Goal: Task Accomplishment & Management: Manage account settings

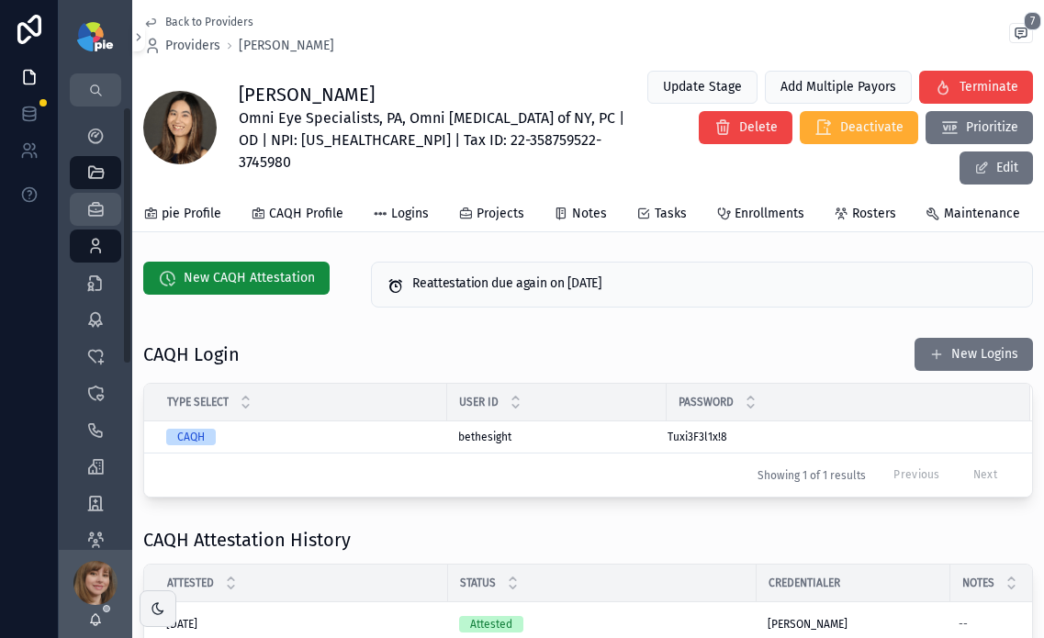
scroll to position [0, 216]
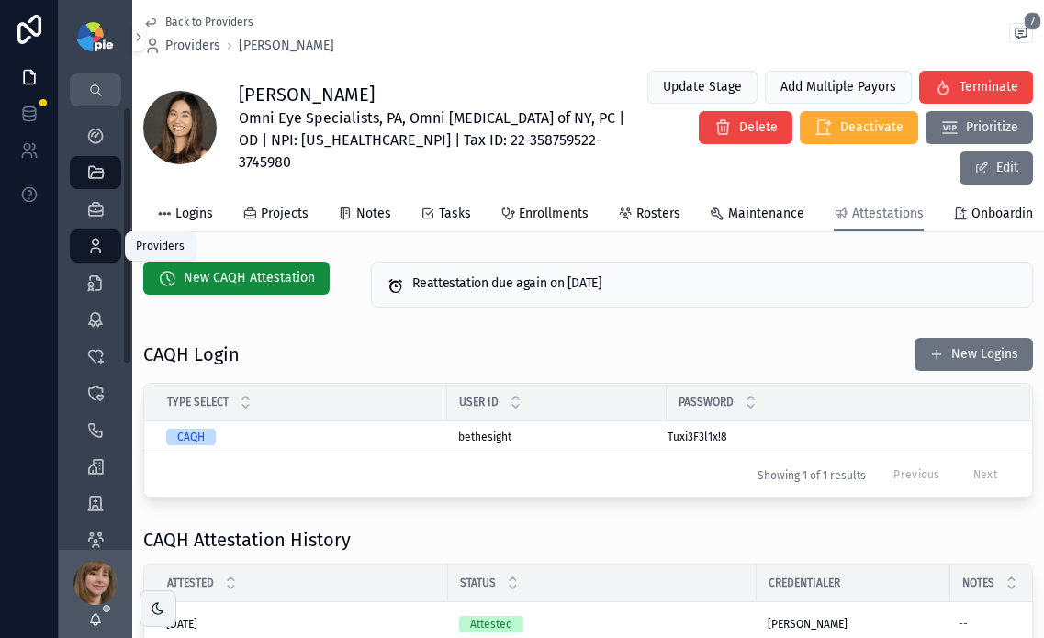
click at [96, 246] on icon "scrollable content" at bounding box center [95, 246] width 18 height 18
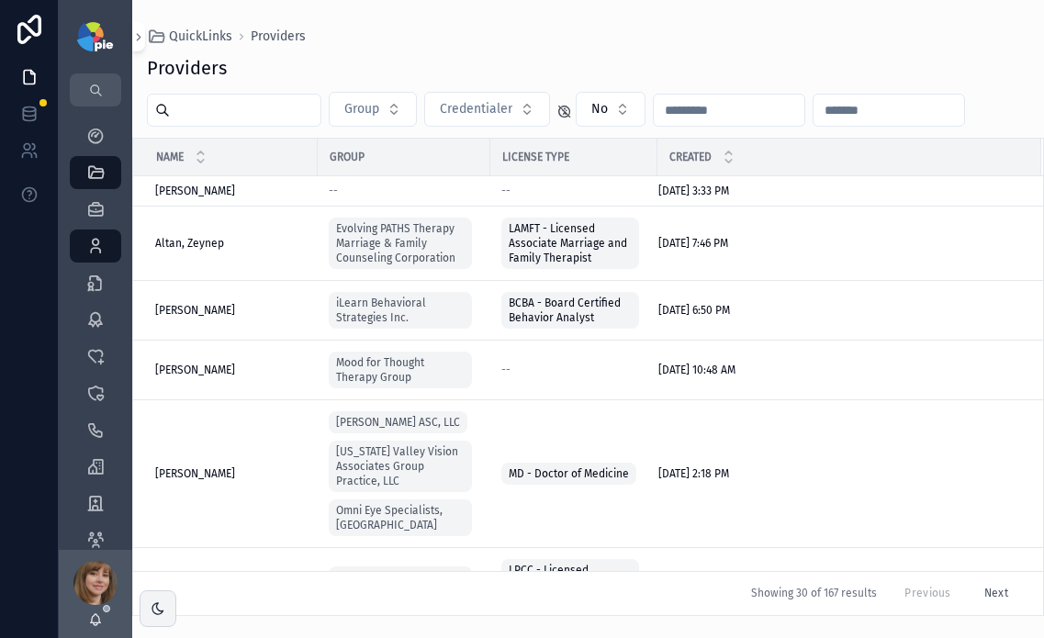
click at [248, 116] on input "scrollable content" at bounding box center [245, 110] width 151 height 26
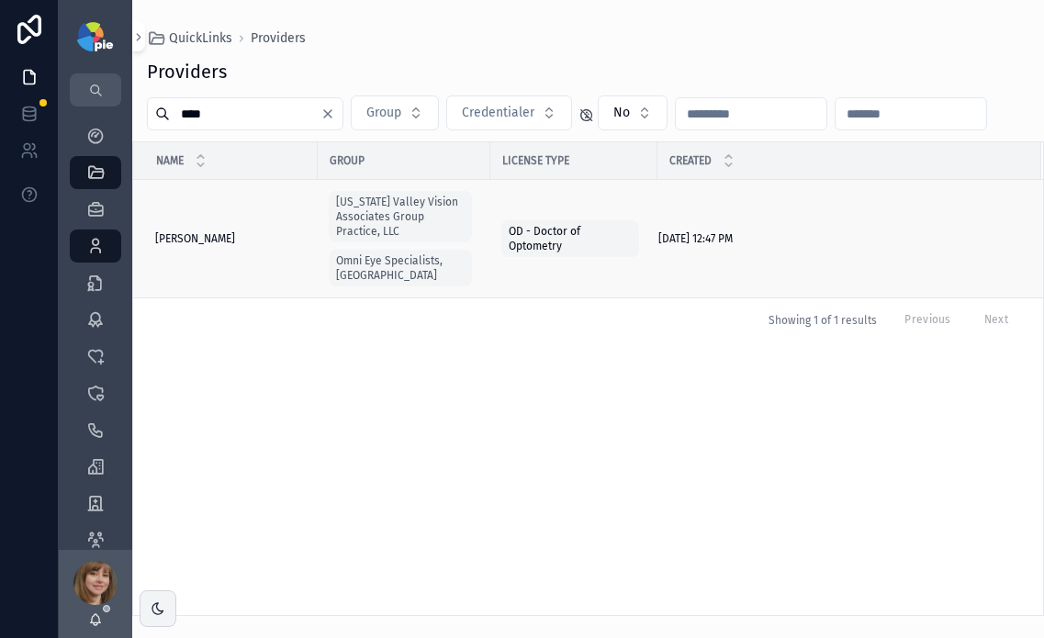
type input "****"
click at [200, 231] on span "[PERSON_NAME]" at bounding box center [195, 238] width 80 height 15
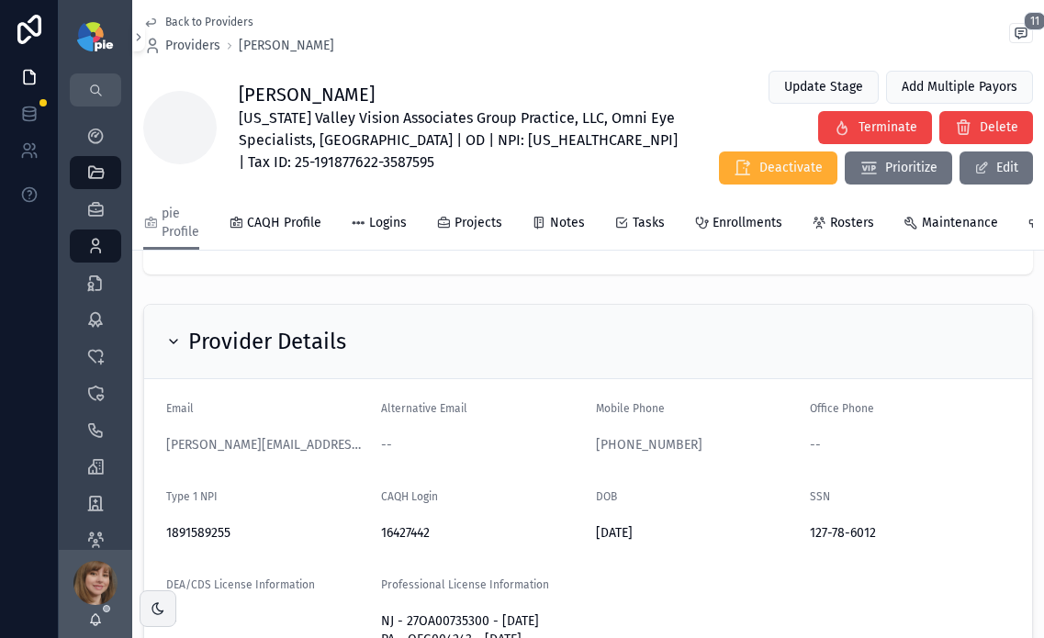
scroll to position [124, 0]
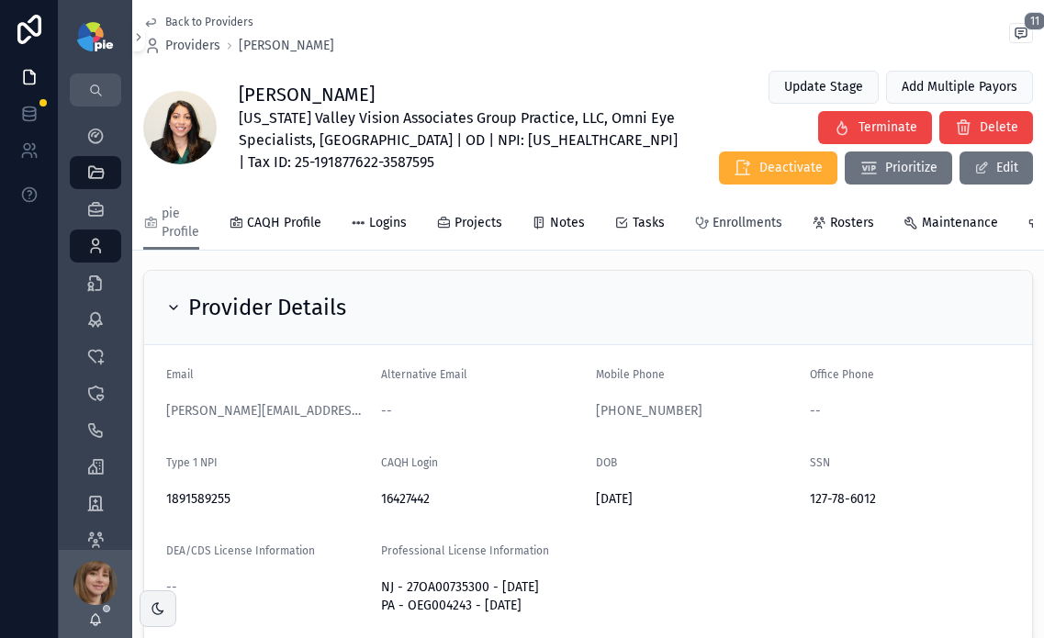
click at [703, 219] on icon "scrollable content" at bounding box center [701, 223] width 15 height 15
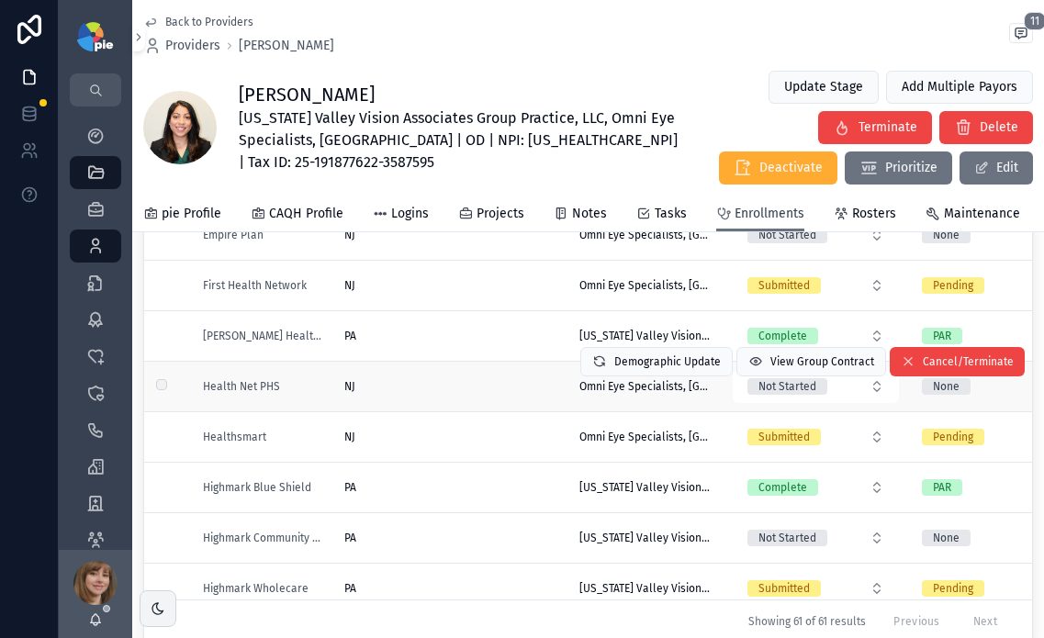
scroll to position [1106, 0]
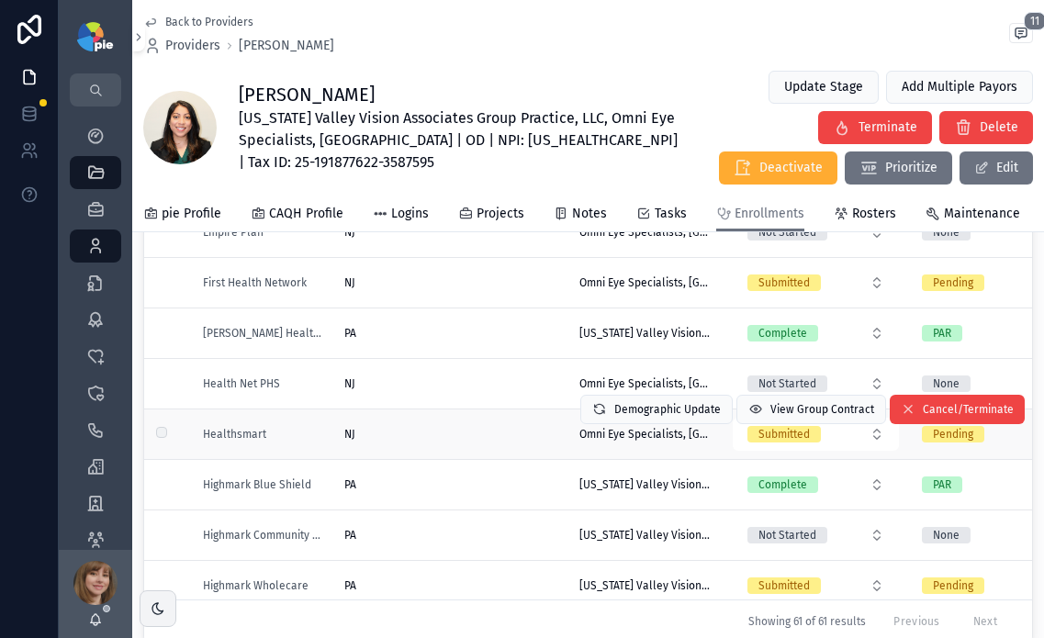
click at [449, 441] on div "NJ NJ" at bounding box center [450, 434] width 213 height 15
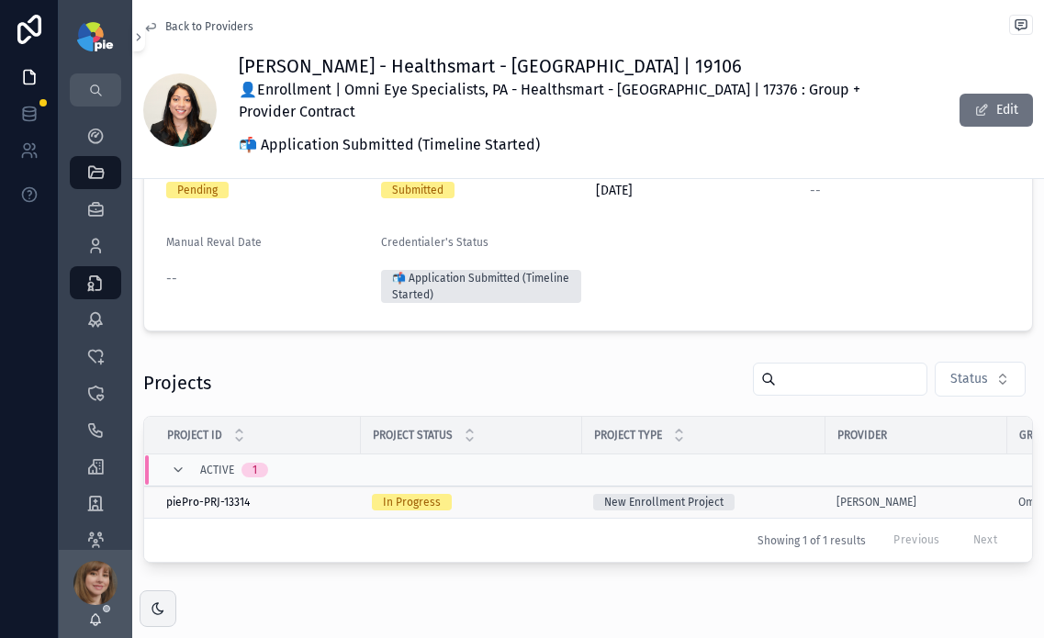
scroll to position [224, 0]
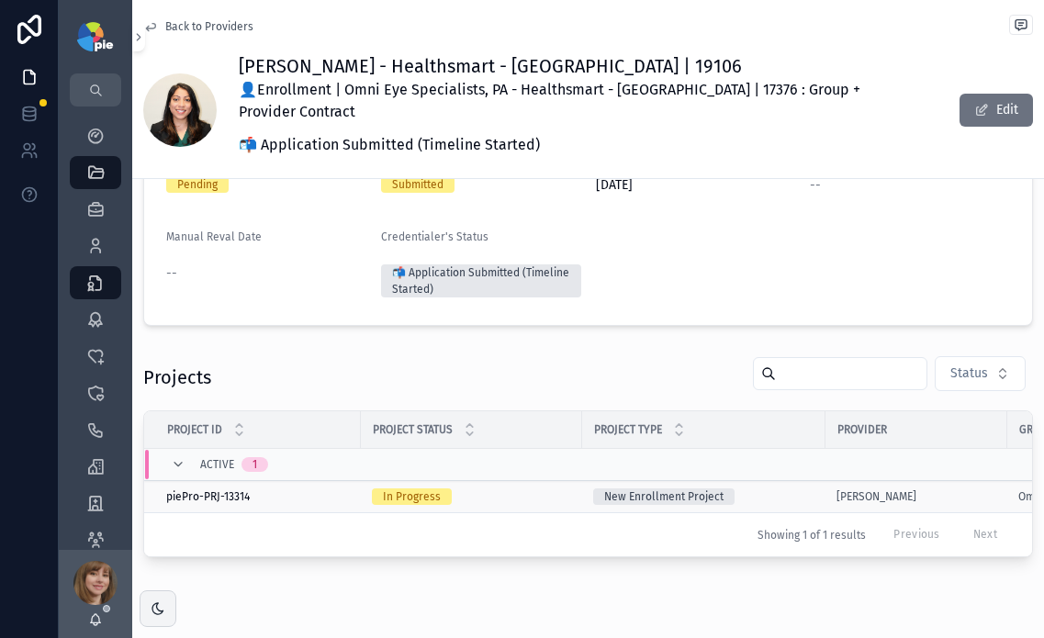
click at [509, 489] on div "In Progress" at bounding box center [471, 497] width 199 height 17
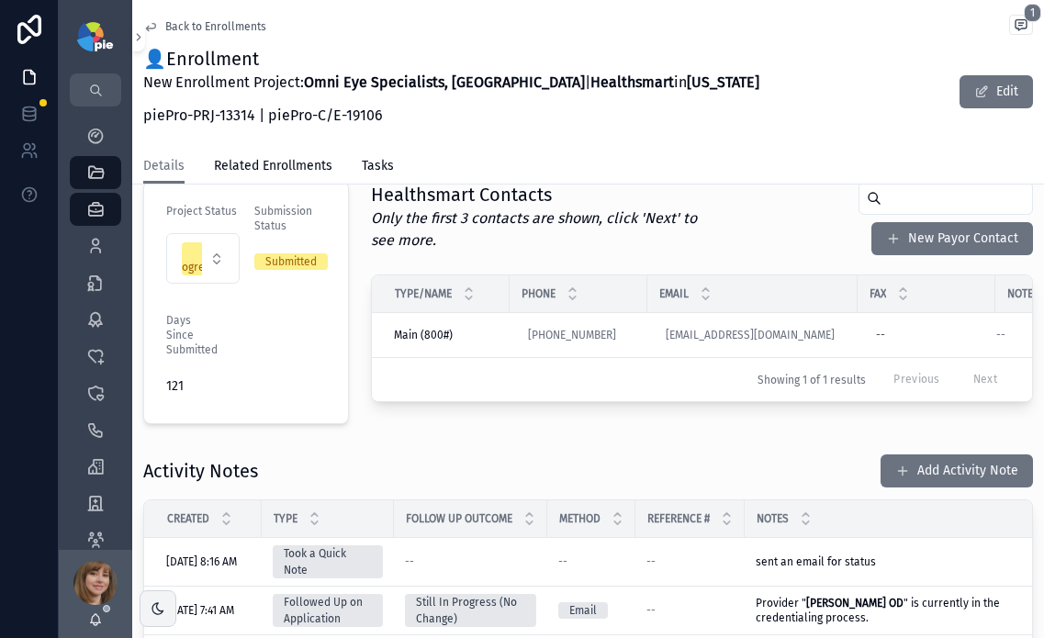
scroll to position [554, 0]
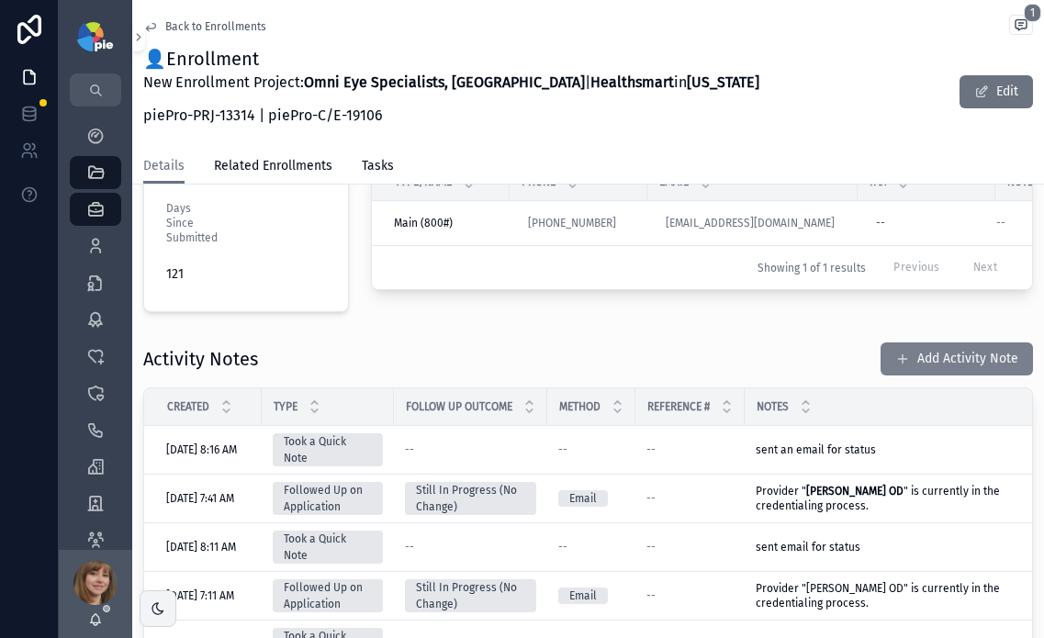
click at [916, 343] on button "Add Activity Note" at bounding box center [957, 359] width 152 height 33
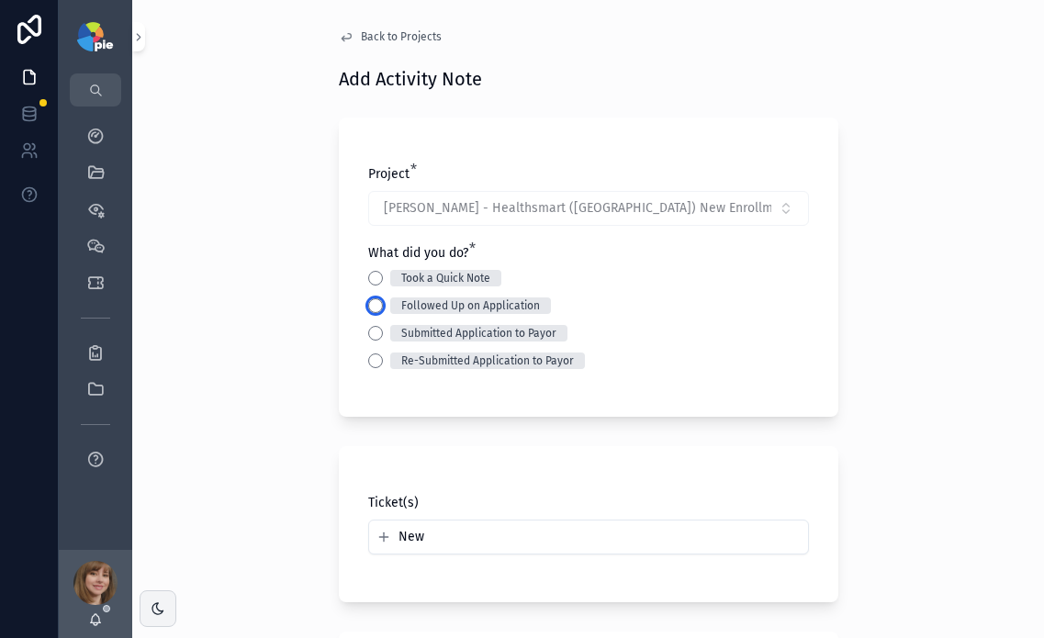
click at [369, 302] on button "Followed Up on Application" at bounding box center [375, 305] width 15 height 15
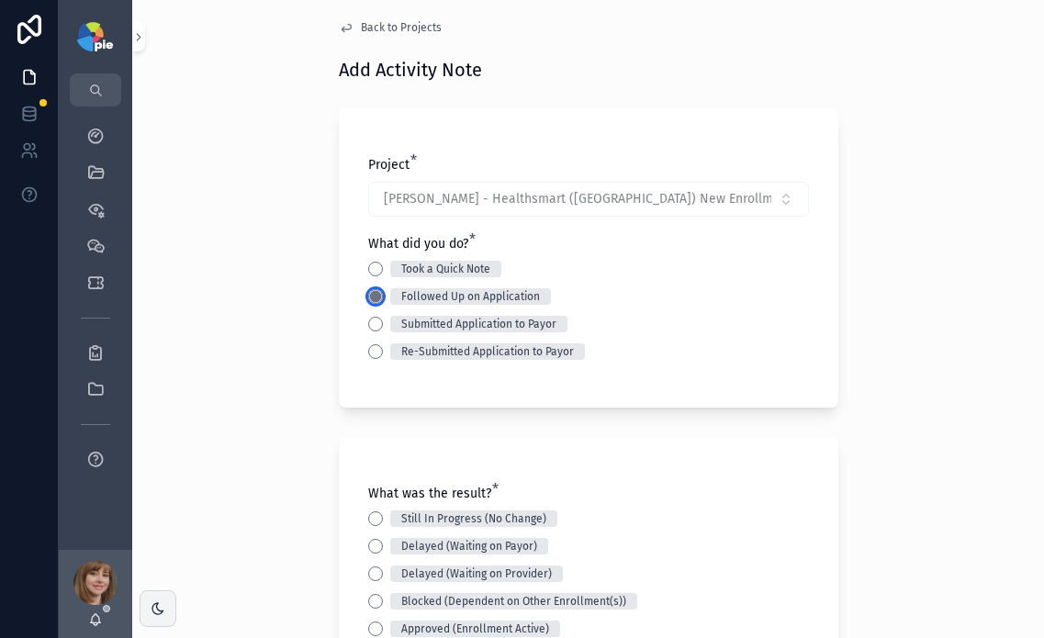
scroll to position [171, 0]
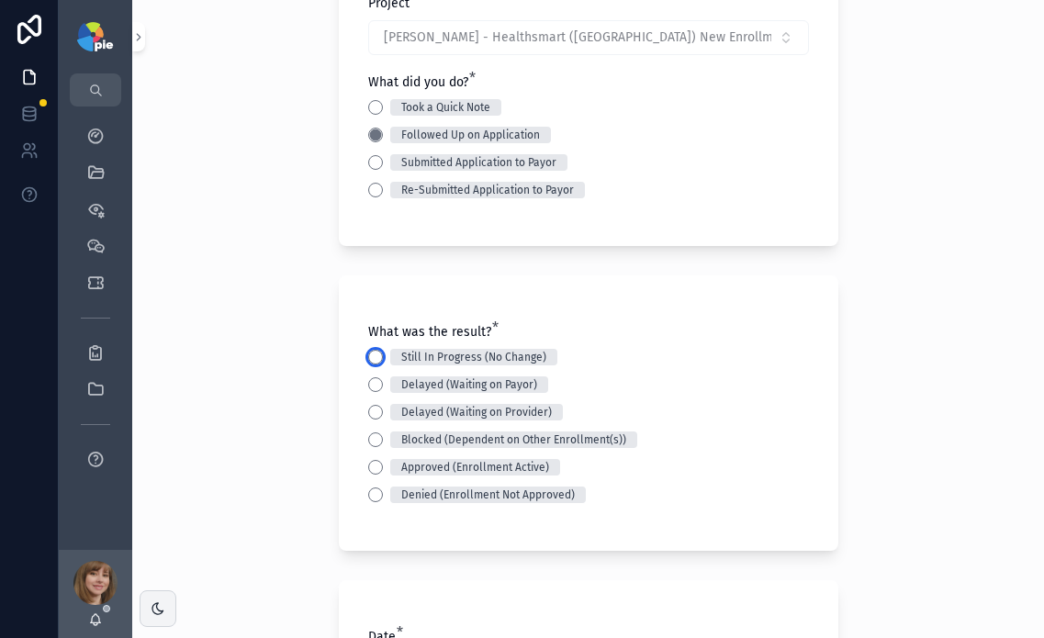
click at [368, 354] on button "Still In Progress (No Change)" at bounding box center [375, 357] width 15 height 15
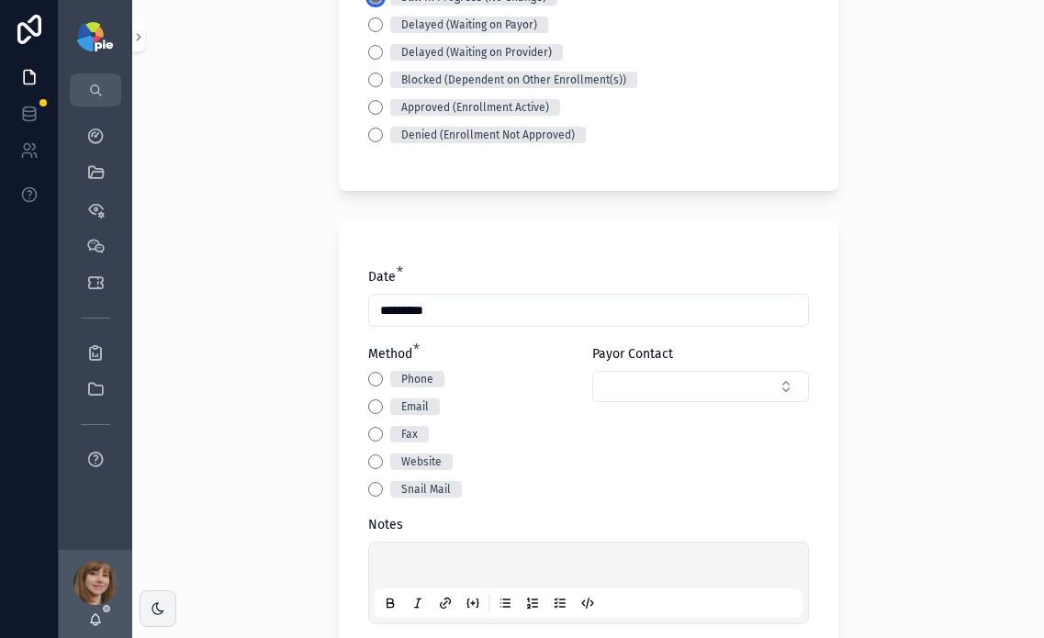
scroll to position [546, 0]
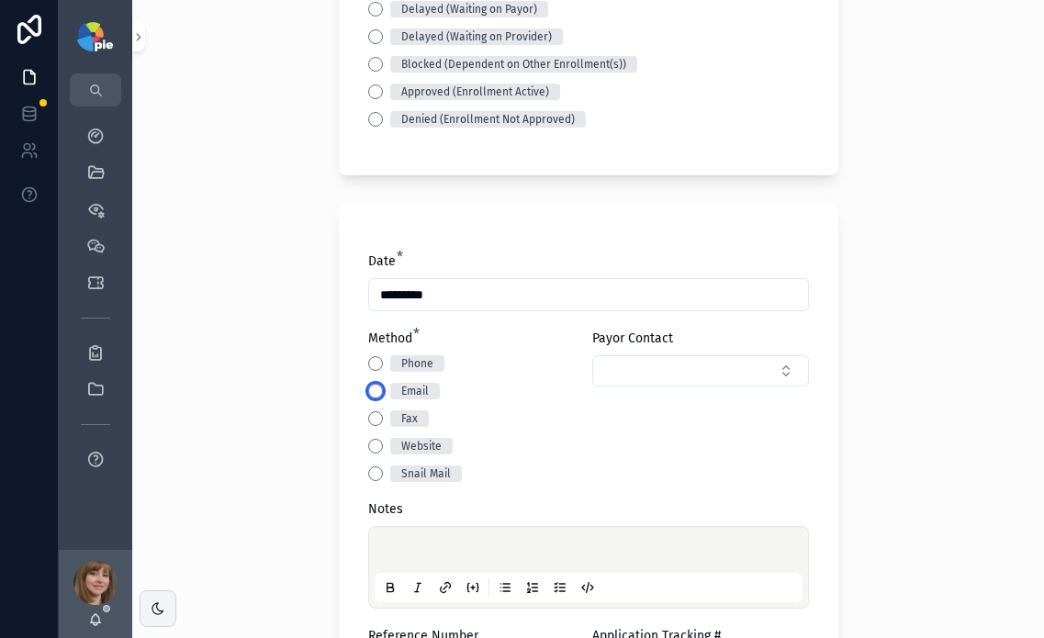
click at [368, 386] on button "Email" at bounding box center [375, 391] width 15 height 15
click at [643, 359] on button "Select Button" at bounding box center [700, 370] width 217 height 31
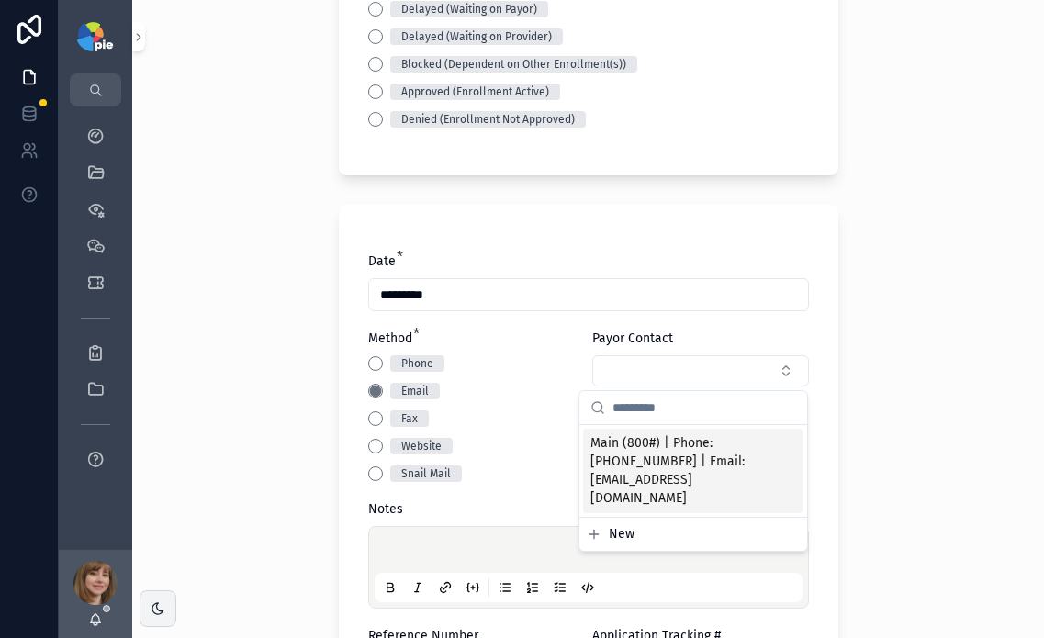
click at [652, 478] on span "Main (800#) | Phone: (800) 687-0500 | Email: pr.east@healthsmart.com" at bounding box center [683, 470] width 184 height 73
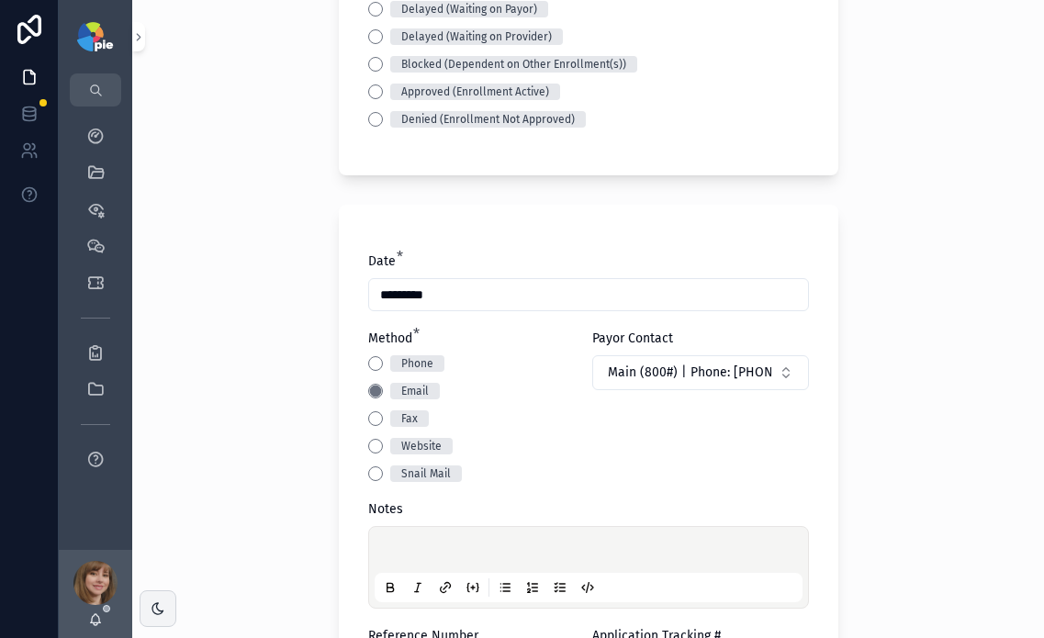
click at [246, 421] on div "Back to Projects Add Activity Note Project * Syed, Sabrina - Healthsmart (NJ) N…" at bounding box center [588, 319] width 912 height 638
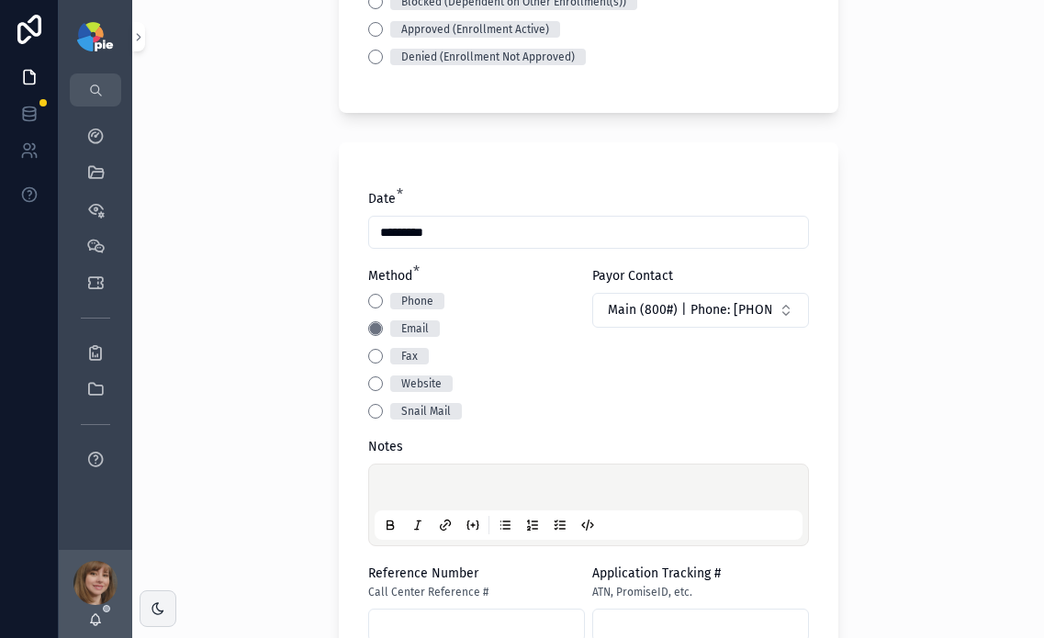
scroll to position [725, 0]
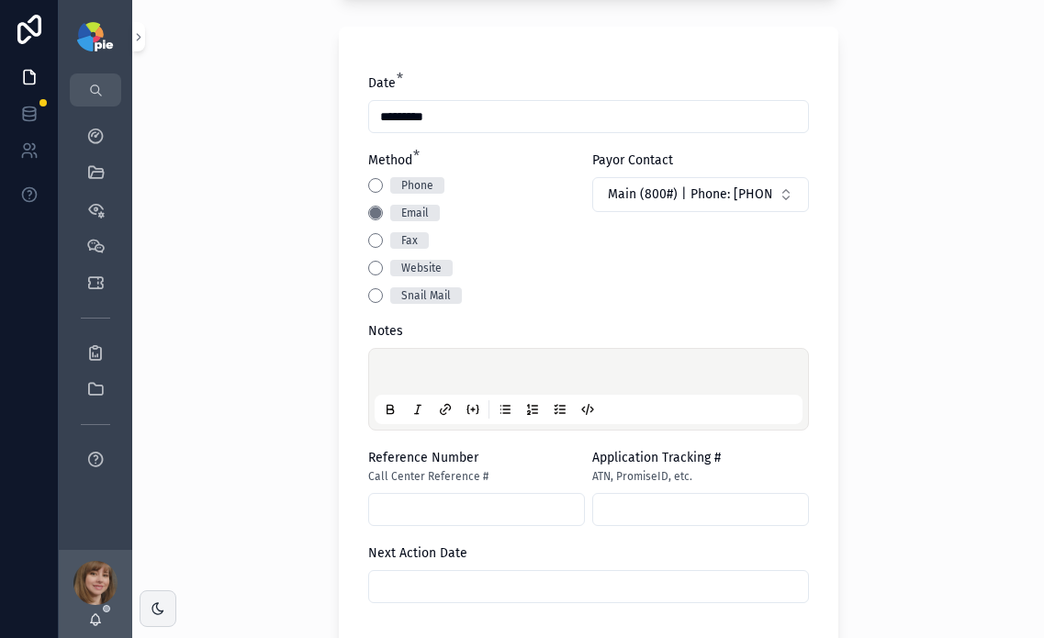
click at [392, 372] on p "scrollable content" at bounding box center [592, 375] width 428 height 18
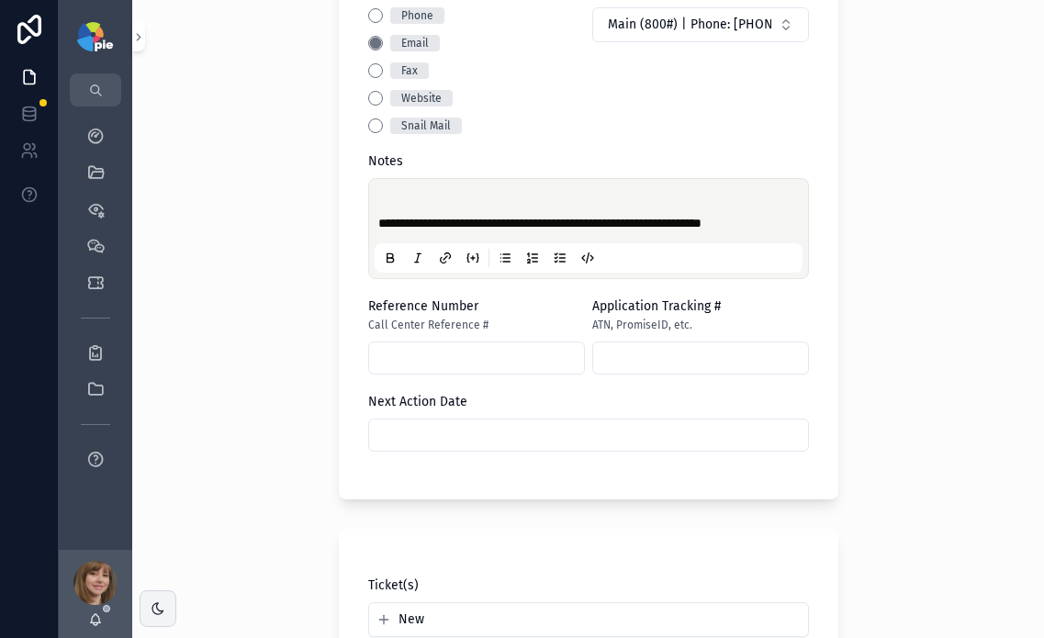
scroll to position [895, 0]
click at [403, 422] on input "scrollable content" at bounding box center [588, 435] width 439 height 26
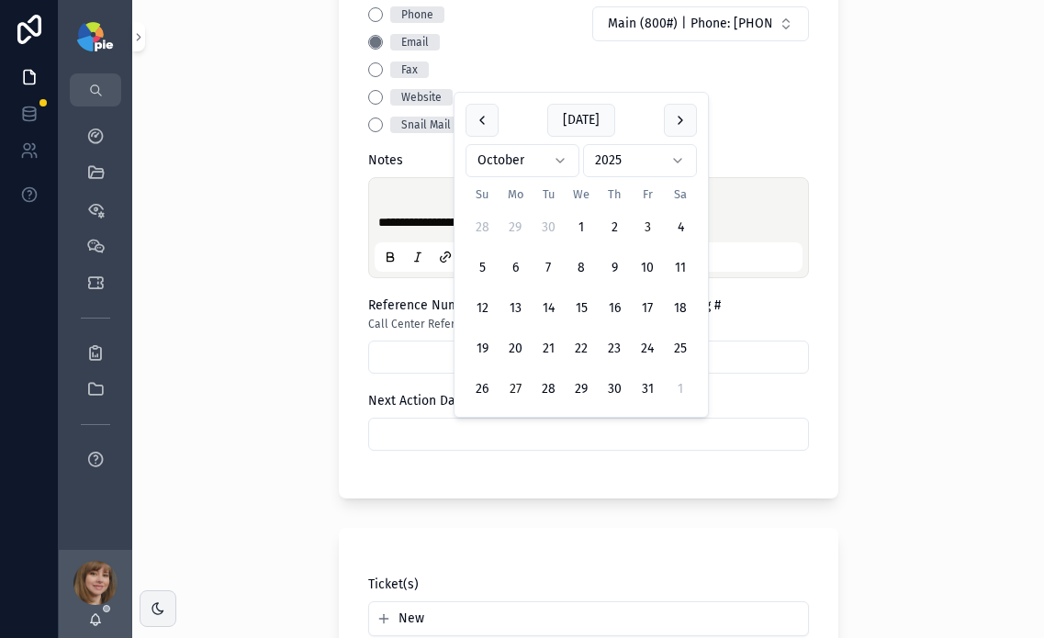
click at [518, 386] on button "27" at bounding box center [515, 389] width 33 height 33
type input "**********"
click at [259, 388] on div "**********" at bounding box center [588, 319] width 912 height 638
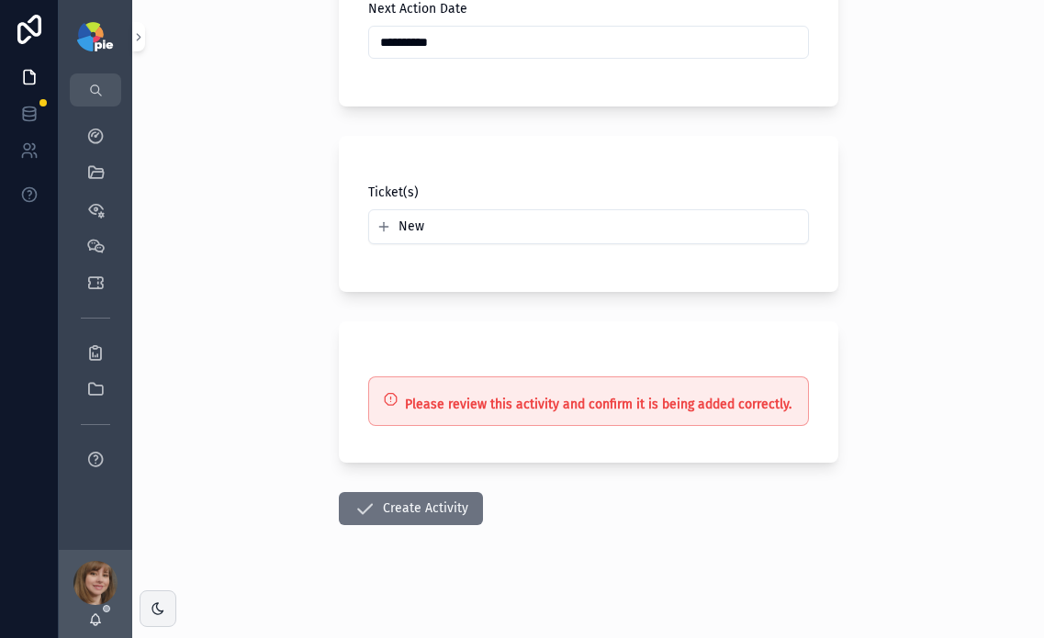
scroll to position [1292, 0]
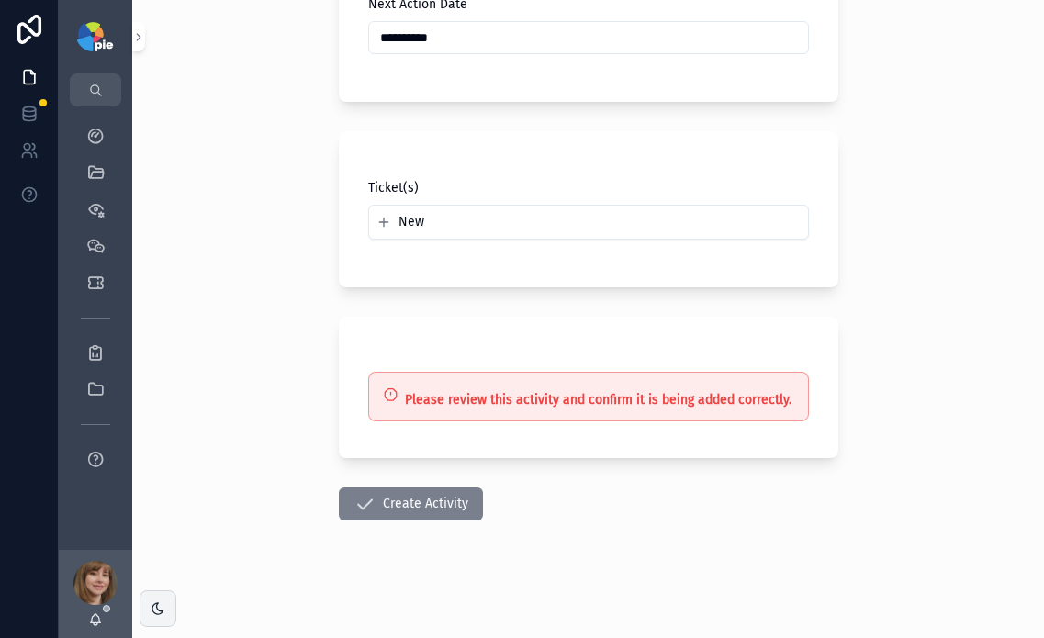
click at [413, 511] on button "Create Activity" at bounding box center [411, 504] width 144 height 33
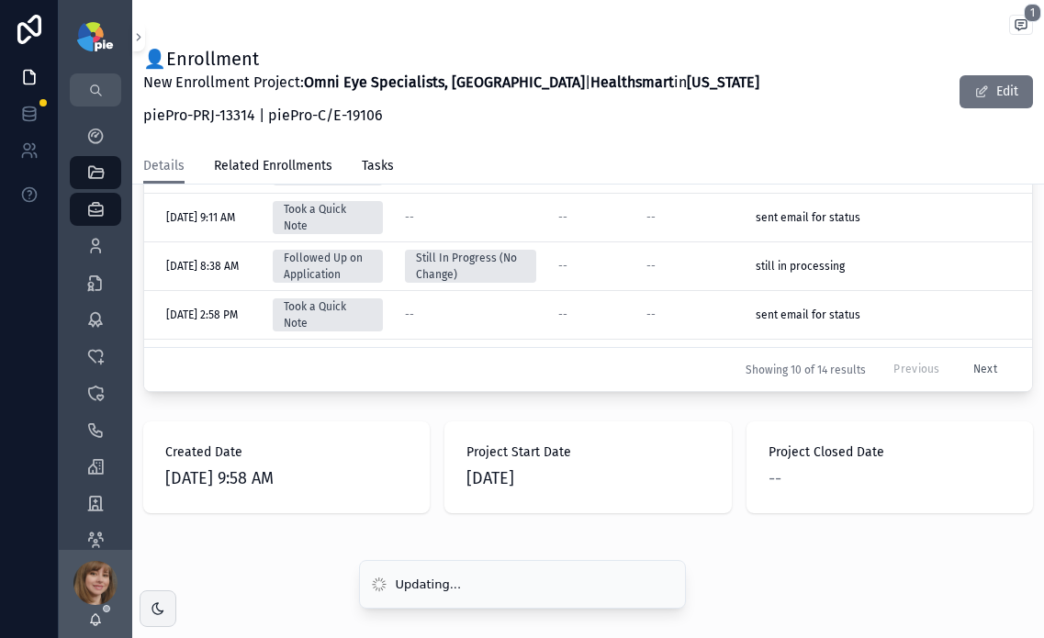
scroll to position [1011, 0]
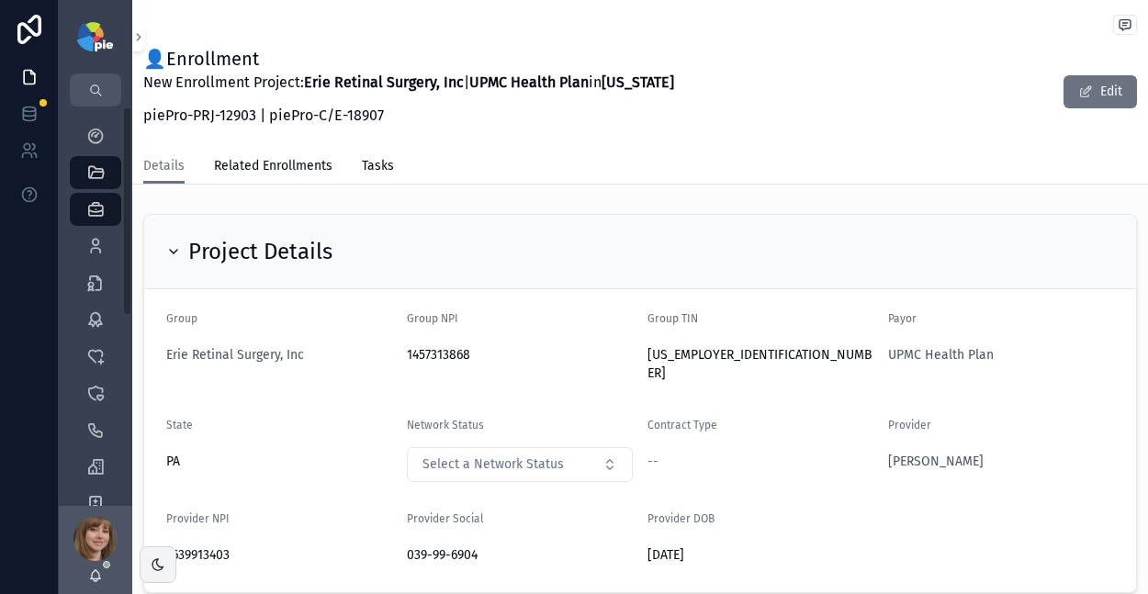
scroll to position [747, 0]
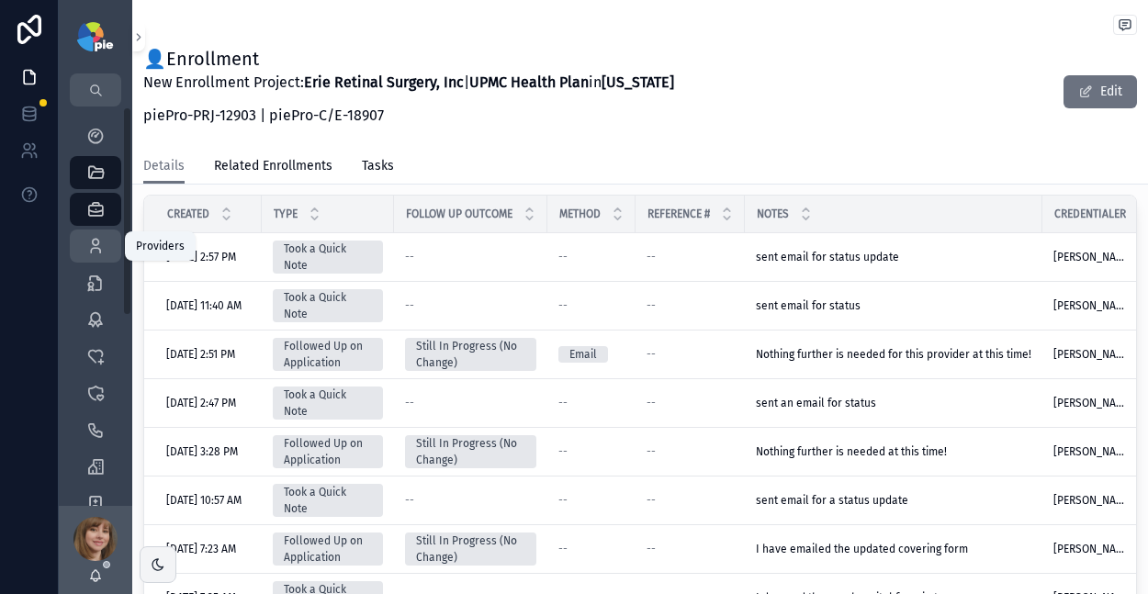
drag, startPoint x: 89, startPoint y: 254, endPoint x: 112, endPoint y: 242, distance: 25.9
click at [89, 254] on icon "scrollable content" at bounding box center [95, 246] width 18 height 18
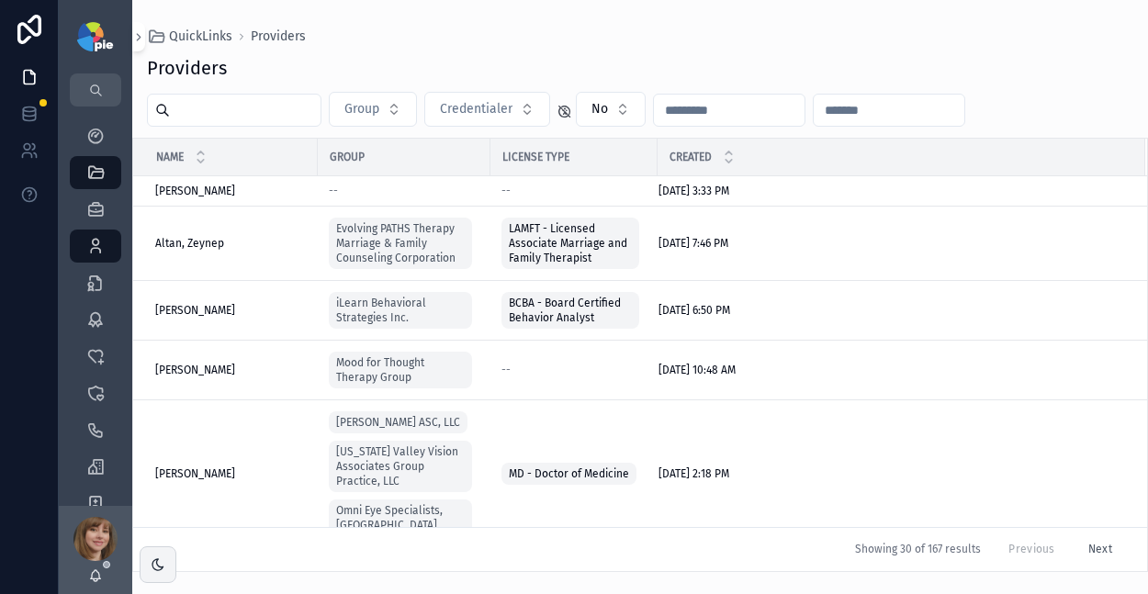
click at [239, 114] on input "scrollable content" at bounding box center [245, 110] width 151 height 26
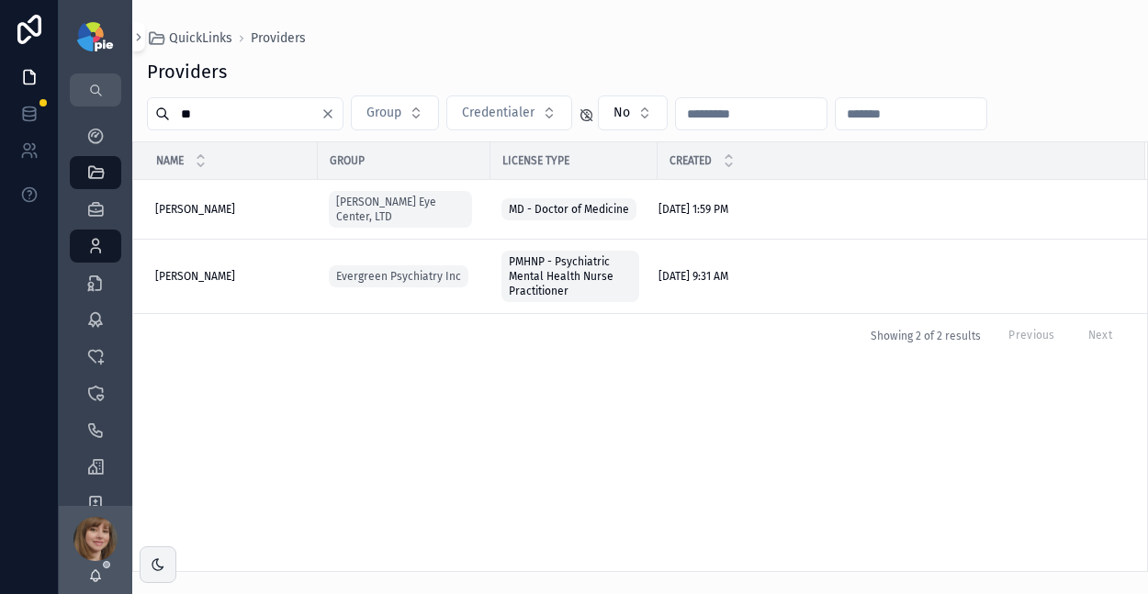
type input "*"
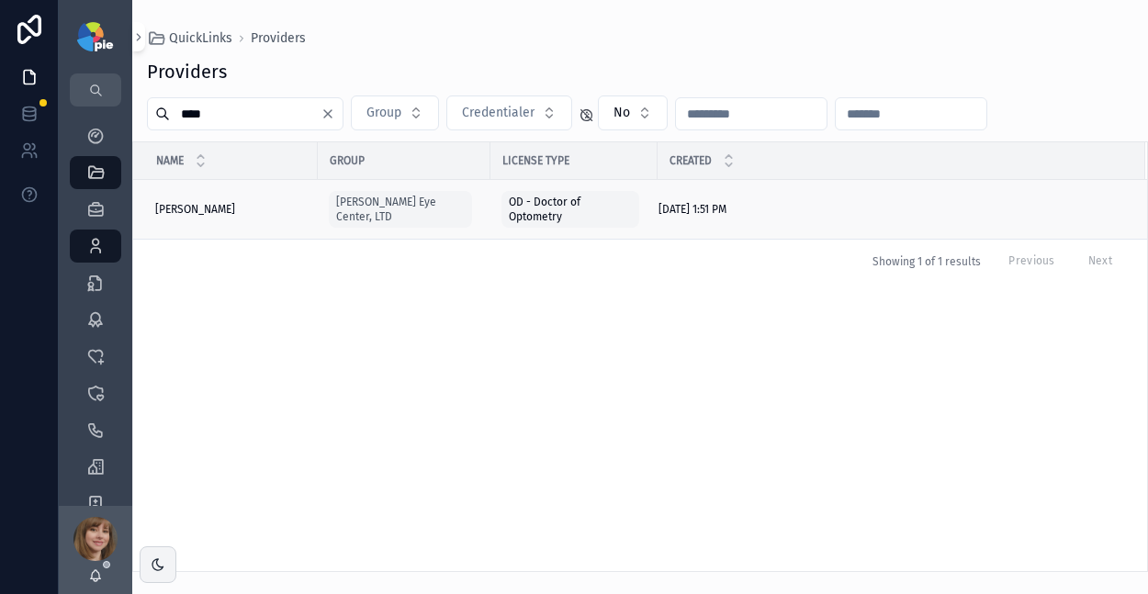
type input "****"
click at [195, 209] on span "[PERSON_NAME]" at bounding box center [195, 209] width 80 height 15
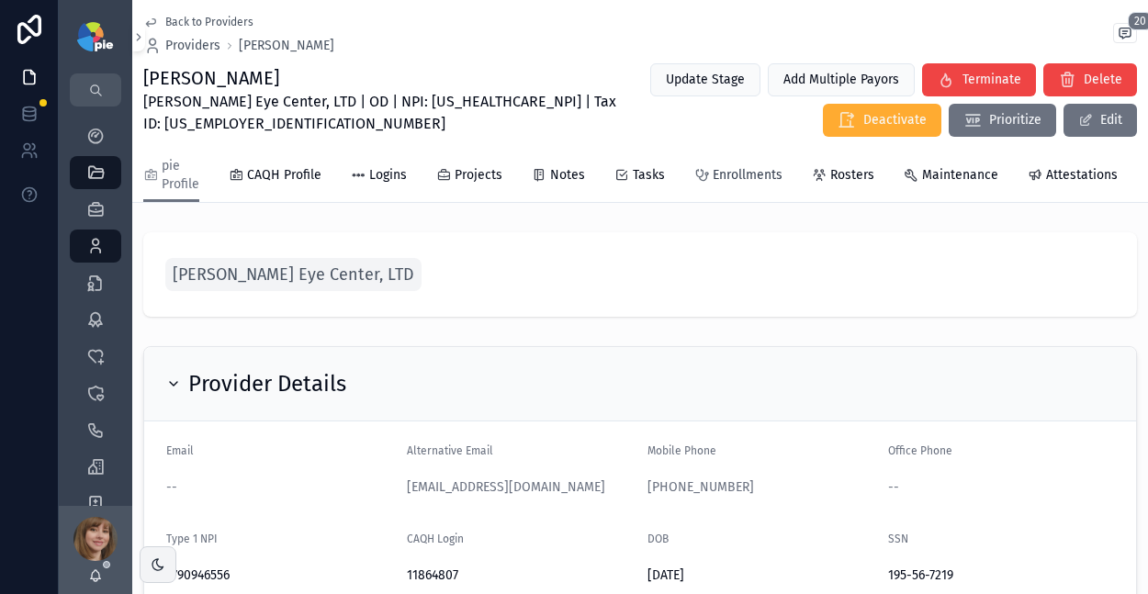
click at [767, 176] on span "Enrollments" at bounding box center [748, 175] width 70 height 18
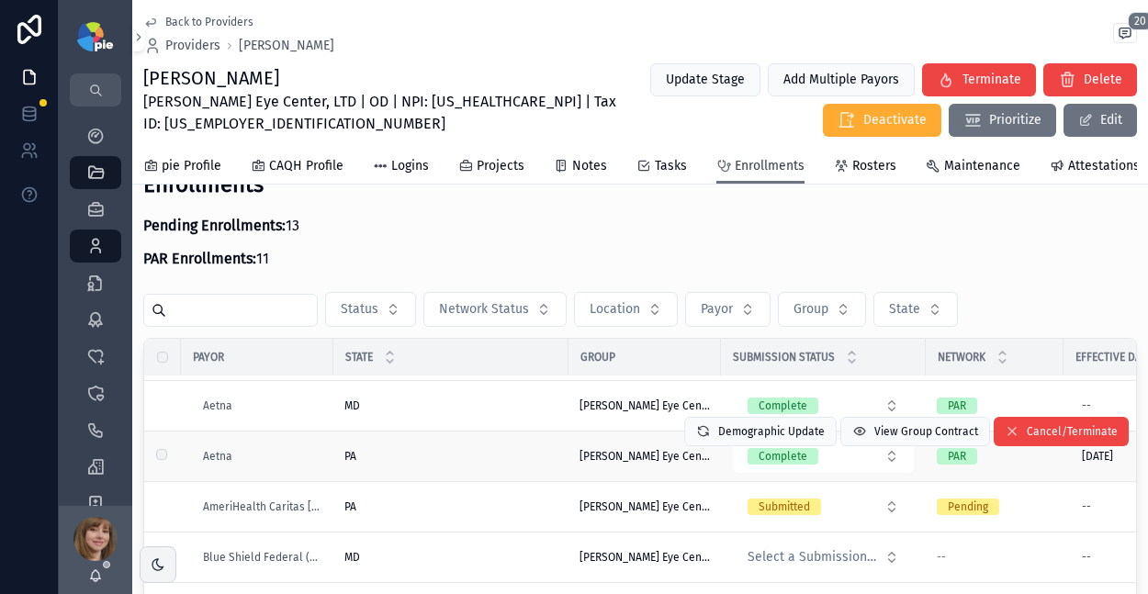
scroll to position [145, 0]
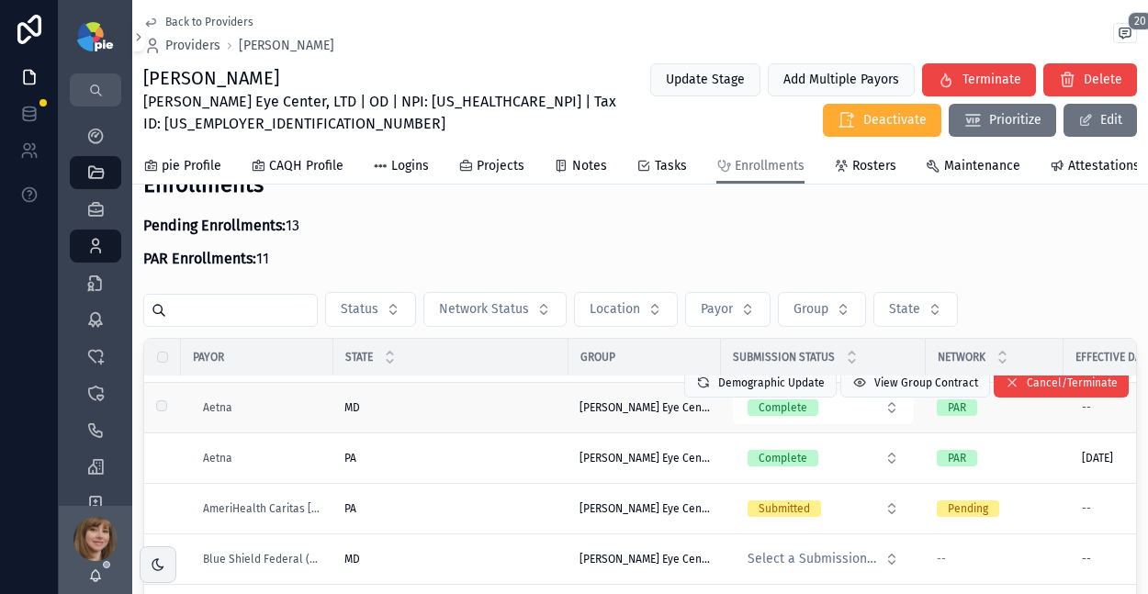
click at [448, 415] on div "MD MD" at bounding box center [450, 407] width 213 height 15
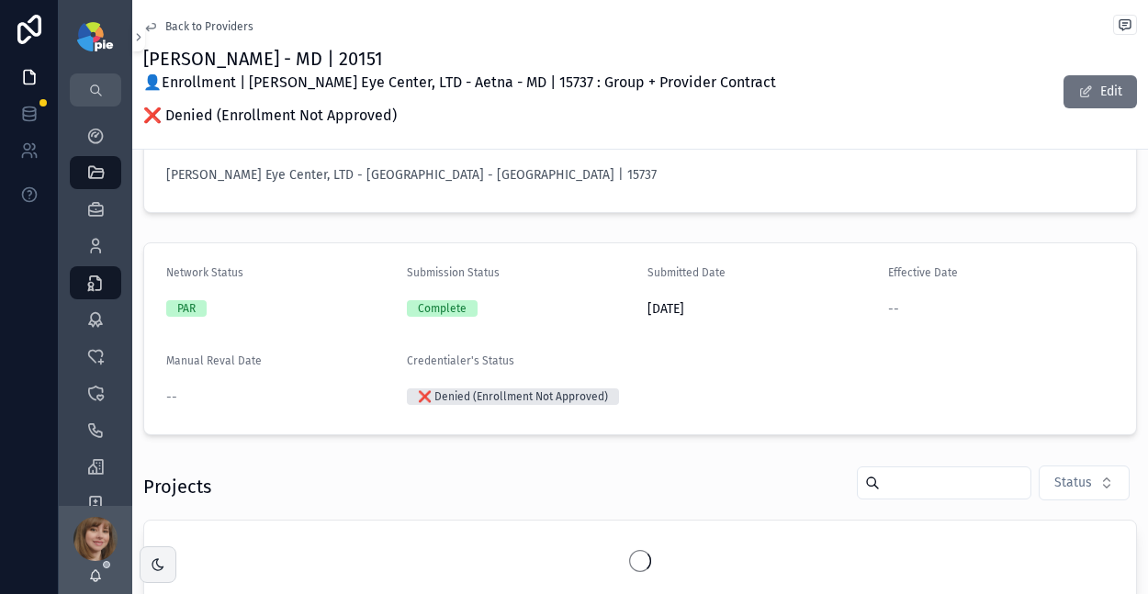
scroll to position [203, 0]
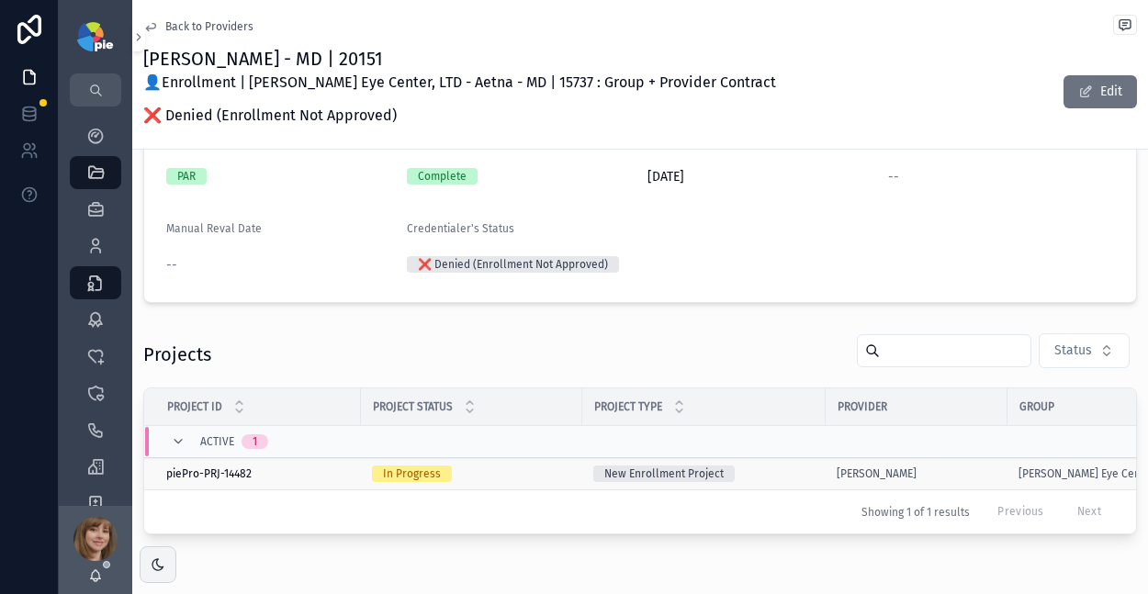
click at [519, 467] on div "In Progress" at bounding box center [471, 474] width 199 height 17
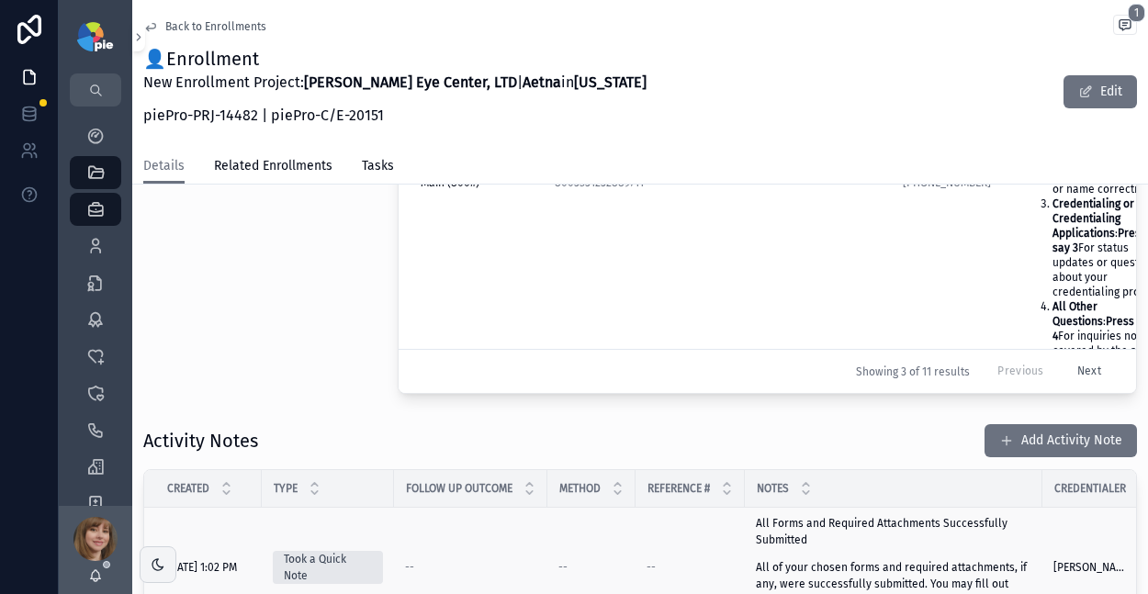
scroll to position [892, 0]
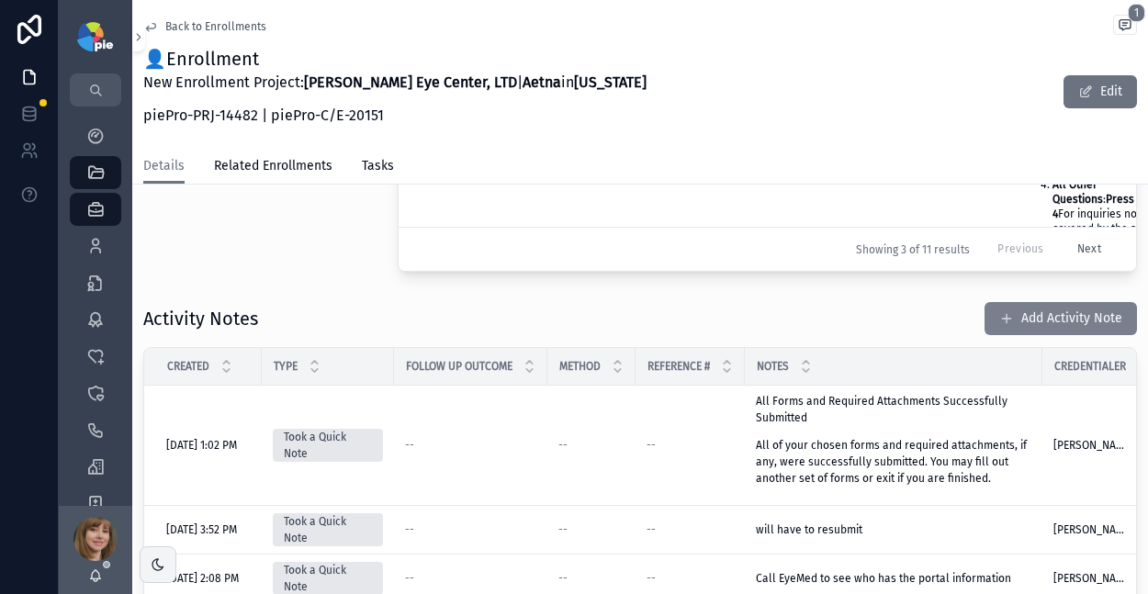
click at [999, 311] on span "scrollable content" at bounding box center [1006, 318] width 15 height 15
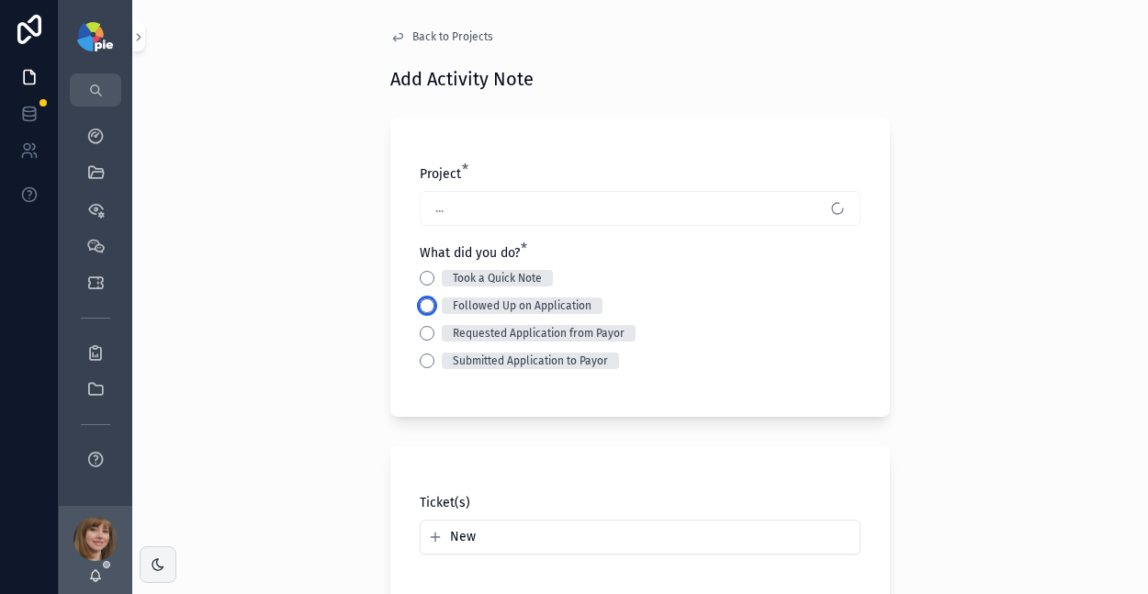
click at [425, 306] on button "Followed Up on Application" at bounding box center [427, 305] width 15 height 15
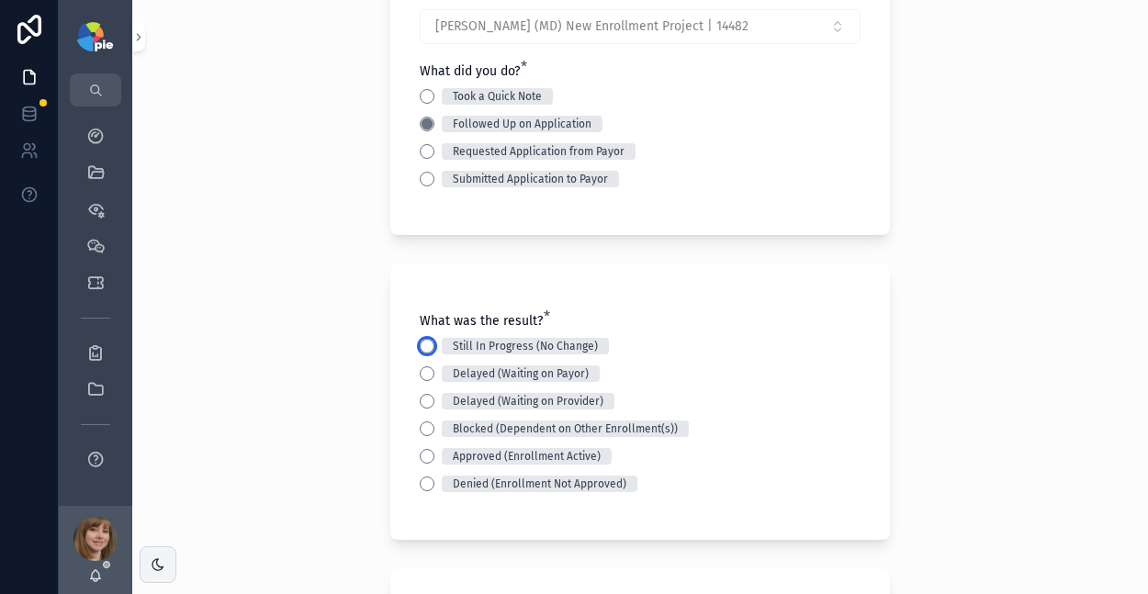
click at [420, 348] on button "Still In Progress (No Change)" at bounding box center [427, 346] width 15 height 15
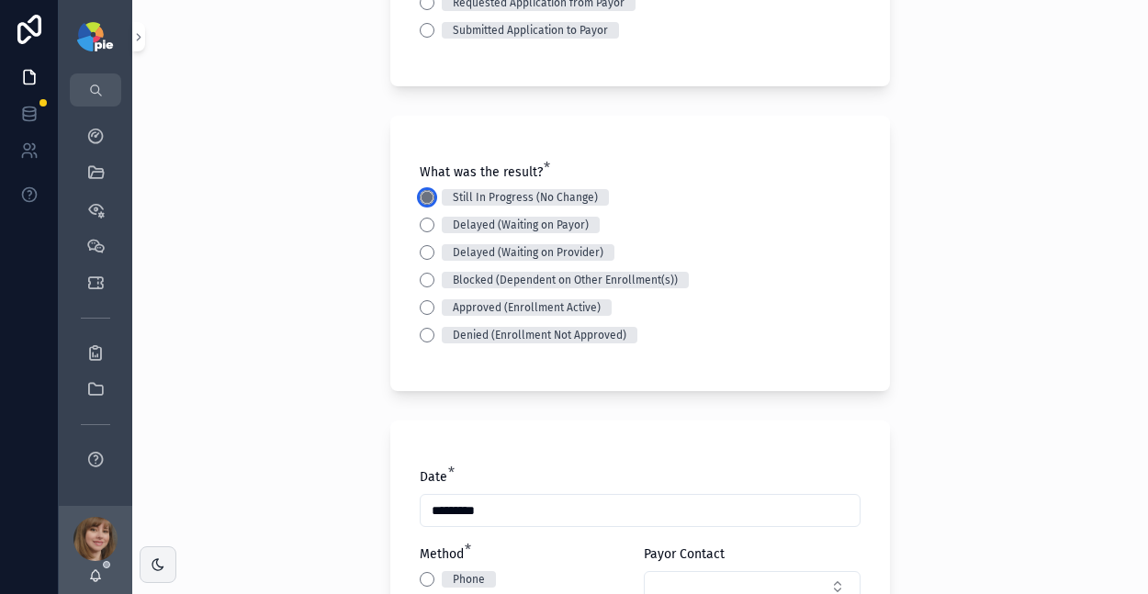
scroll to position [447, 0]
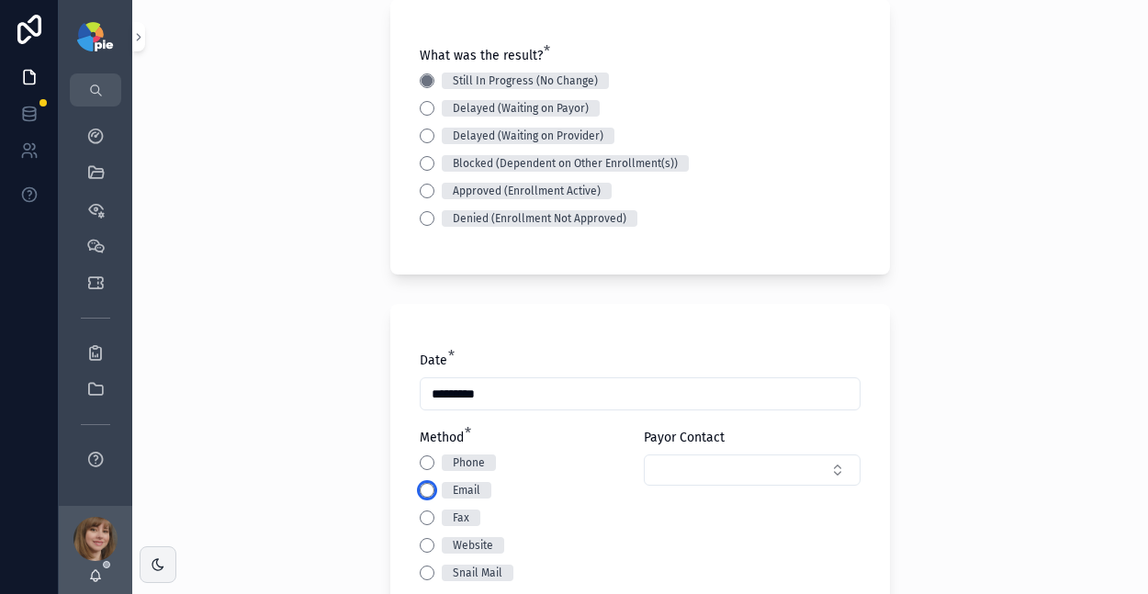
click at [420, 489] on button "Email" at bounding box center [427, 490] width 15 height 15
click at [420, 541] on button "Website" at bounding box center [427, 545] width 15 height 15
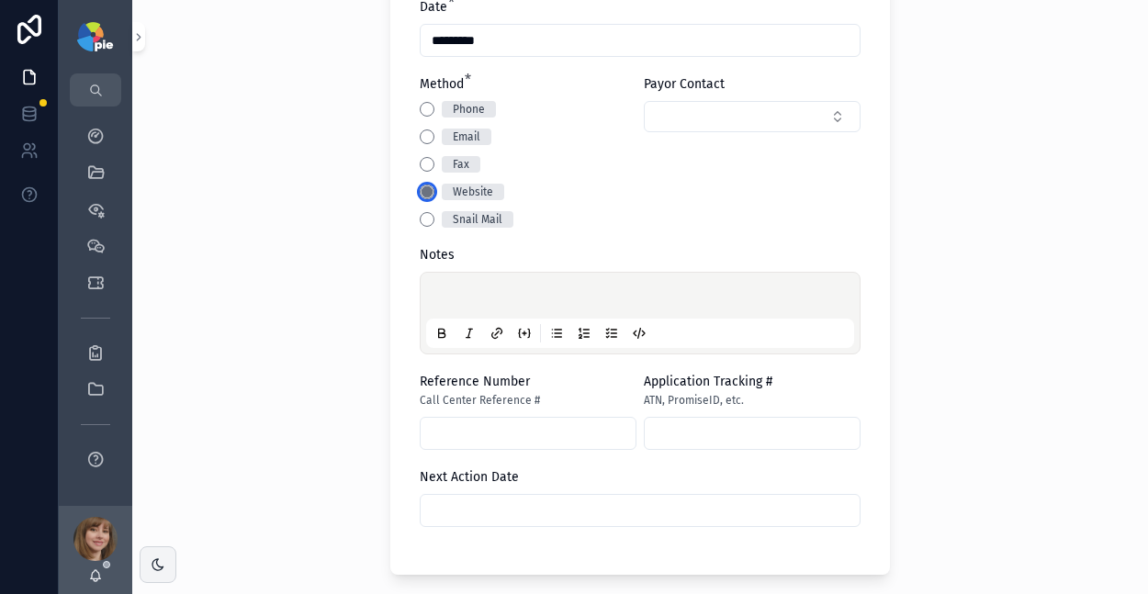
scroll to position [803, 0]
click at [446, 298] on p "scrollable content" at bounding box center [644, 296] width 428 height 18
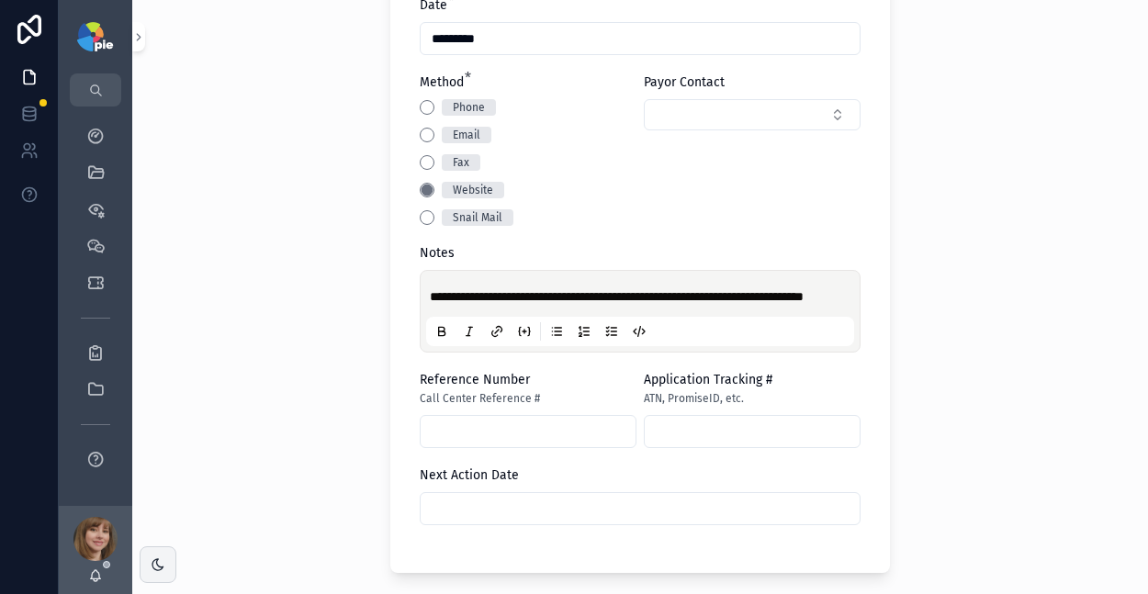
click at [482, 522] on input "scrollable content" at bounding box center [640, 509] width 439 height 26
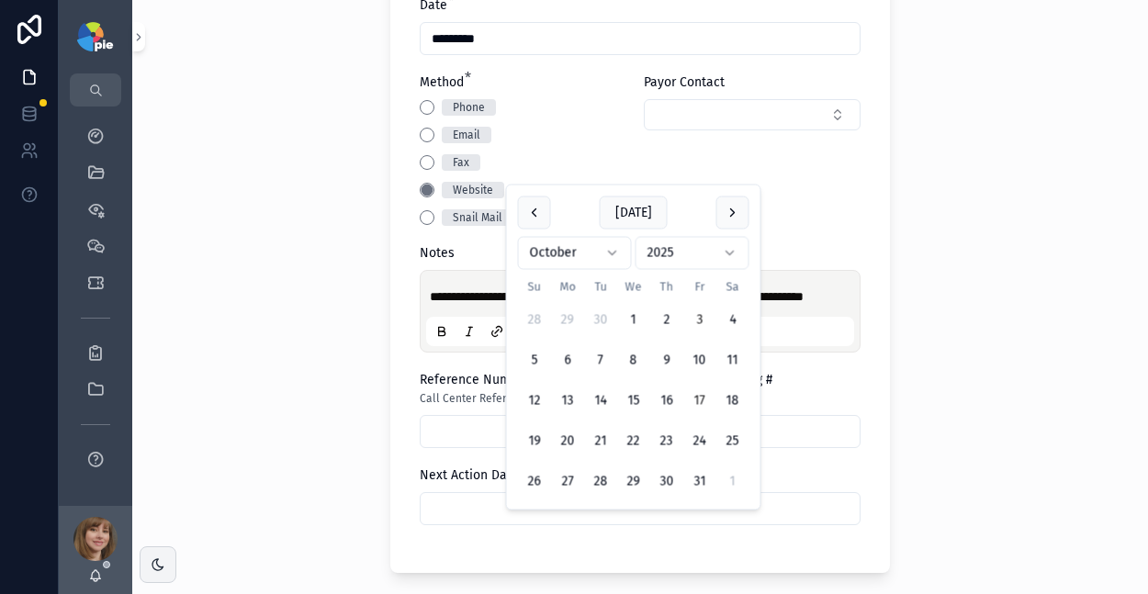
click at [701, 399] on button "17" at bounding box center [699, 401] width 33 height 33
type input "**********"
click at [327, 456] on div "**********" at bounding box center [640, 297] width 1016 height 594
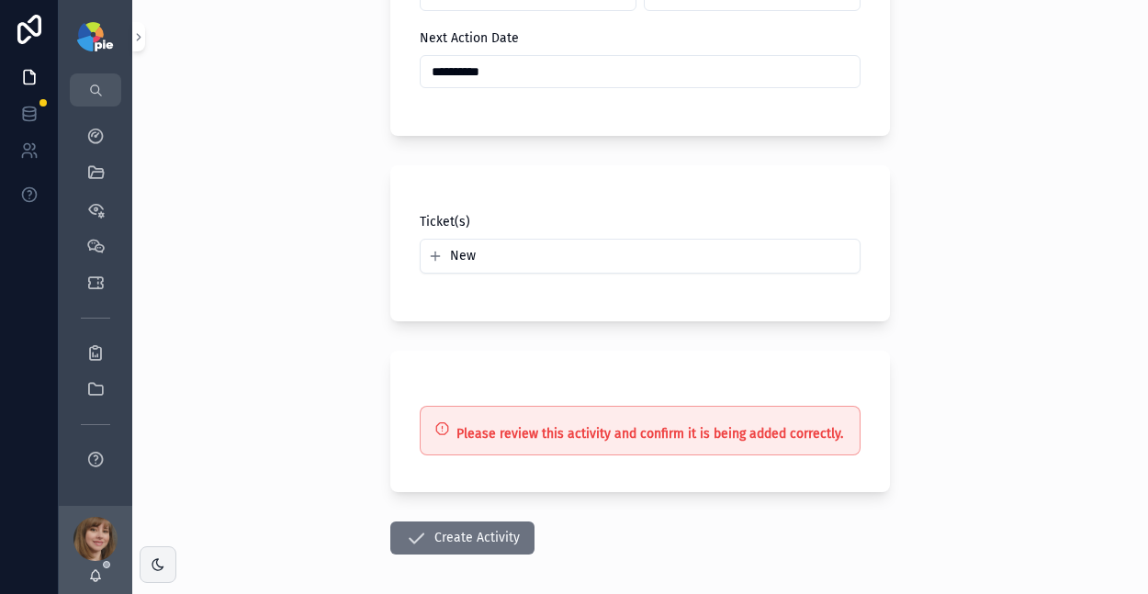
scroll to position [1242, 0]
click at [444, 549] on button "Create Activity" at bounding box center [462, 536] width 144 height 33
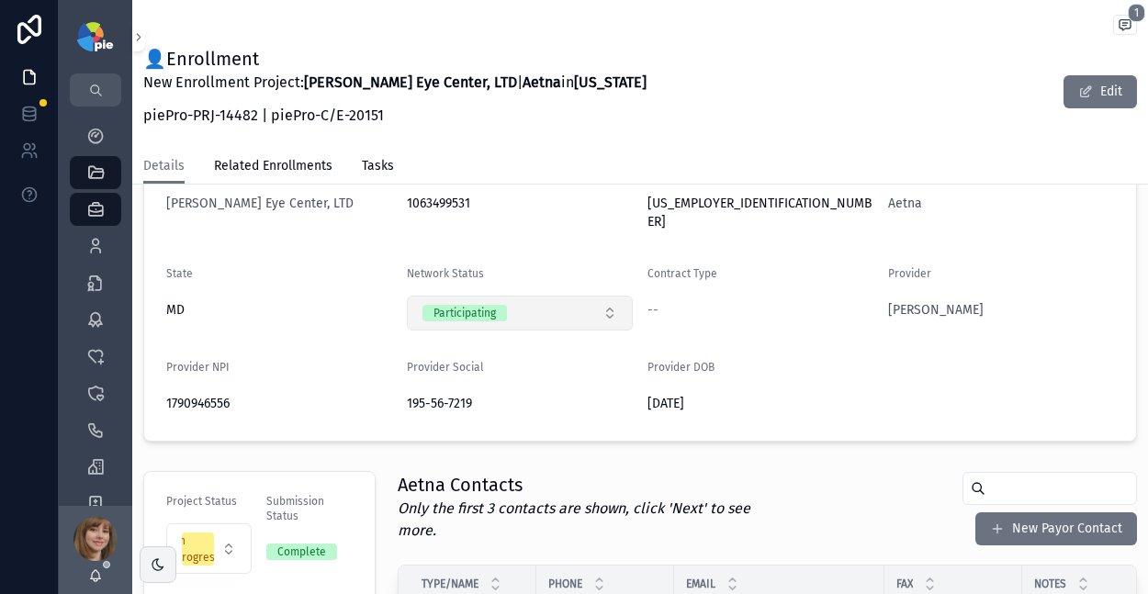
scroll to position [157, 0]
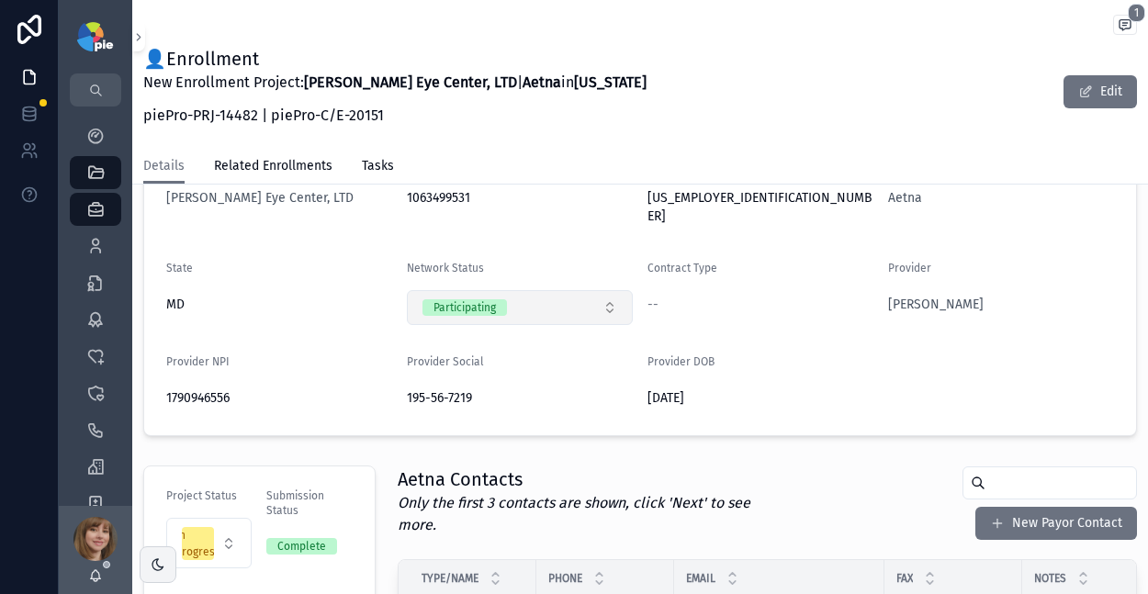
click at [581, 290] on button "Participating" at bounding box center [520, 307] width 226 height 35
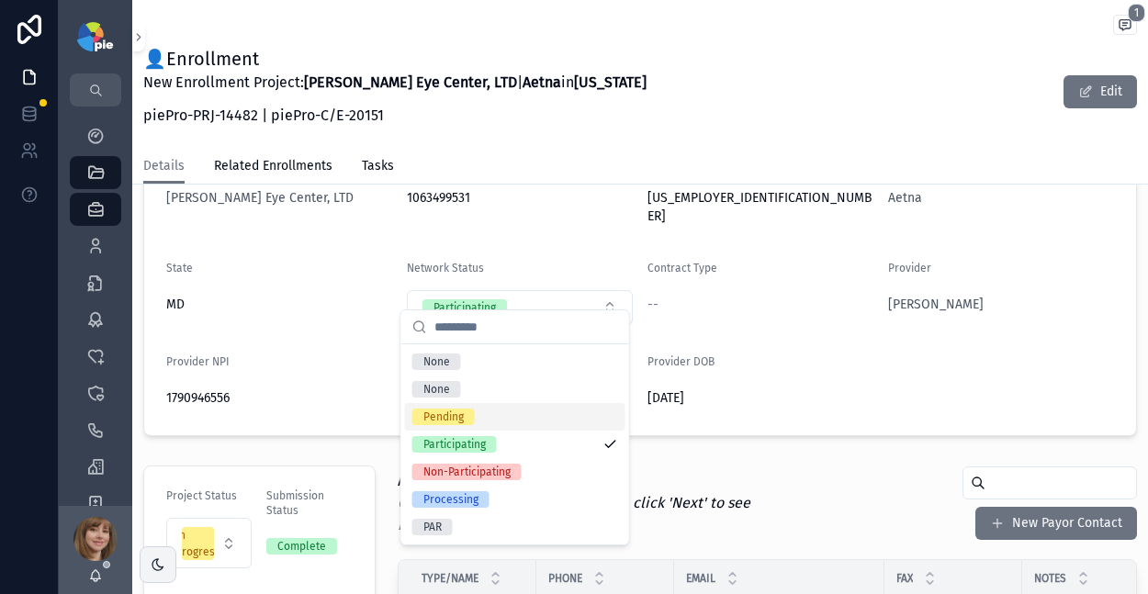
click at [515, 408] on div "Pending" at bounding box center [515, 417] width 220 height 28
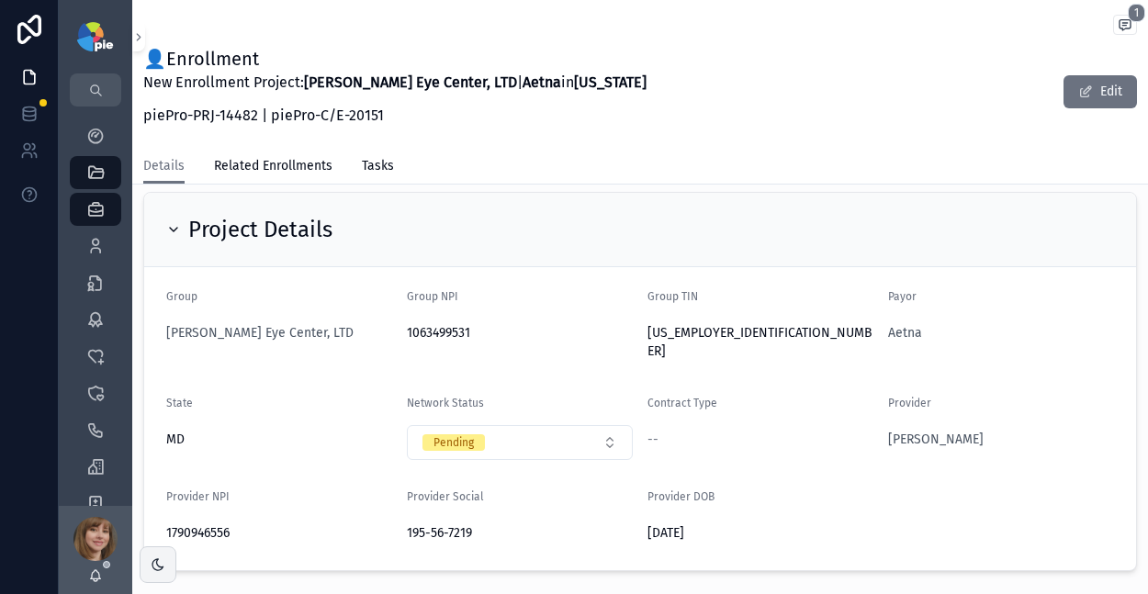
scroll to position [307, 0]
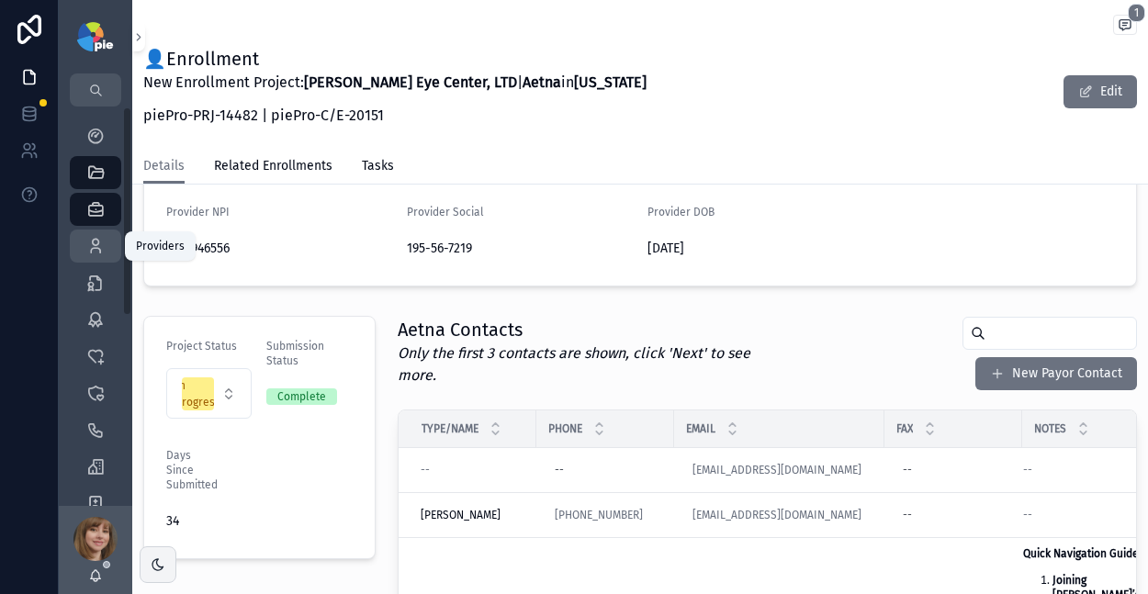
click at [97, 242] on icon "scrollable content" at bounding box center [95, 246] width 18 height 18
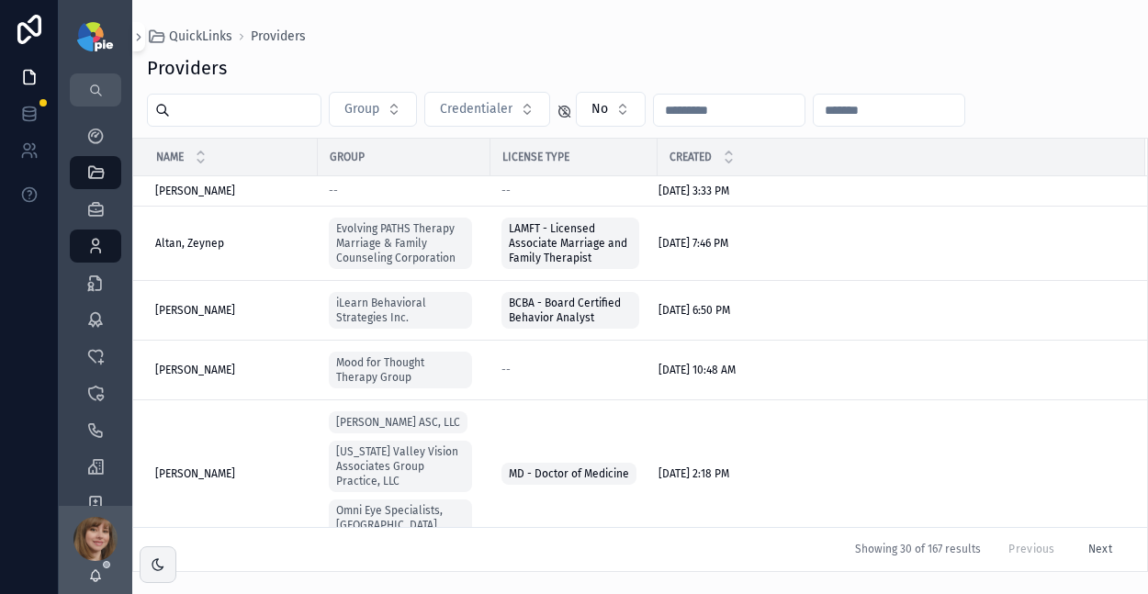
click at [262, 119] on input "scrollable content" at bounding box center [245, 110] width 151 height 26
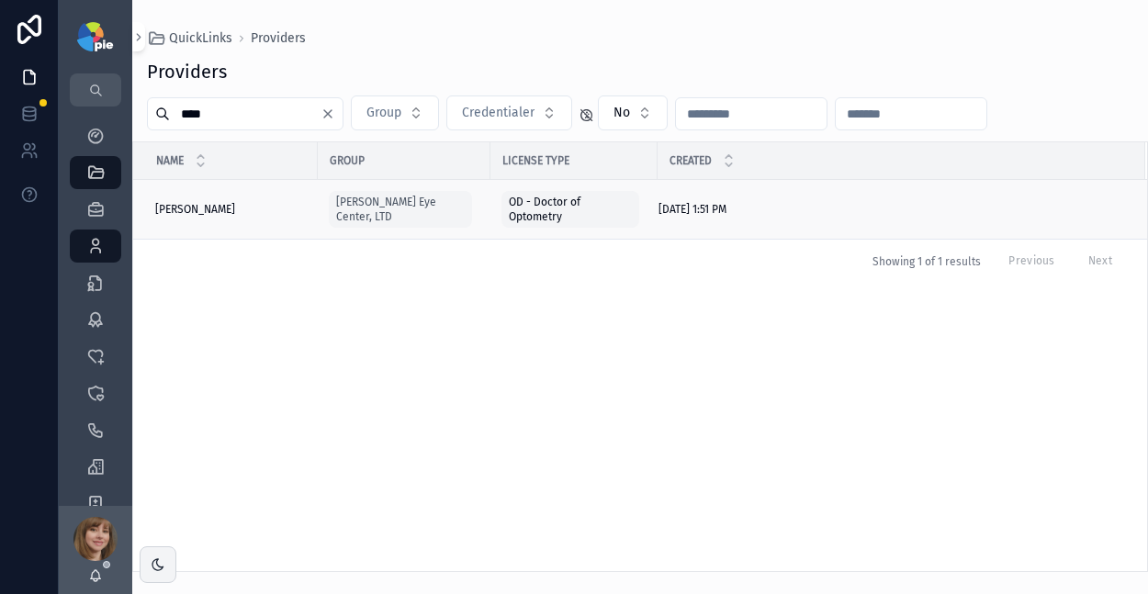
type input "****"
click at [180, 210] on span "Frey, Tiffany" at bounding box center [195, 209] width 80 height 15
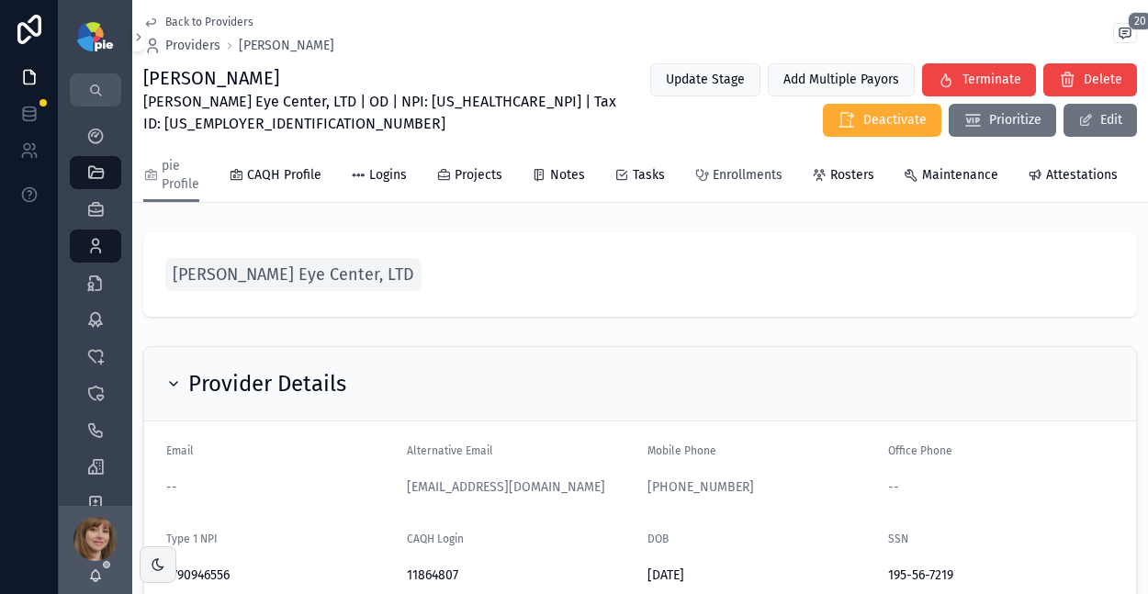
click at [743, 174] on span "Enrollments" at bounding box center [748, 175] width 70 height 18
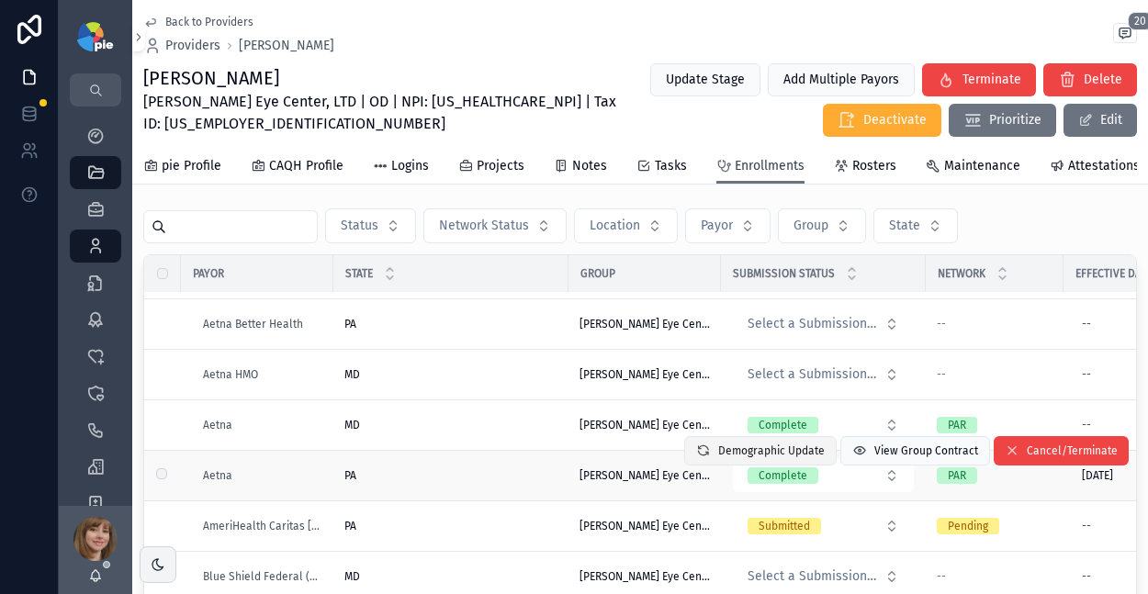
scroll to position [141, 0]
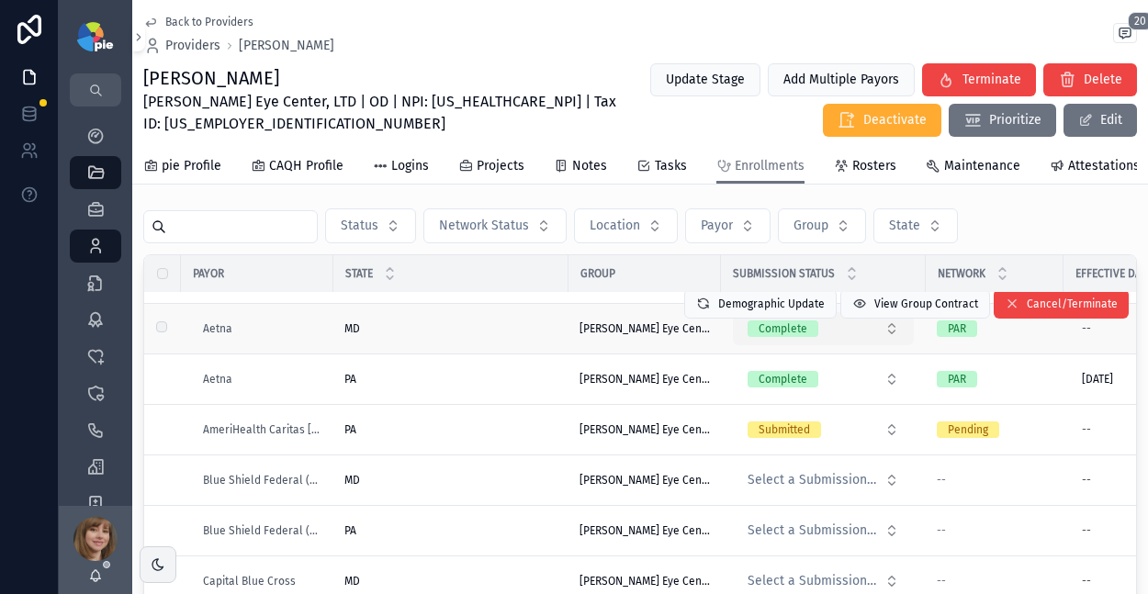
click at [872, 344] on button "Complete" at bounding box center [823, 328] width 181 height 33
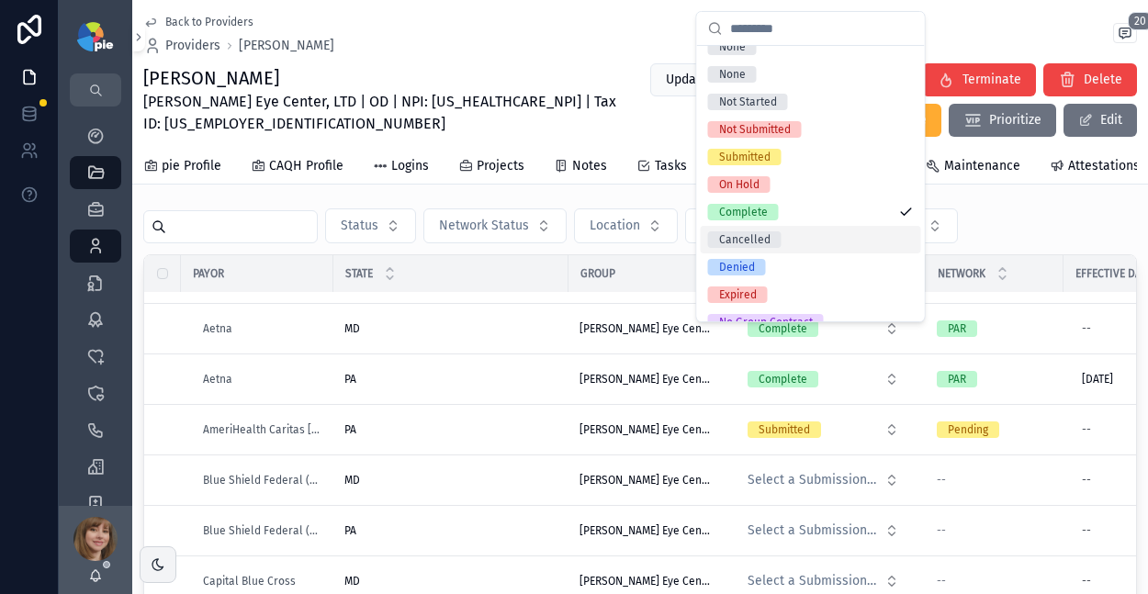
scroll to position [22, 0]
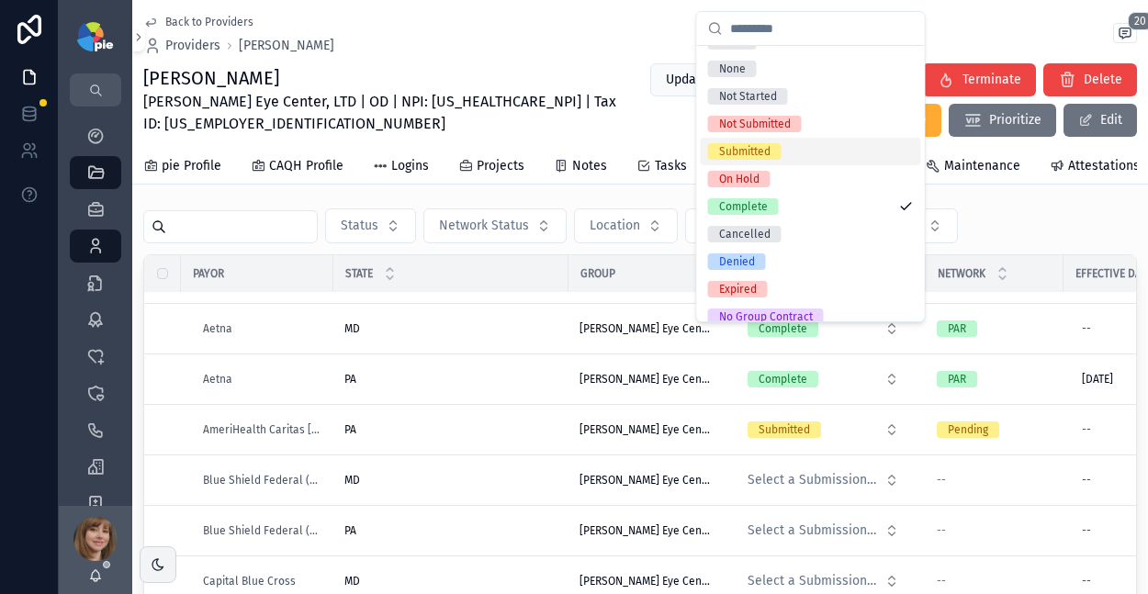
drag, startPoint x: 816, startPoint y: 152, endPoint x: 822, endPoint y: 268, distance: 115.9
click at [814, 152] on div "Submitted" at bounding box center [811, 152] width 220 height 28
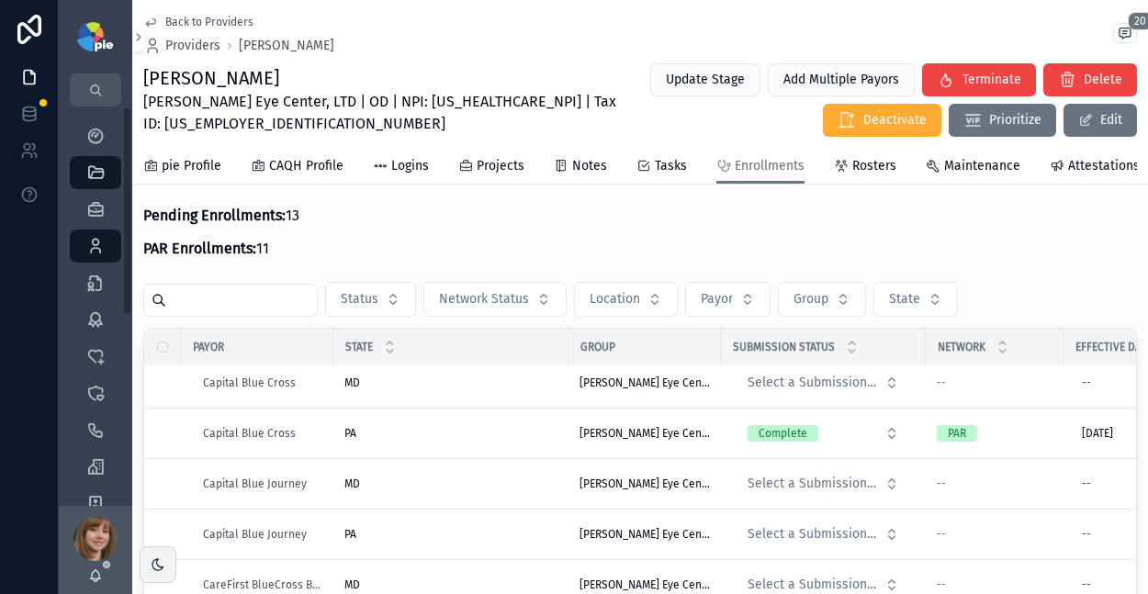
scroll to position [0, 0]
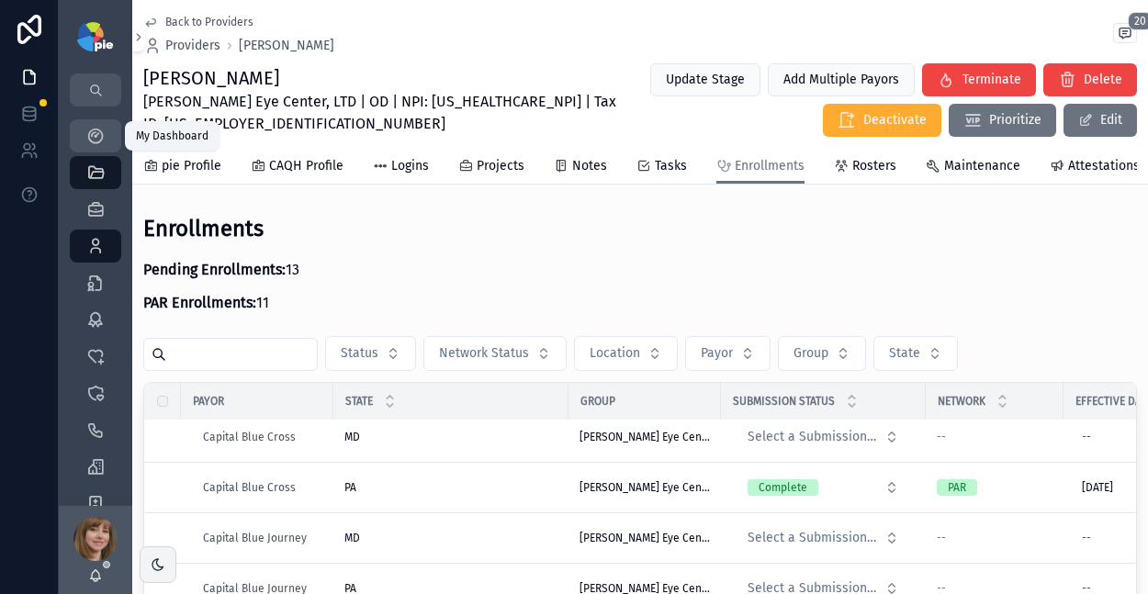
click at [89, 139] on icon "scrollable content" at bounding box center [95, 136] width 18 height 18
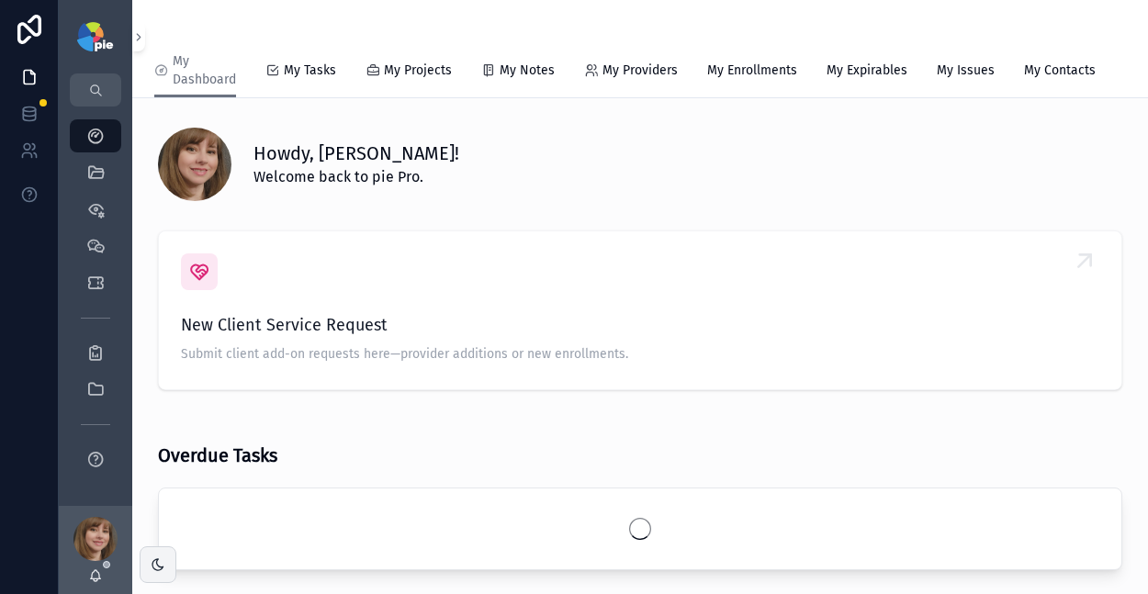
click at [285, 80] on link "My Tasks" at bounding box center [300, 72] width 71 height 37
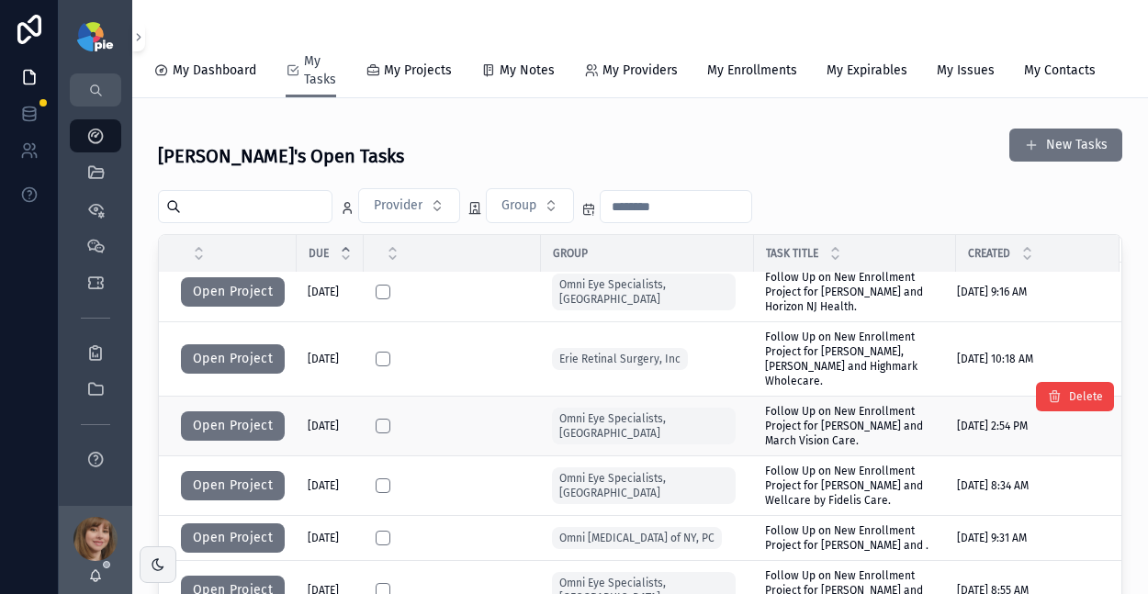
scroll to position [705, 0]
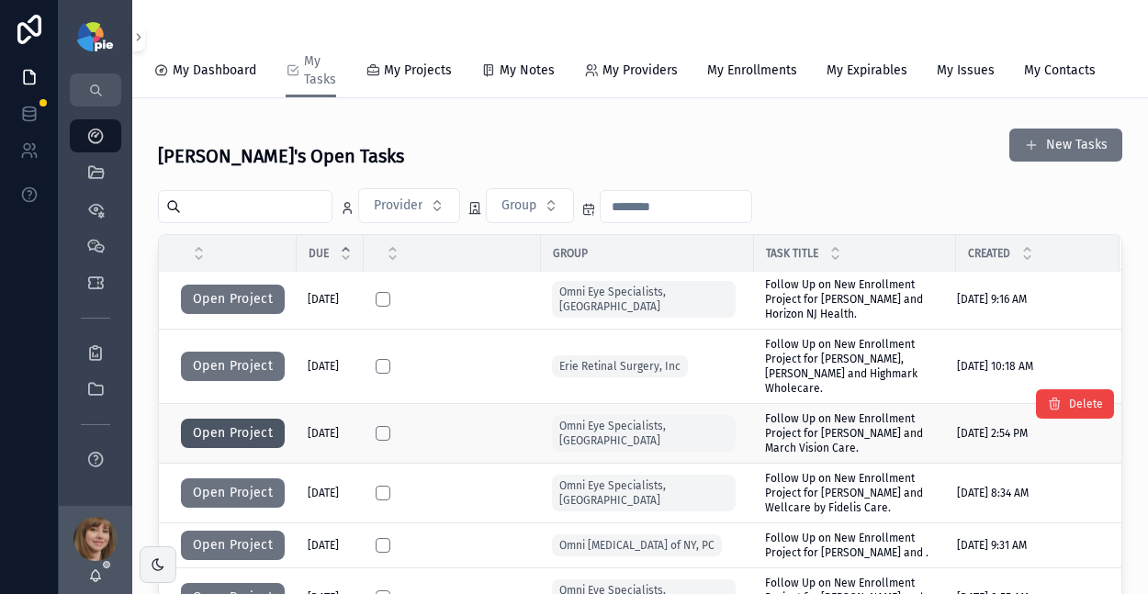
click at [214, 429] on button "Open Project" at bounding box center [233, 433] width 104 height 29
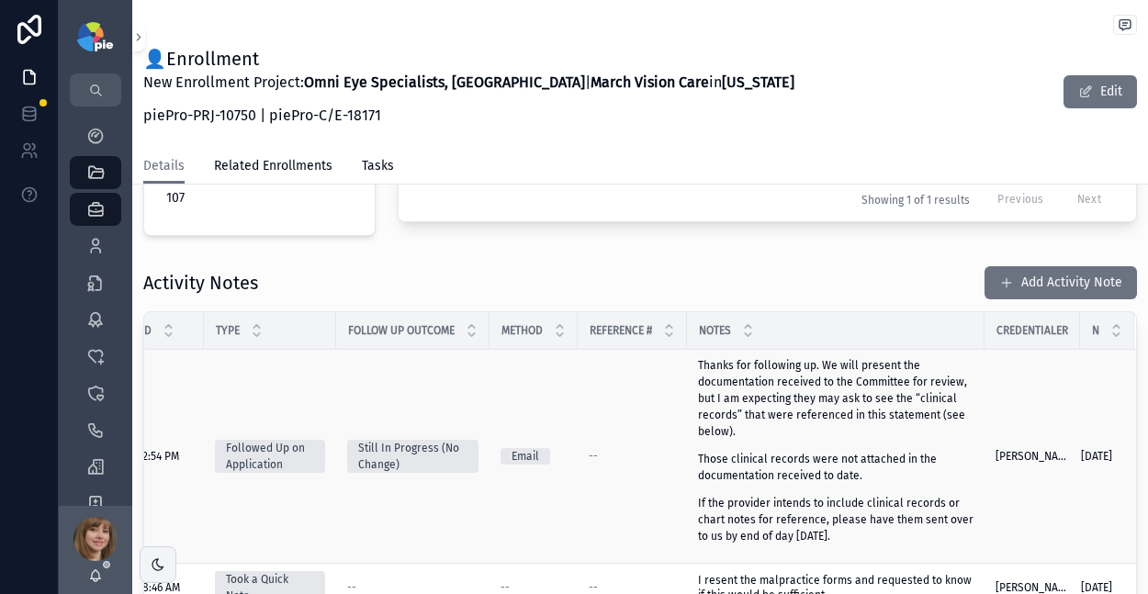
scroll to position [620, 0]
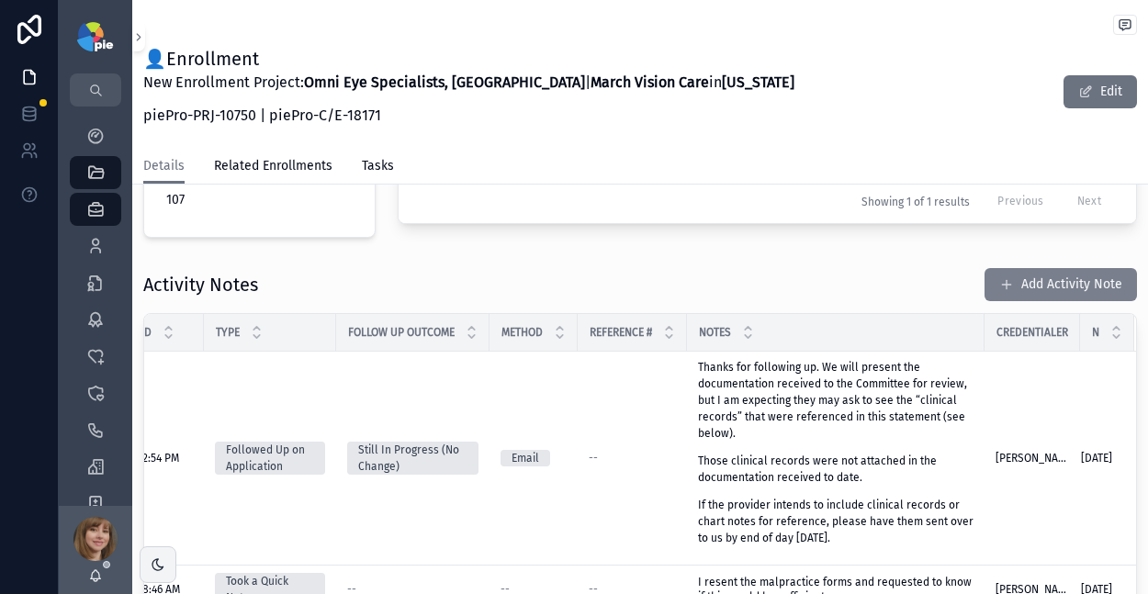
click at [1033, 268] on button "Add Activity Note" at bounding box center [1061, 284] width 152 height 33
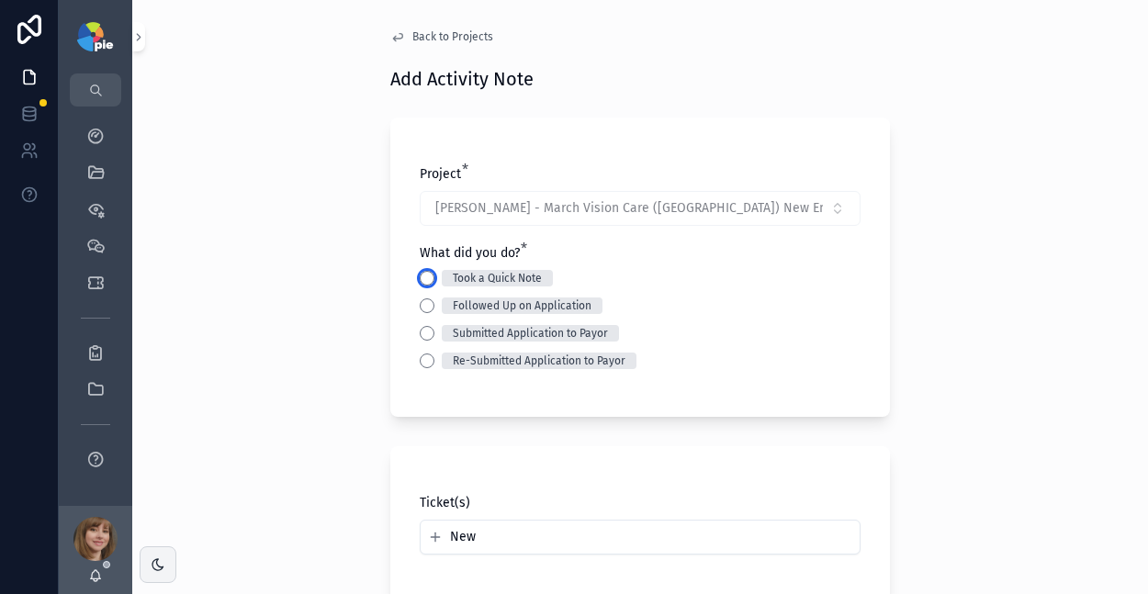
click at [423, 280] on button "Took a Quick Note" at bounding box center [427, 278] width 15 height 15
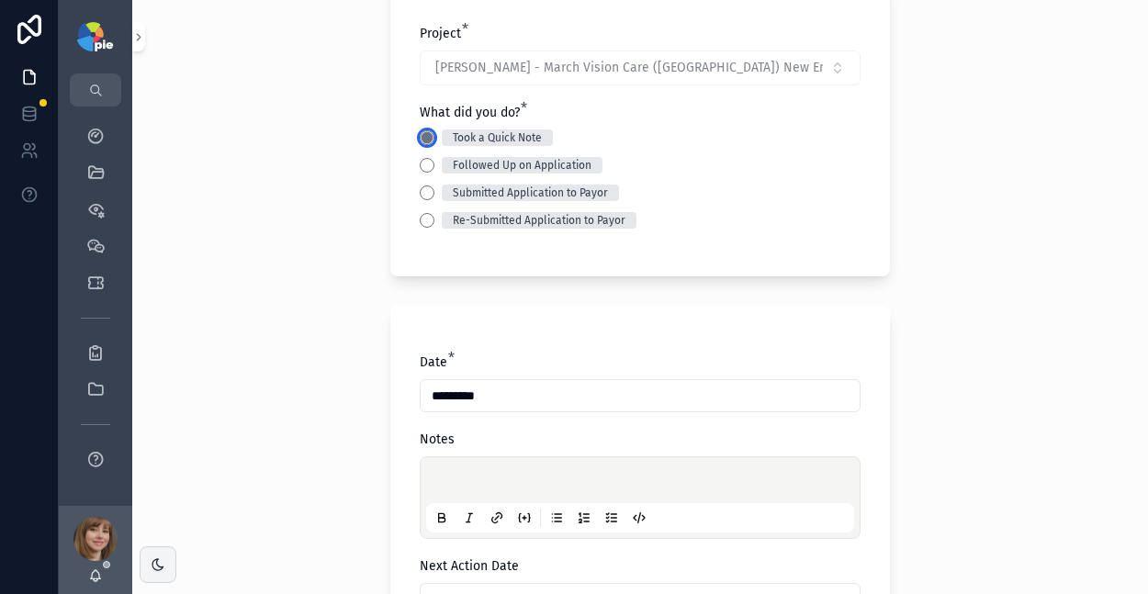
scroll to position [171, 0]
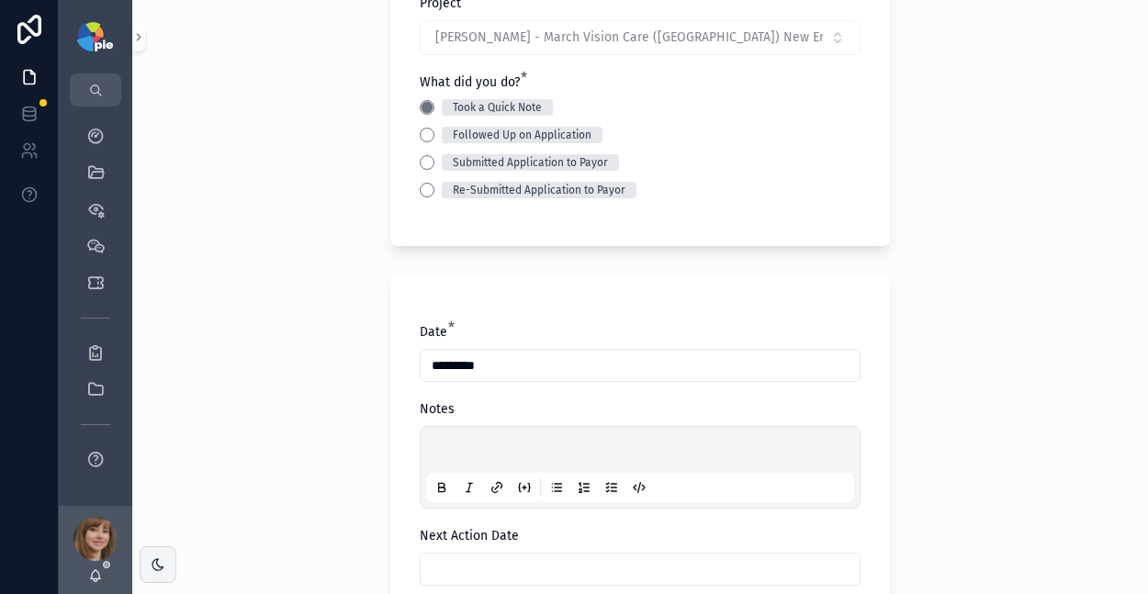
click at [454, 442] on div "scrollable content" at bounding box center [640, 468] width 428 height 70
click at [454, 446] on p "scrollable content" at bounding box center [644, 453] width 428 height 18
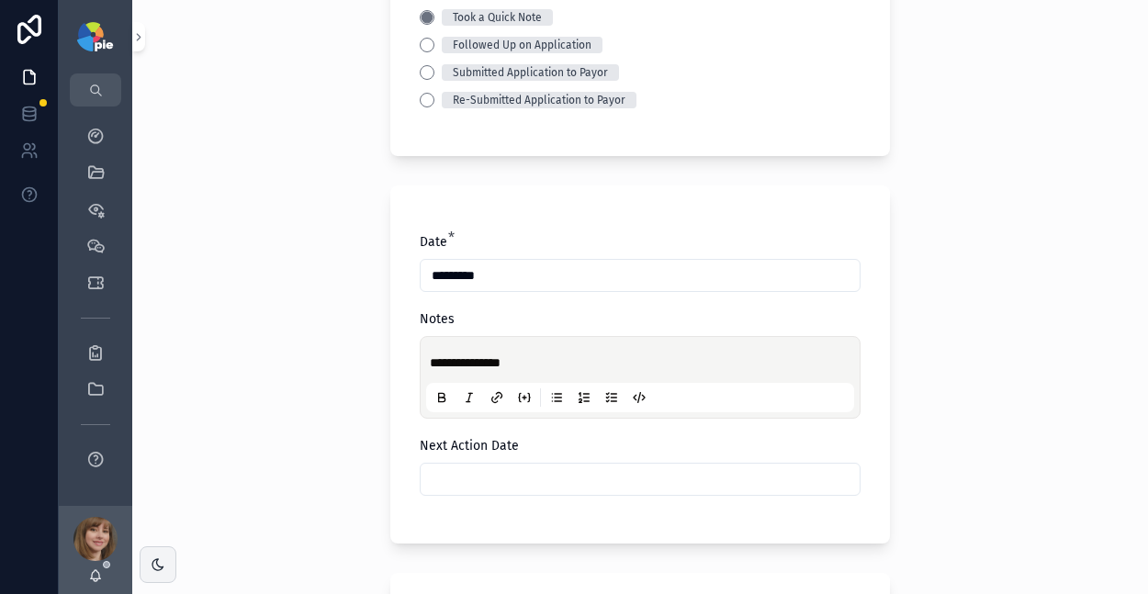
scroll to position [291, 0]
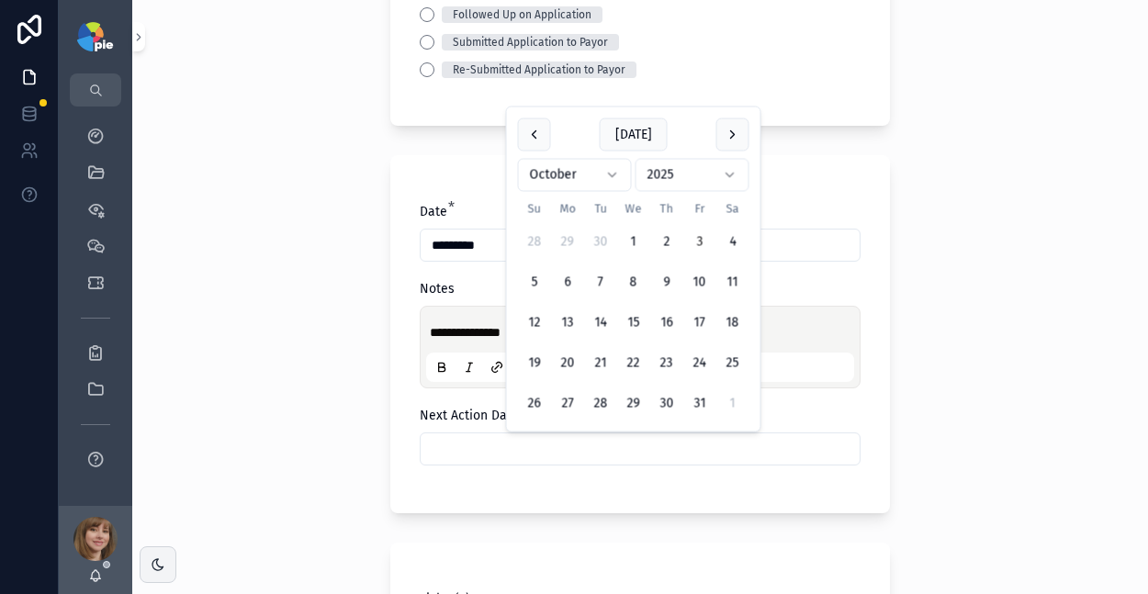
click at [504, 439] on input "scrollable content" at bounding box center [640, 449] width 439 height 26
click at [598, 282] on button "7" at bounding box center [600, 282] width 33 height 33
type input "*********"
click at [238, 360] on div "**********" at bounding box center [640, 297] width 1016 height 594
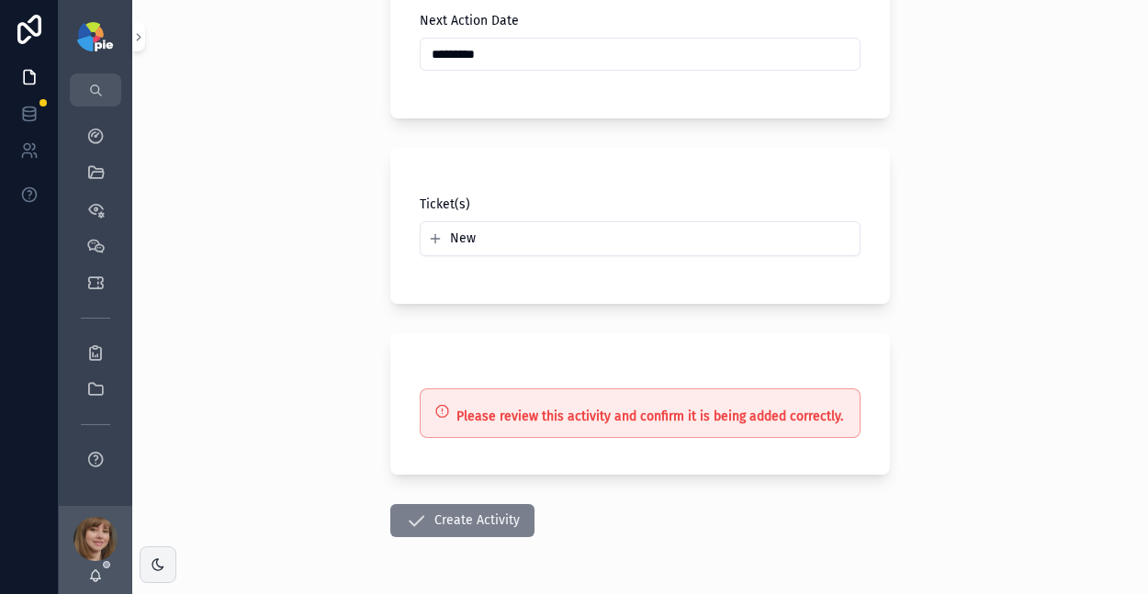
scroll to position [691, 0]
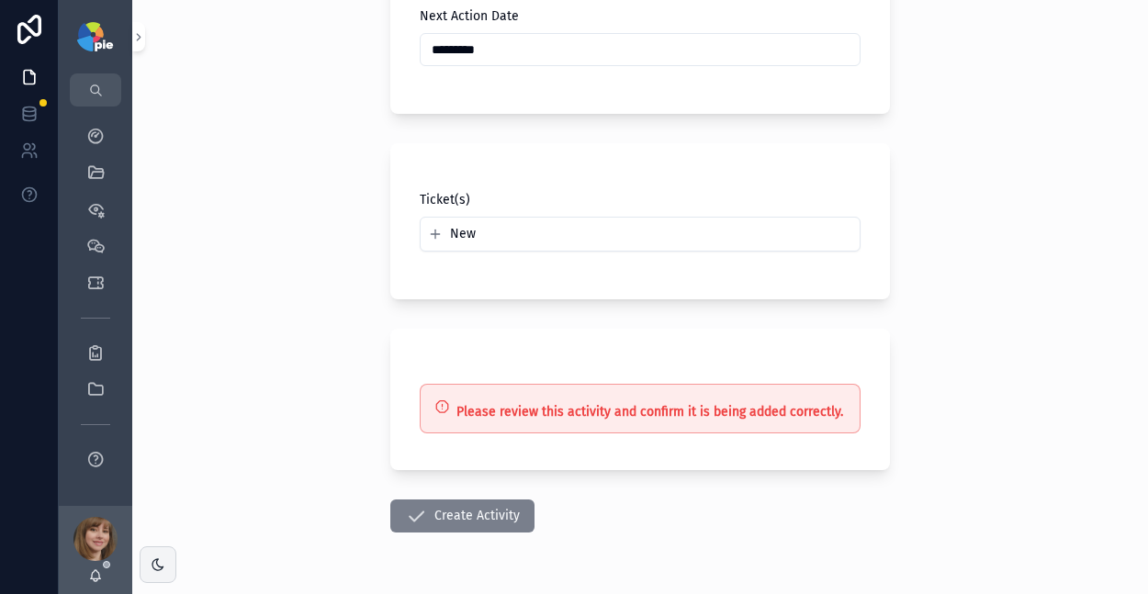
click at [441, 515] on button "Create Activity" at bounding box center [462, 516] width 144 height 33
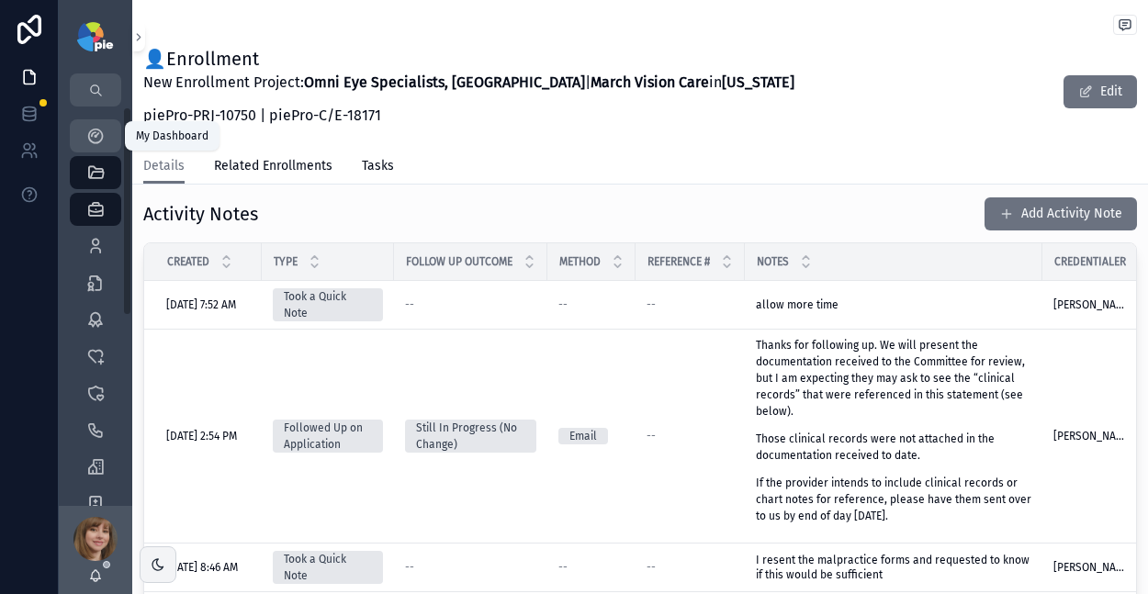
click at [100, 129] on icon "scrollable content" at bounding box center [95, 136] width 18 height 18
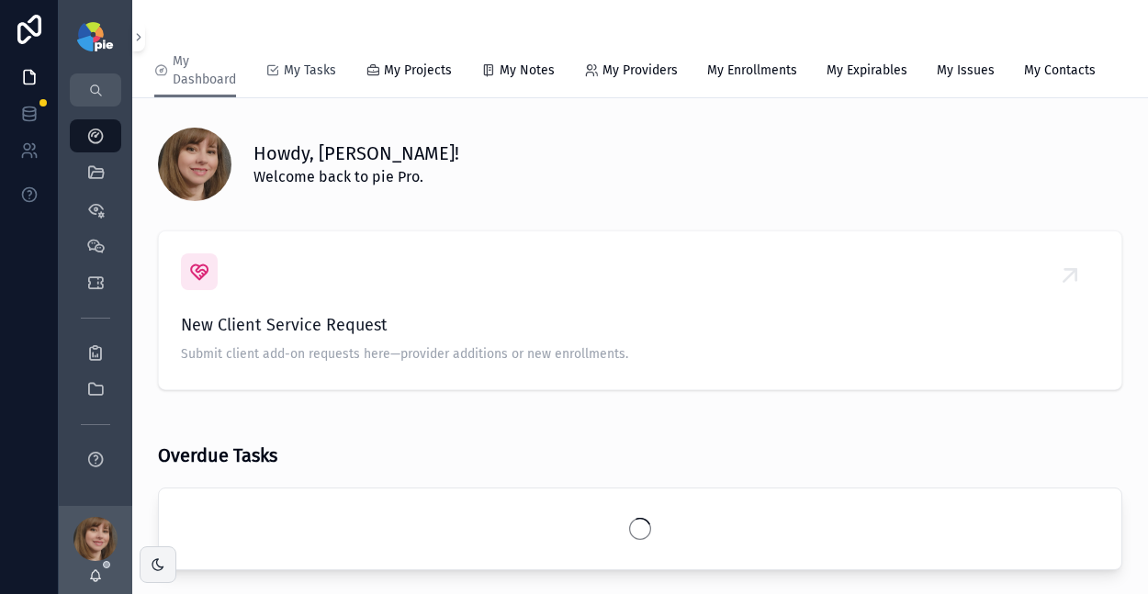
click at [321, 70] on span "My Tasks" at bounding box center [310, 71] width 52 height 18
click at [311, 70] on span "My Tasks" at bounding box center [310, 71] width 52 height 18
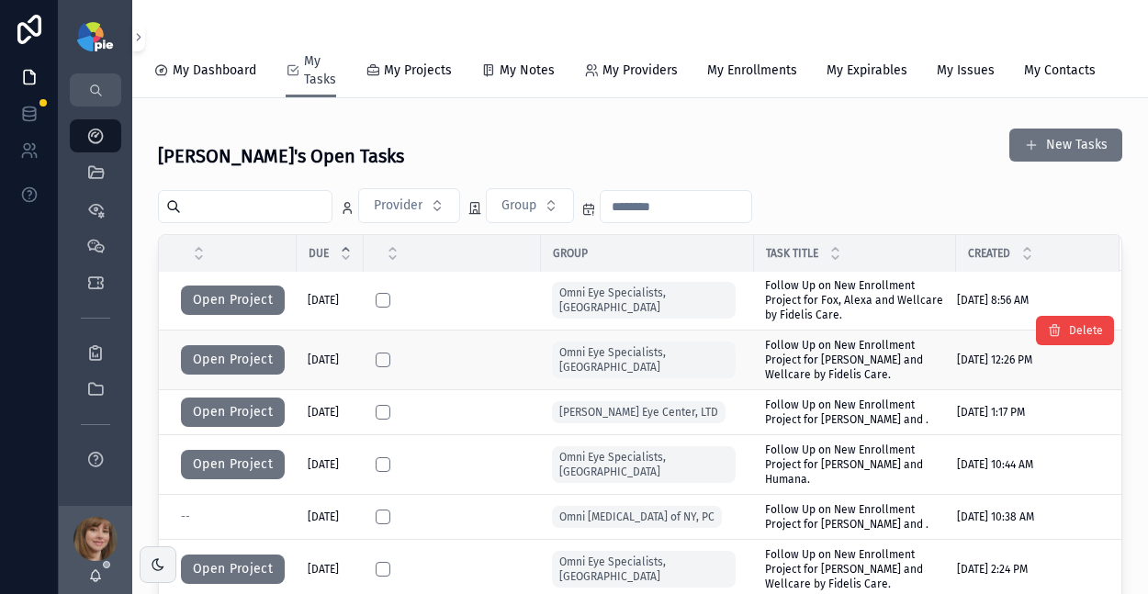
scroll to position [16, 0]
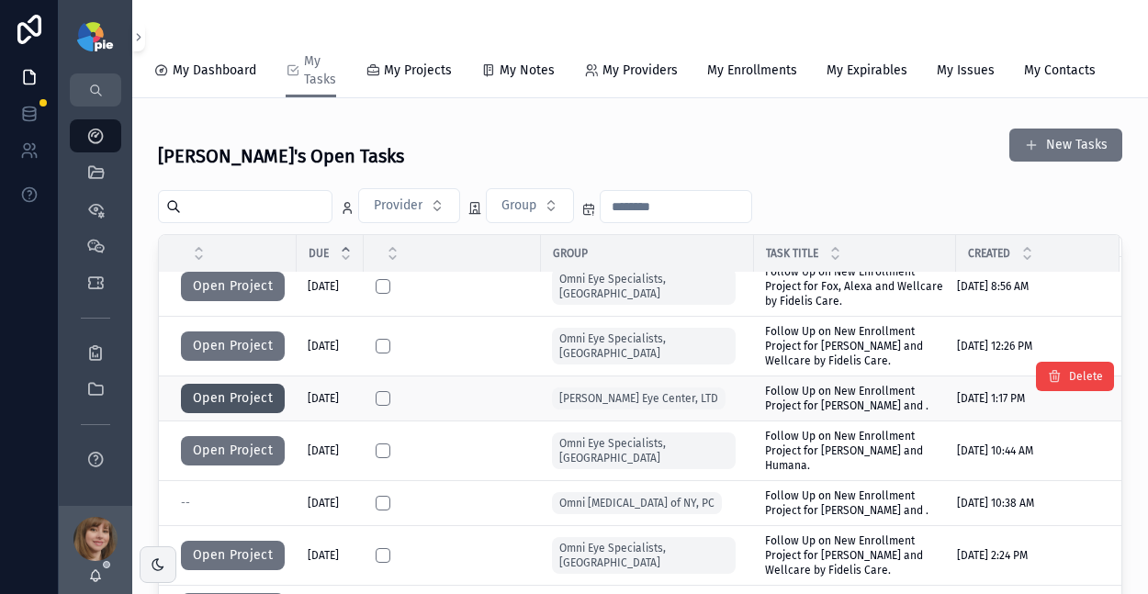
click at [236, 413] on button "Open Project" at bounding box center [233, 398] width 104 height 29
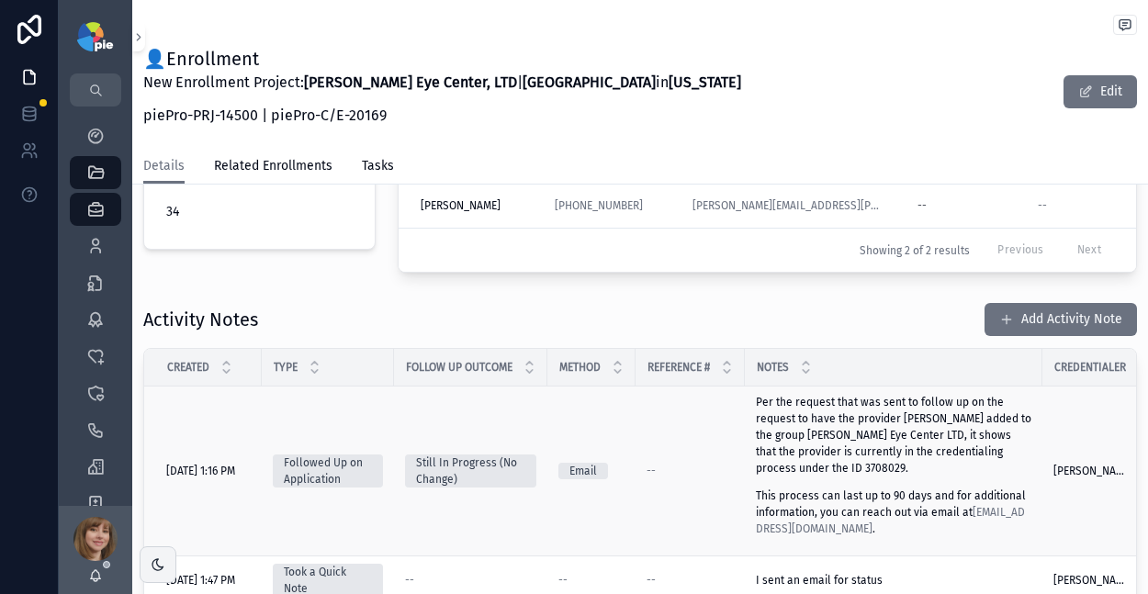
scroll to position [620, 0]
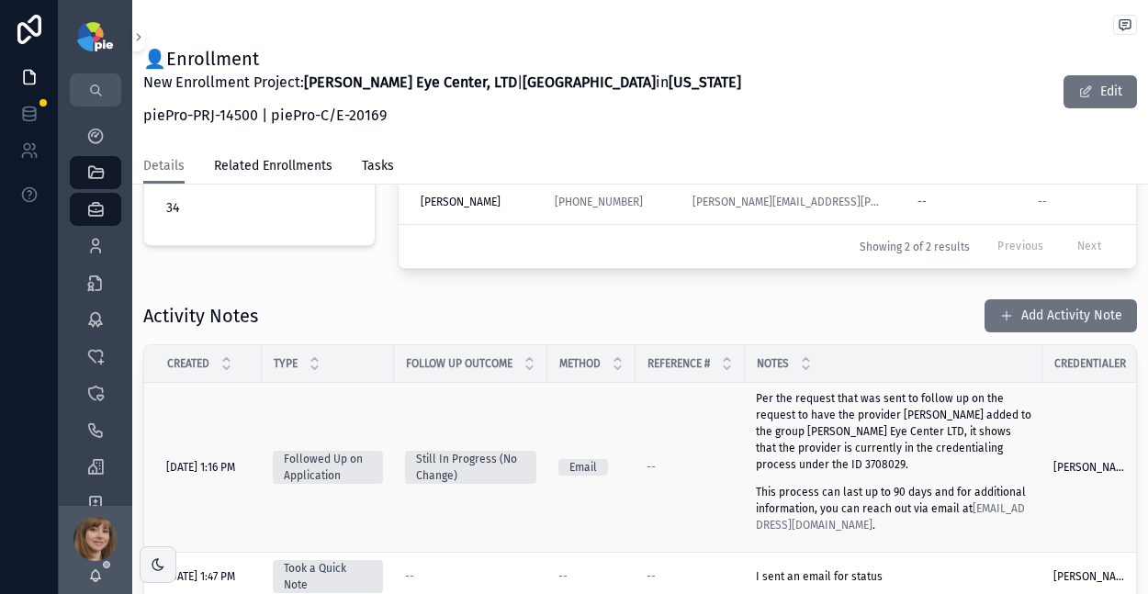
click at [855, 470] on div "Per the request that was sent to follow up on the request to have the provider …" at bounding box center [894, 461] width 276 height 143
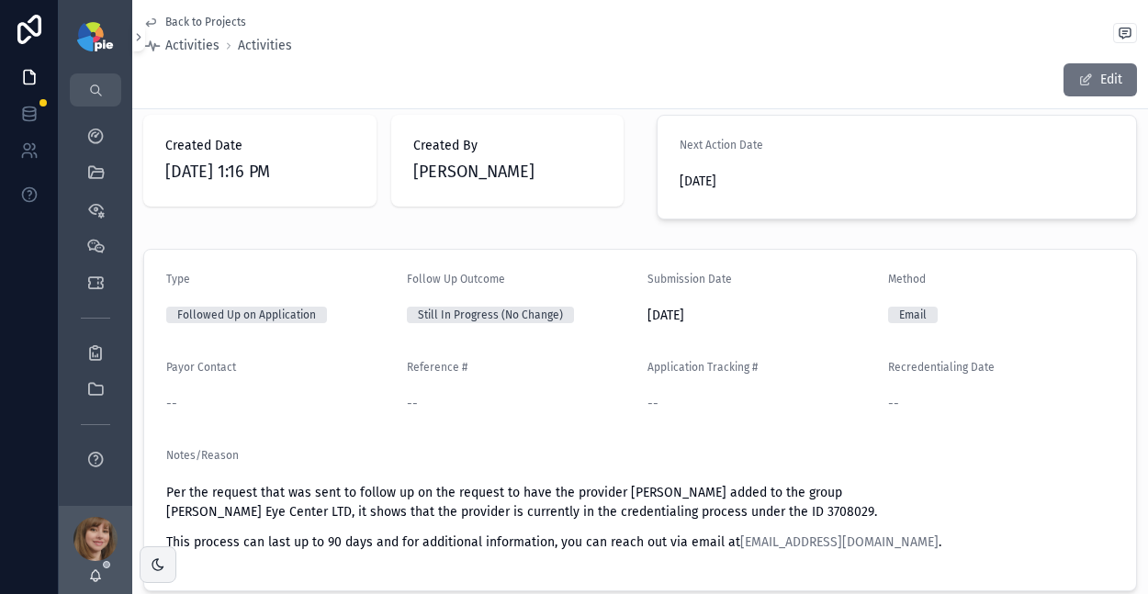
scroll to position [28, 0]
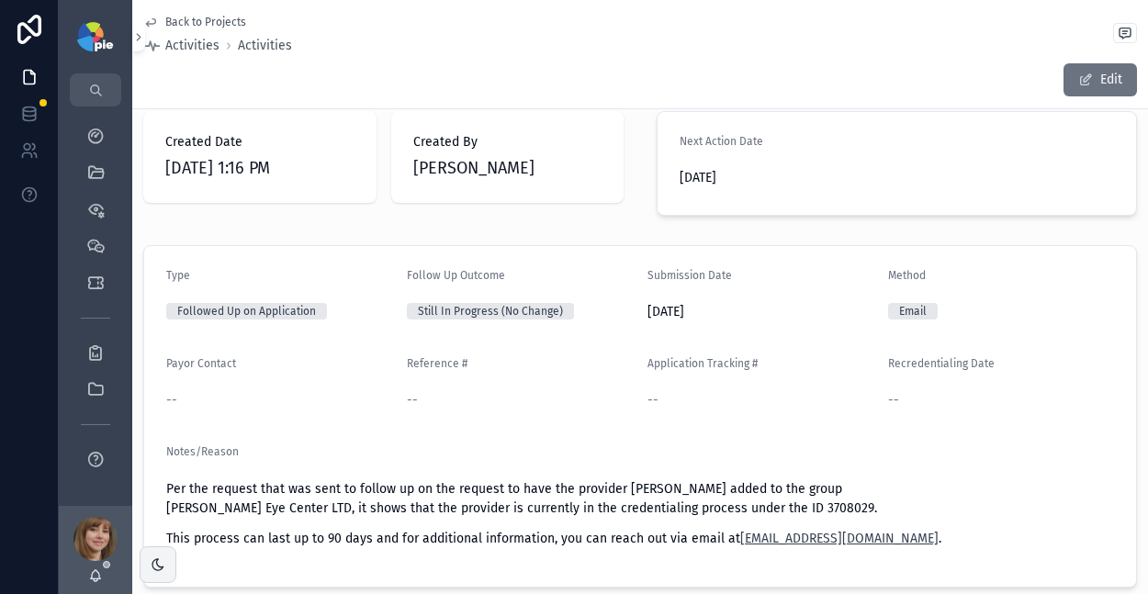
click at [848, 536] on link "credentialing@cvty.us.com" at bounding box center [839, 539] width 198 height 16
click at [102, 174] on icon "scrollable content" at bounding box center [95, 172] width 18 height 18
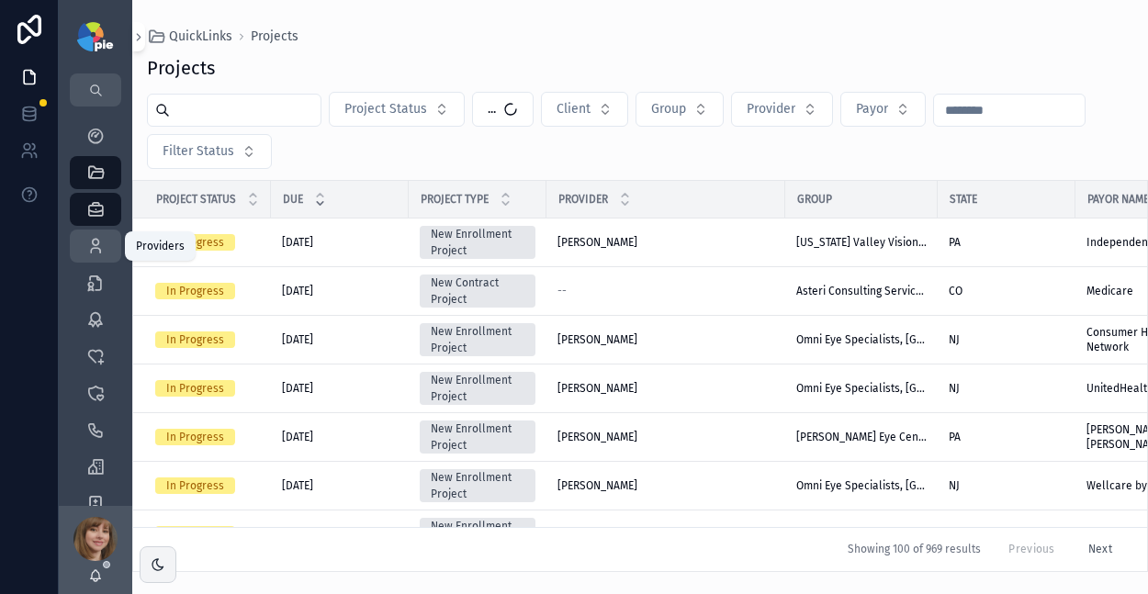
click at [95, 241] on icon "scrollable content" at bounding box center [95, 246] width 18 height 18
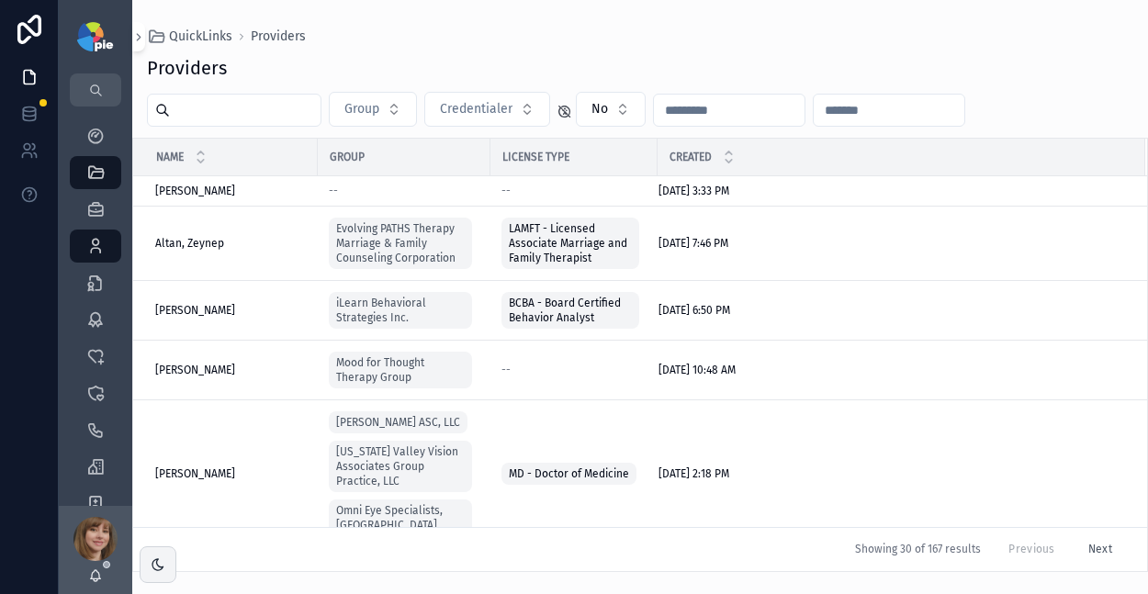
click at [227, 110] on input "scrollable content" at bounding box center [245, 110] width 151 height 26
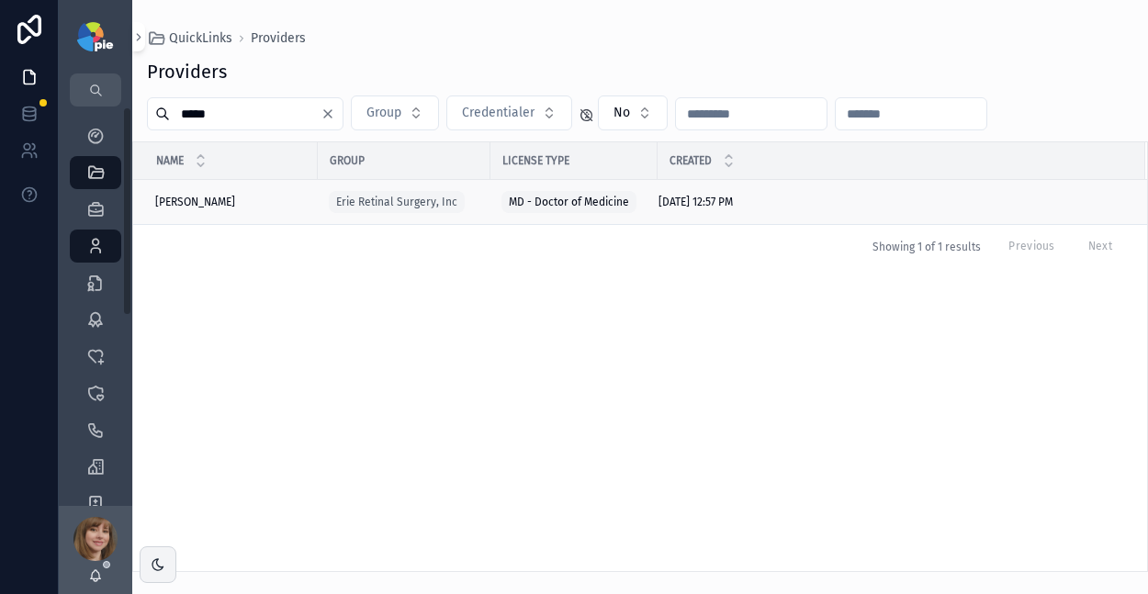
type input "*****"
click at [198, 206] on span "Mousa, Raed" at bounding box center [195, 202] width 80 height 15
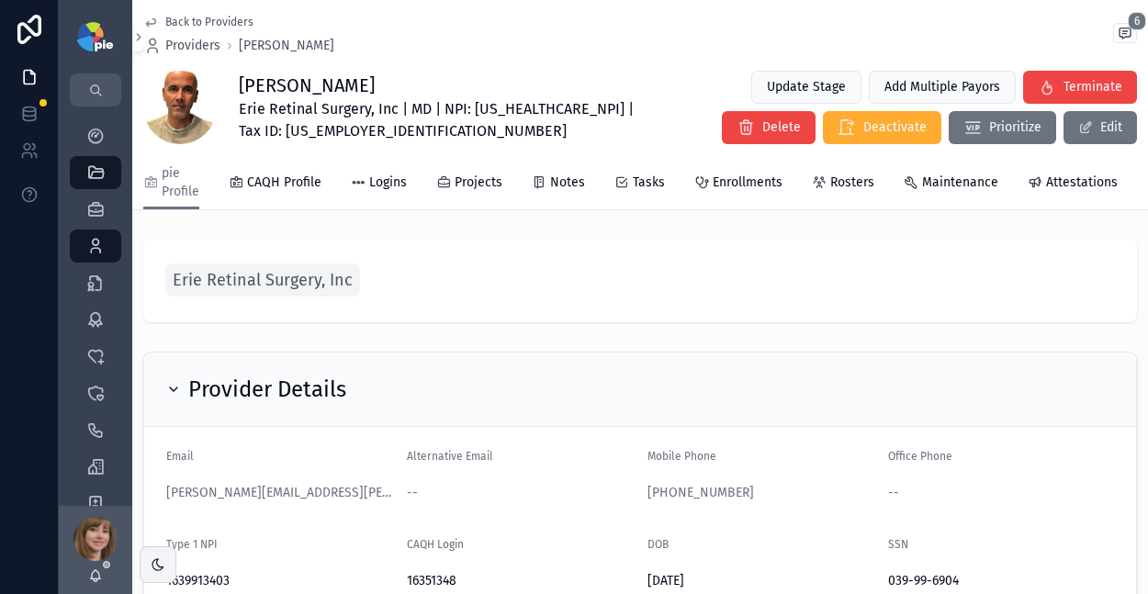
scroll to position [4, 0]
click at [756, 186] on span "Enrollments" at bounding box center [748, 183] width 70 height 18
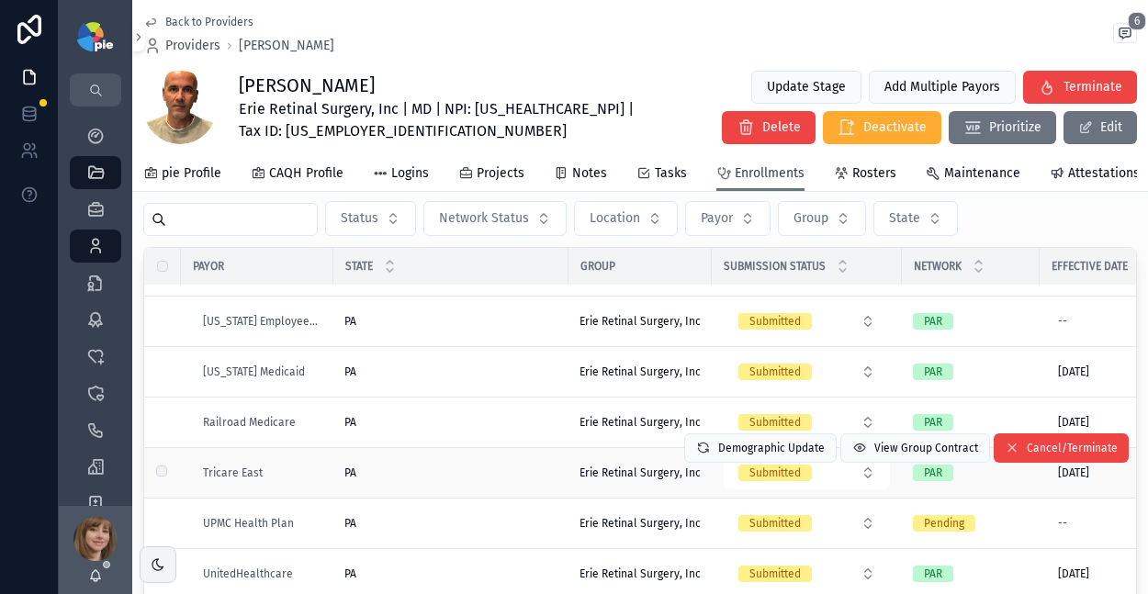
scroll to position [709, 0]
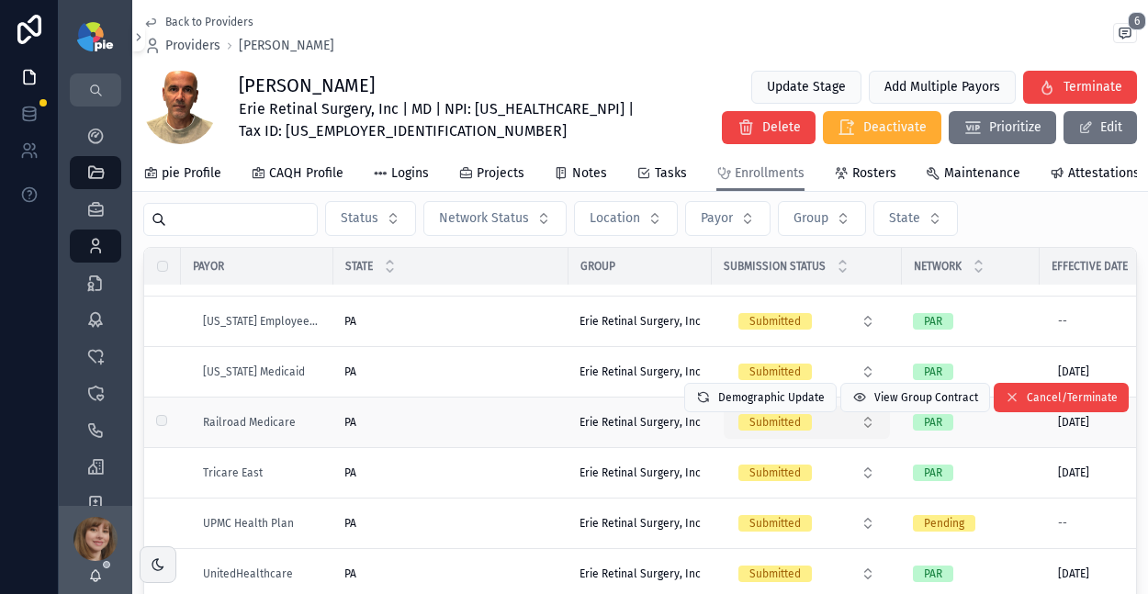
click at [850, 422] on button "Submitted" at bounding box center [807, 422] width 166 height 33
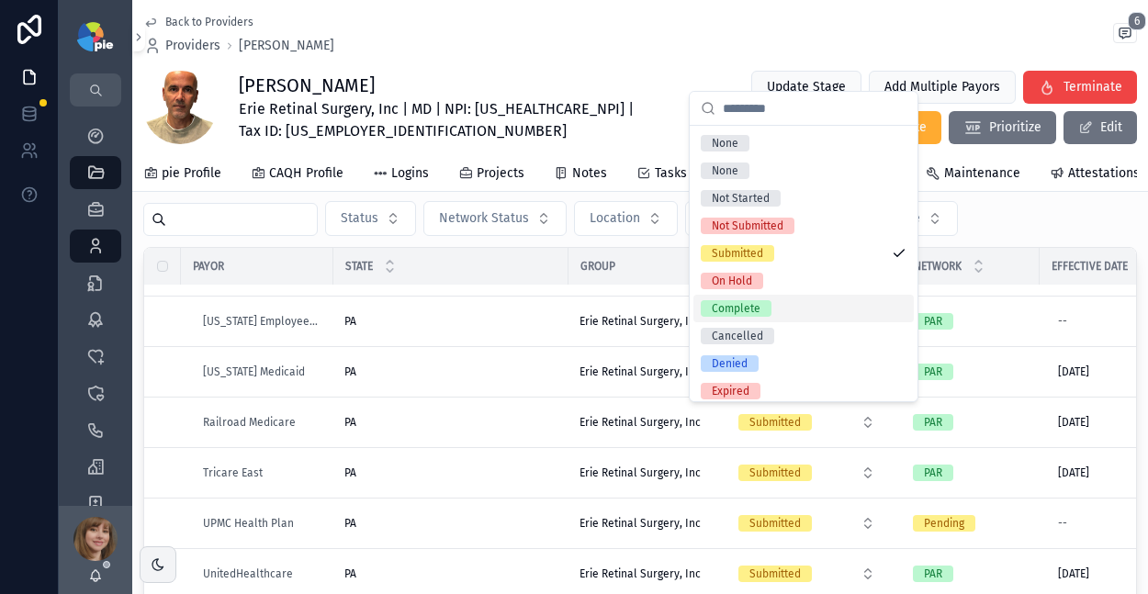
click at [788, 304] on div "Complete" at bounding box center [803, 309] width 220 height 28
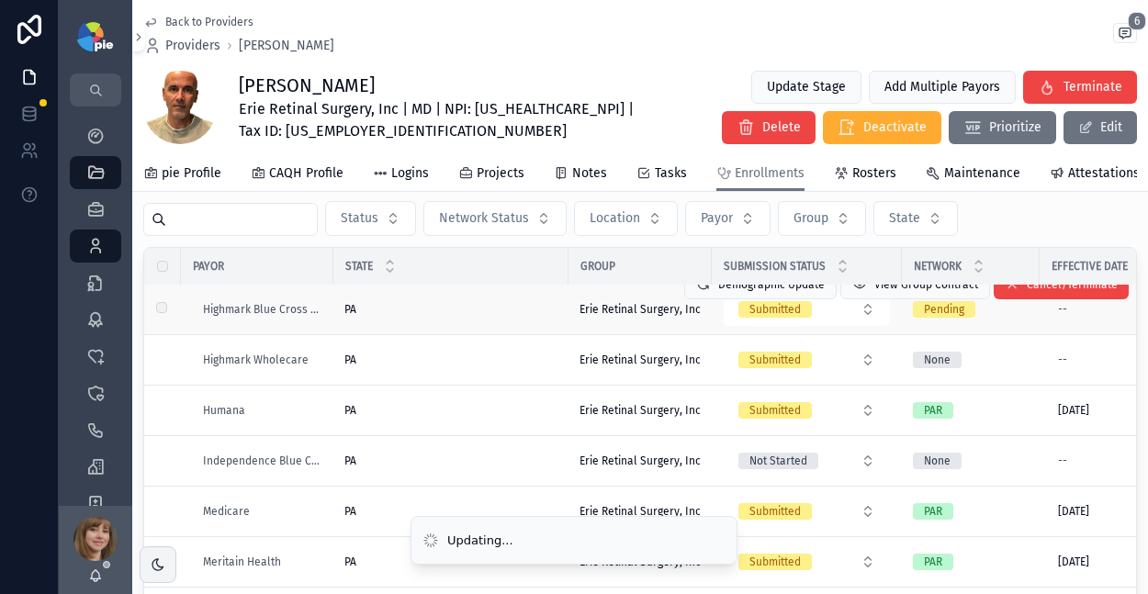
scroll to position [342, 0]
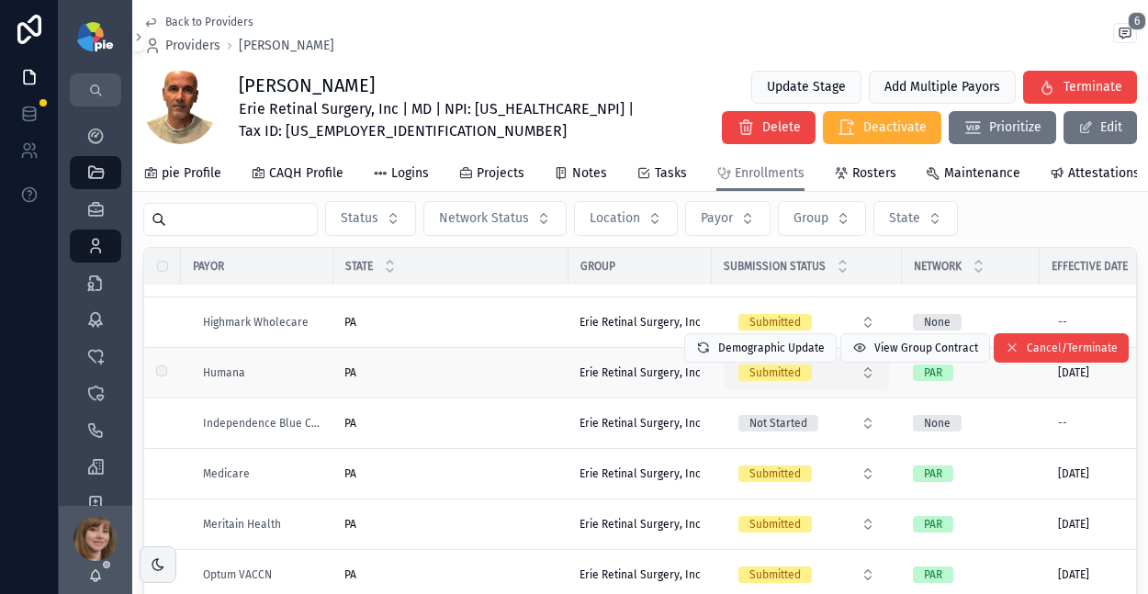
click at [788, 381] on div "Submitted" at bounding box center [774, 373] width 51 height 17
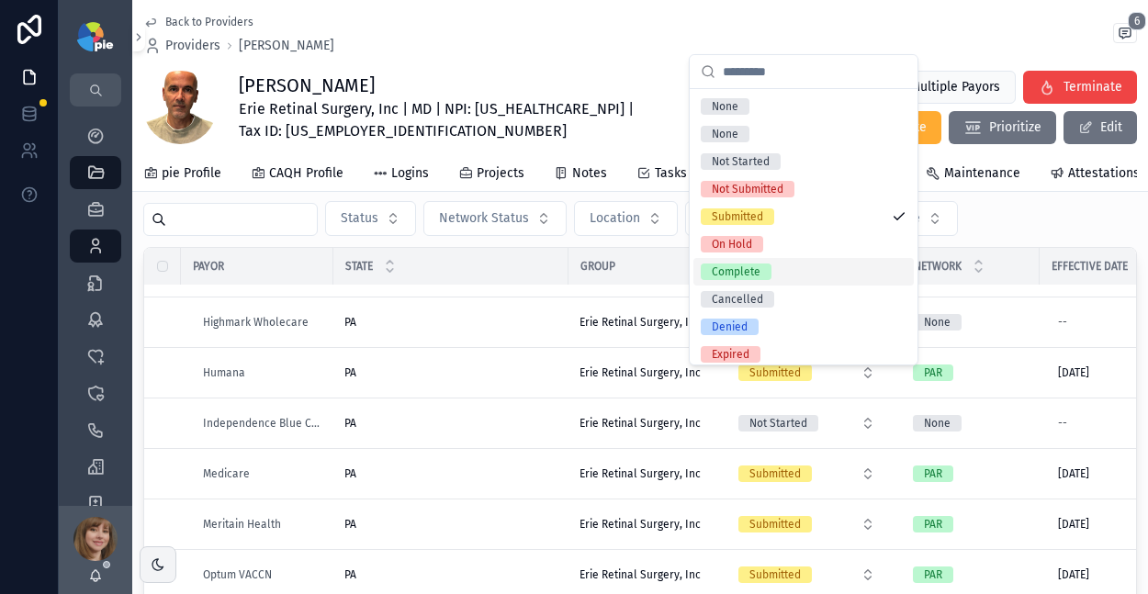
click at [759, 277] on div "Complete" at bounding box center [736, 272] width 49 height 17
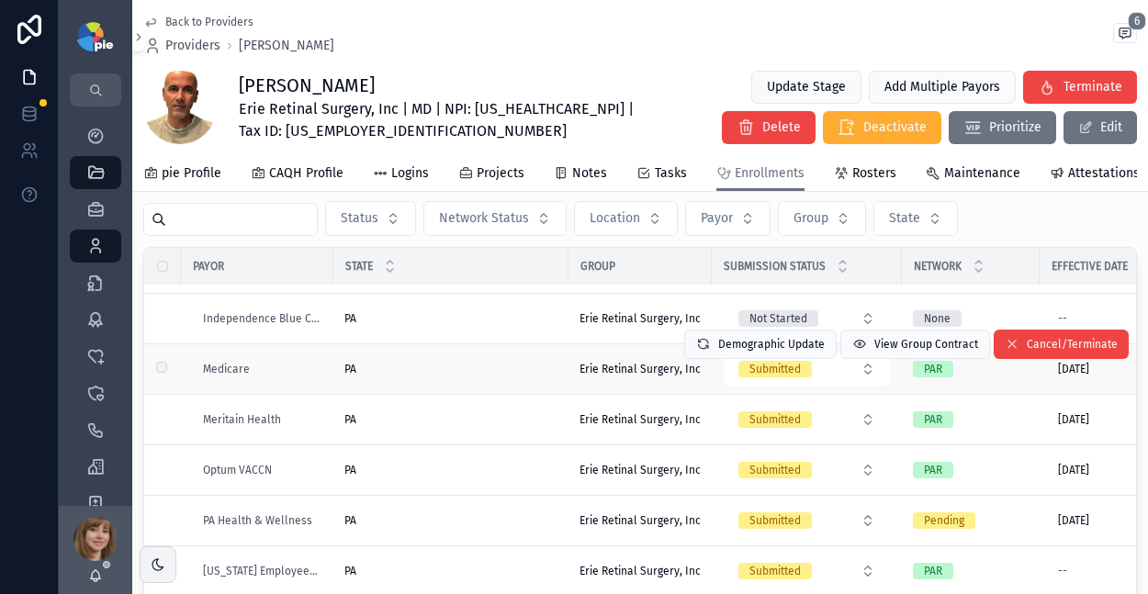
scroll to position [449, 0]
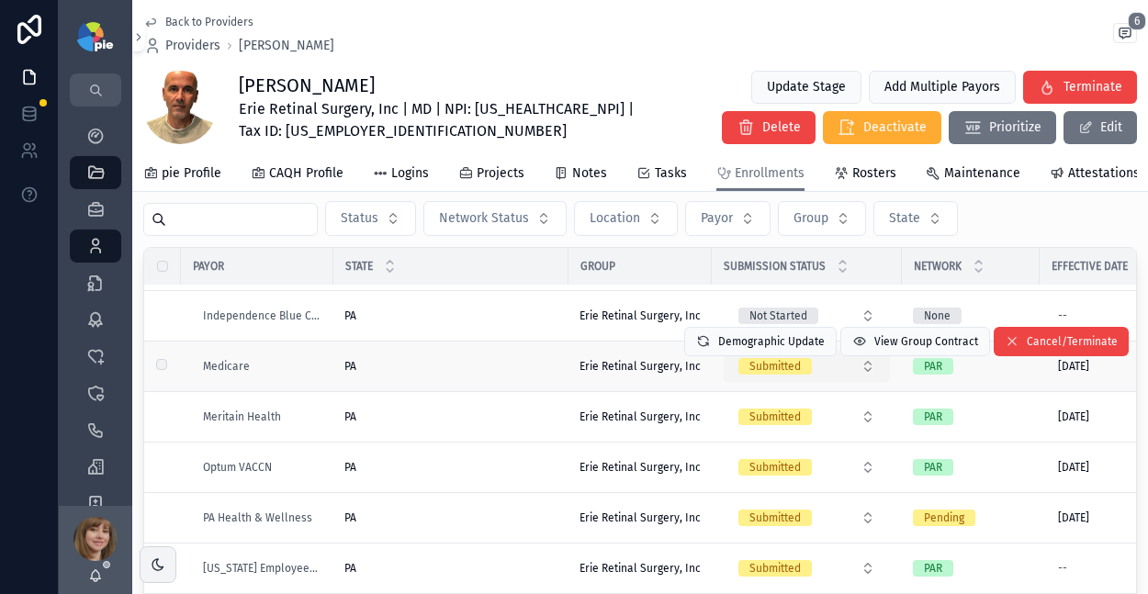
click at [793, 375] on div "Submitted" at bounding box center [774, 366] width 51 height 17
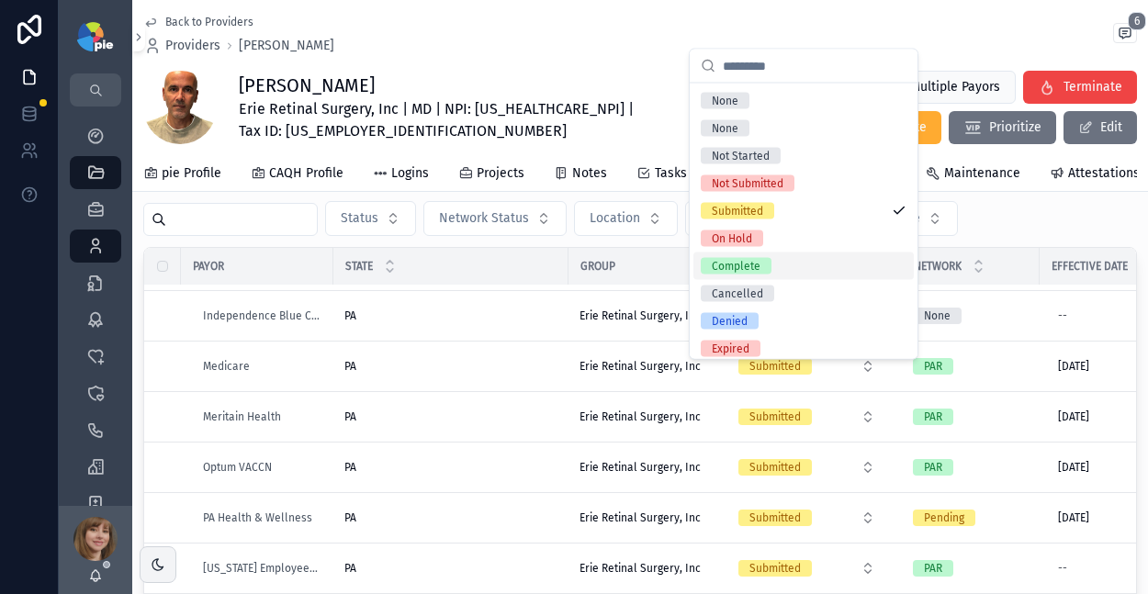
click at [751, 266] on div "Complete" at bounding box center [736, 266] width 49 height 17
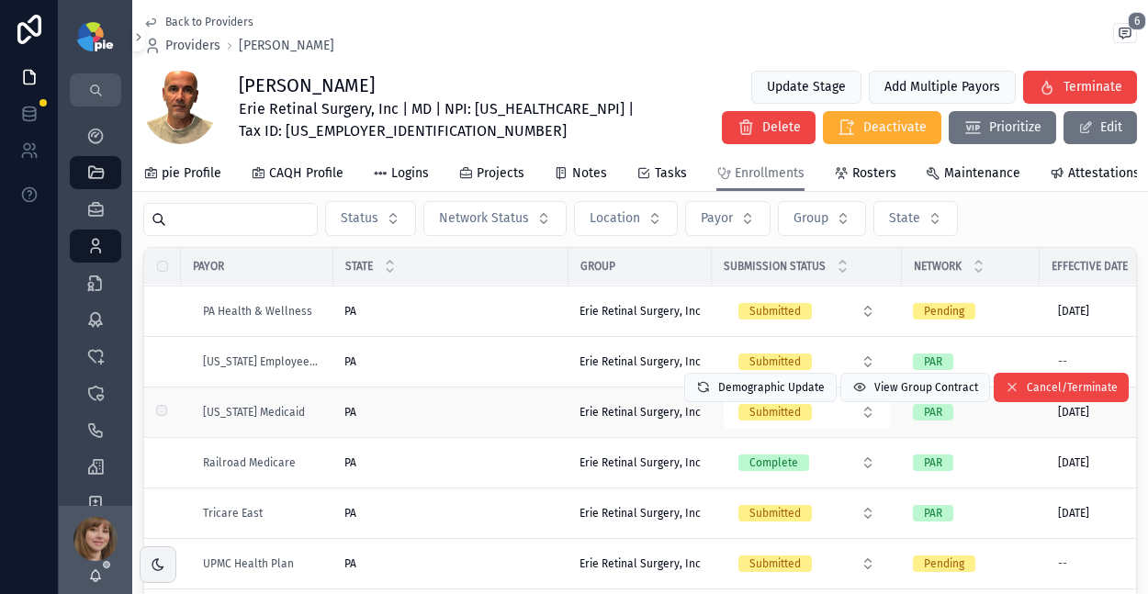
scroll to position [657, 0]
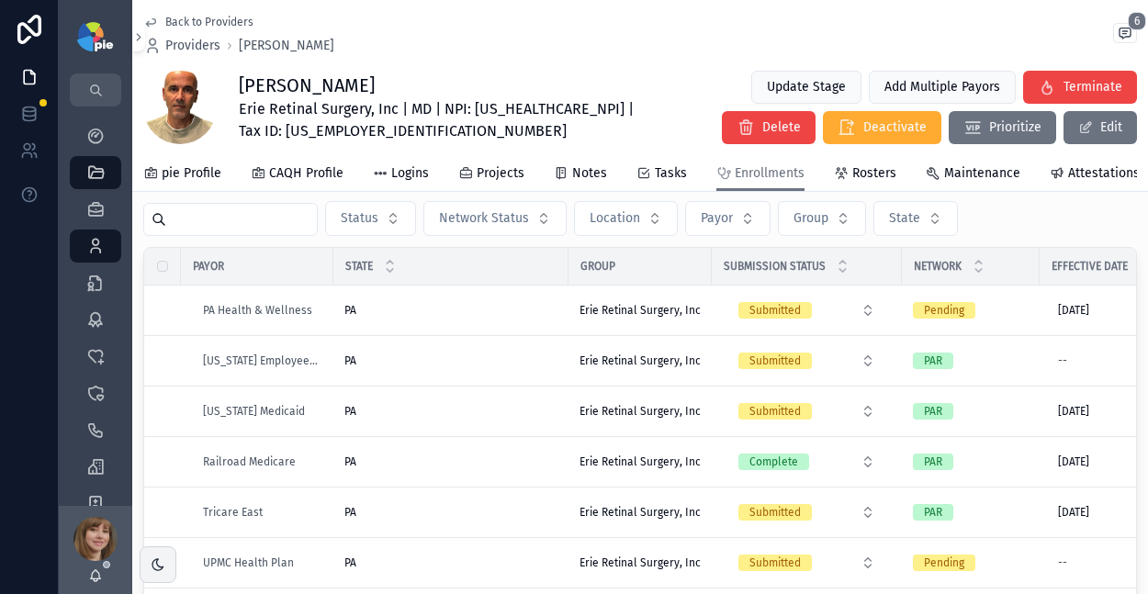
click at [760, 420] on div "Submitted" at bounding box center [774, 411] width 51 height 17
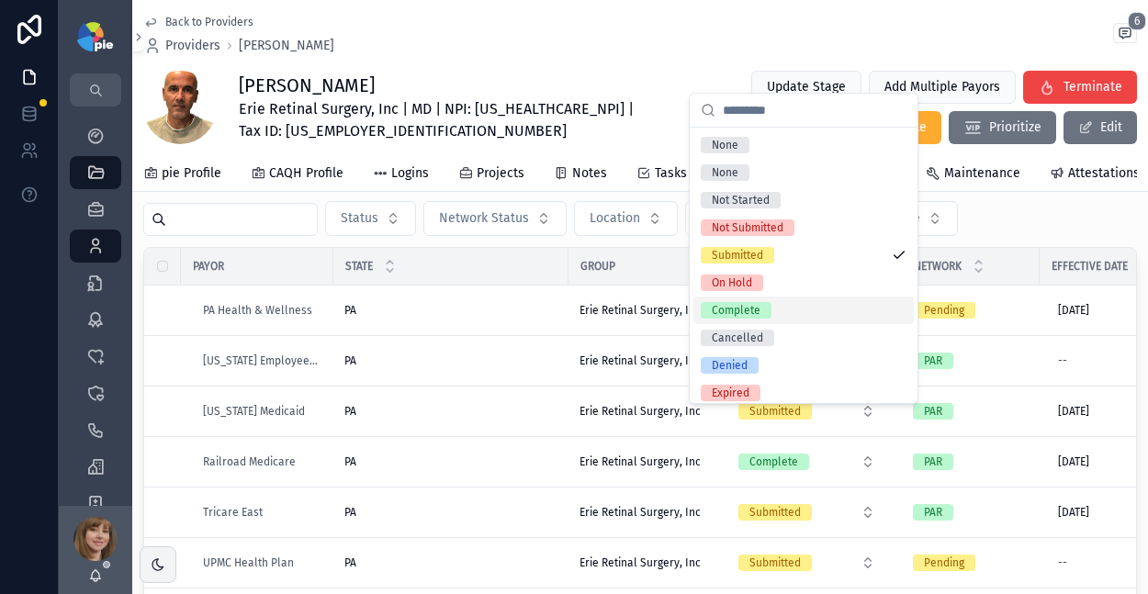
drag, startPoint x: 749, startPoint y: 315, endPoint x: 698, endPoint y: 336, distance: 55.6
click at [749, 314] on div "Complete" at bounding box center [736, 310] width 49 height 17
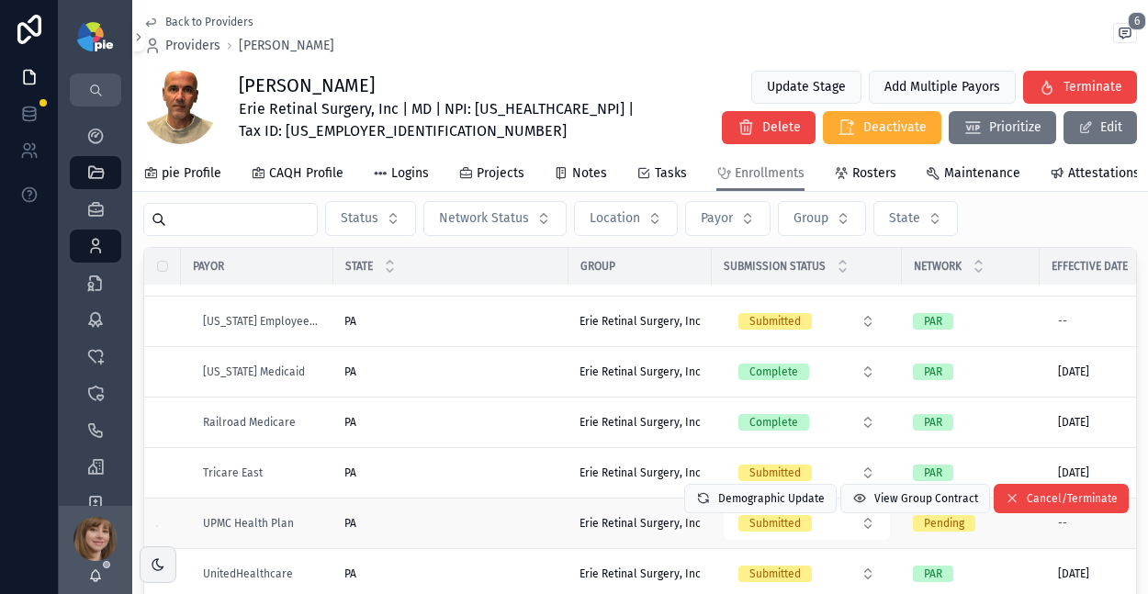
scroll to position [707, 0]
click at [479, 523] on div "PA PA" at bounding box center [450, 523] width 213 height 15
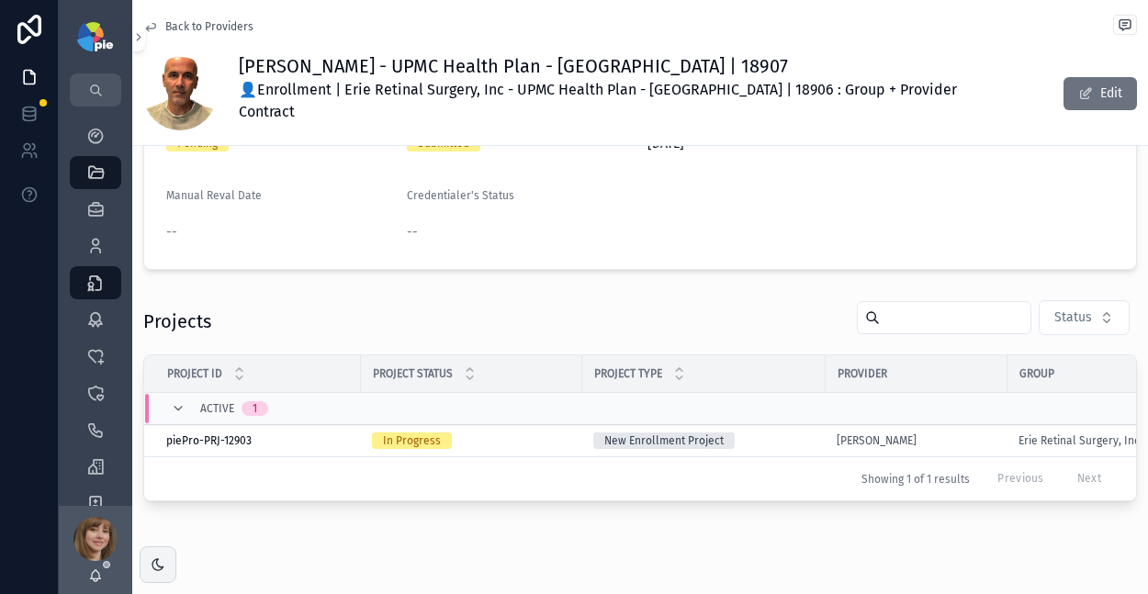
scroll to position [270, 0]
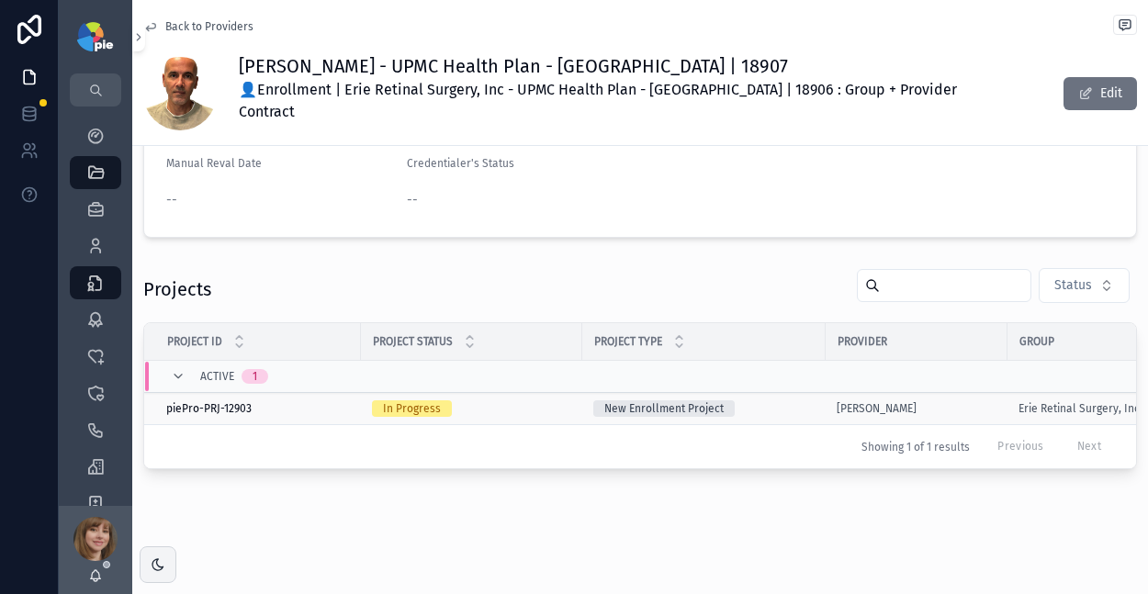
click at [530, 400] on div "In Progress" at bounding box center [471, 408] width 199 height 17
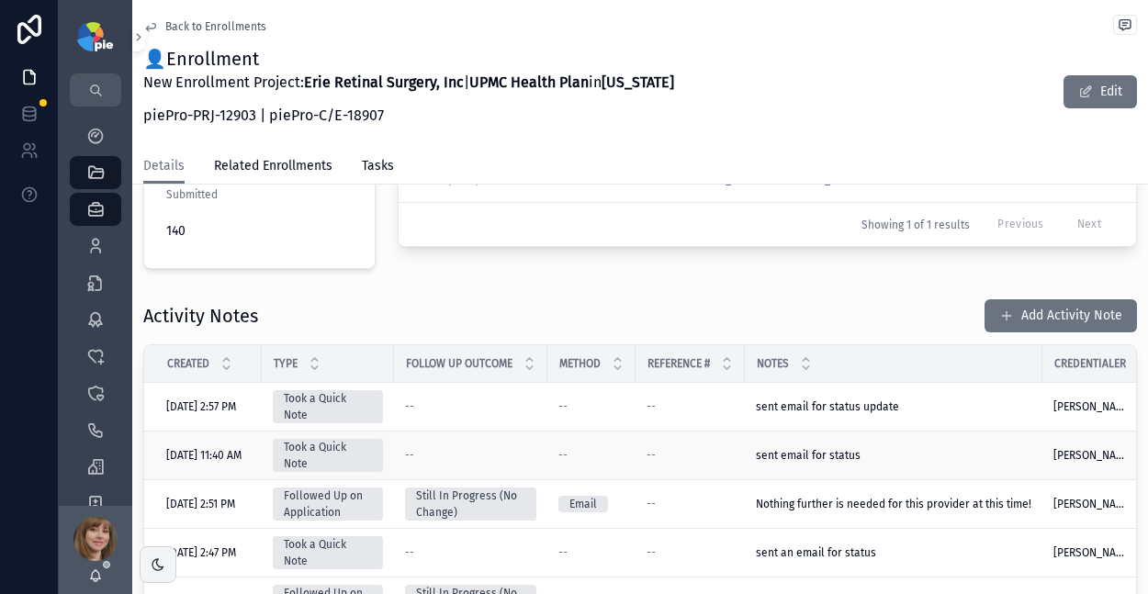
scroll to position [633, 0]
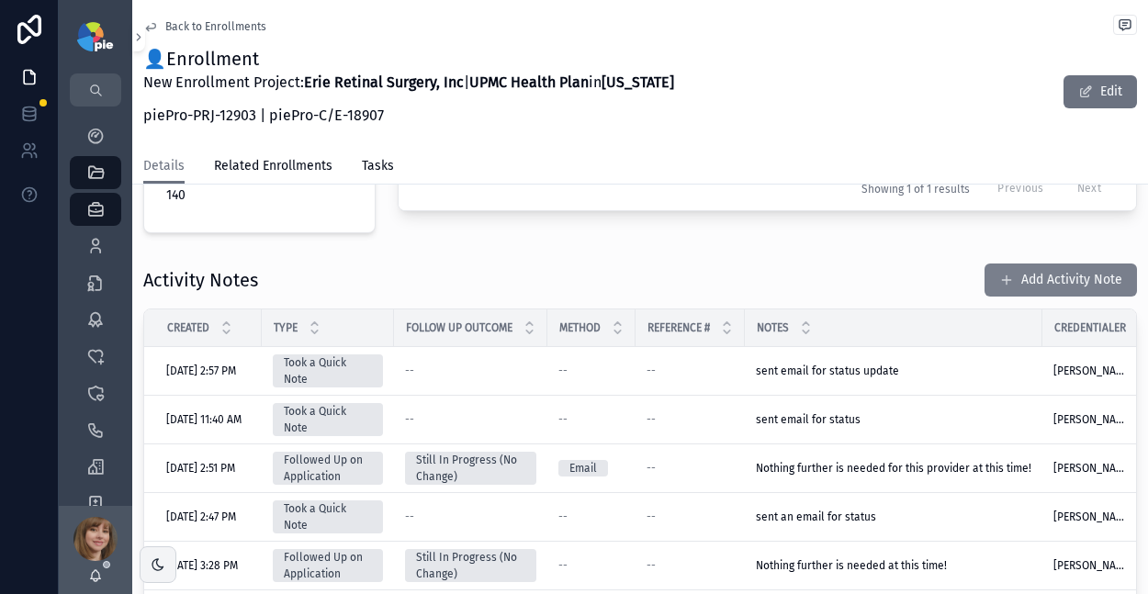
click at [1070, 264] on button "Add Activity Note" at bounding box center [1061, 280] width 152 height 33
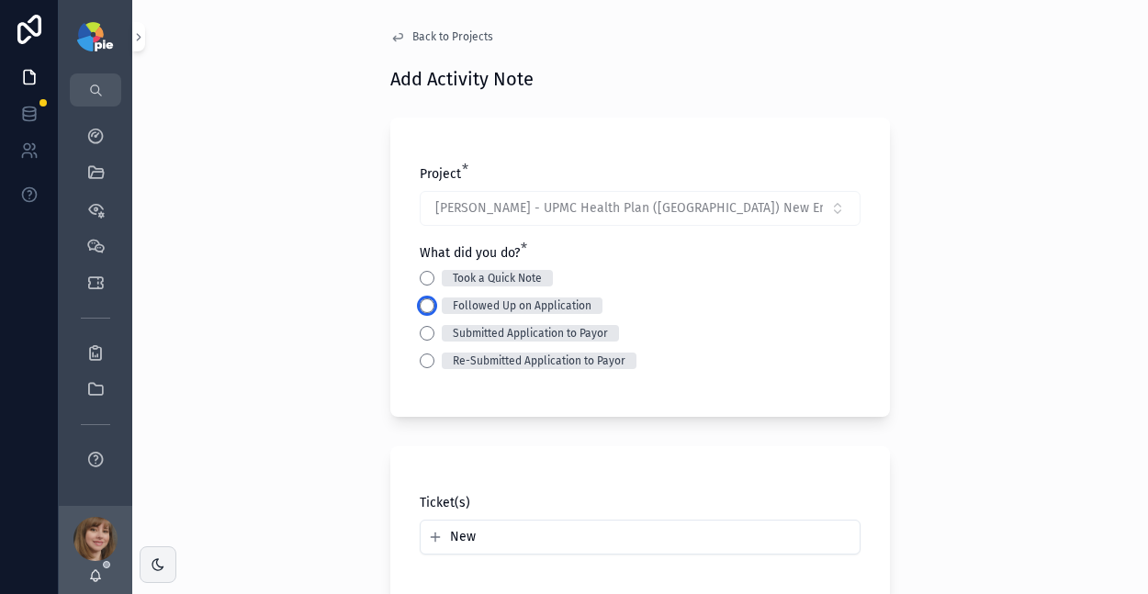
click at [420, 300] on button "Followed Up on Application" at bounding box center [427, 305] width 15 height 15
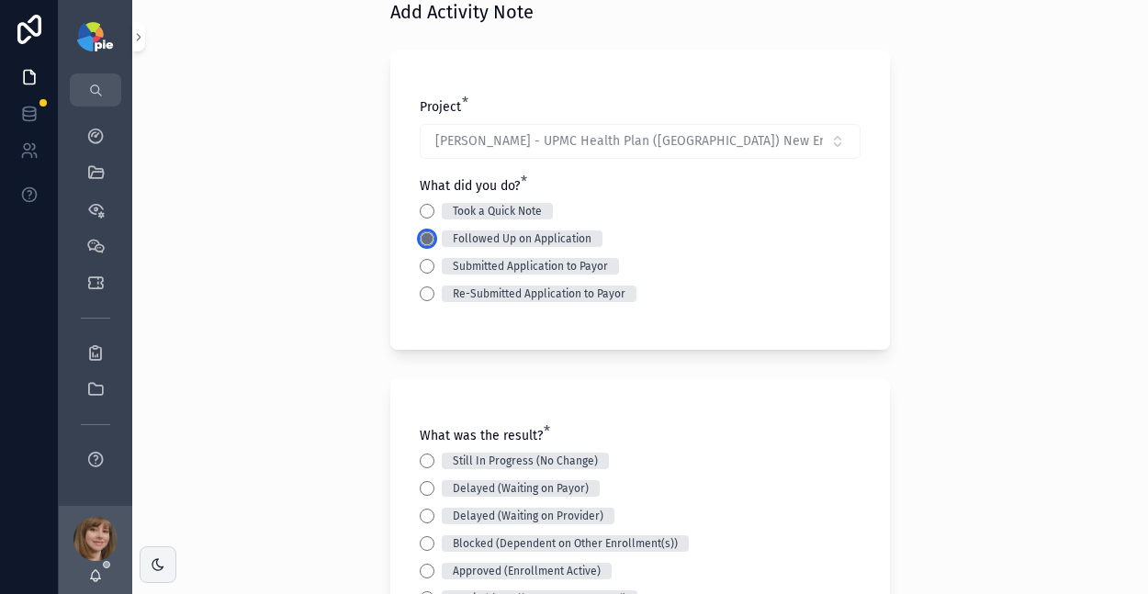
scroll to position [178, 0]
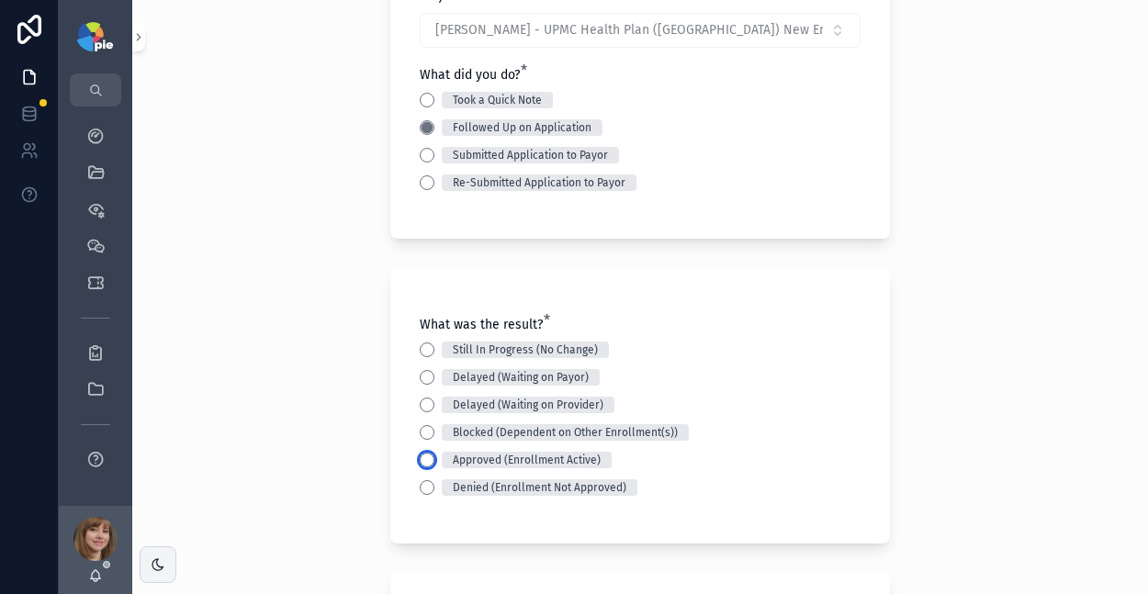
click at [420, 458] on button "Approved (Enrollment Active)" at bounding box center [427, 460] width 15 height 15
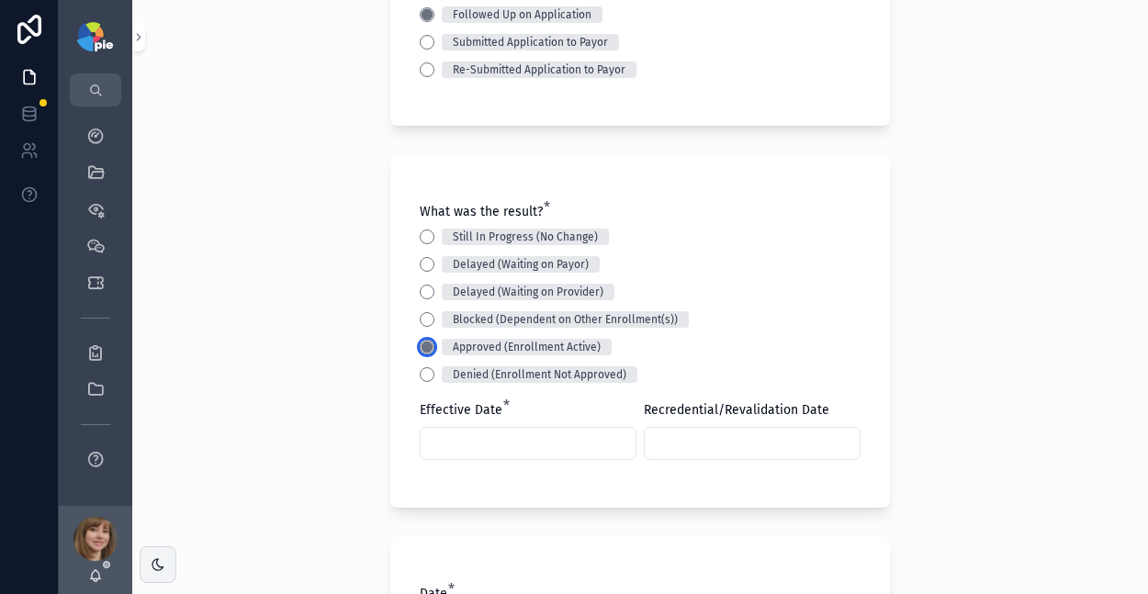
scroll to position [312, 0]
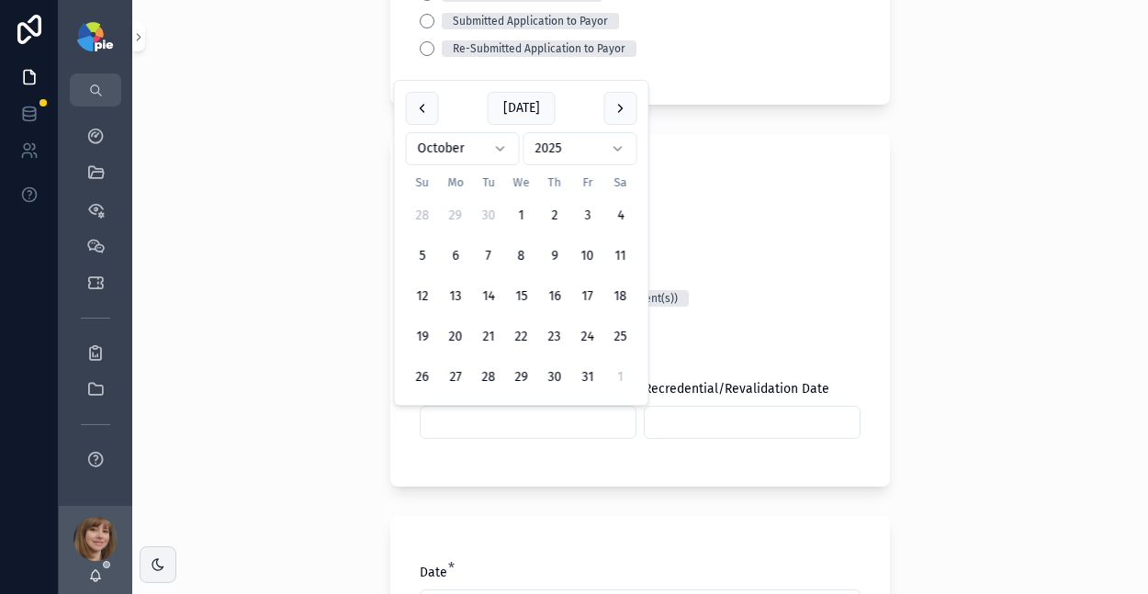
click at [442, 416] on input "scrollable content" at bounding box center [528, 423] width 215 height 26
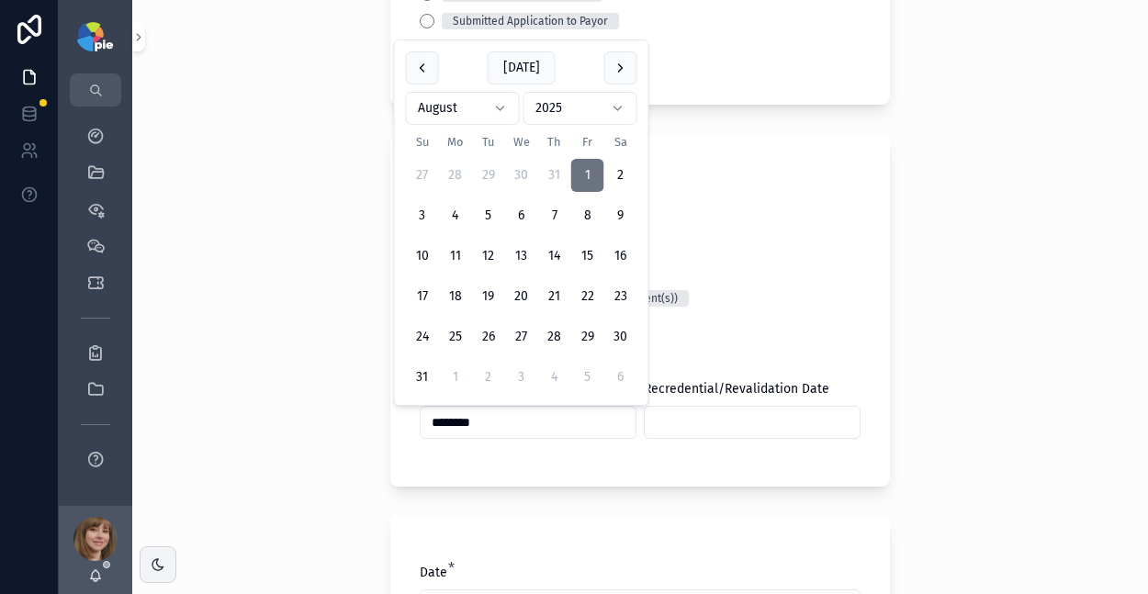
type input "********"
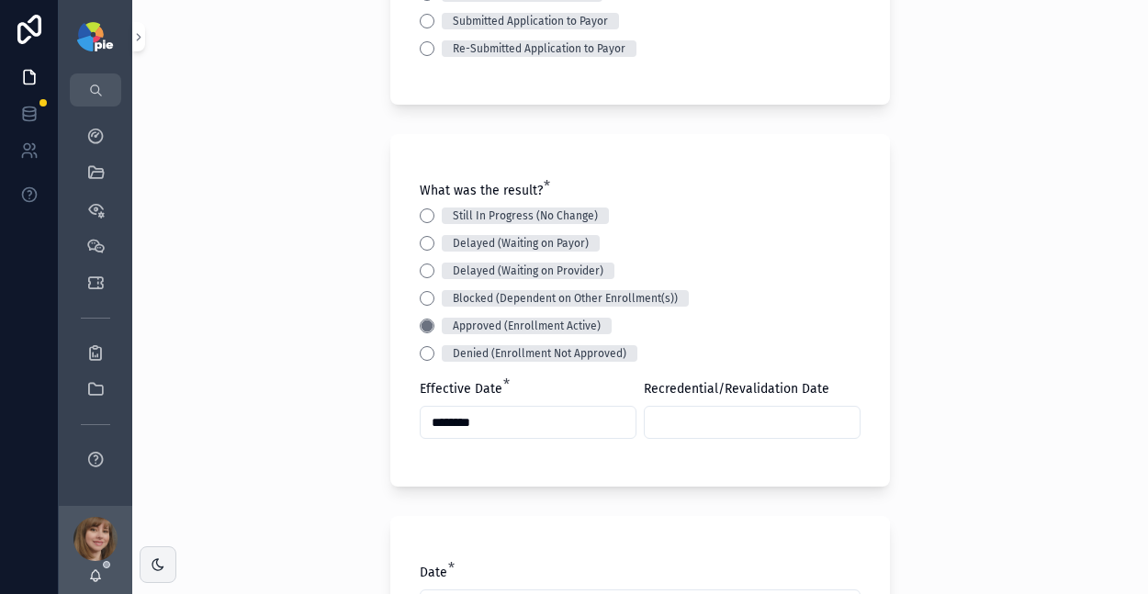
click at [658, 430] on input "scrollable content" at bounding box center [752, 423] width 215 height 26
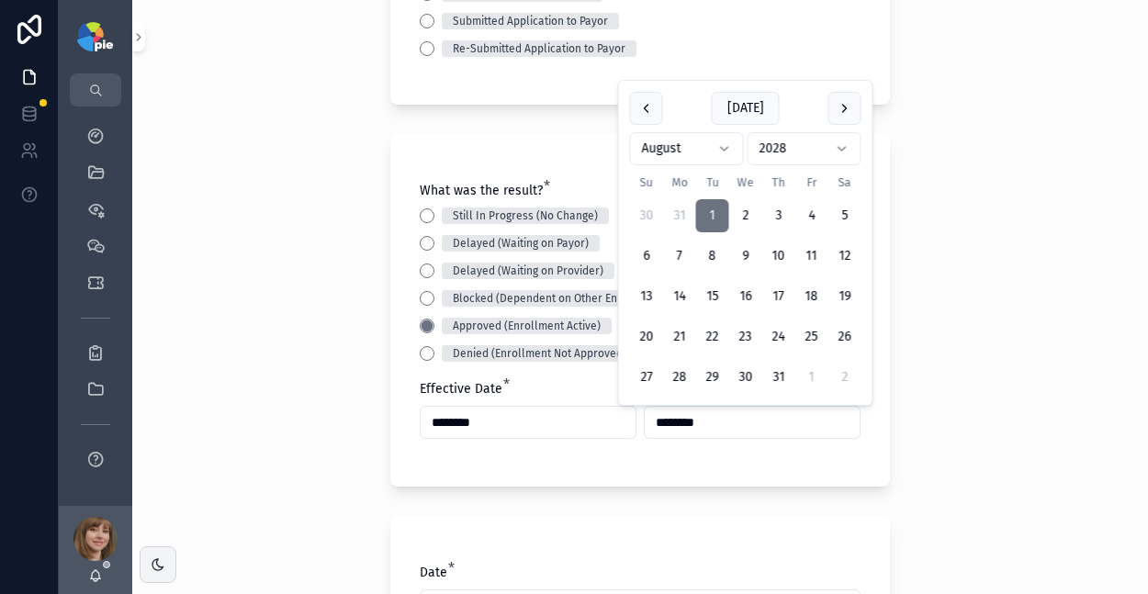
type input "********"
click at [198, 486] on div "Back to Projects Add Activity Note Project * Mousa, Raed - UPMC Health Plan (PA…" at bounding box center [640, 297] width 1016 height 594
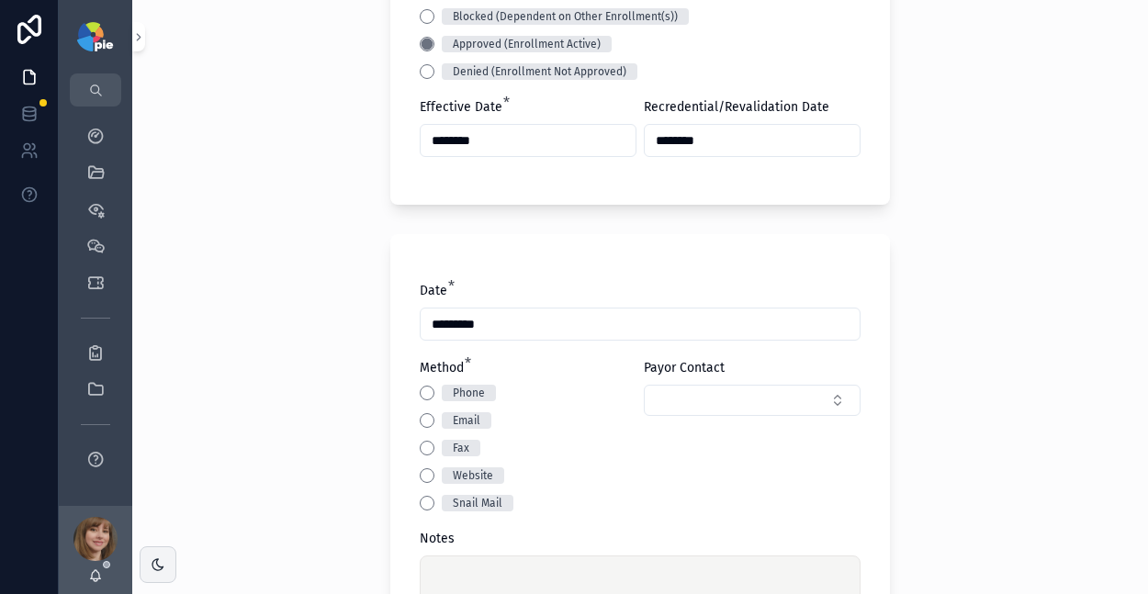
scroll to position [600, 0]
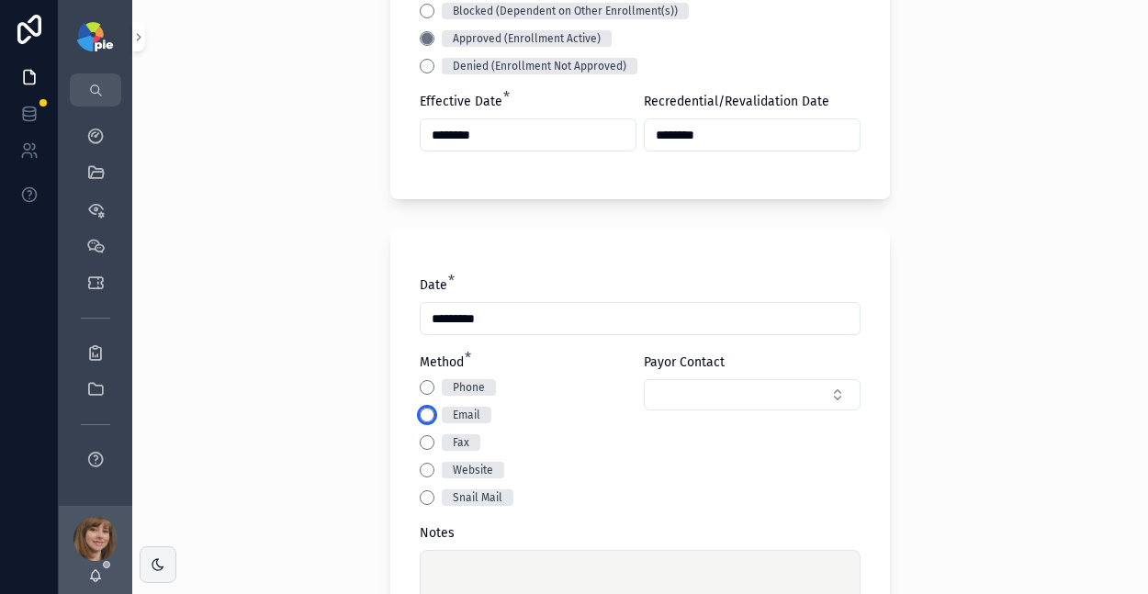
click at [422, 418] on button "Email" at bounding box center [427, 415] width 15 height 15
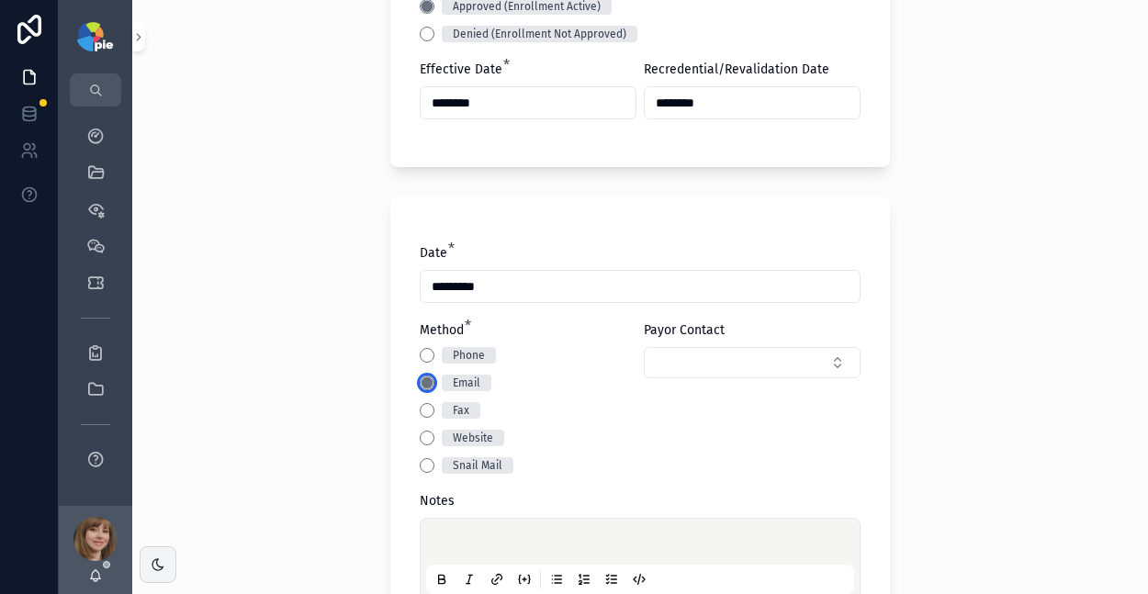
scroll to position [764, 0]
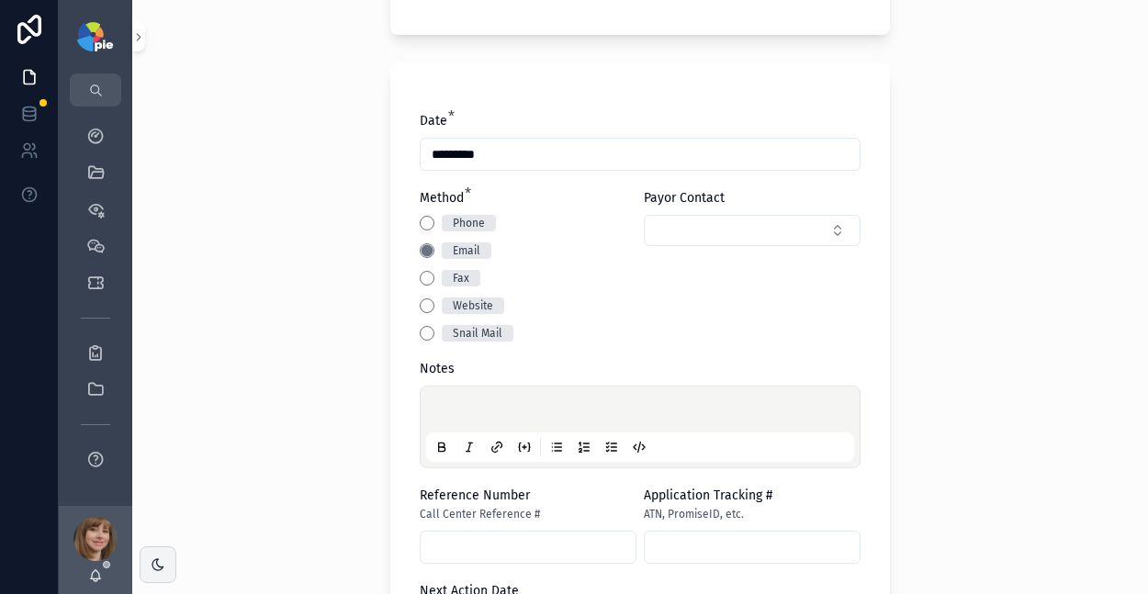
click at [459, 415] on p "scrollable content" at bounding box center [644, 412] width 428 height 18
click at [342, 433] on div "**********" at bounding box center [640, 297] width 1016 height 594
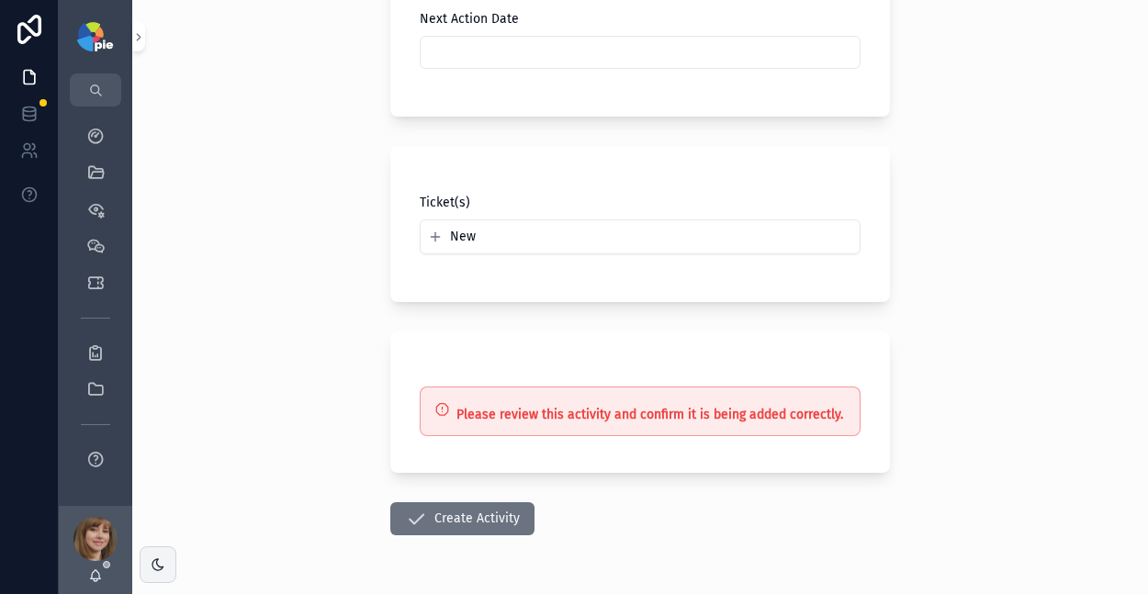
scroll to position [1373, 0]
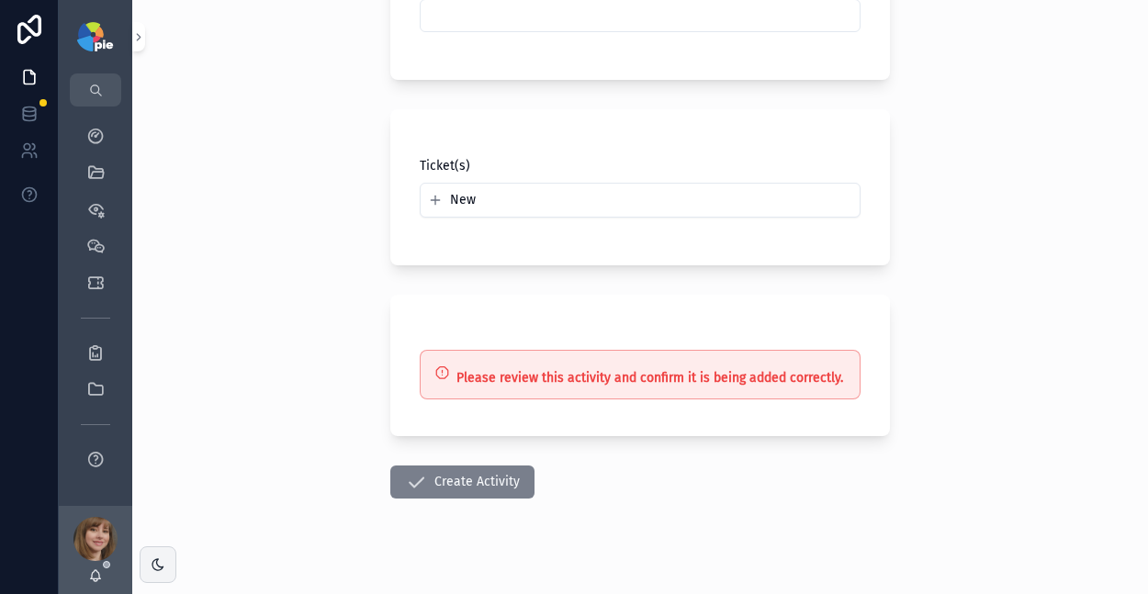
click at [477, 477] on button "Create Activity" at bounding box center [462, 482] width 144 height 33
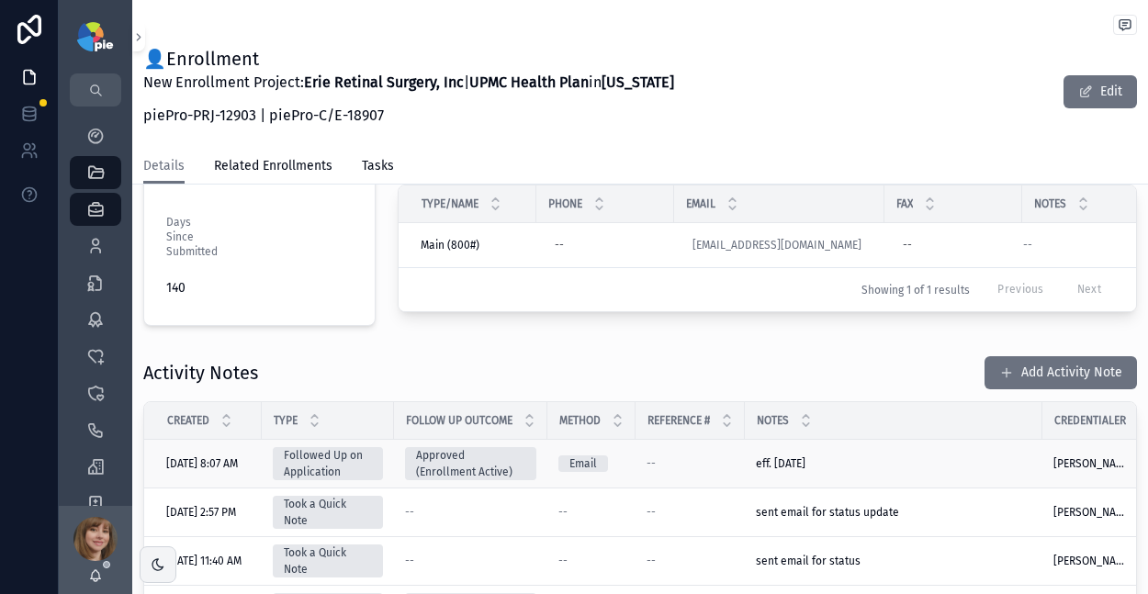
scroll to position [4, 0]
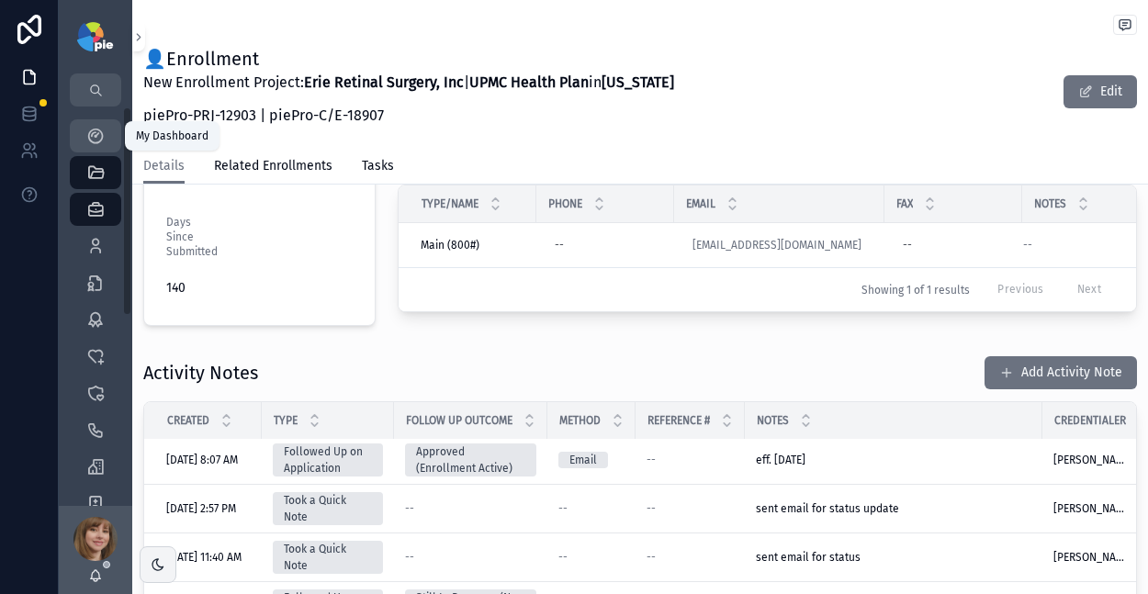
click at [100, 132] on icon "scrollable content" at bounding box center [95, 136] width 18 height 18
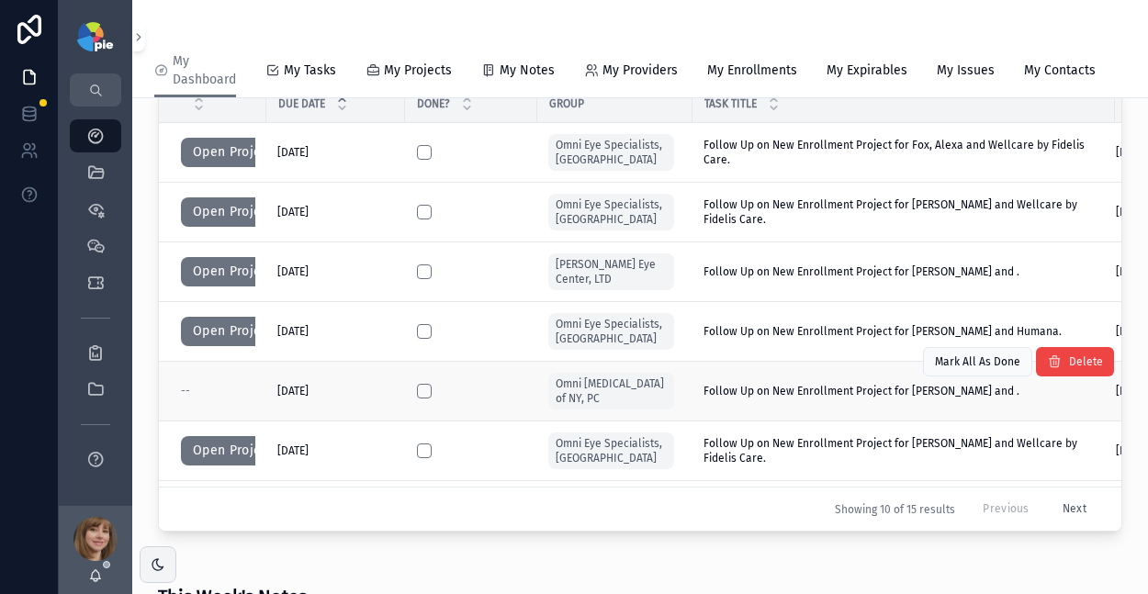
scroll to position [431, 0]
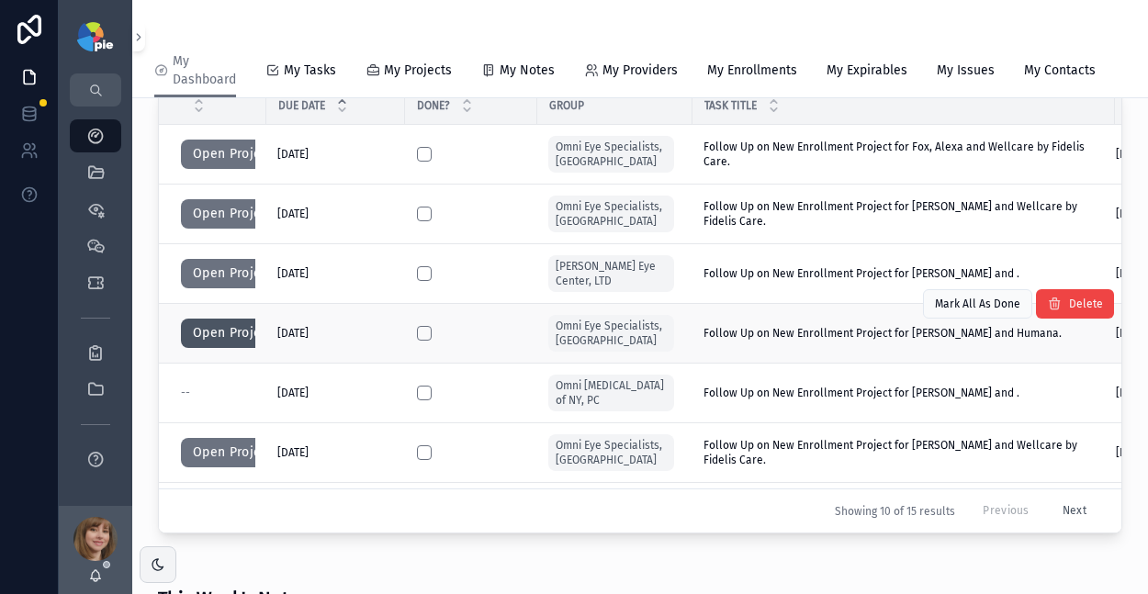
click at [202, 348] on button "Open Project" at bounding box center [233, 333] width 104 height 29
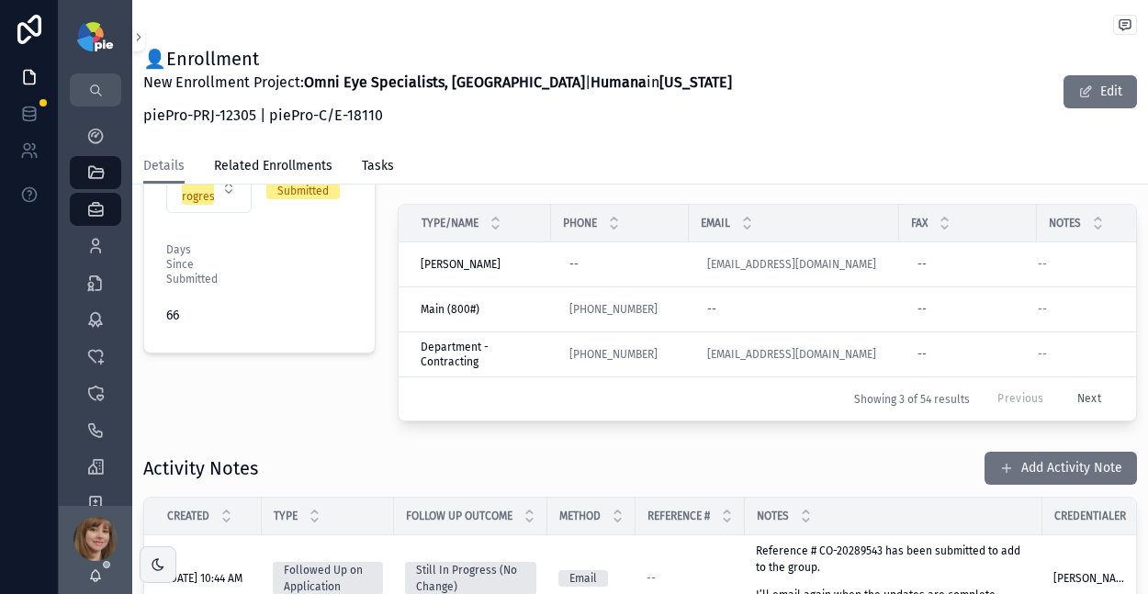
scroll to position [513, 0]
click at [1007, 456] on button "Add Activity Note" at bounding box center [1061, 467] width 152 height 33
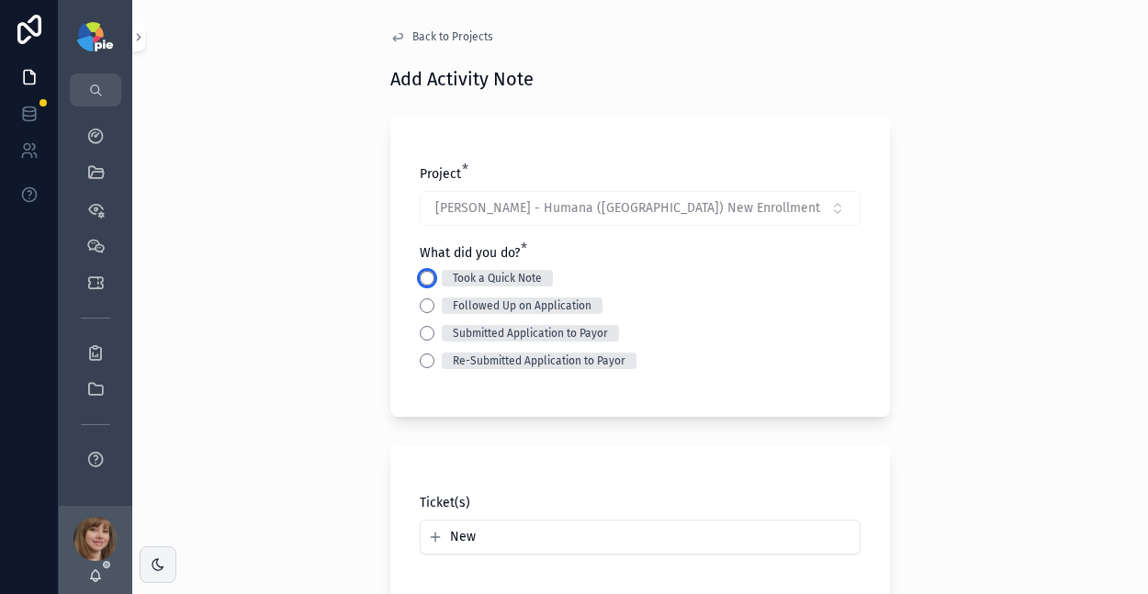
click at [427, 279] on button "Took a Quick Note" at bounding box center [427, 278] width 15 height 15
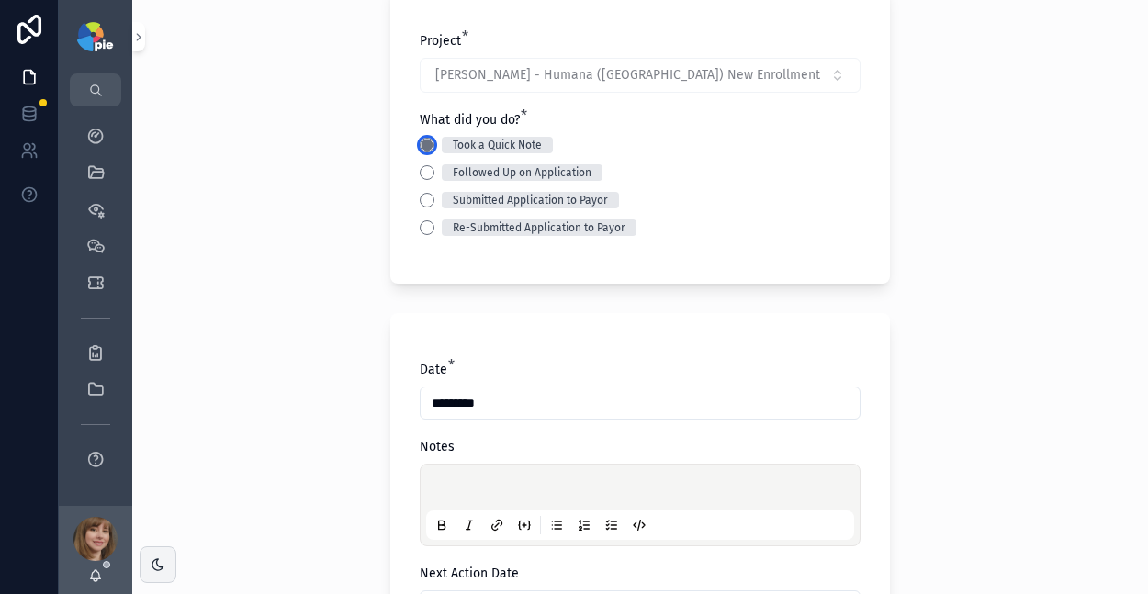
scroll to position [150, 0]
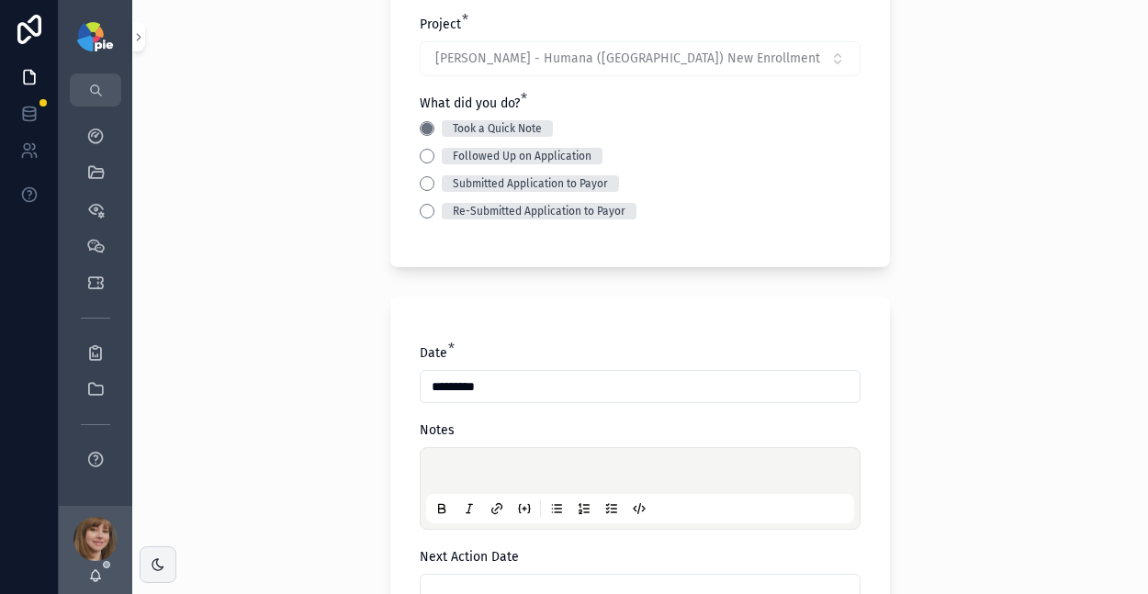
click at [448, 457] on div "scrollable content" at bounding box center [640, 489] width 428 height 70
drag, startPoint x: 444, startPoint y: 471, endPoint x: 445, endPoint y: 453, distance: 18.4
click at [443, 470] on p "scrollable content" at bounding box center [644, 474] width 428 height 18
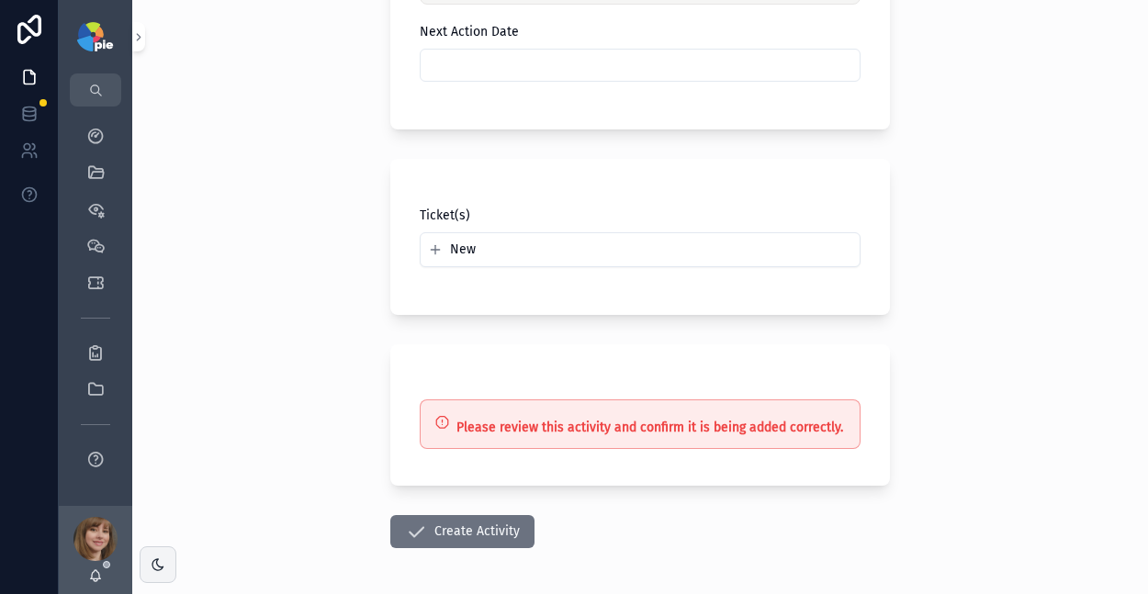
scroll to position [577, 0]
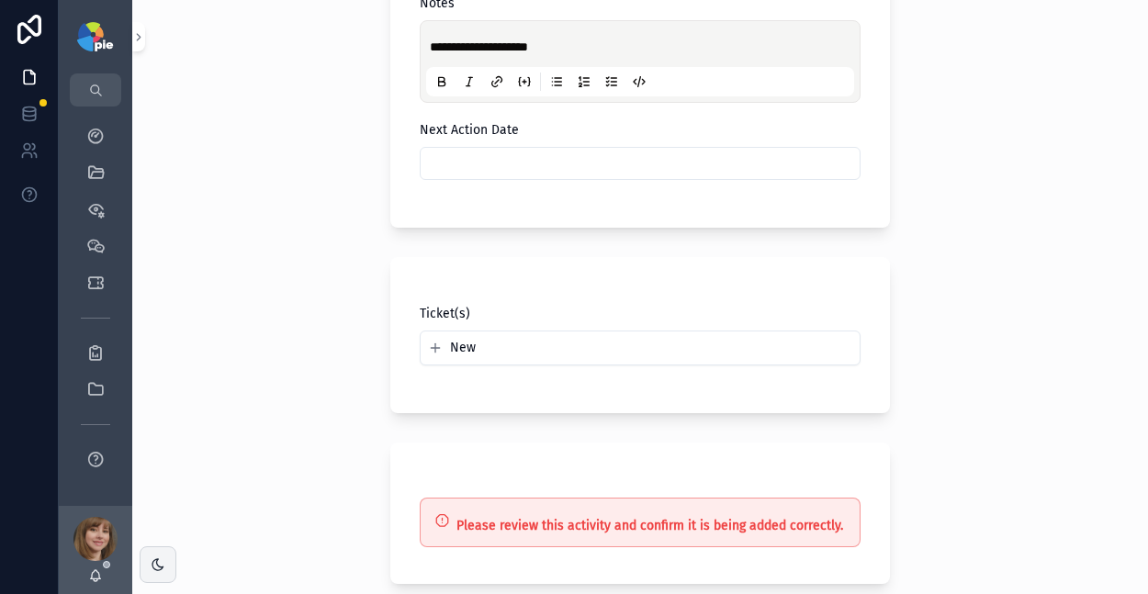
click at [557, 163] on input "scrollable content" at bounding box center [640, 164] width 439 height 26
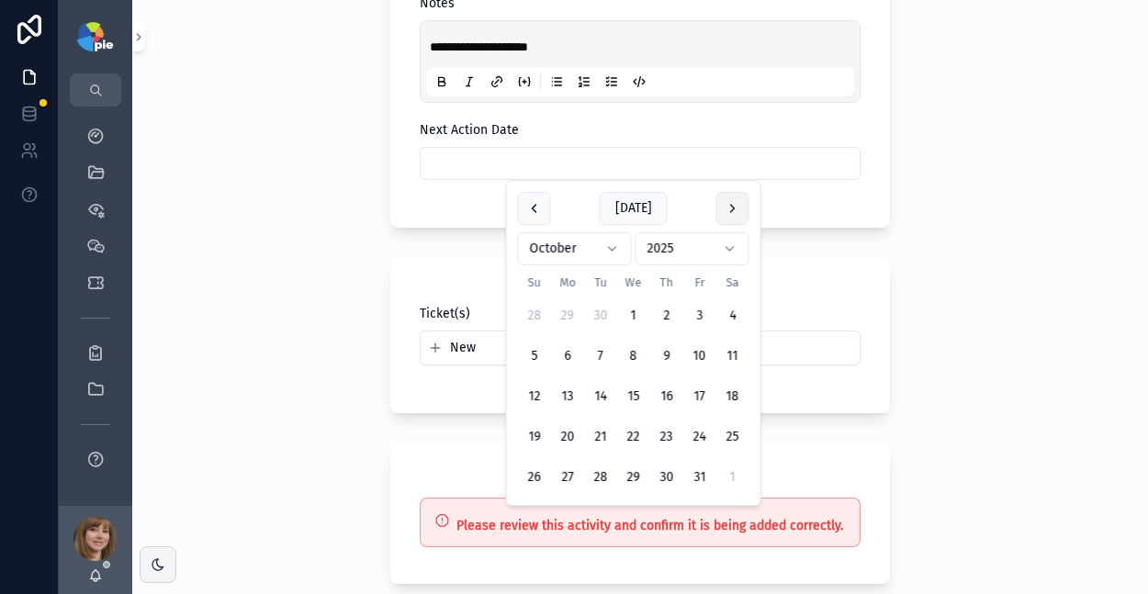
click at [730, 206] on button "scrollable content" at bounding box center [732, 208] width 33 height 33
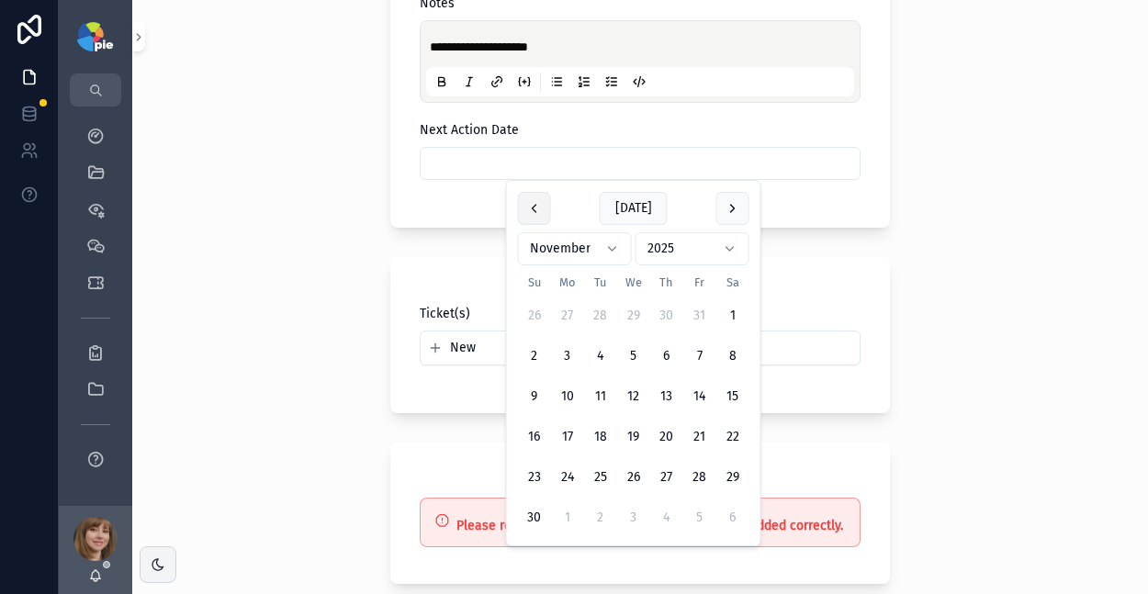
click at [535, 213] on button "scrollable content" at bounding box center [534, 208] width 33 height 33
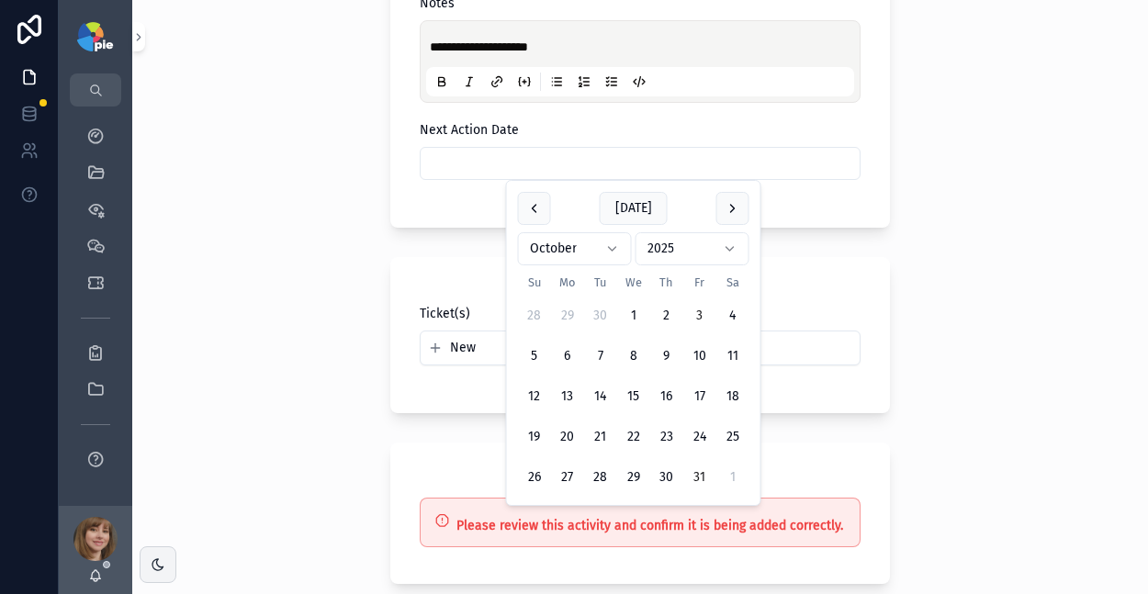
click at [693, 482] on button "31" at bounding box center [699, 477] width 33 height 33
type input "**********"
click at [330, 469] on div "**********" at bounding box center [640, 297] width 1016 height 594
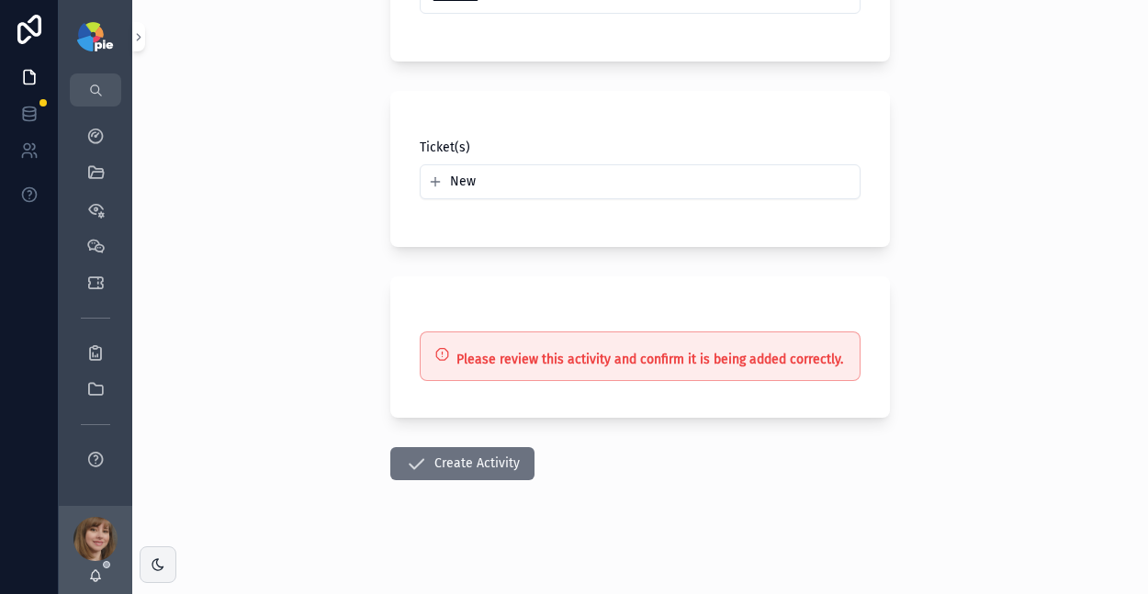
scroll to position [747, 0]
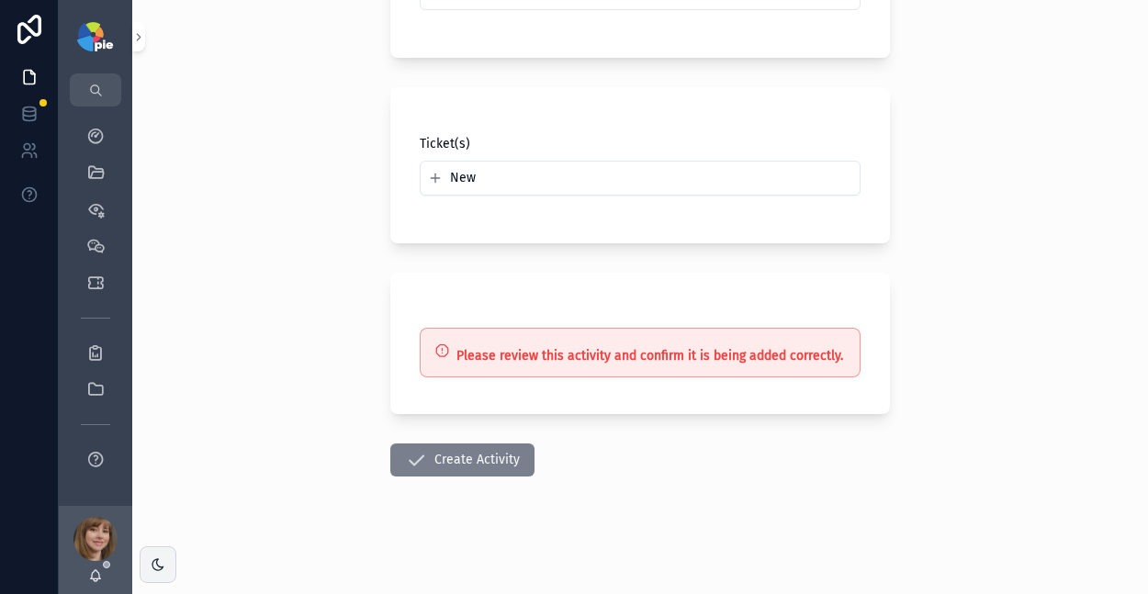
click at [476, 456] on button "Create Activity" at bounding box center [462, 460] width 144 height 33
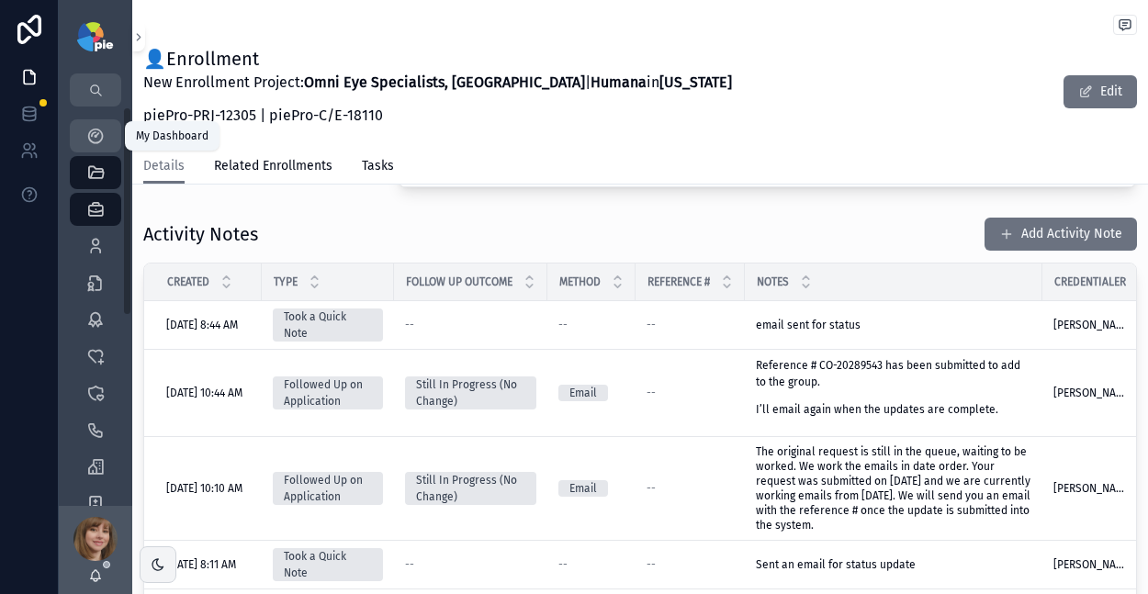
click at [103, 123] on div "My Dashboard" at bounding box center [95, 135] width 29 height 29
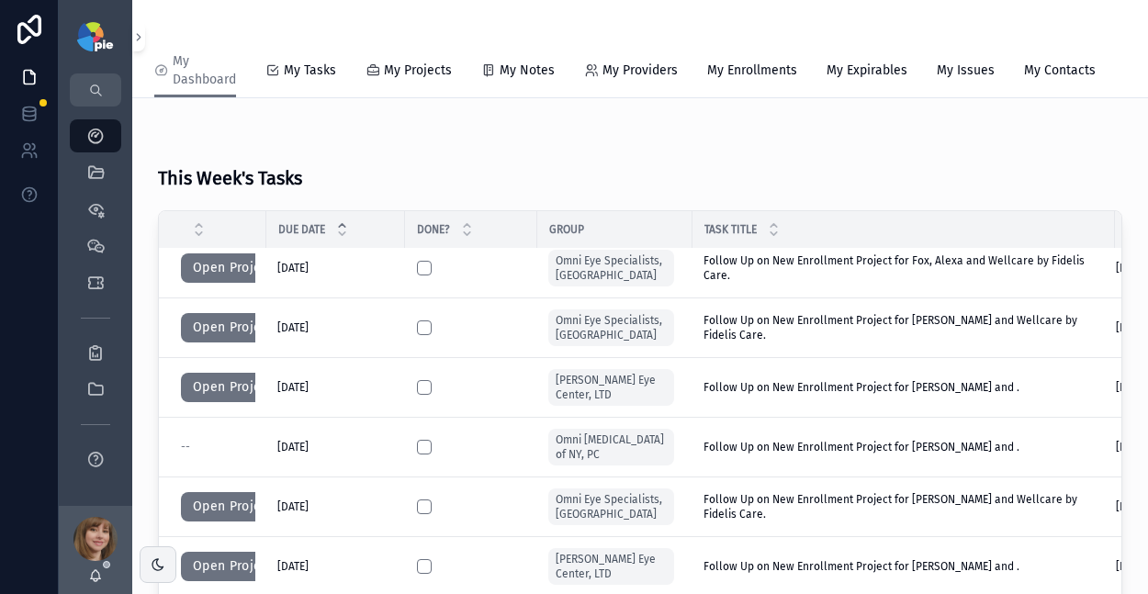
scroll to position [331, 0]
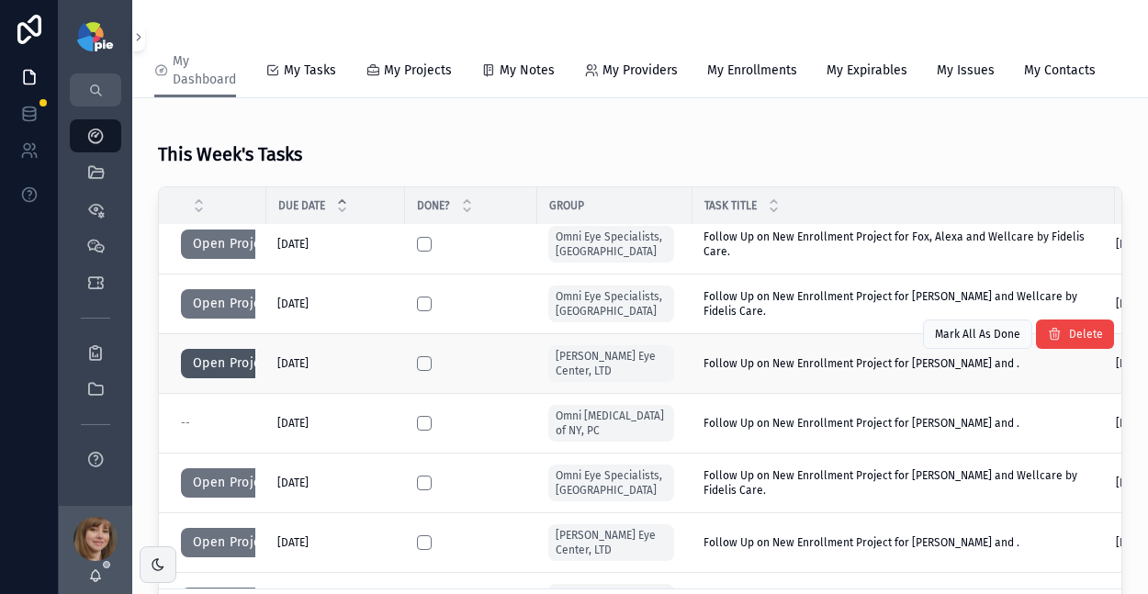
click at [237, 370] on button "Open Project" at bounding box center [233, 363] width 104 height 29
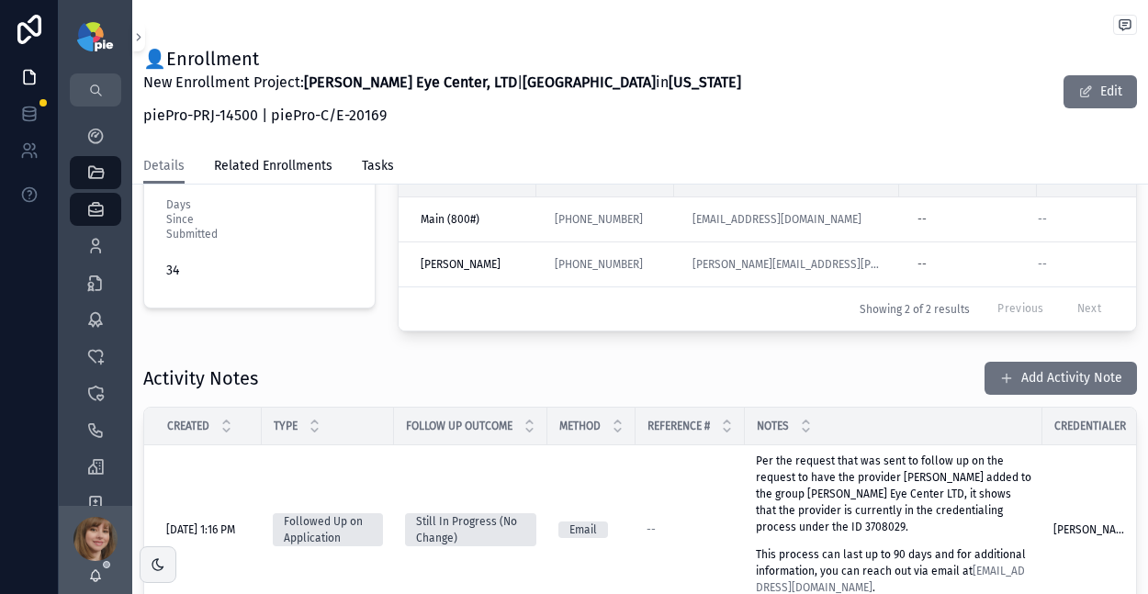
scroll to position [630, 0]
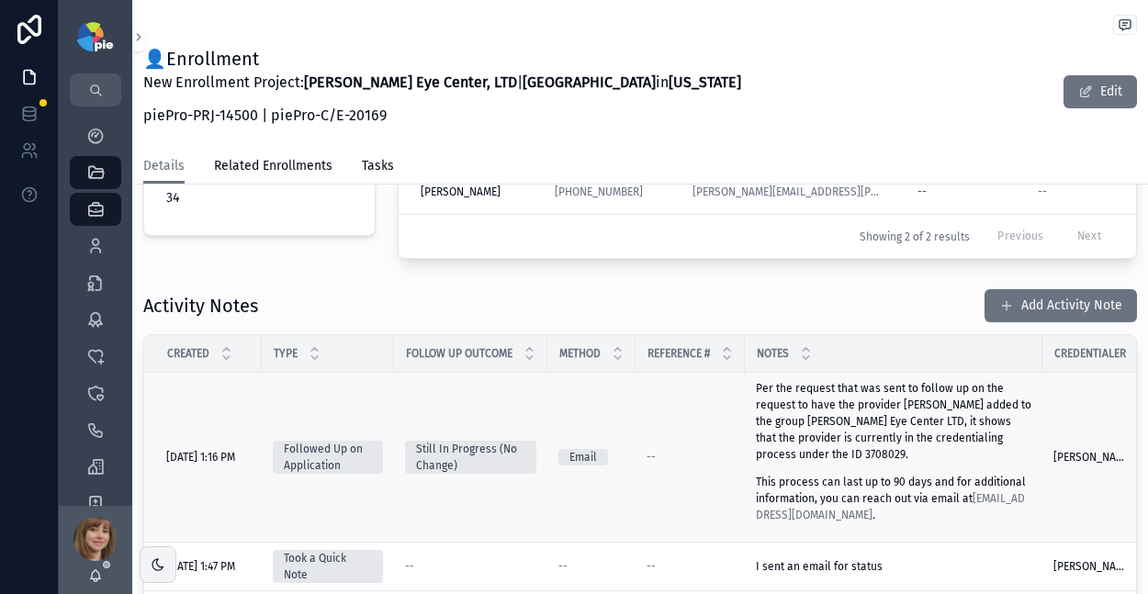
click at [884, 415] on p "Per the request that was sent to follow up on the request to have the provider …" at bounding box center [894, 421] width 276 height 83
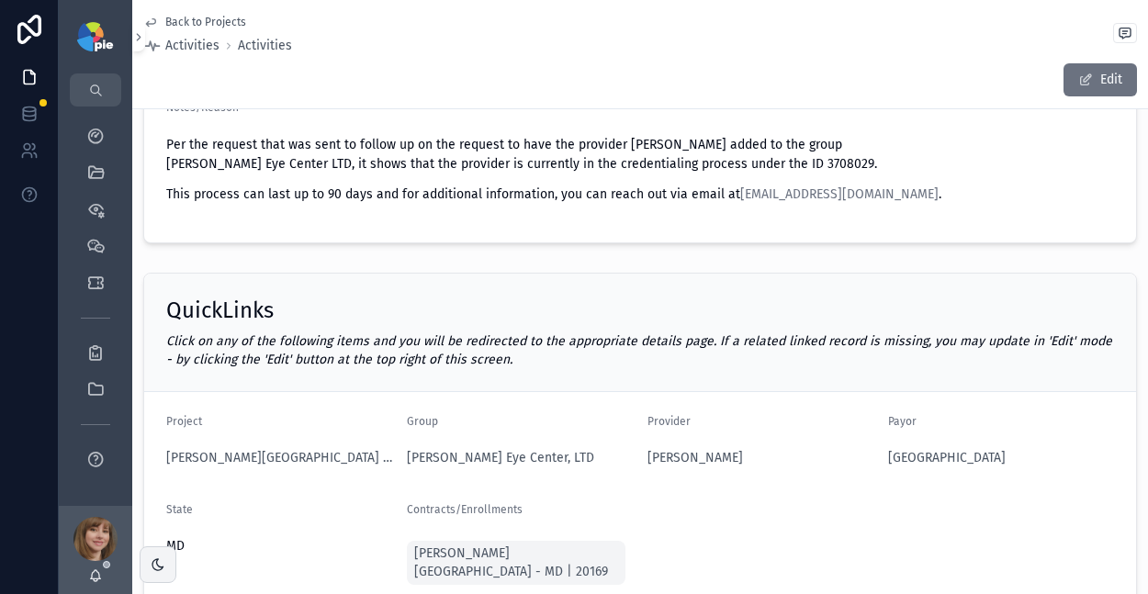
scroll to position [366, 0]
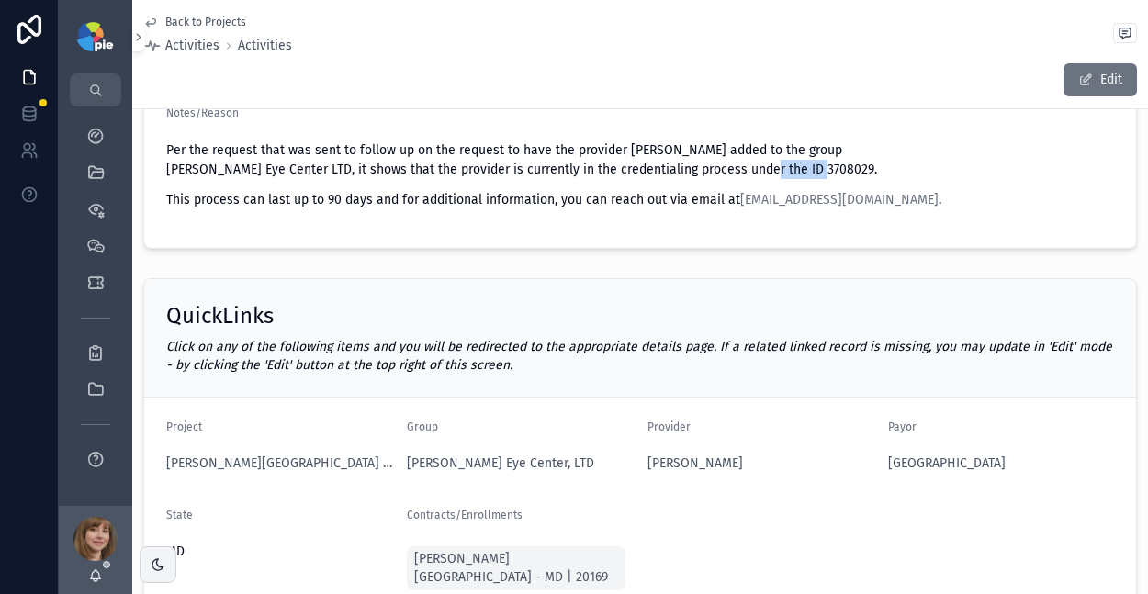
drag, startPoint x: 818, startPoint y: 167, endPoint x: 759, endPoint y: 169, distance: 59.7
click at [759, 169] on p "Per the request that was sent to follow up on the request to have the provider …" at bounding box center [640, 160] width 948 height 39
copy p "D 3708029"
click at [824, 163] on p "Per the request that was sent to follow up on the request to have the provider …" at bounding box center [640, 160] width 948 height 39
click at [816, 169] on p "Per the request that was sent to follow up on the request to have the provider …" at bounding box center [640, 160] width 948 height 39
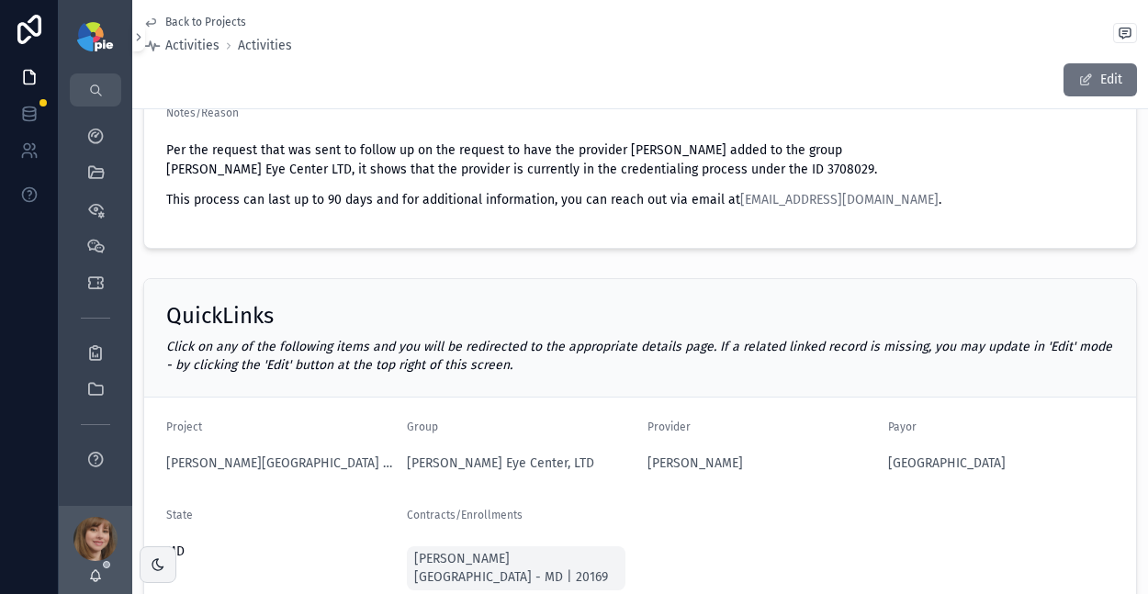
click at [819, 169] on p "Per the request that was sent to follow up on the request to have the provider …" at bounding box center [640, 160] width 948 height 39
drag, startPoint x: 818, startPoint y: 169, endPoint x: 756, endPoint y: 170, distance: 62.5
click at [757, 169] on p "Per the request that was sent to follow up on the request to have the provider …" at bounding box center [640, 160] width 948 height 39
copy p "ID 3708029."
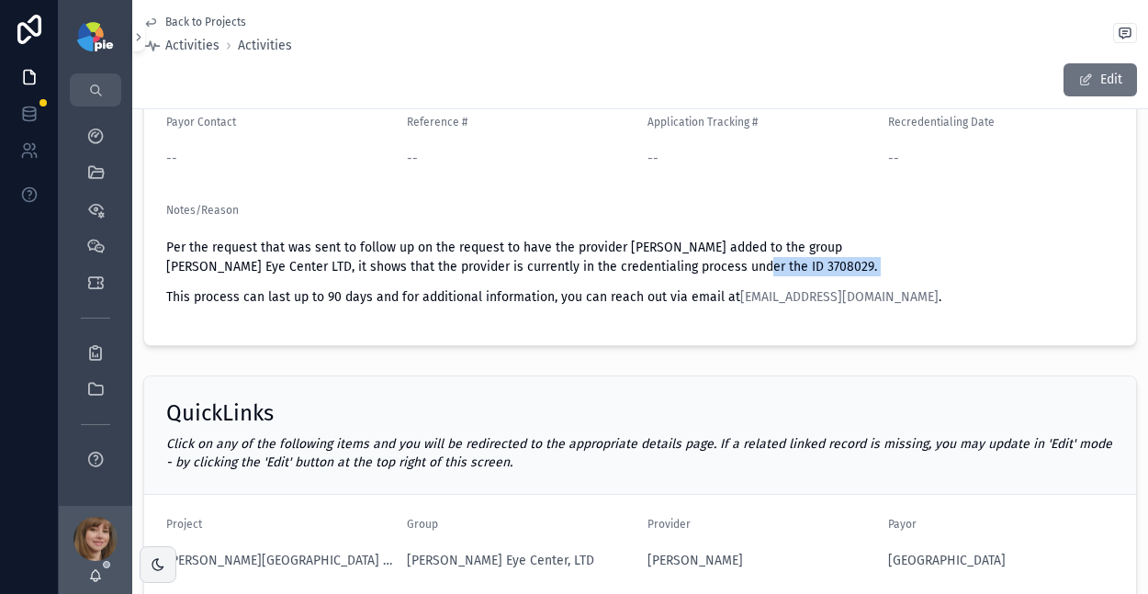
scroll to position [246, 0]
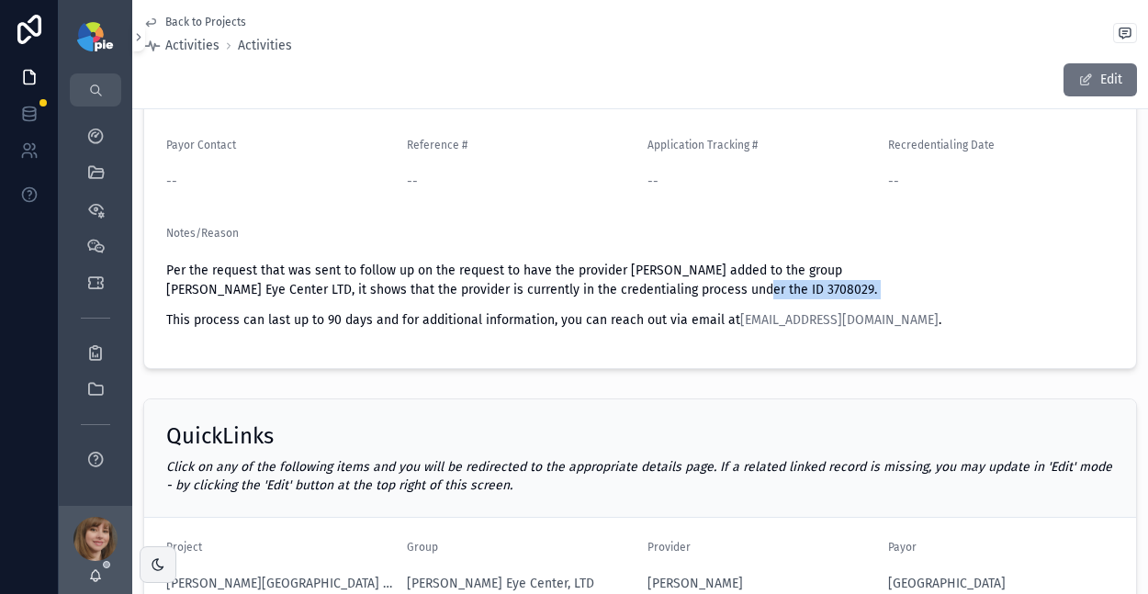
click at [194, 18] on span "Back to Projects" at bounding box center [205, 22] width 81 height 15
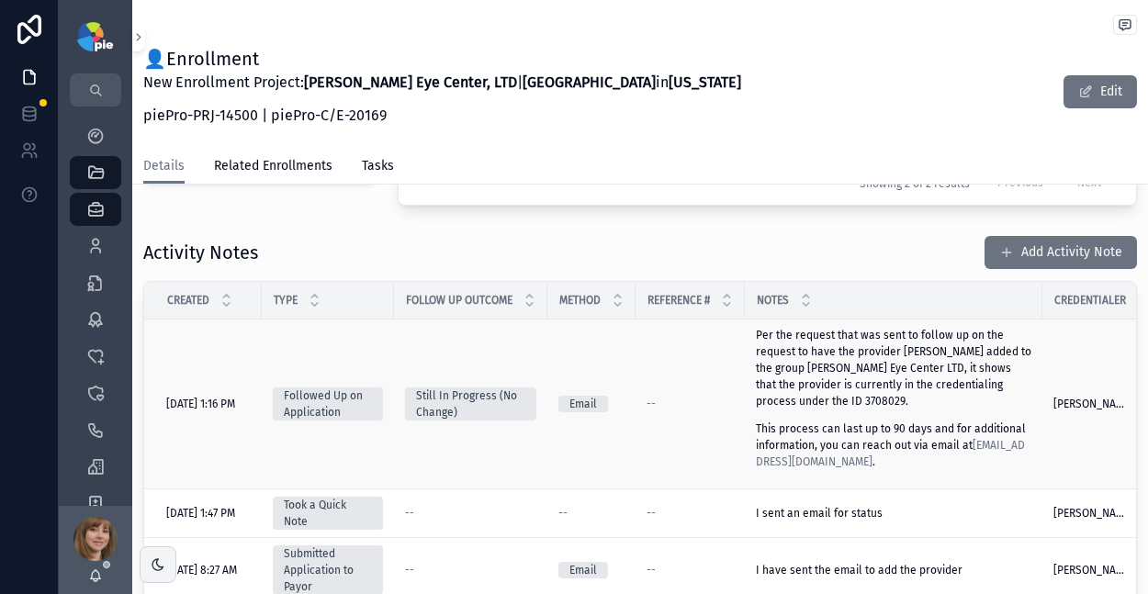
scroll to position [681, 0]
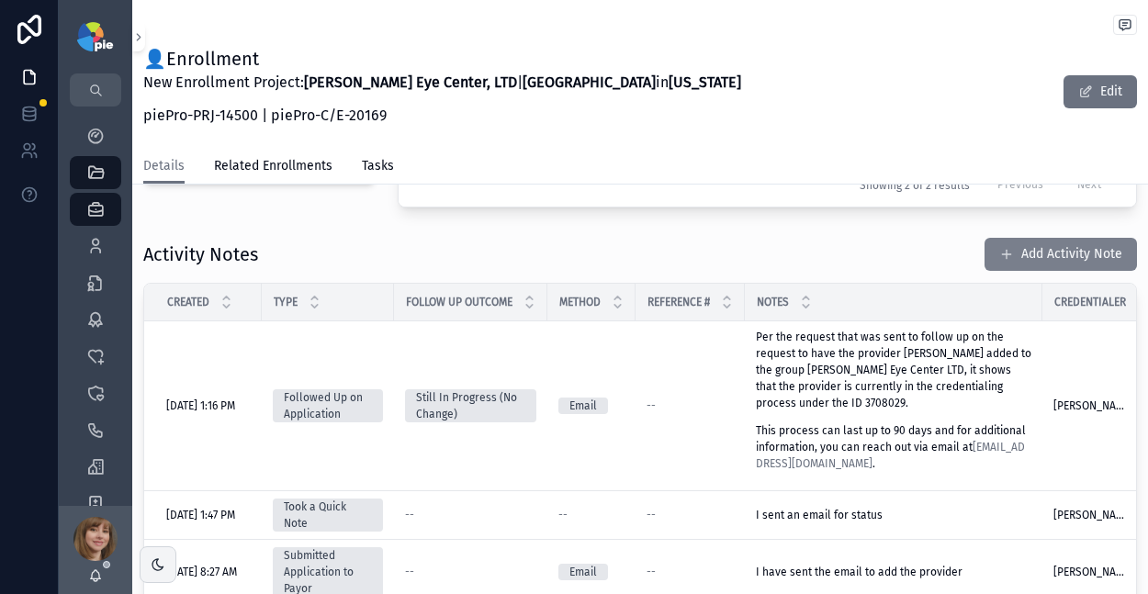
click at [1037, 249] on button "Add Activity Note" at bounding box center [1061, 254] width 152 height 33
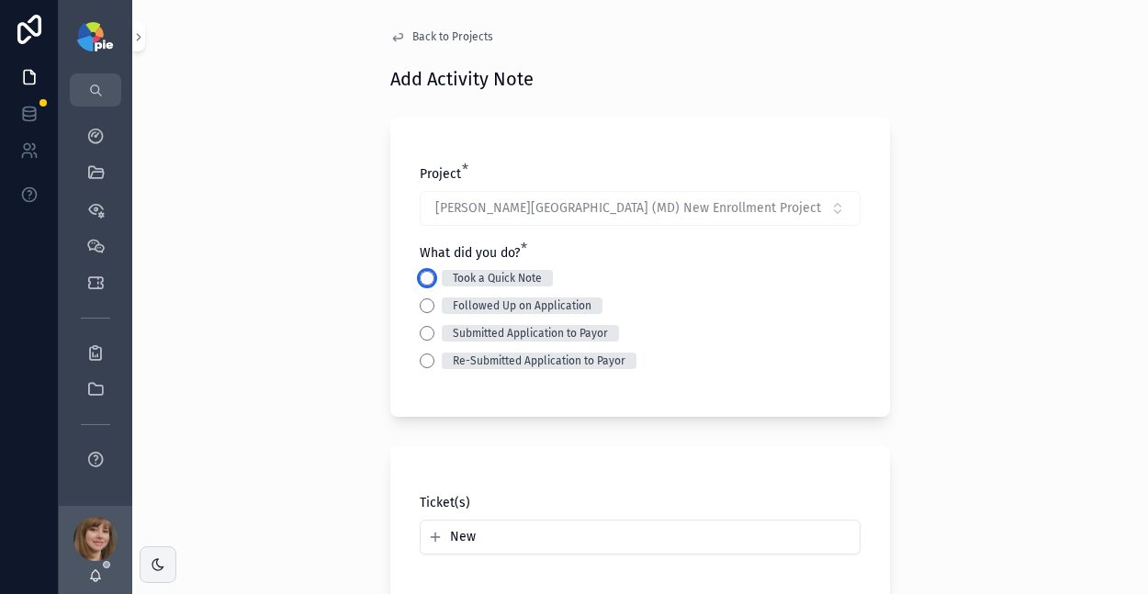
click at [421, 276] on button "Took a Quick Note" at bounding box center [427, 278] width 15 height 15
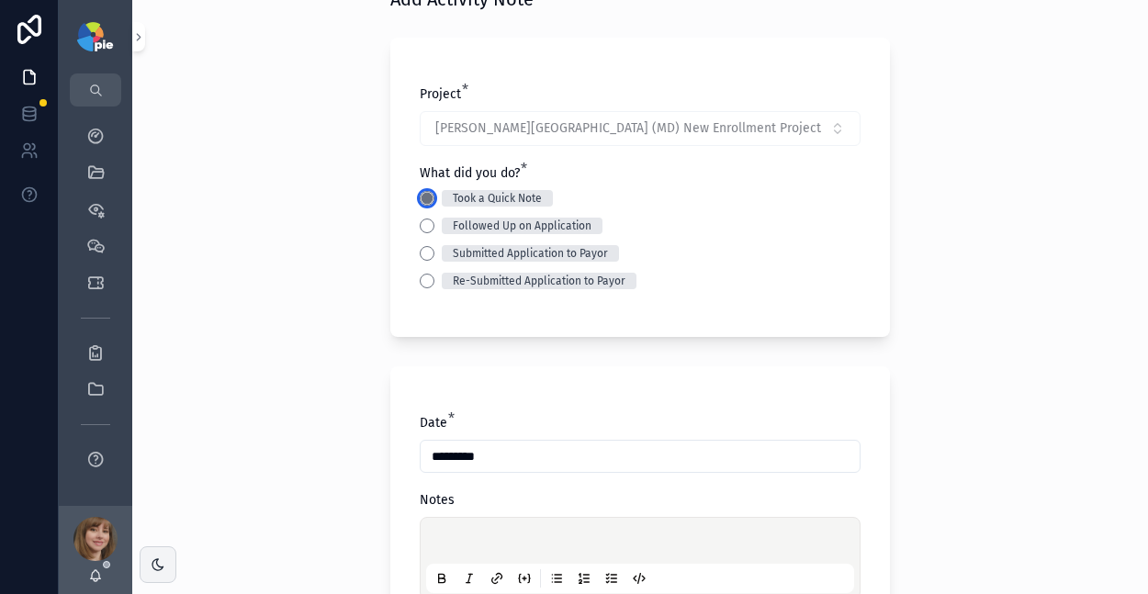
scroll to position [205, 0]
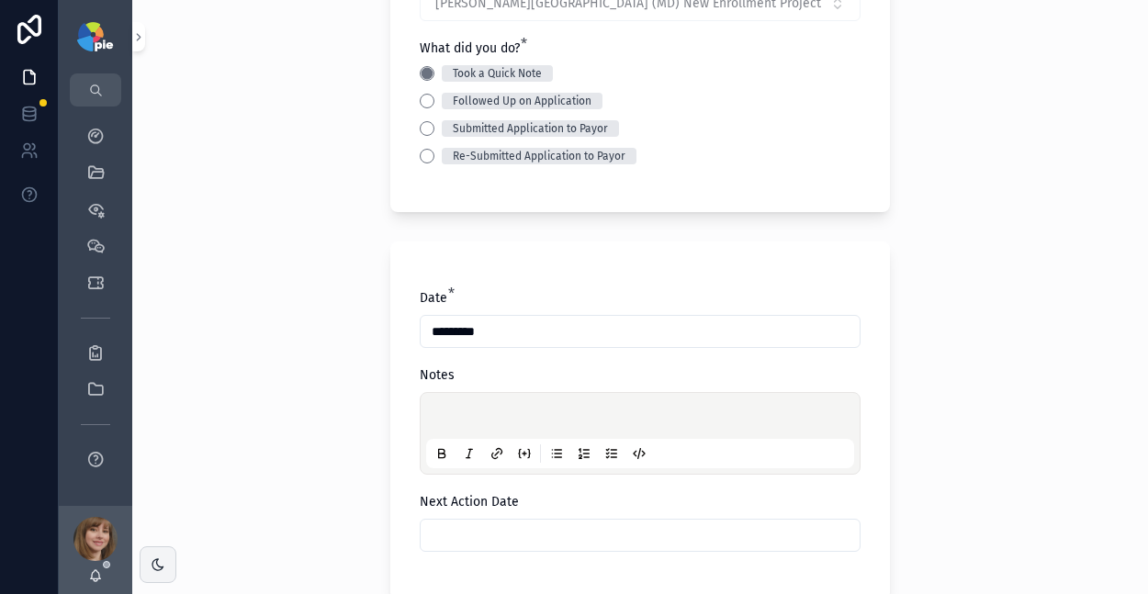
click at [443, 418] on p "scrollable content" at bounding box center [644, 419] width 428 height 18
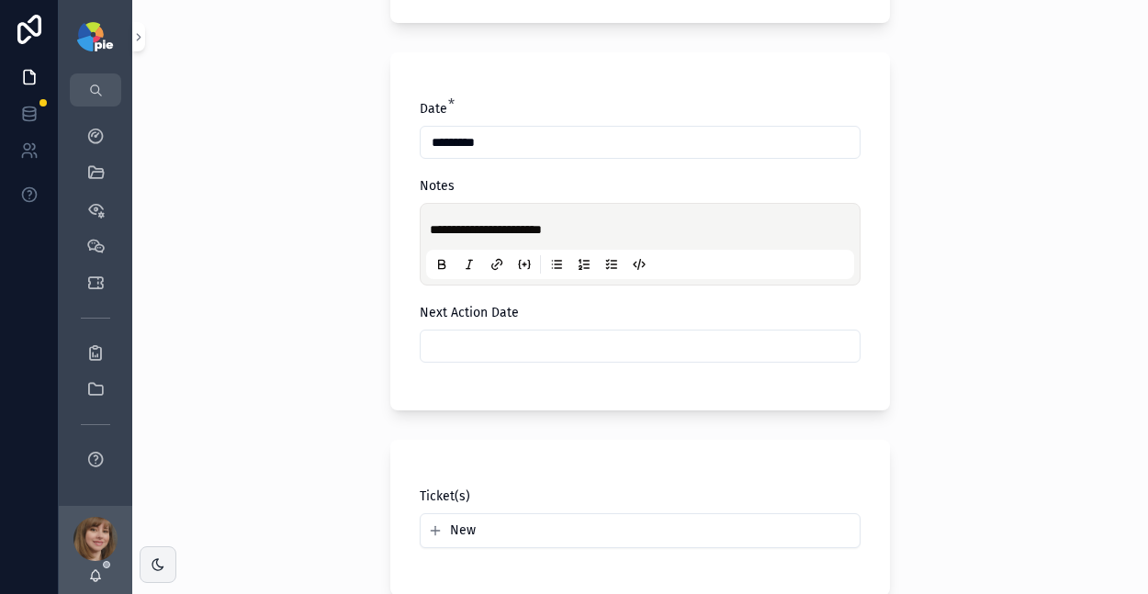
scroll to position [395, 0]
click at [532, 348] on input "scrollable content" at bounding box center [640, 345] width 439 height 26
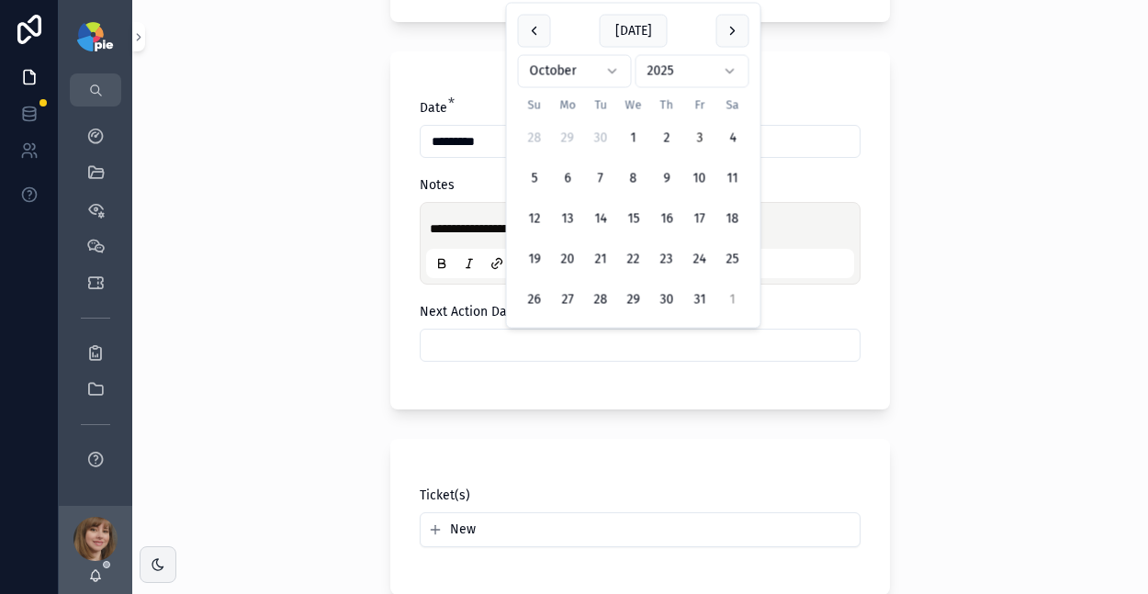
click at [726, 301] on button "1" at bounding box center [732, 300] width 33 height 33
type input "*********"
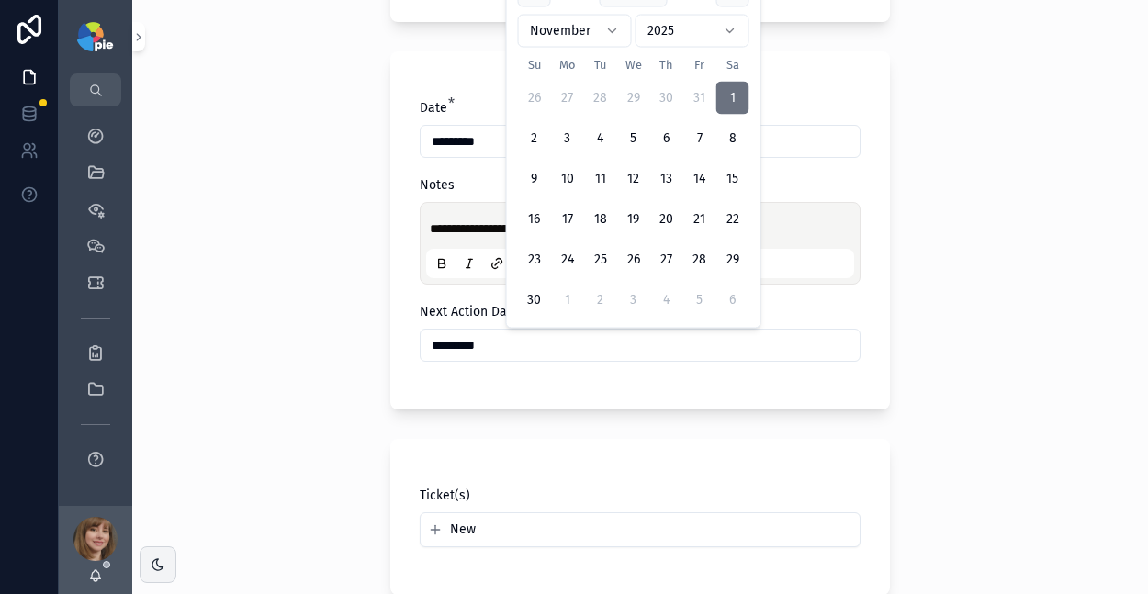
click at [366, 343] on div "**********" at bounding box center [640, 297] width 1016 height 594
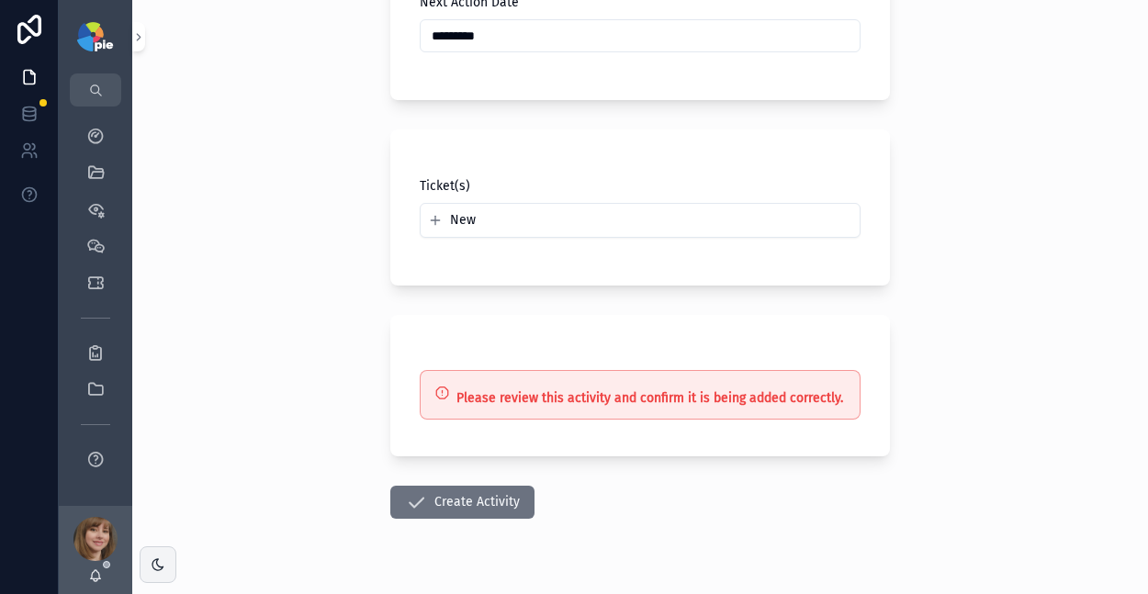
scroll to position [747, 0]
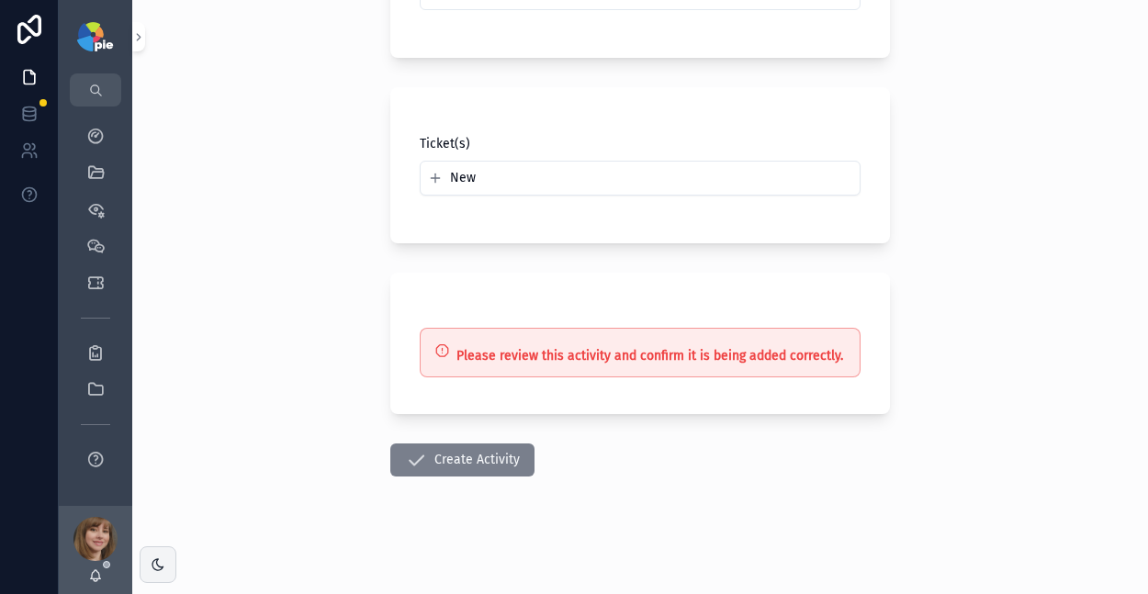
click at [447, 465] on button "Create Activity" at bounding box center [462, 460] width 144 height 33
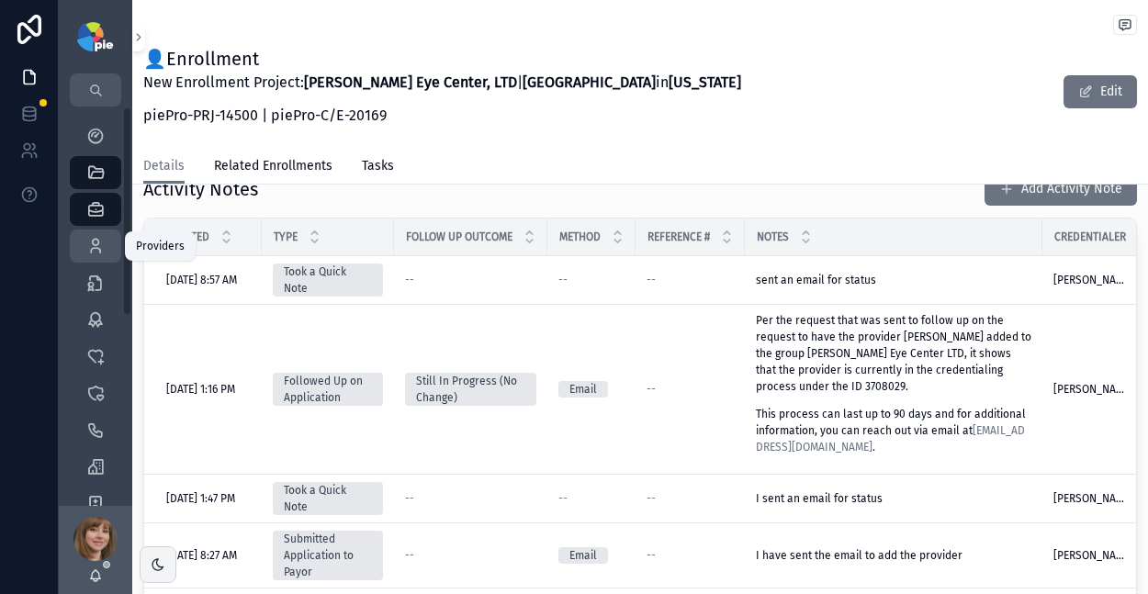
click at [83, 256] on div "Providers 299" at bounding box center [95, 245] width 29 height 29
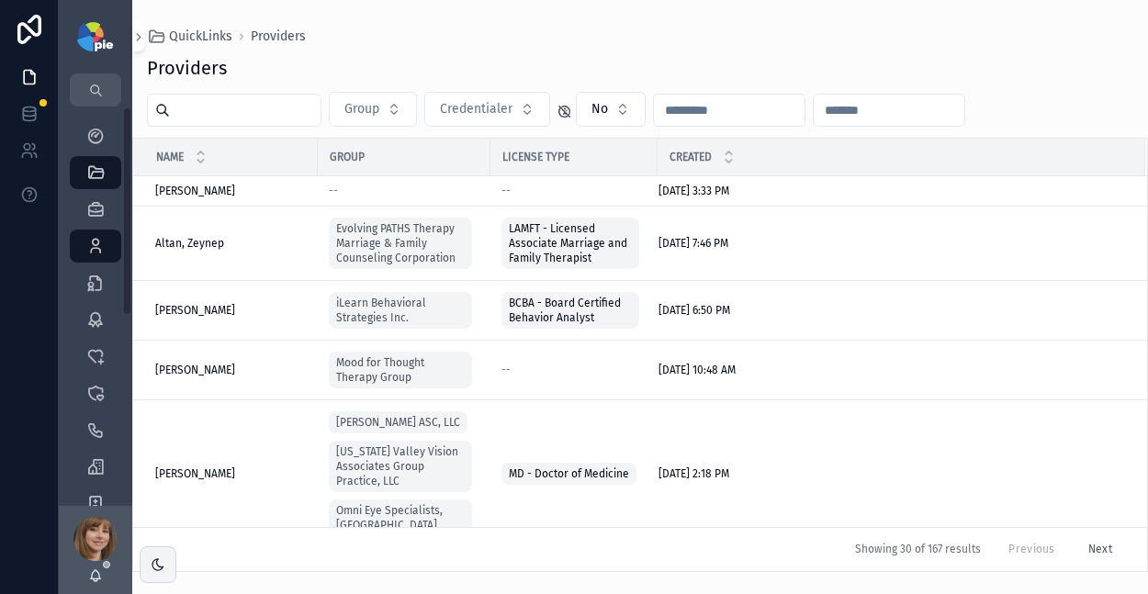
click at [206, 112] on input "scrollable content" at bounding box center [245, 110] width 151 height 26
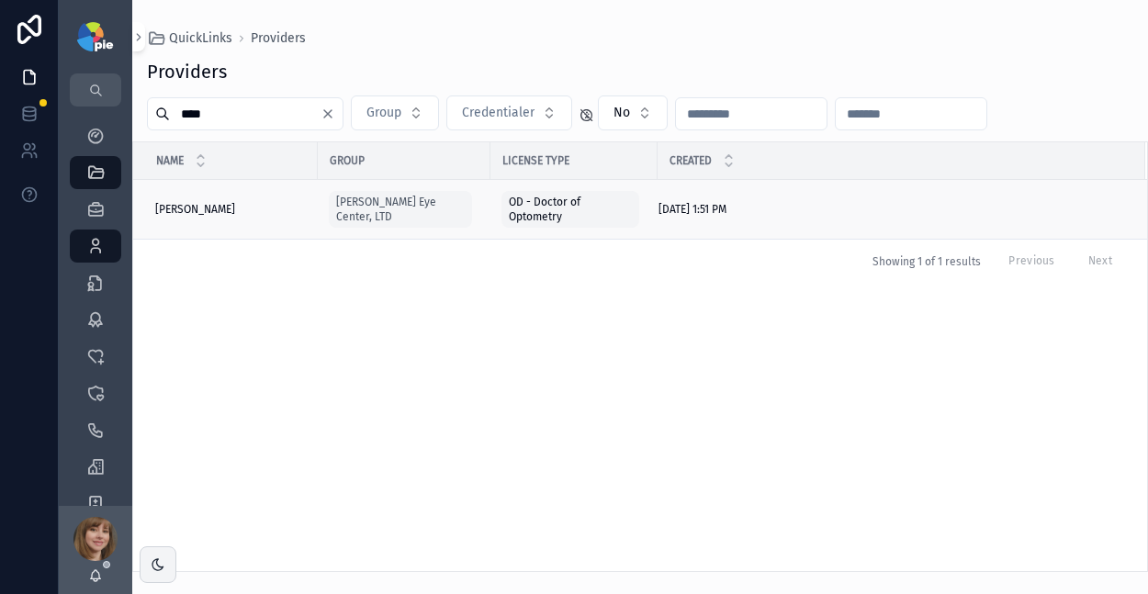
type input "****"
click at [176, 208] on span "Frey, Tiffany" at bounding box center [195, 209] width 80 height 15
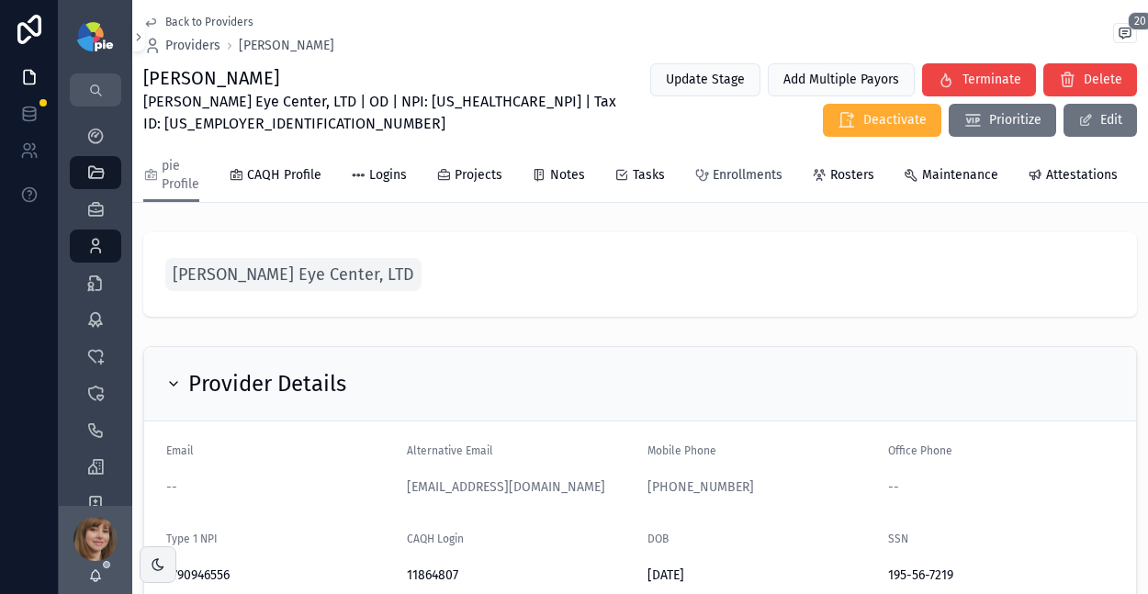
click at [750, 171] on span "Enrollments" at bounding box center [748, 175] width 70 height 18
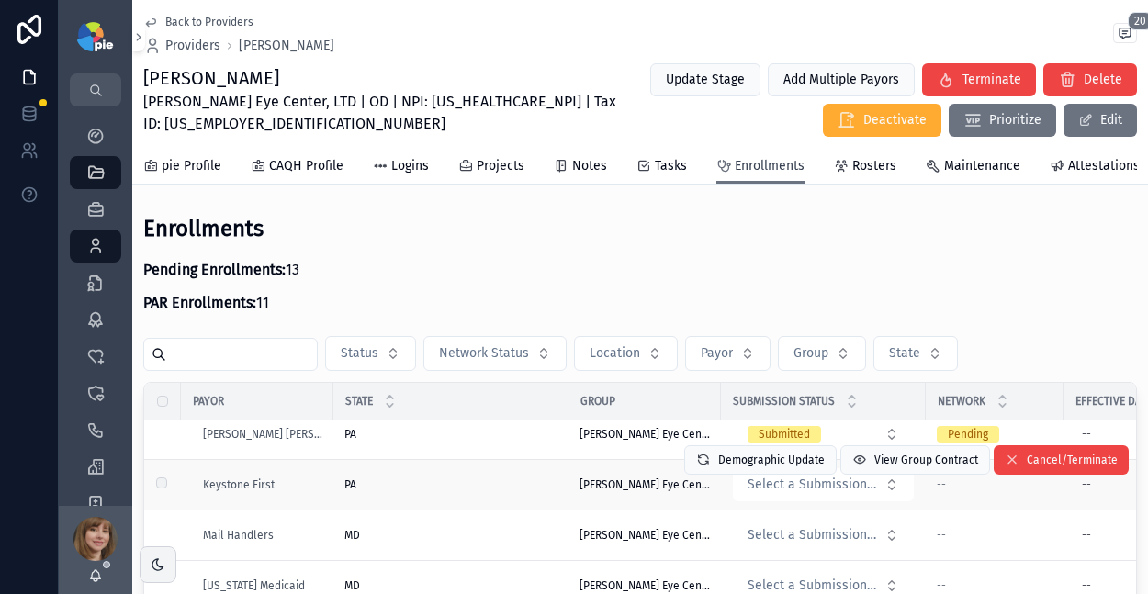
scroll to position [1465, 0]
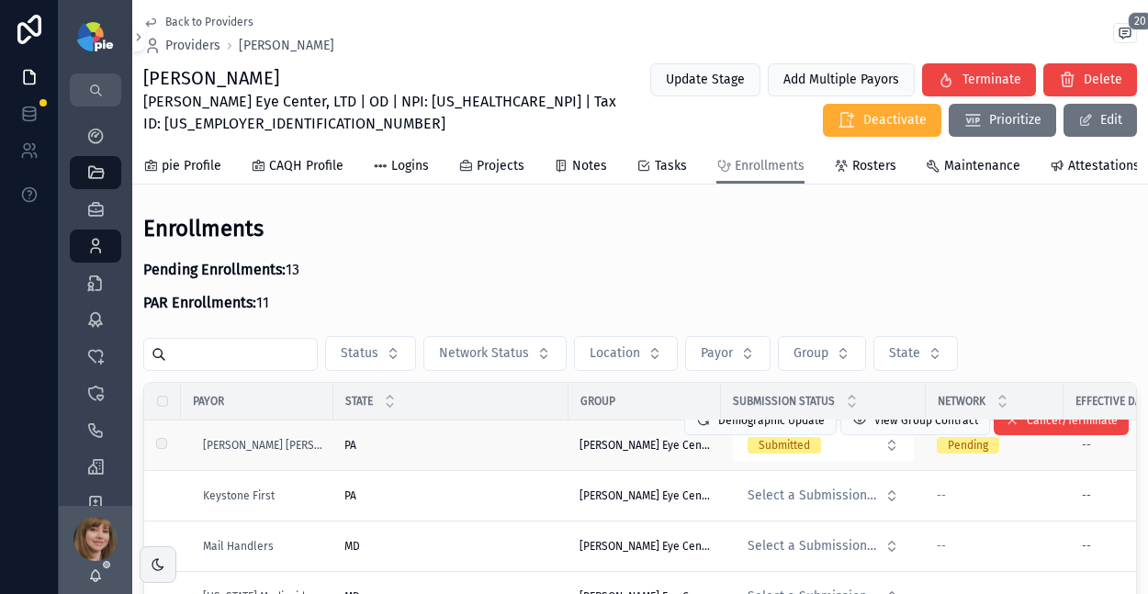
click at [462, 453] on div "PA PA" at bounding box center [450, 445] width 213 height 15
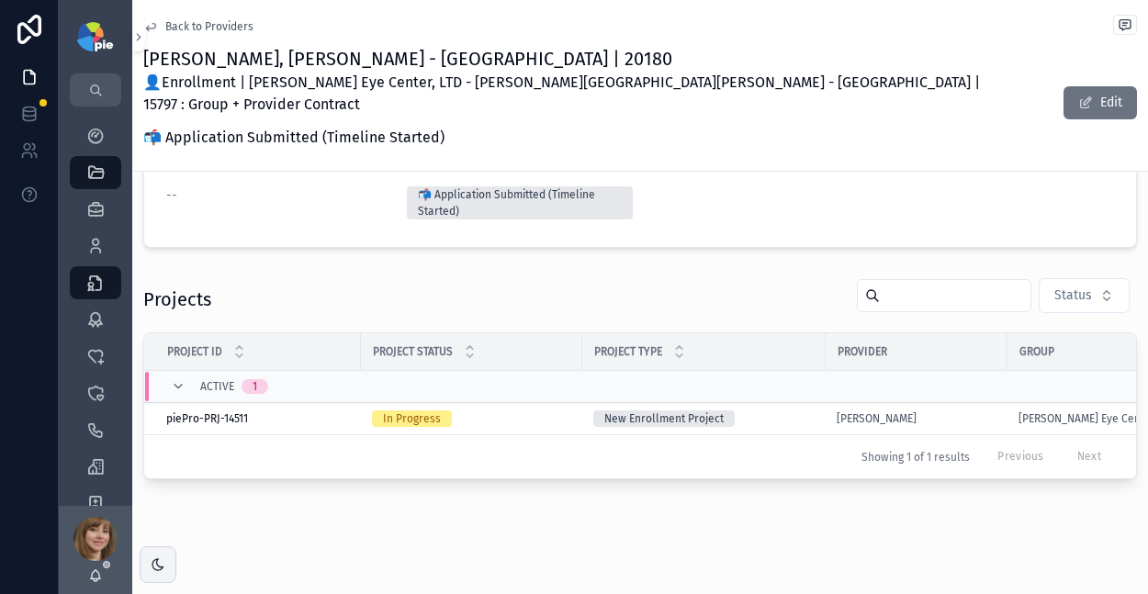
scroll to position [296, 0]
click at [539, 410] on div "In Progress" at bounding box center [471, 418] width 199 height 17
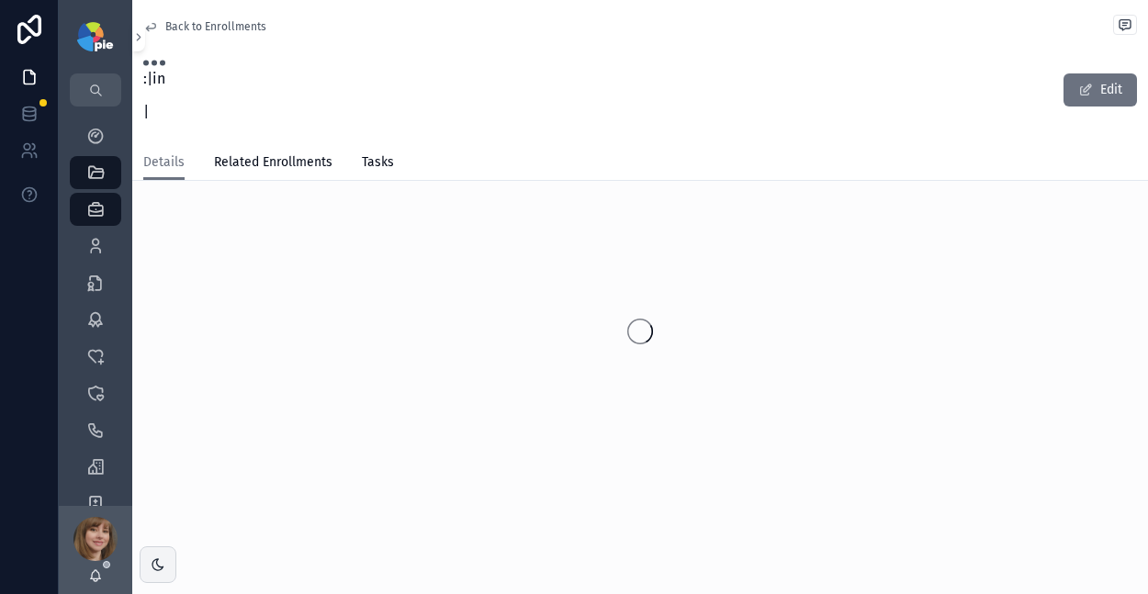
scroll to position [16, 0]
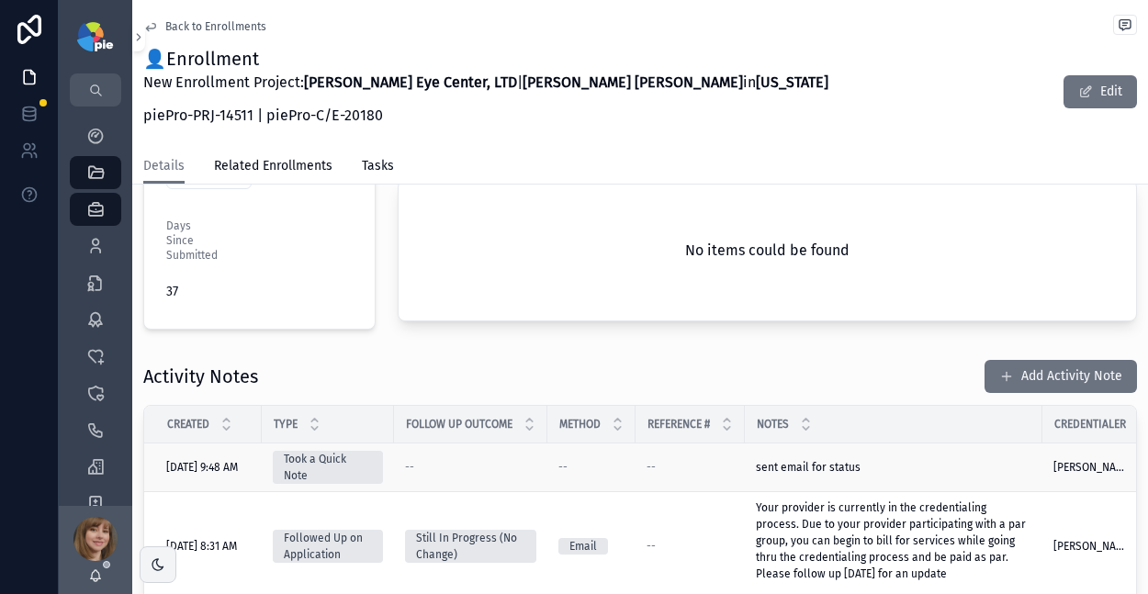
scroll to position [586, 0]
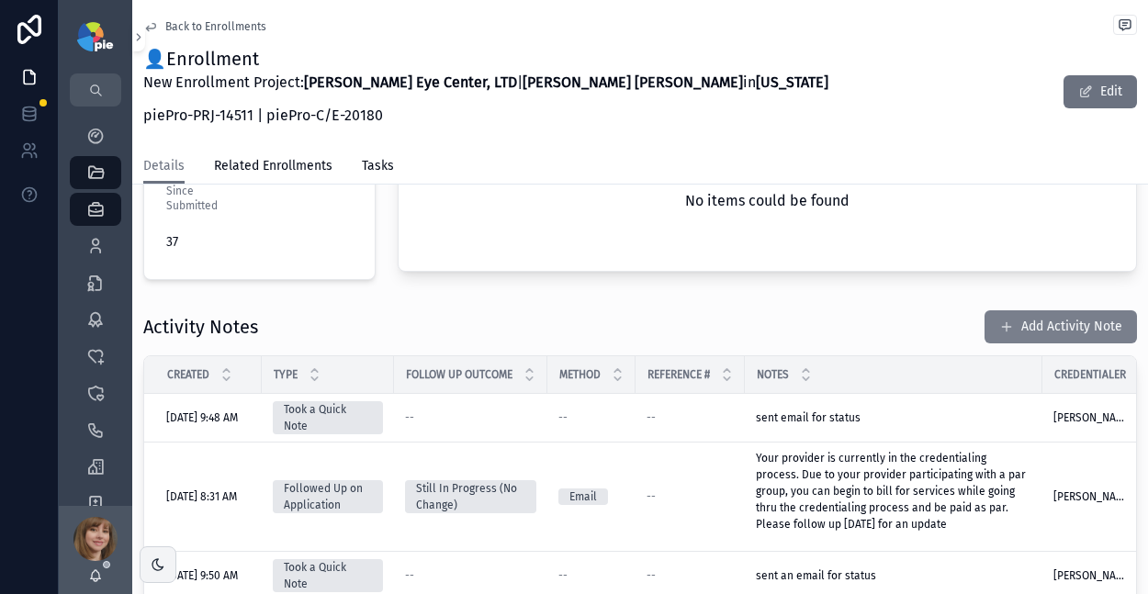
click at [1015, 310] on button "Add Activity Note" at bounding box center [1061, 326] width 152 height 33
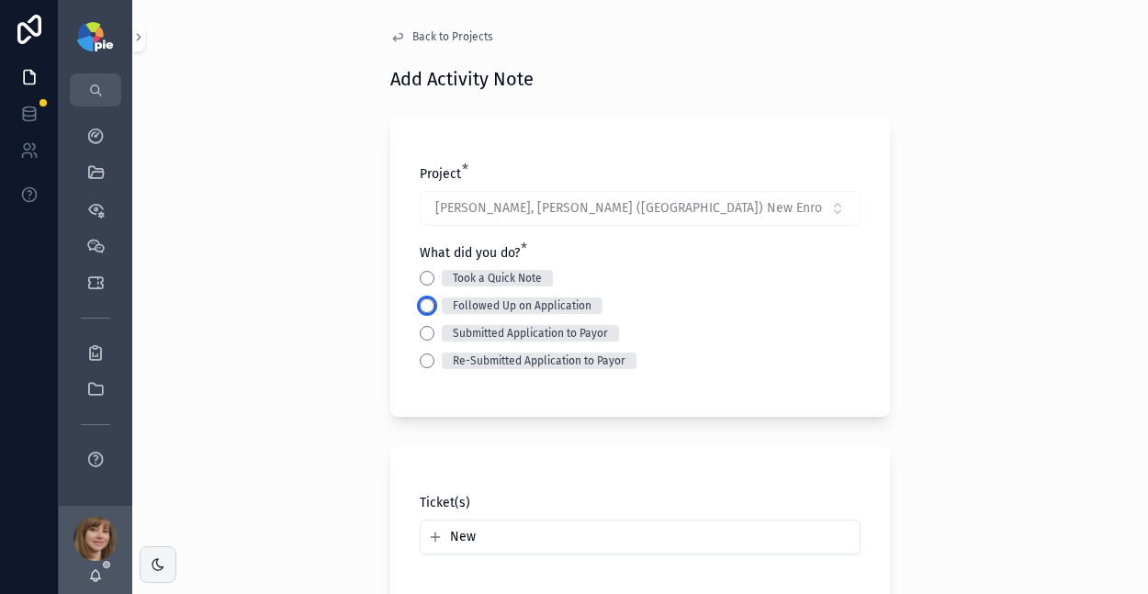
click at [422, 301] on button "Followed Up on Application" at bounding box center [427, 305] width 15 height 15
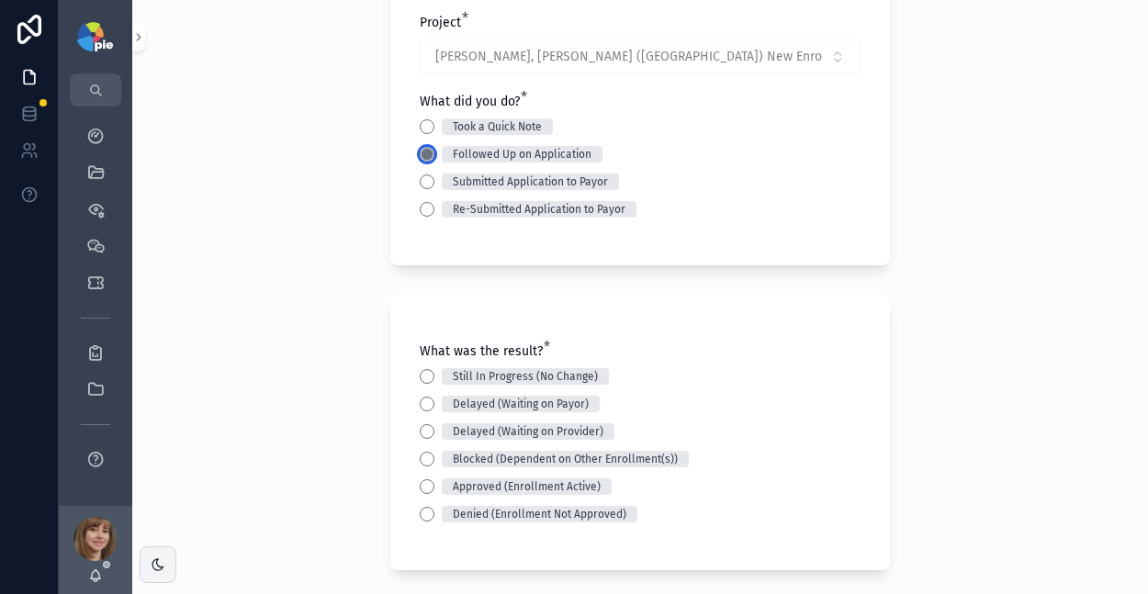
scroll to position [171, 0]
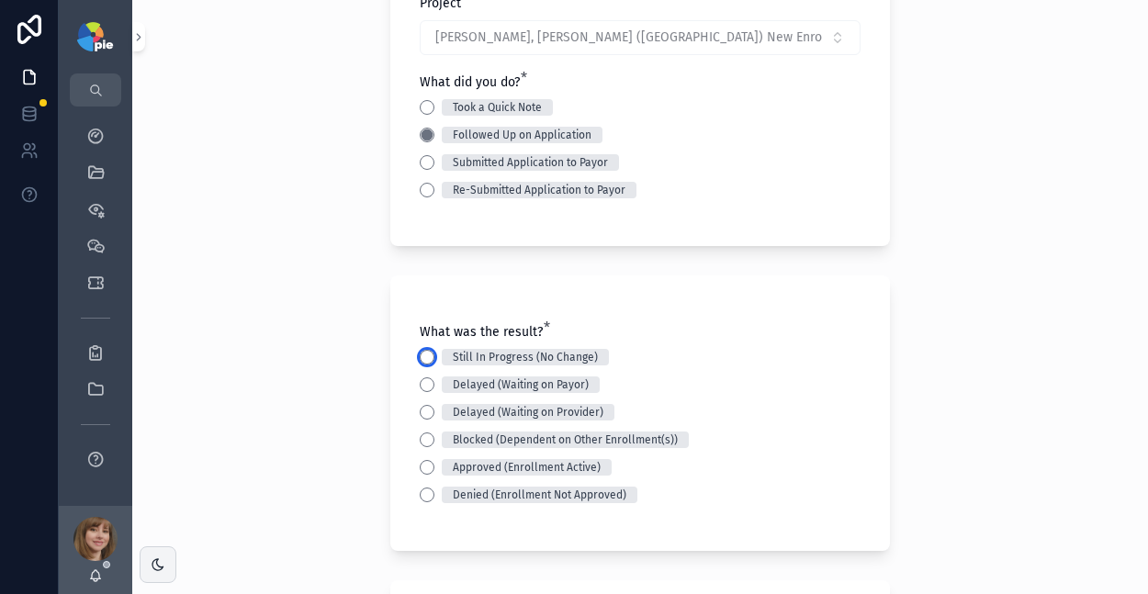
click at [420, 355] on button "Still In Progress (No Change)" at bounding box center [427, 357] width 15 height 15
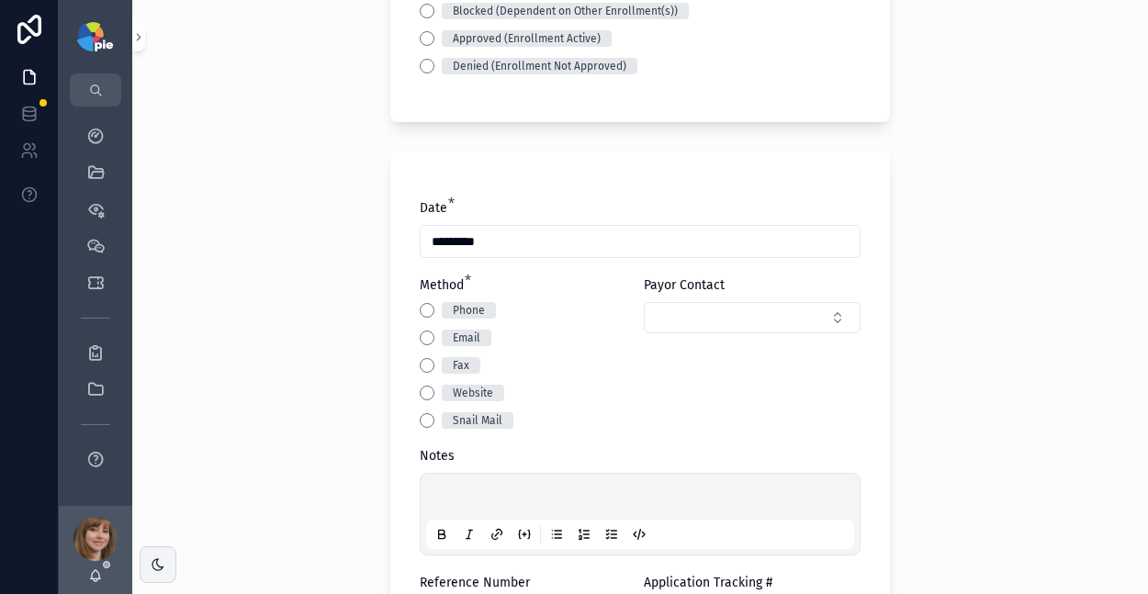
scroll to position [737, 0]
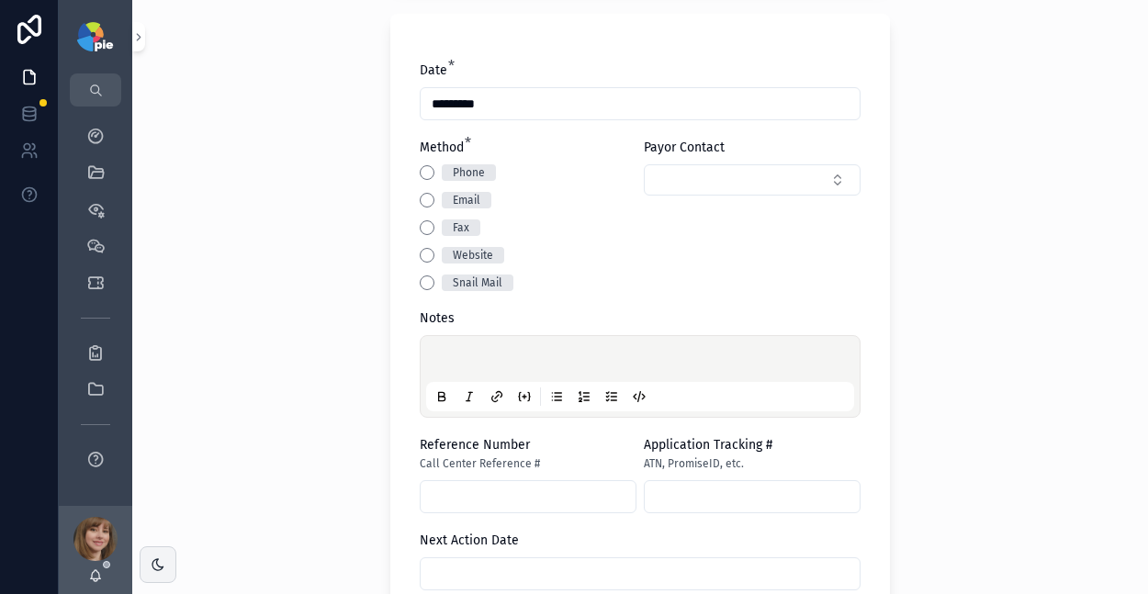
click at [423, 192] on div "Email" at bounding box center [528, 200] width 217 height 17
click at [422, 202] on button "Email" at bounding box center [427, 200] width 15 height 15
click at [470, 348] on div "scrollable content" at bounding box center [640, 377] width 428 height 70
click at [430, 355] on p "scrollable content" at bounding box center [644, 362] width 428 height 18
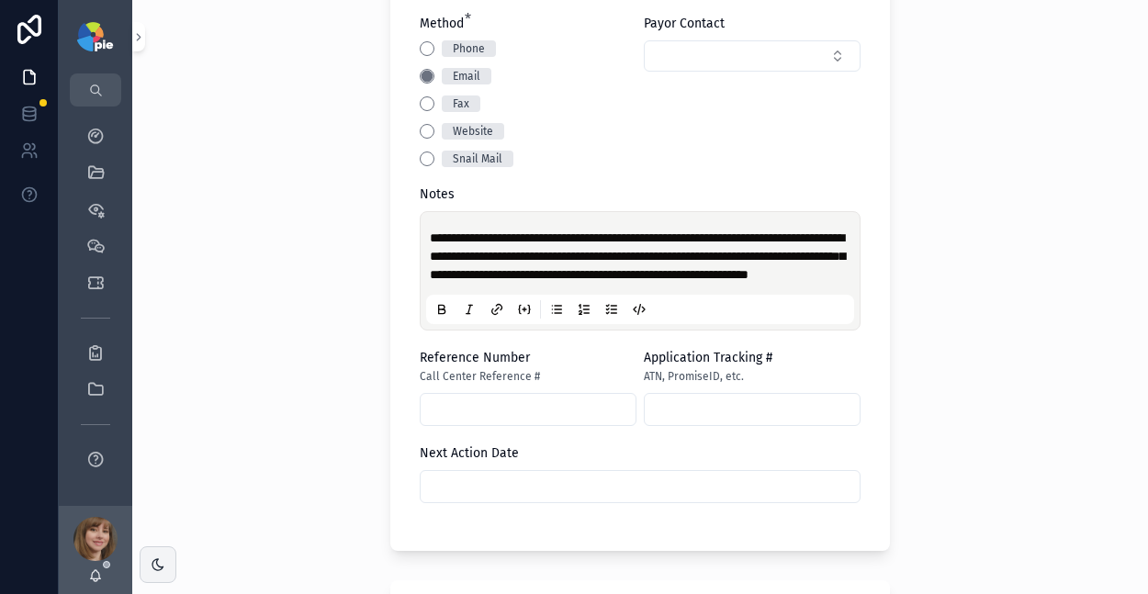
scroll to position [973, 0]
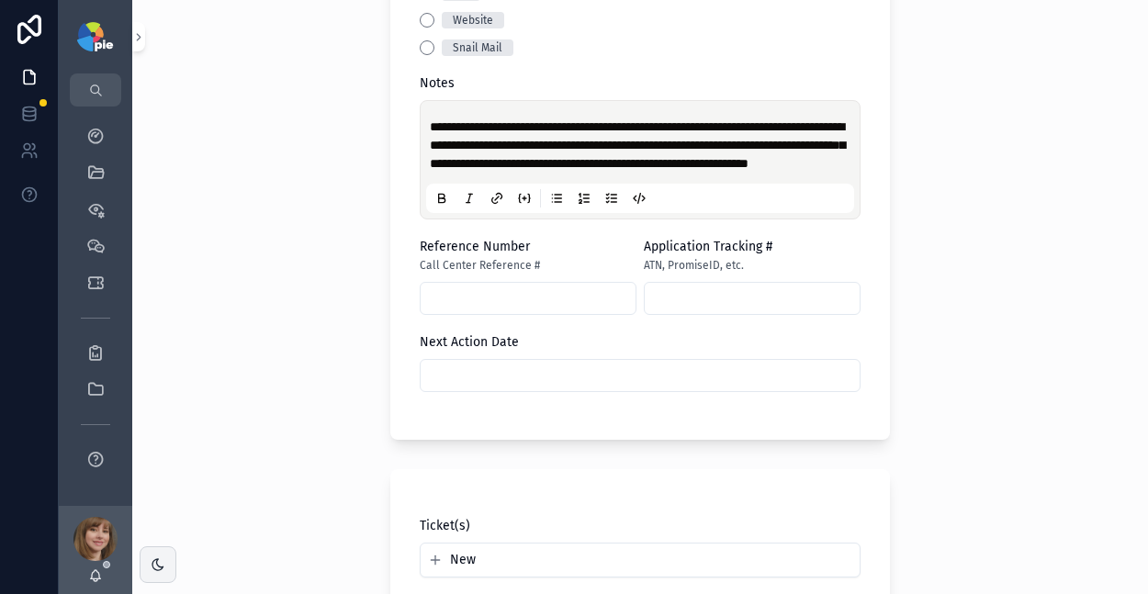
click at [448, 374] on div "Next Action Date" at bounding box center [640, 362] width 441 height 59
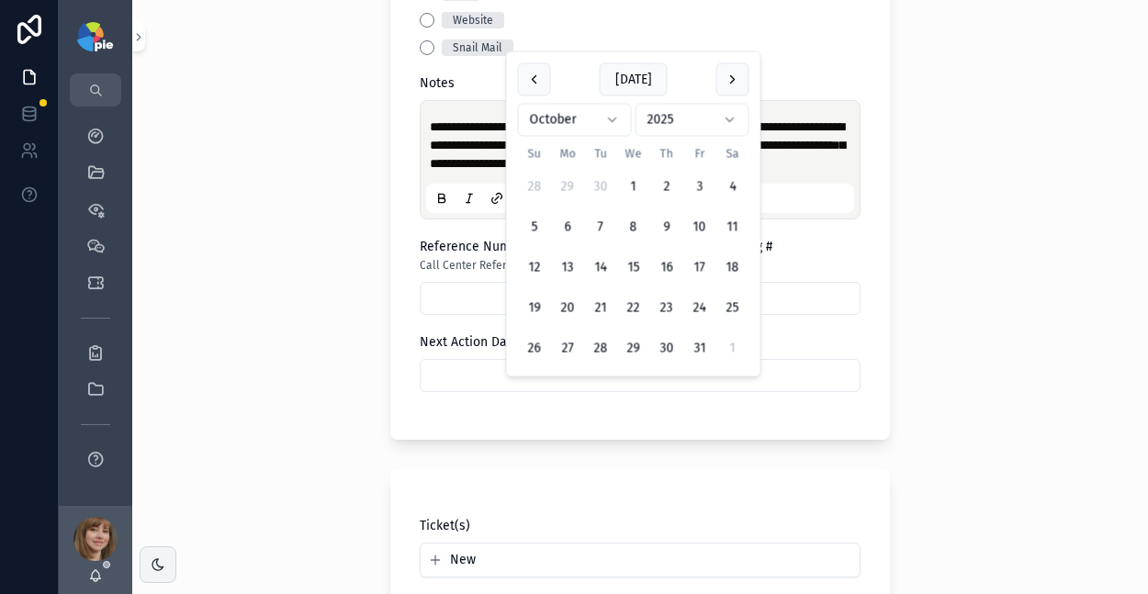
click at [488, 381] on input "scrollable content" at bounding box center [640, 376] width 439 height 26
click at [255, 292] on div "**********" at bounding box center [640, 297] width 1016 height 594
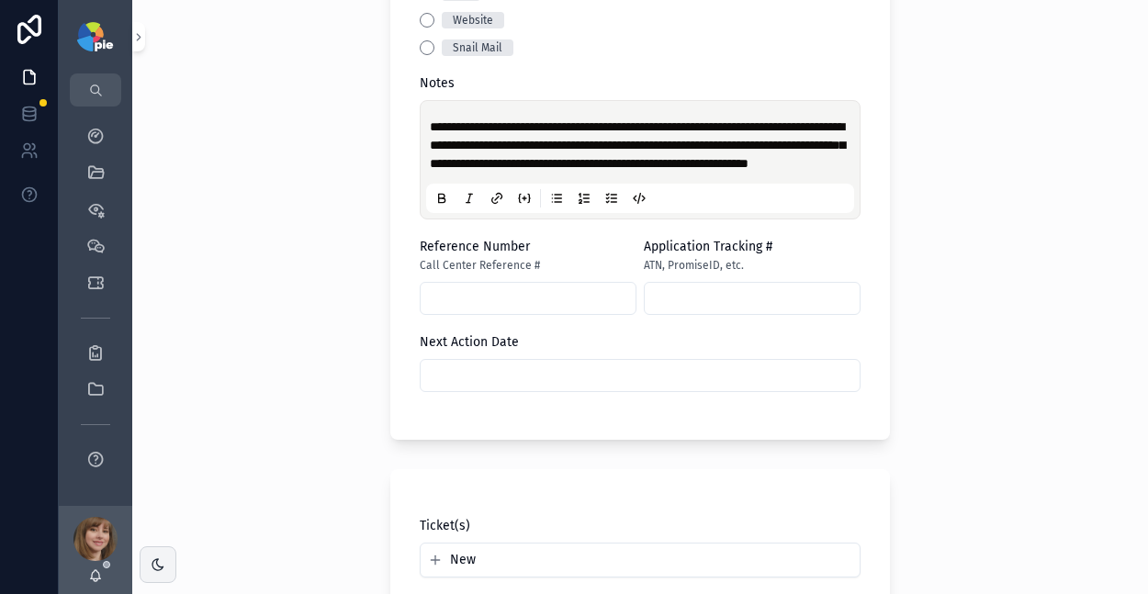
click at [502, 388] on input "scrollable content" at bounding box center [640, 376] width 439 height 26
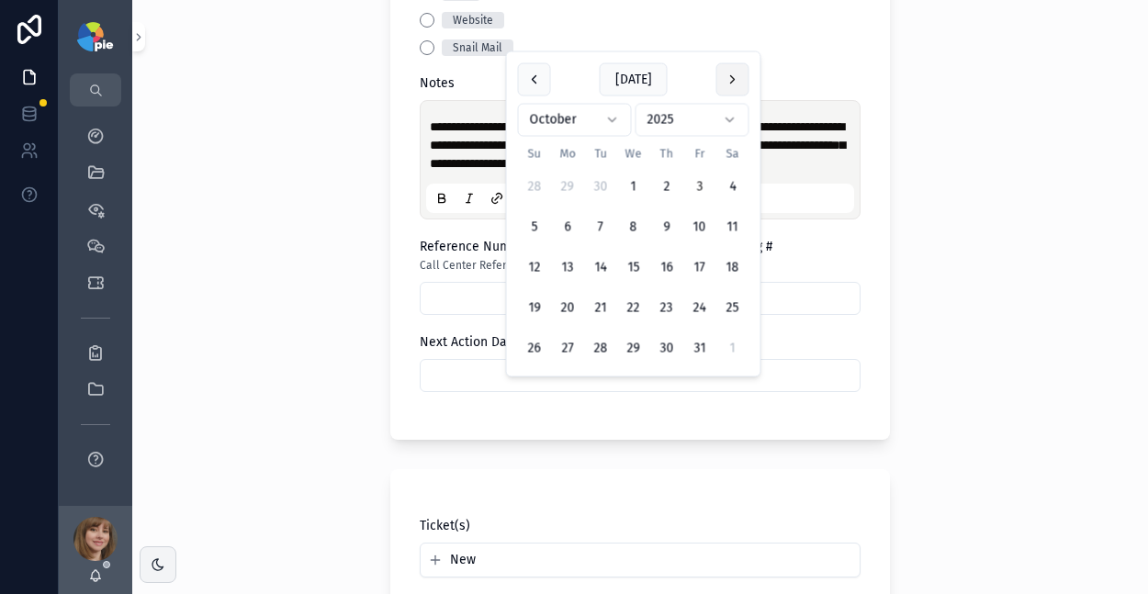
click at [729, 81] on button "scrollable content" at bounding box center [732, 79] width 33 height 33
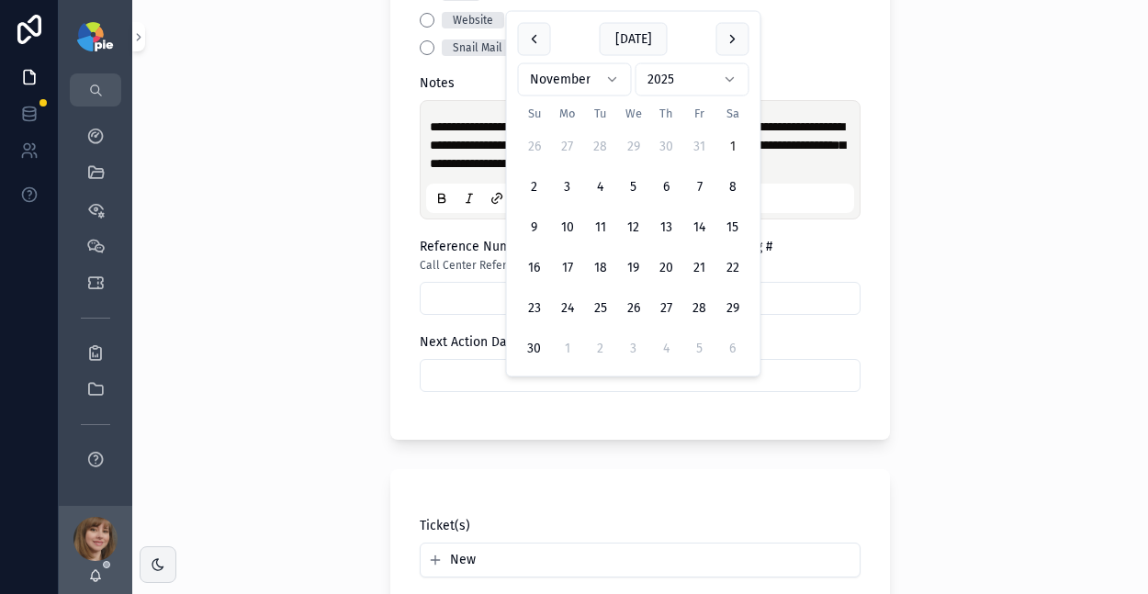
click at [726, 147] on button "1" at bounding box center [732, 146] width 33 height 33
type input "*********"
click at [250, 303] on div "**********" at bounding box center [640, 297] width 1016 height 594
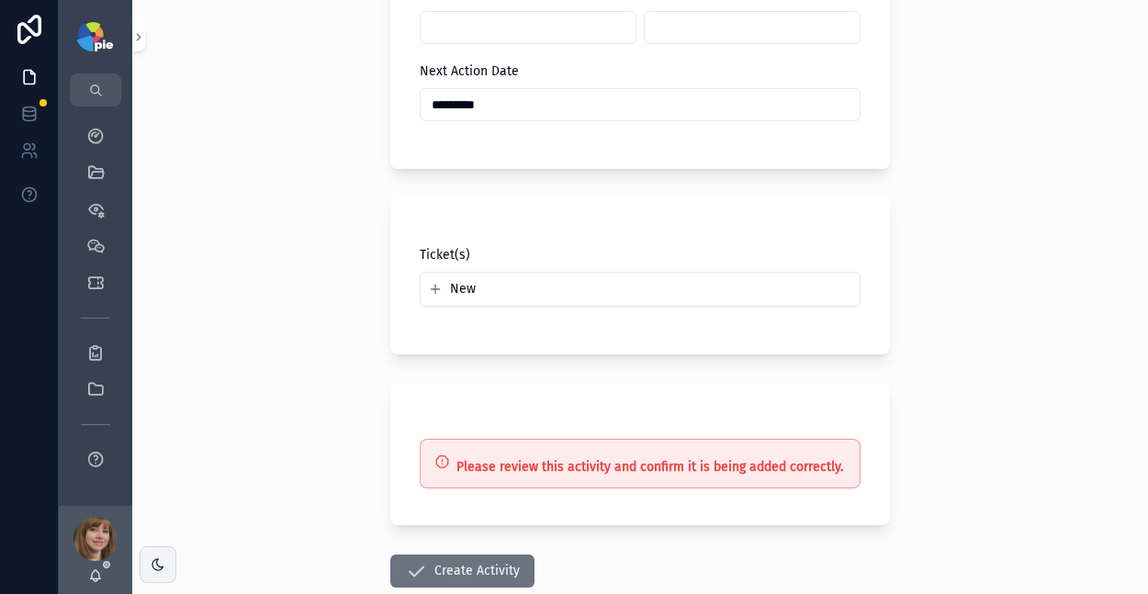
scroll to position [1288, 0]
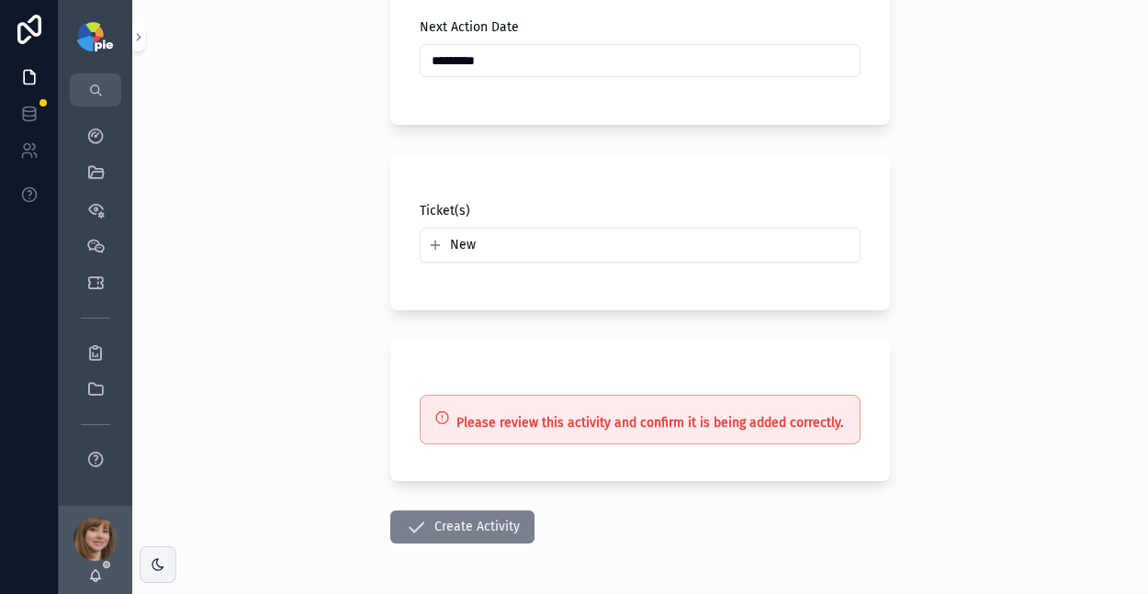
click at [427, 543] on button "Create Activity" at bounding box center [462, 527] width 144 height 33
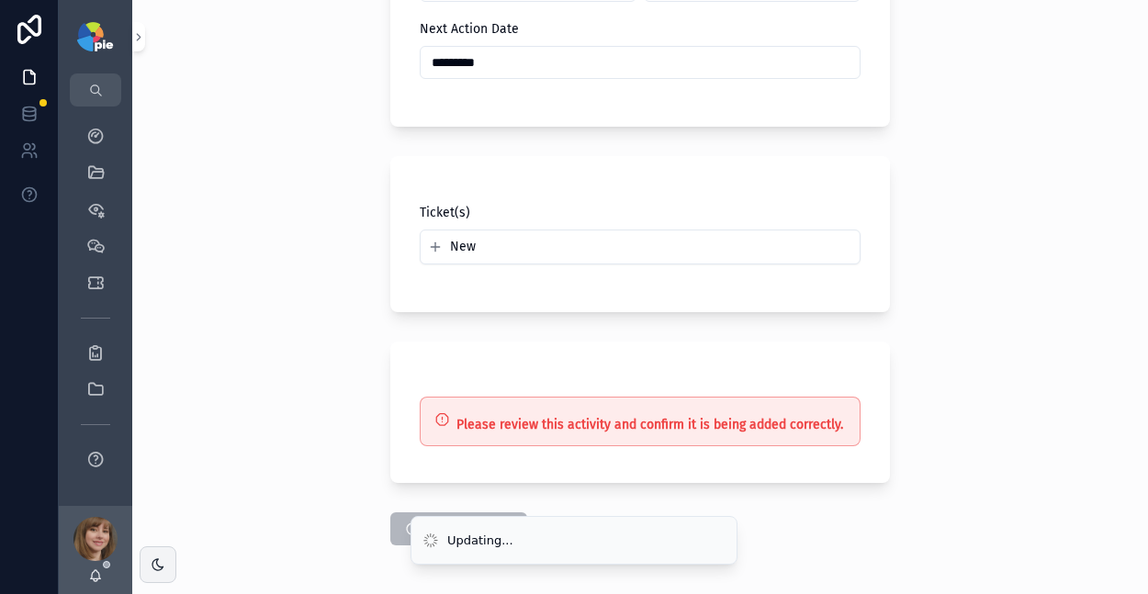
scroll to position [1270, 0]
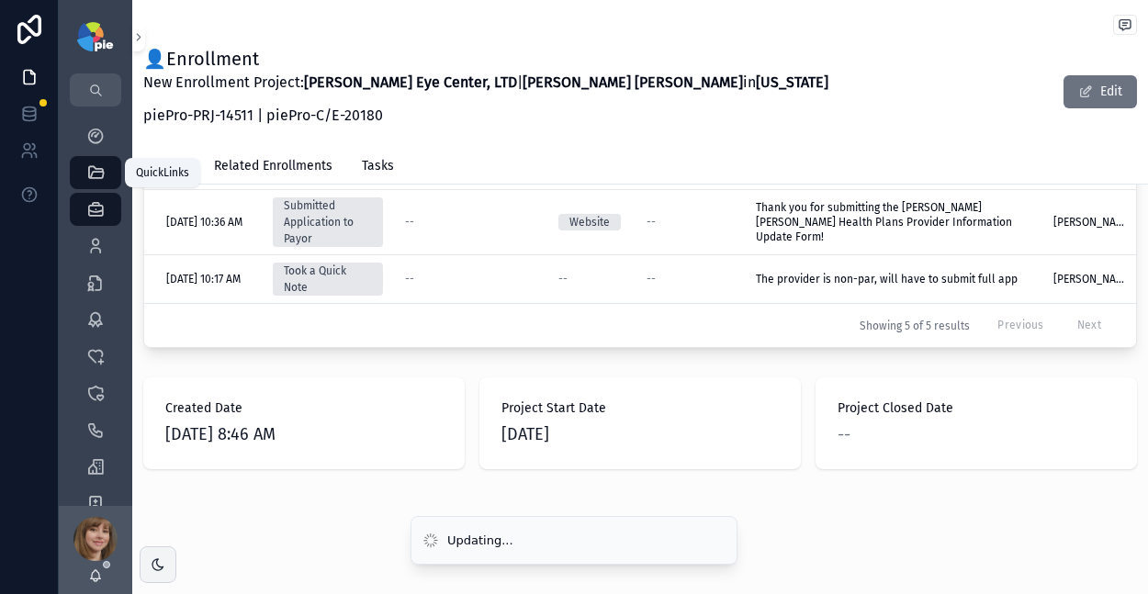
scroll to position [992, 0]
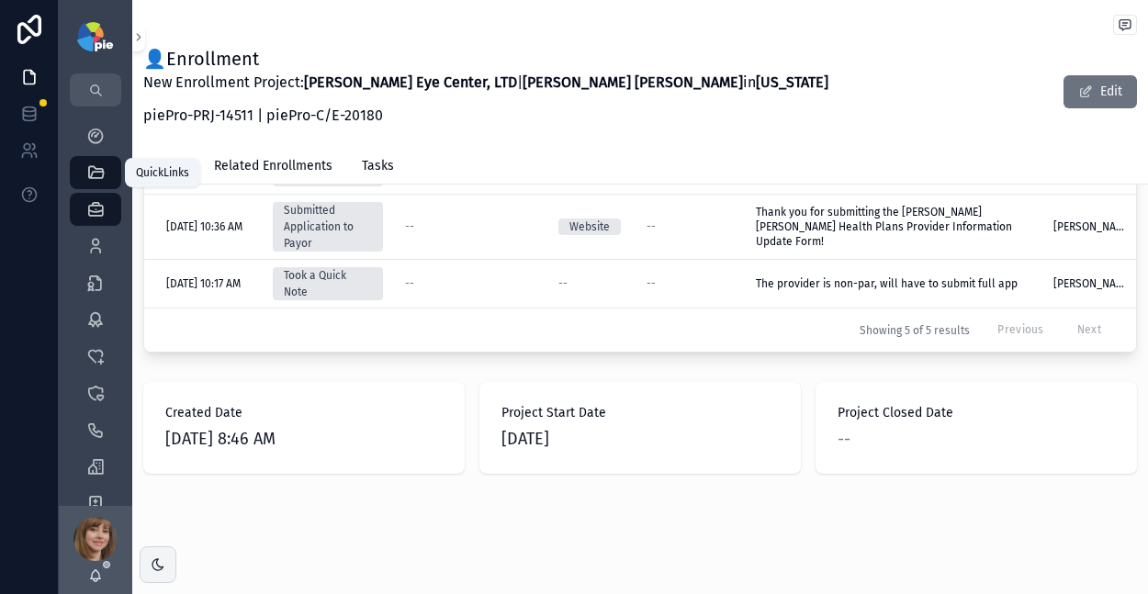
click at [96, 169] on icon "scrollable content" at bounding box center [95, 172] width 18 height 18
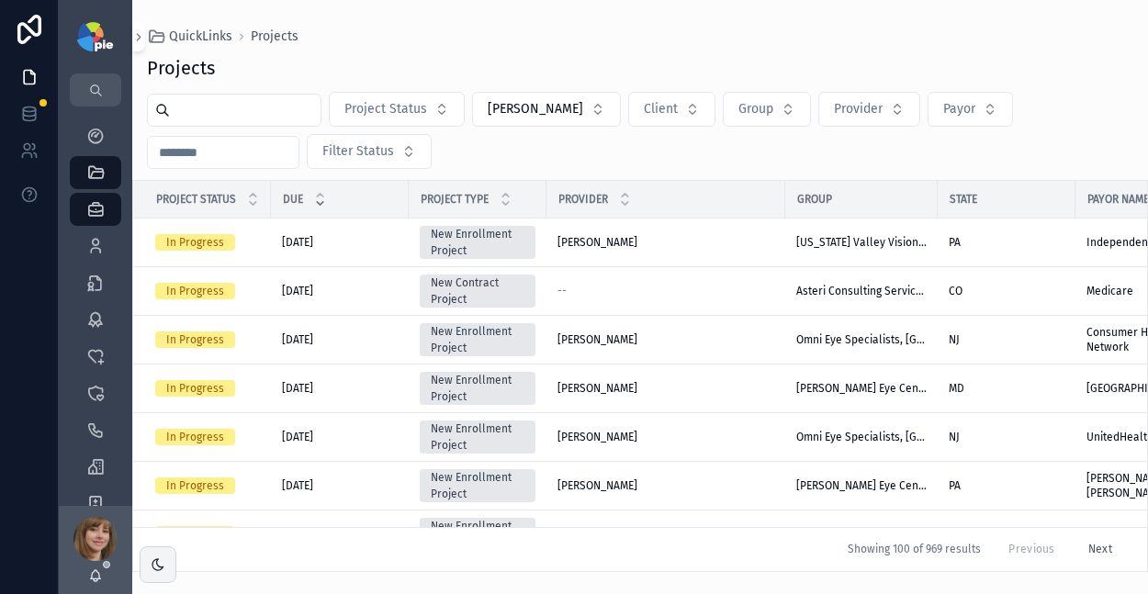
click at [200, 113] on input "scrollable content" at bounding box center [245, 110] width 151 height 26
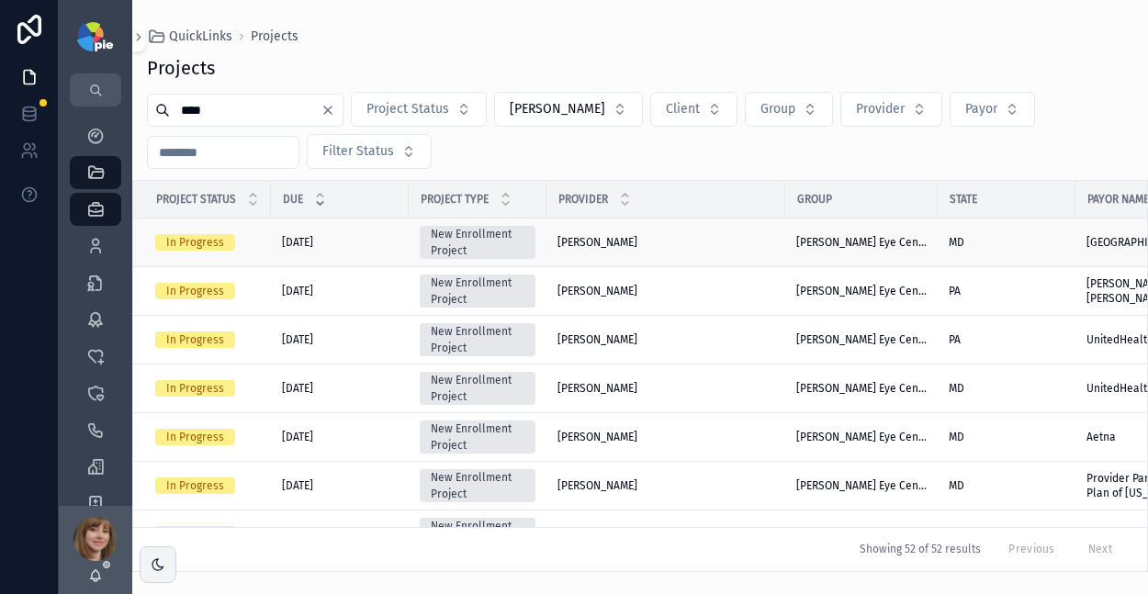
type input "****"
click at [642, 242] on div "Frey, Tiffany Frey, Tiffany" at bounding box center [665, 242] width 217 height 15
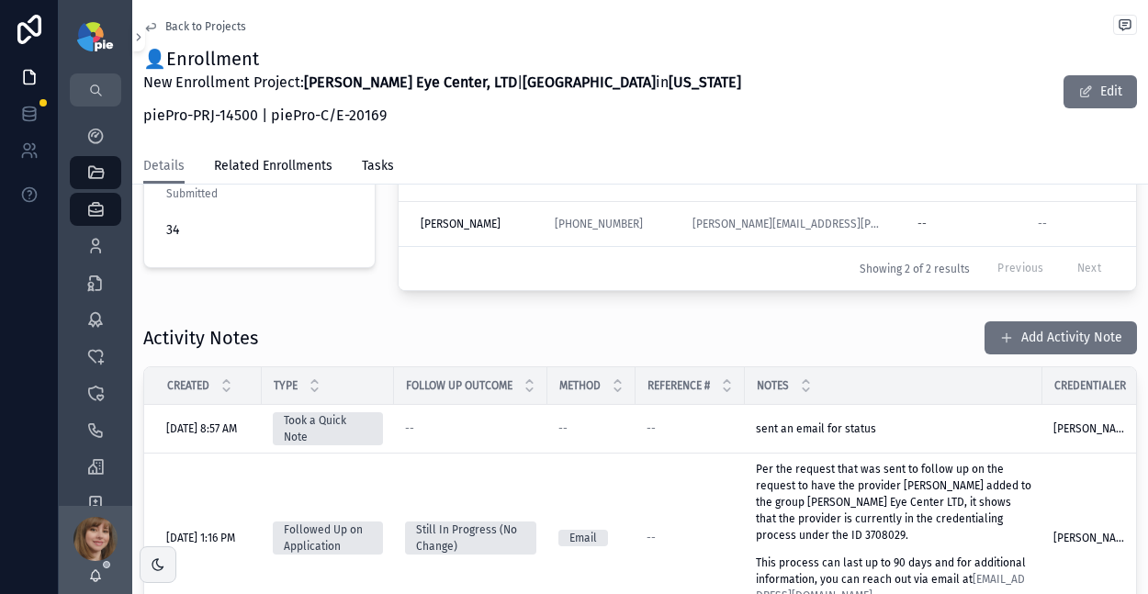
scroll to position [663, 0]
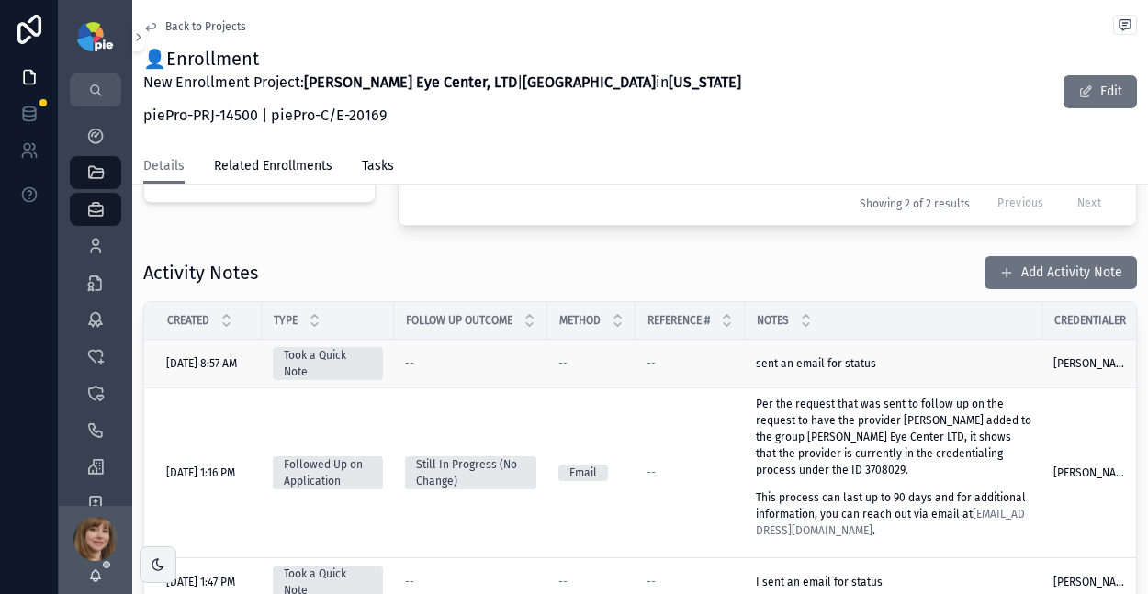
click at [944, 356] on div "sent an email for status sent an email for status" at bounding box center [894, 363] width 276 height 15
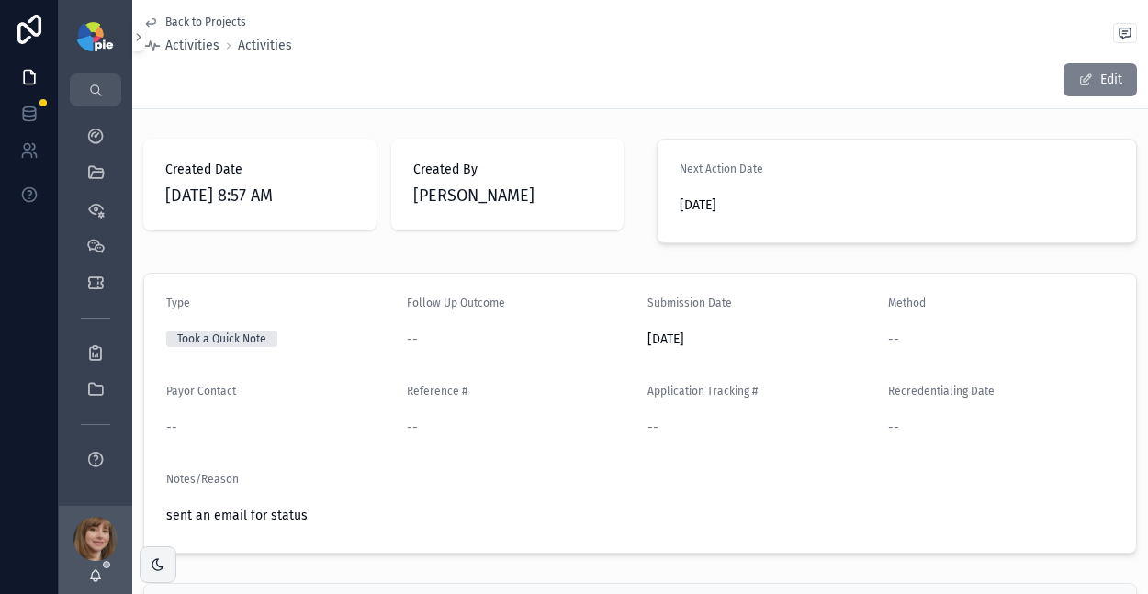
click at [1078, 73] on button "Edit" at bounding box center [1100, 79] width 73 height 33
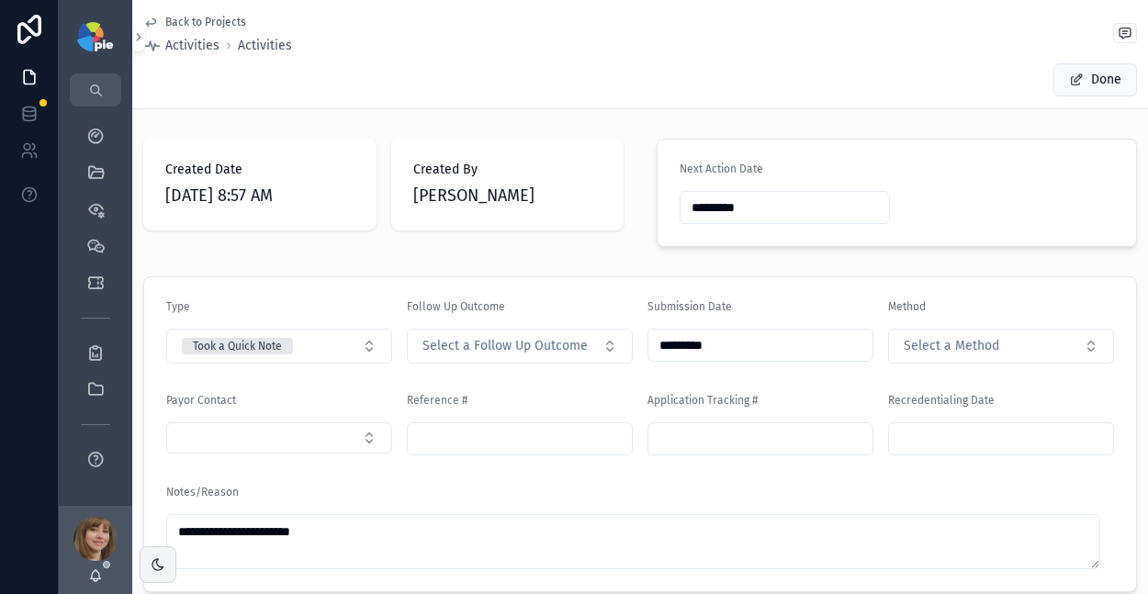
click at [755, 212] on input "*********" at bounding box center [785, 208] width 208 height 26
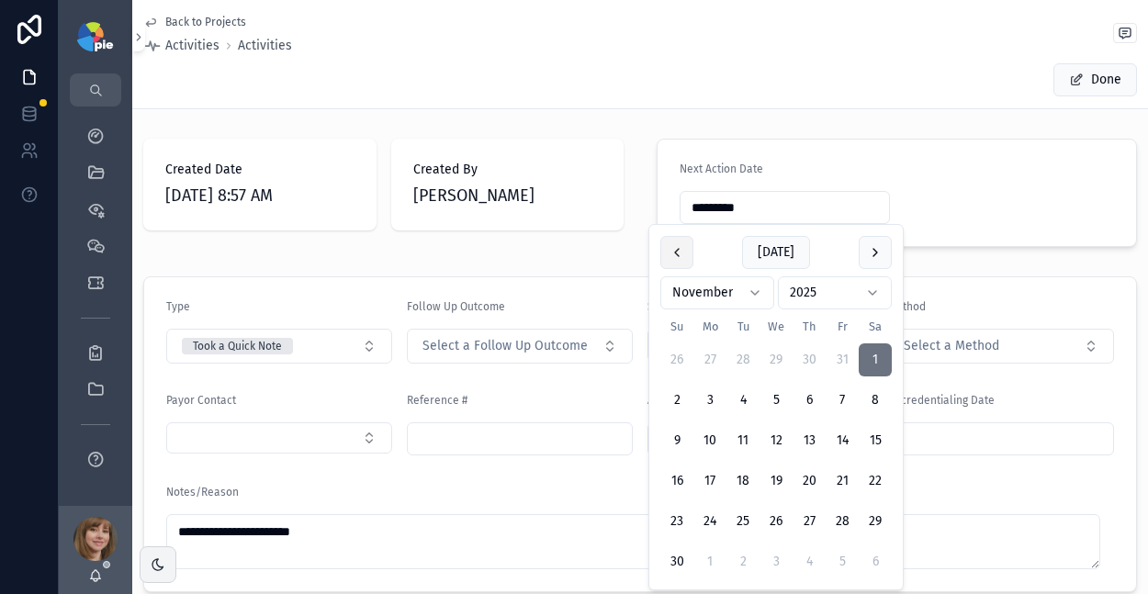
click at [670, 262] on button "scrollable content" at bounding box center [676, 252] width 33 height 33
click at [681, 250] on button "scrollable content" at bounding box center [676, 252] width 33 height 33
click at [840, 474] on button "24" at bounding box center [842, 481] width 33 height 33
type input "**********"
click at [922, 161] on form "**********" at bounding box center [897, 193] width 478 height 107
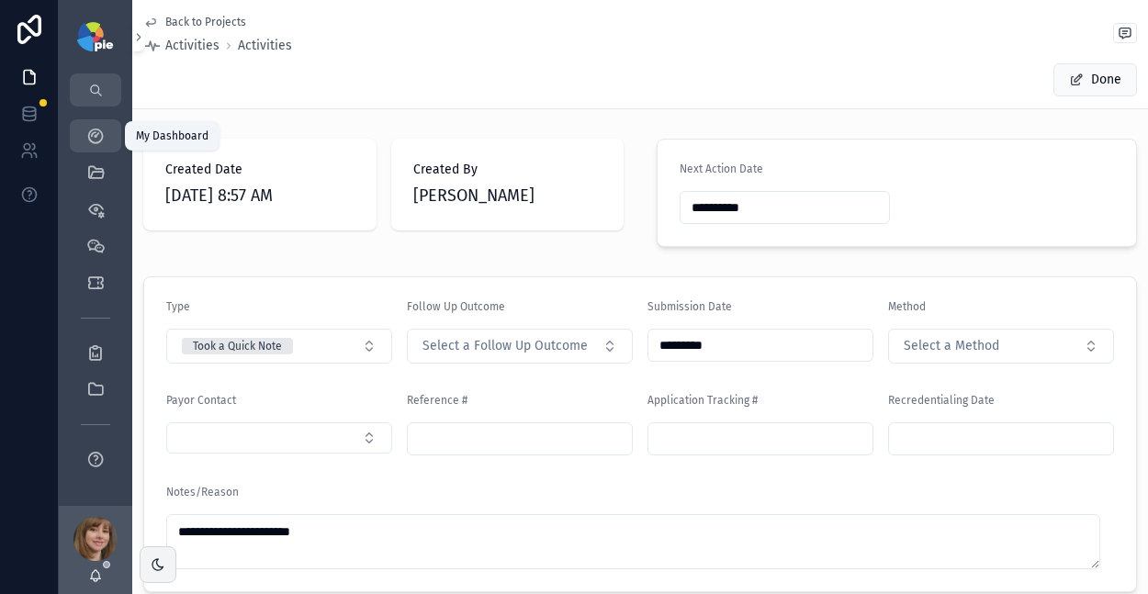
click at [91, 133] on icon "scrollable content" at bounding box center [95, 136] width 18 height 18
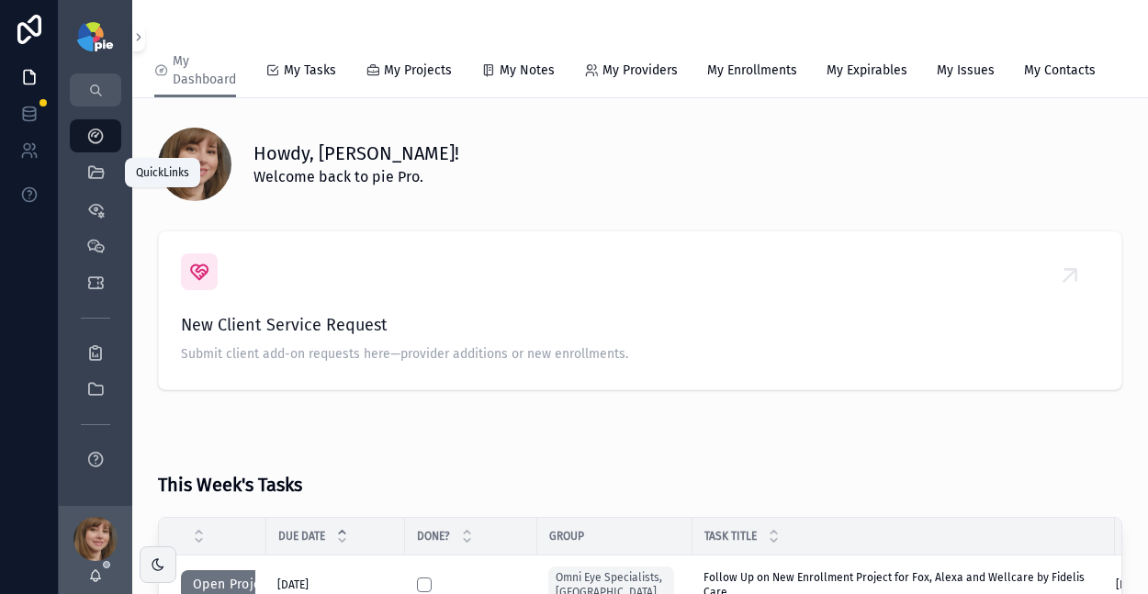
click at [99, 134] on icon "scrollable content" at bounding box center [95, 136] width 18 height 18
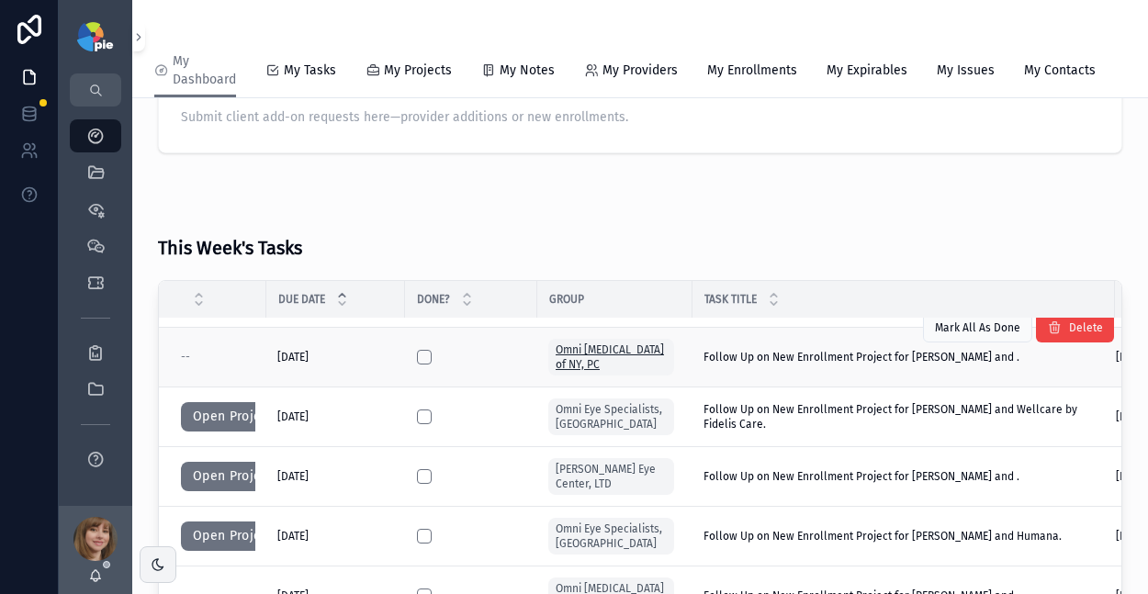
scroll to position [111, 0]
click at [827, 364] on span "Follow Up on New Enrollment Project for [PERSON_NAME] and ." at bounding box center [861, 356] width 316 height 15
click at [844, 378] on td "Follow Up on New Enrollment Project for Ning, Jason and . Follow Up on New Enro…" at bounding box center [903, 357] width 422 height 60
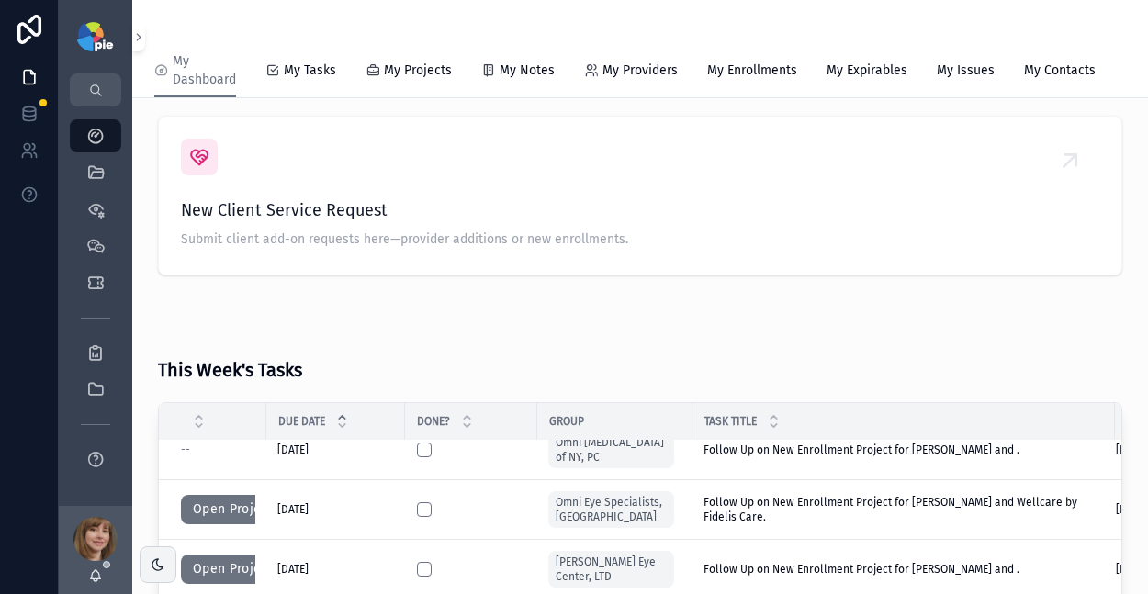
scroll to position [118, 0]
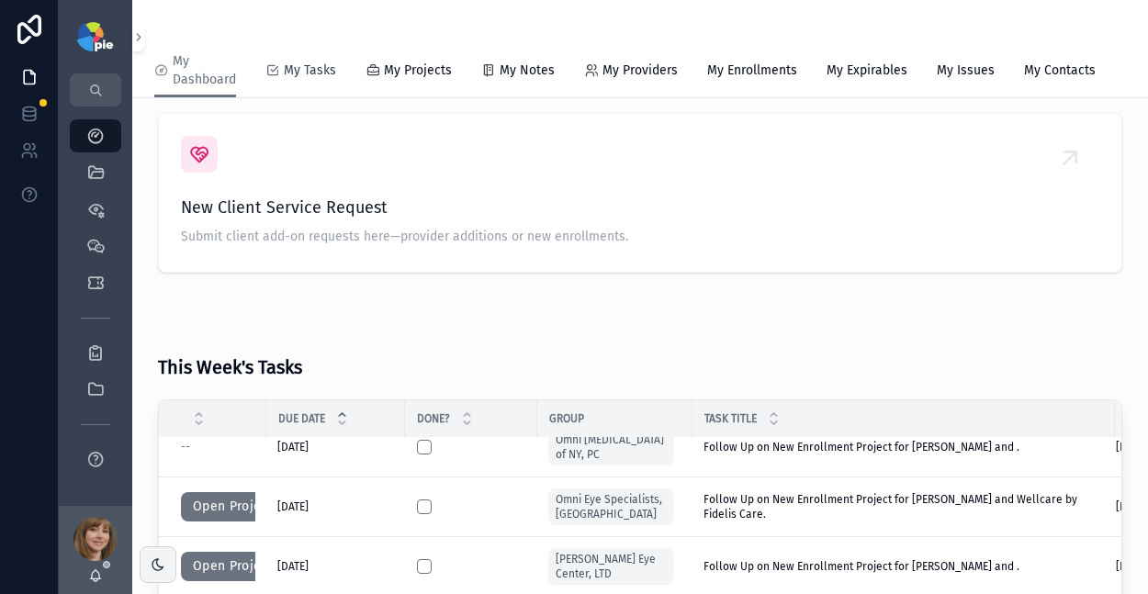
click at [313, 78] on span "My Tasks" at bounding box center [310, 71] width 52 height 18
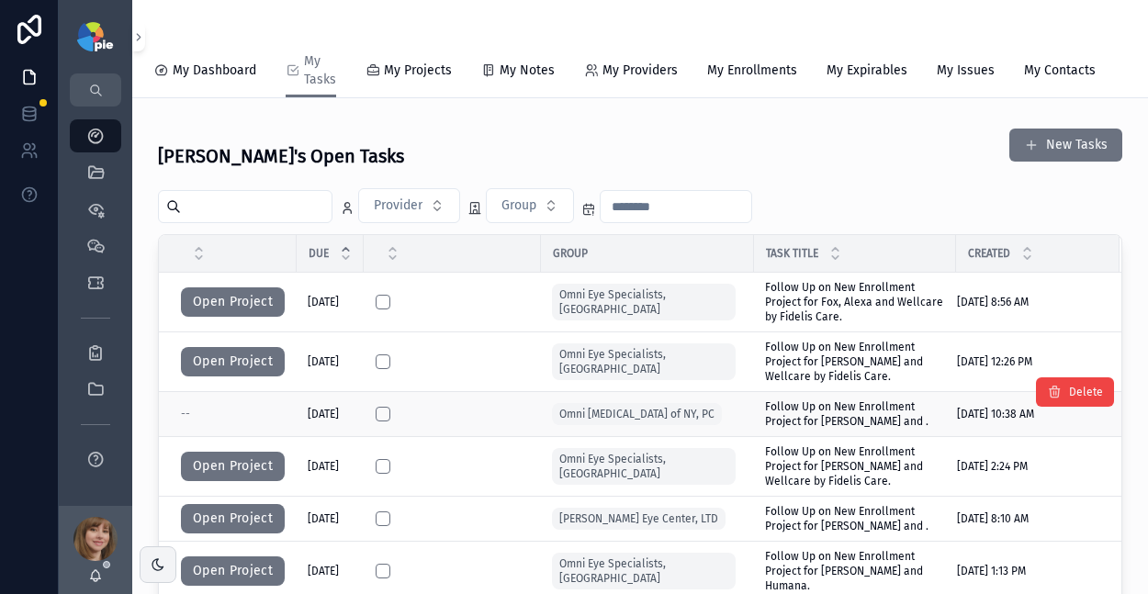
click at [809, 426] on span "Follow Up on New Enrollment Project for [PERSON_NAME] and ." at bounding box center [855, 414] width 180 height 29
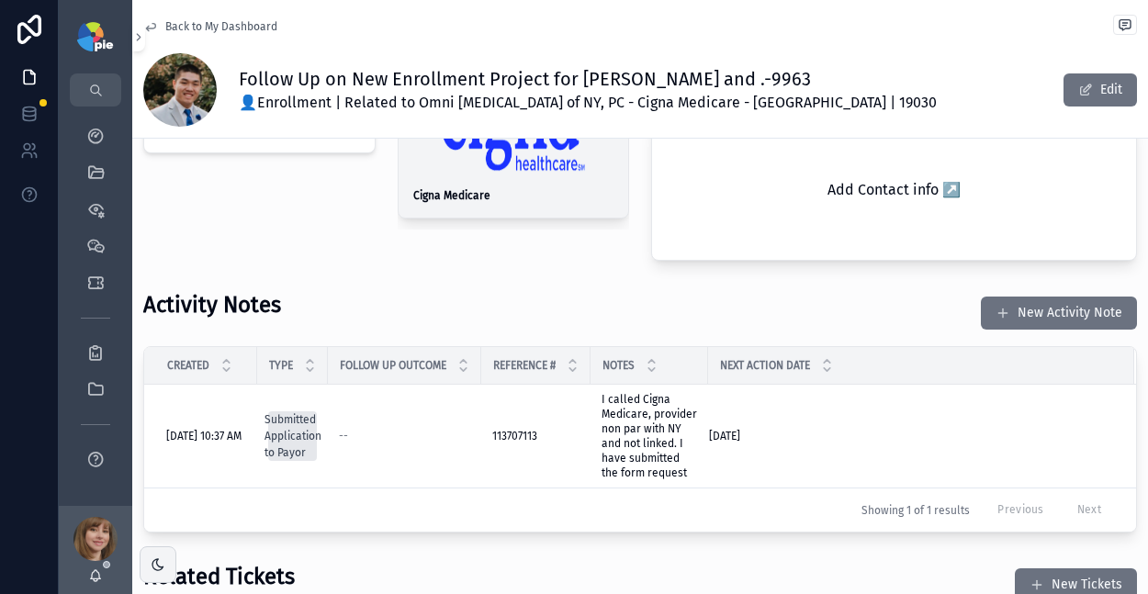
scroll to position [530, 0]
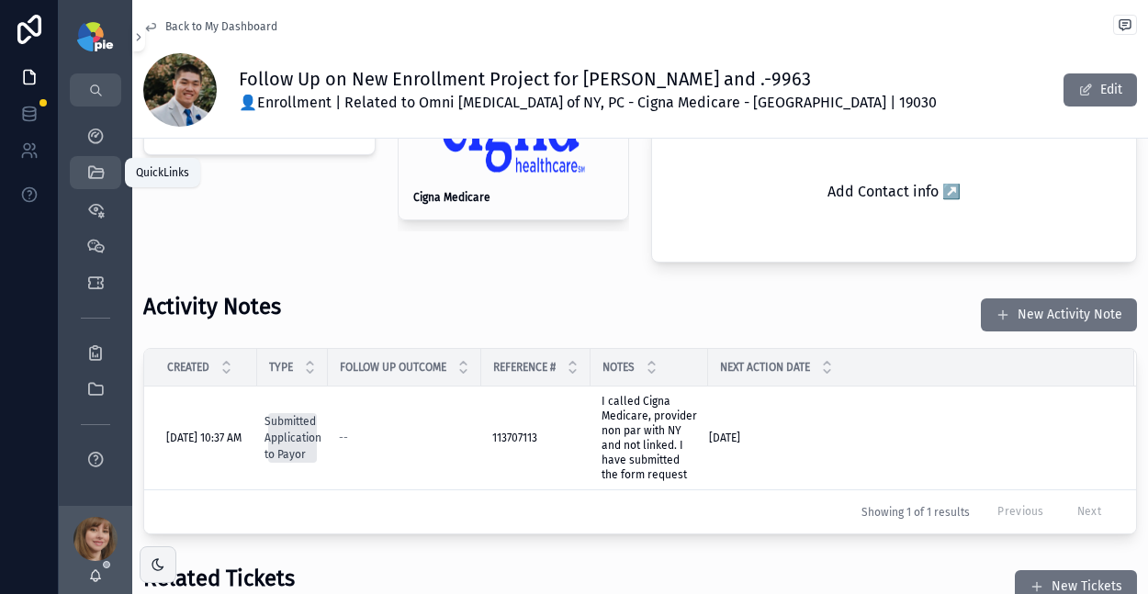
click at [88, 167] on icon "scrollable content" at bounding box center [95, 172] width 18 height 18
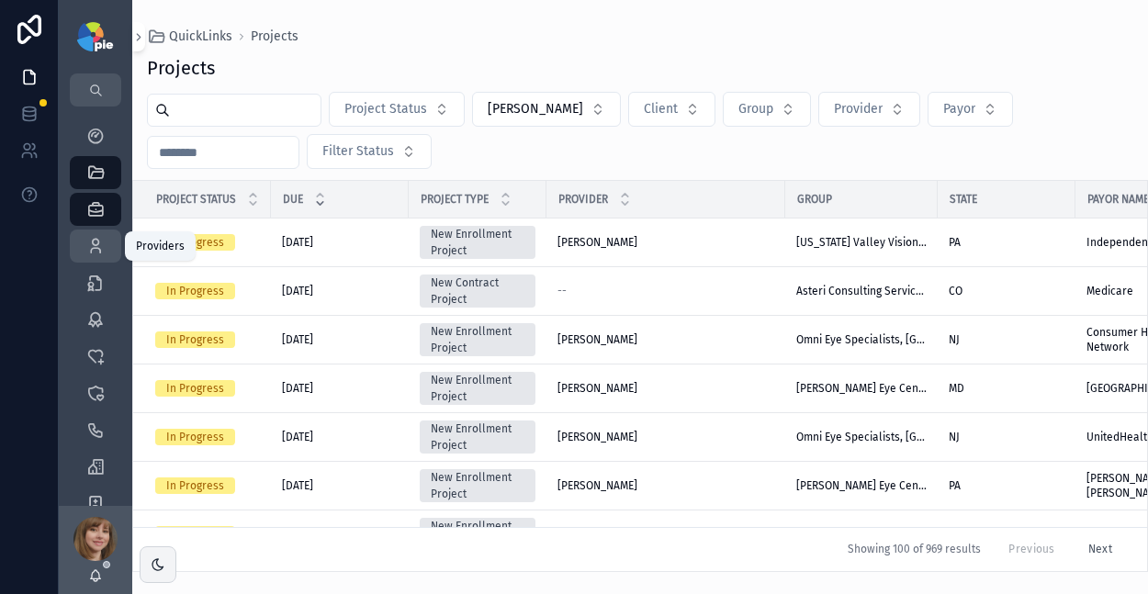
click at [97, 242] on icon "scrollable content" at bounding box center [95, 246] width 18 height 18
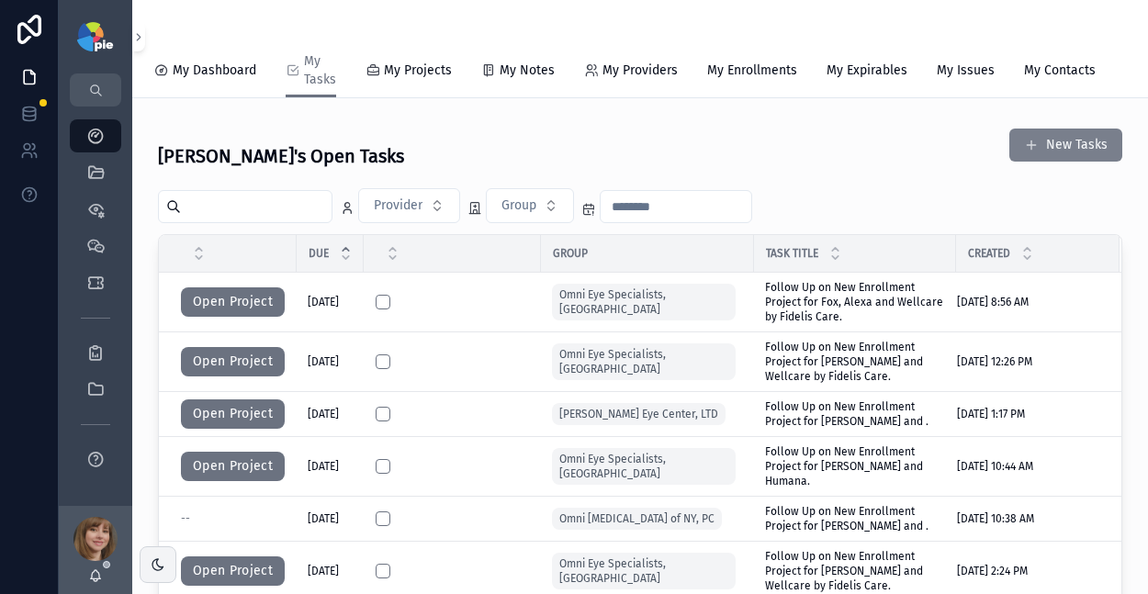
click at [1088, 157] on button "New Tasks" at bounding box center [1065, 145] width 113 height 33
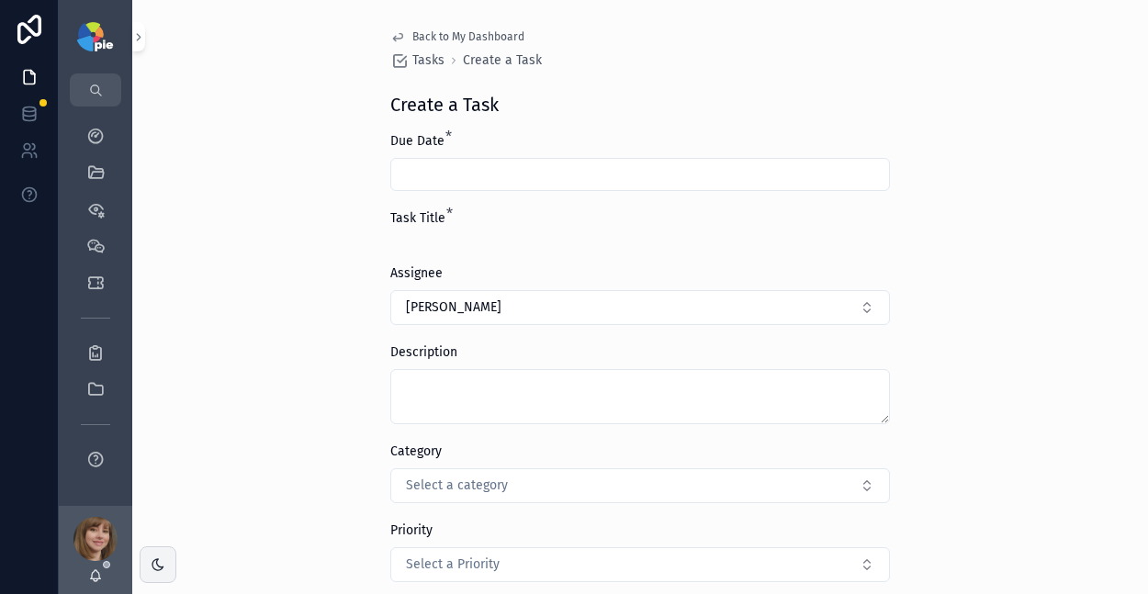
click at [457, 35] on span "Back to My Dashboard" at bounding box center [468, 36] width 112 height 15
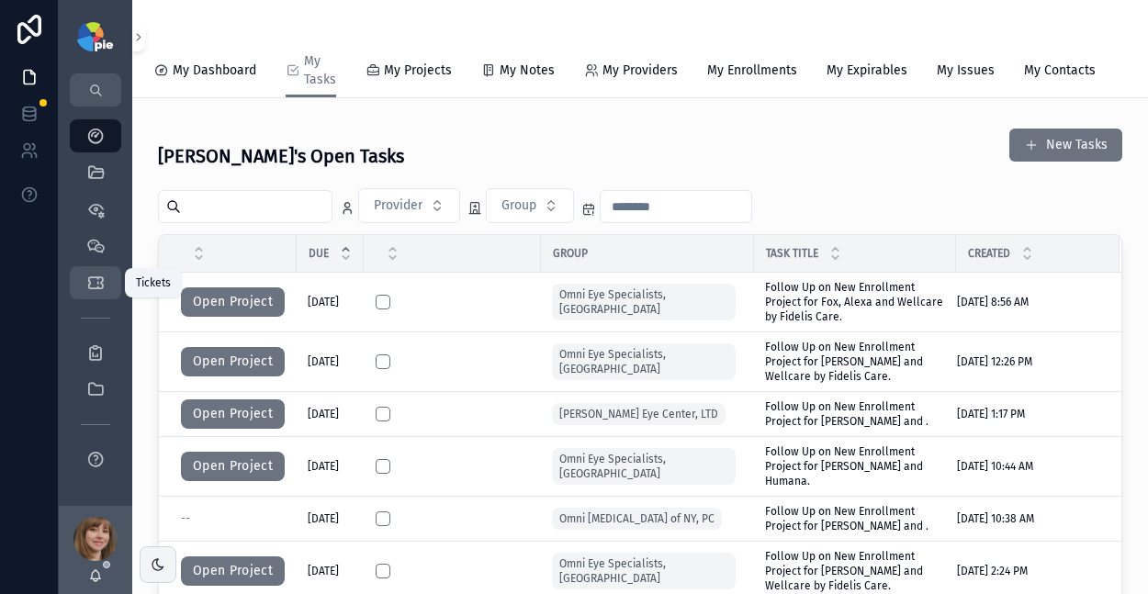
click at [84, 279] on div "Tickets" at bounding box center [95, 282] width 29 height 29
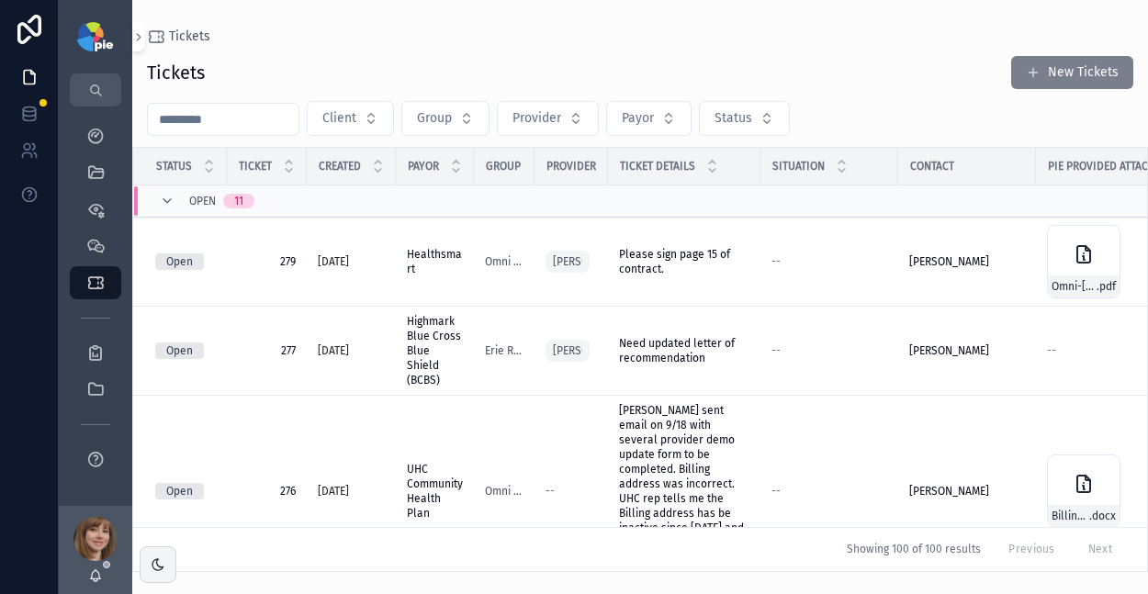
click at [1048, 65] on button "New Tickets" at bounding box center [1072, 72] width 122 height 33
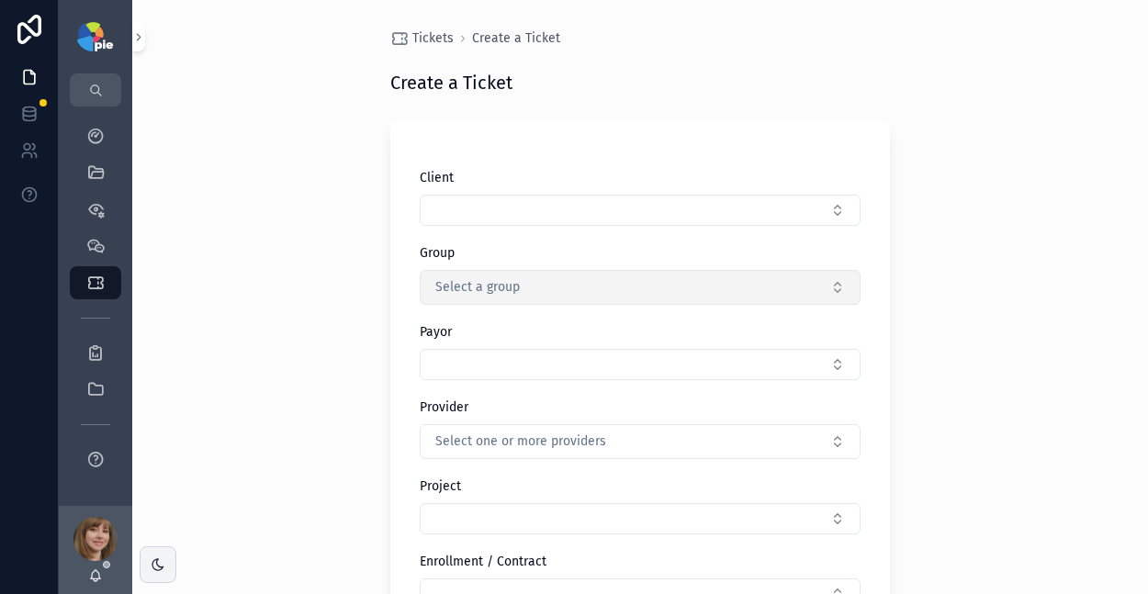
click at [492, 289] on span "Select a group" at bounding box center [477, 287] width 84 height 18
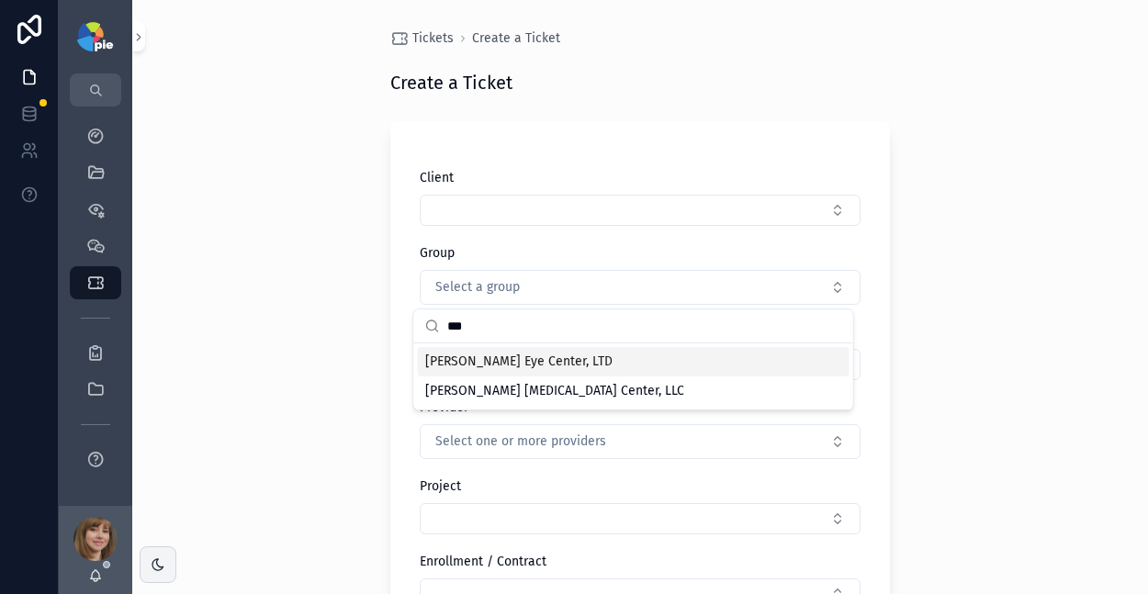
type input "***"
click at [441, 355] on span "[PERSON_NAME] Eye Center, LTD" at bounding box center [518, 362] width 187 height 18
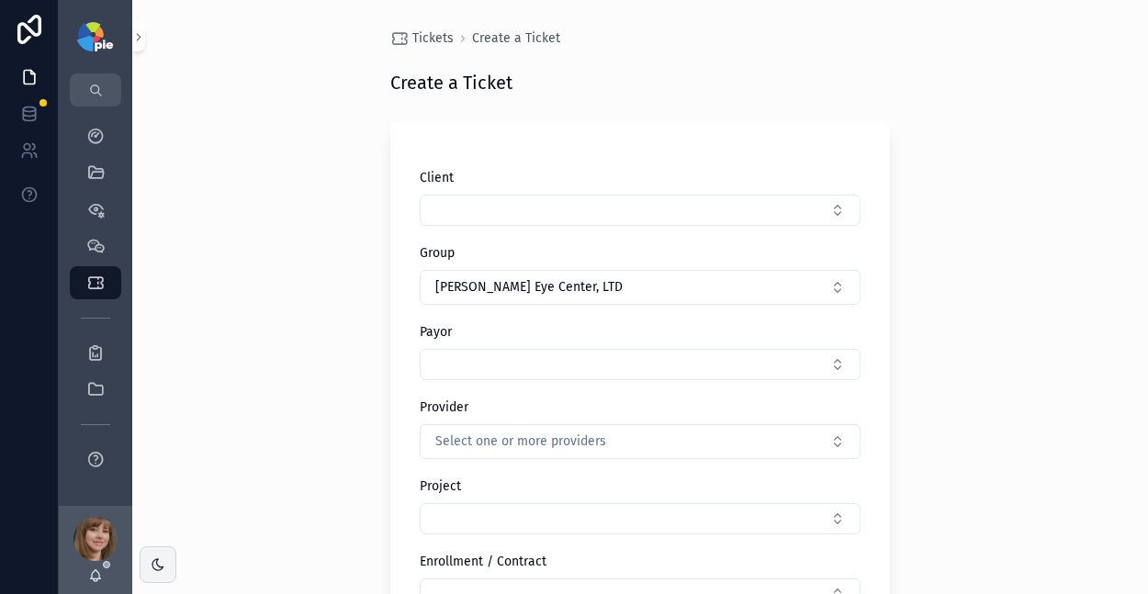
click at [319, 350] on div "Tickets Create a Ticket Create a Ticket Client Group Ludwick Eye Center, LTD Pa…" at bounding box center [640, 297] width 1016 height 594
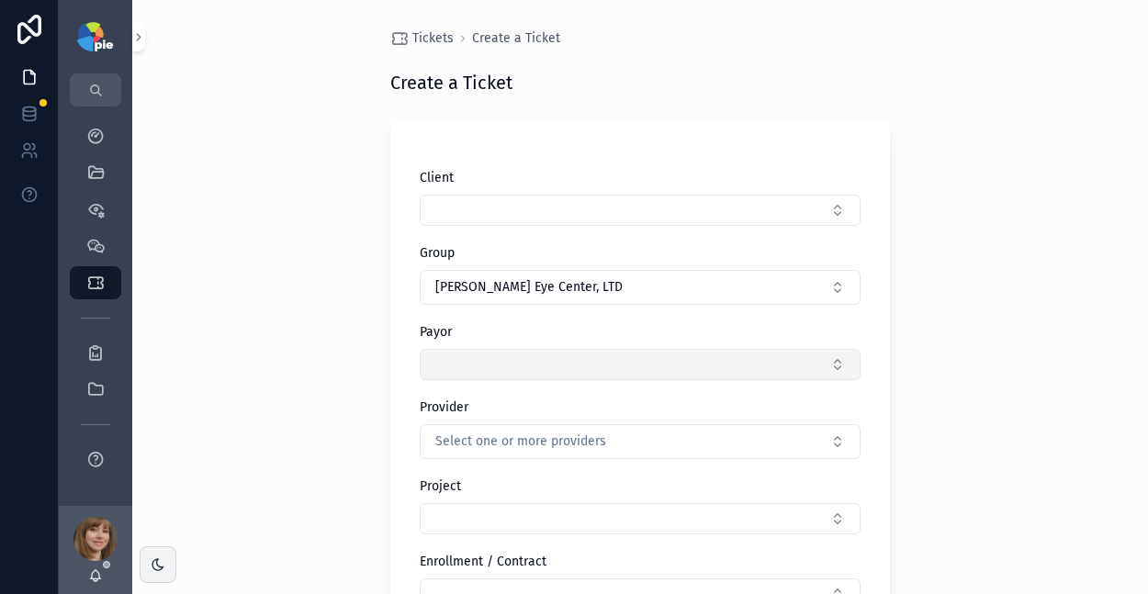
click at [460, 360] on button "Select Button" at bounding box center [640, 364] width 441 height 31
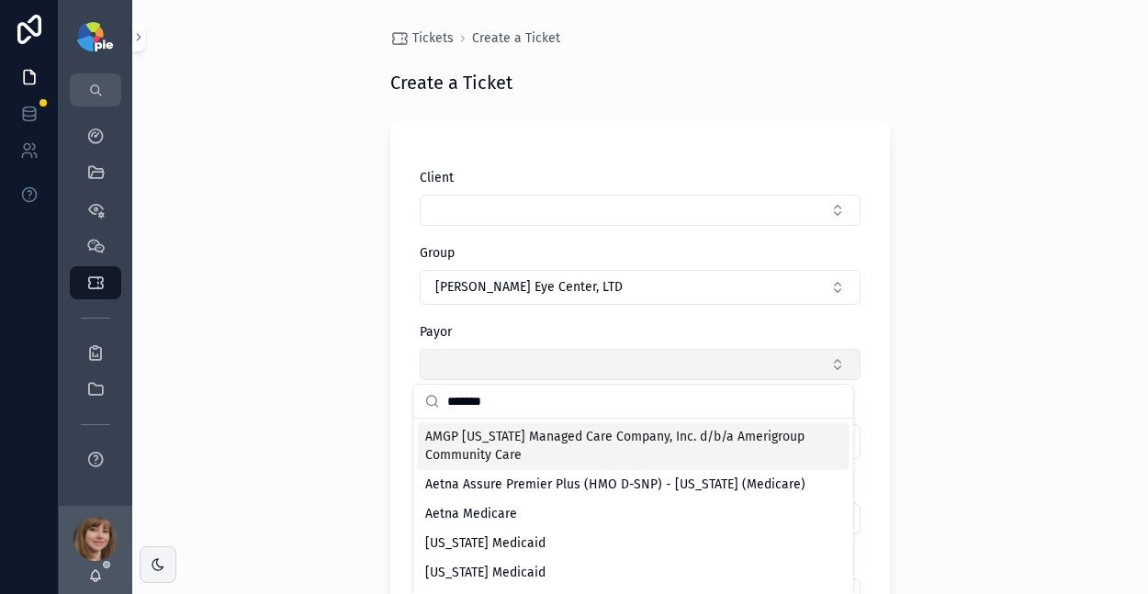
type input "********"
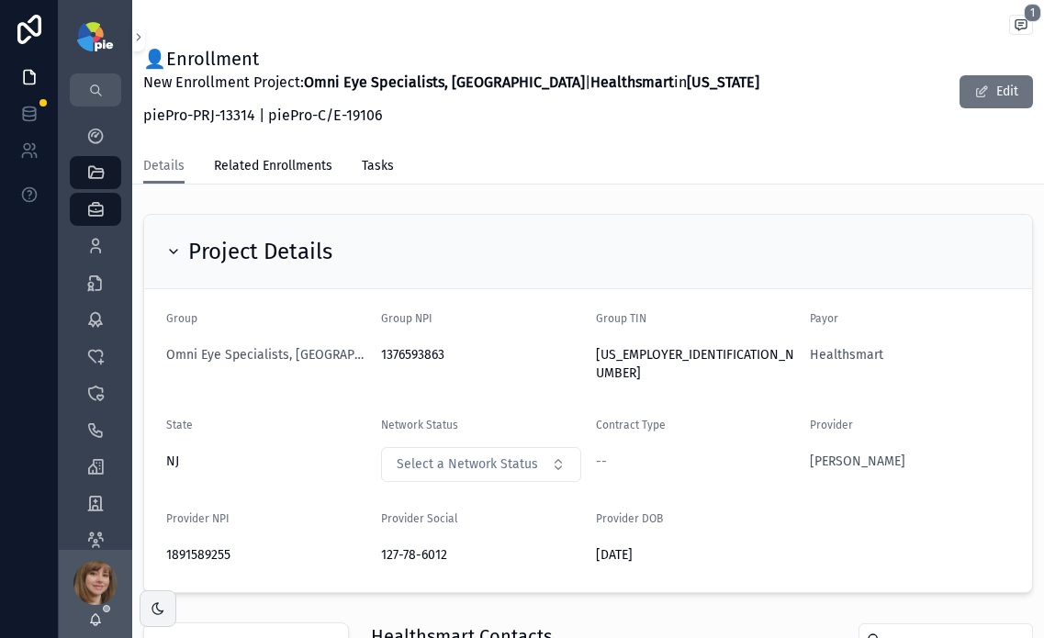
scroll to position [1011, 0]
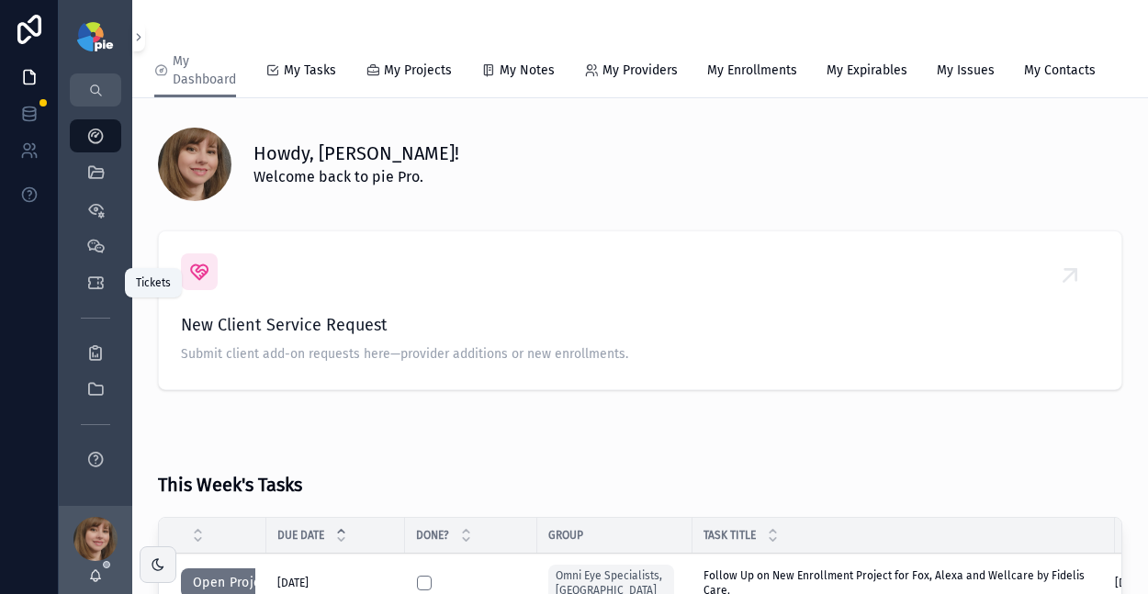
click at [93, 288] on icon "scrollable content" at bounding box center [95, 283] width 18 height 18
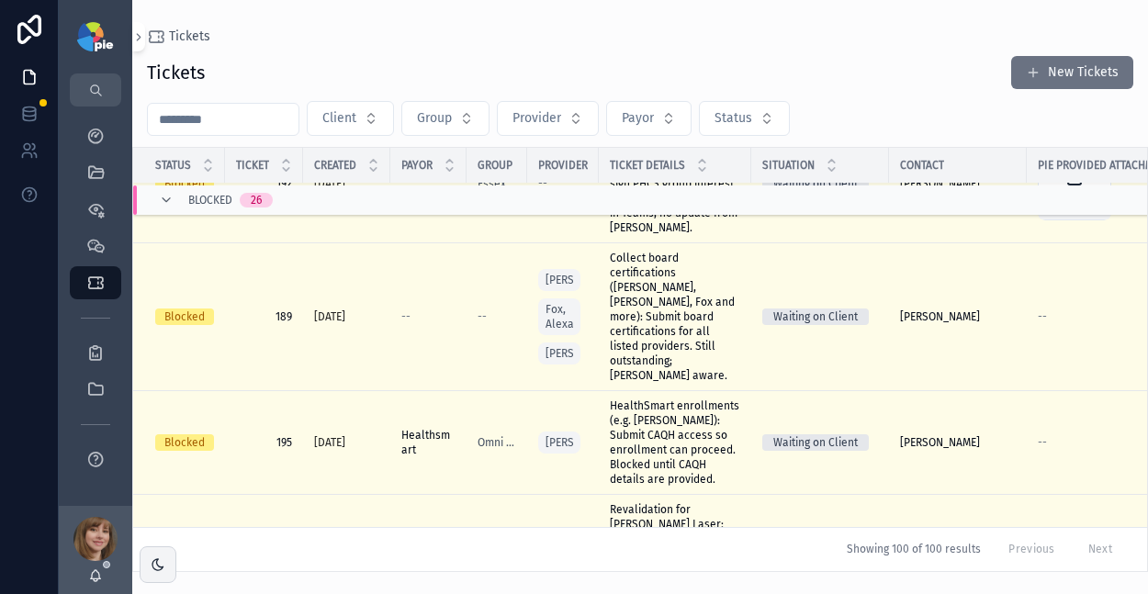
scroll to position [5072, 0]
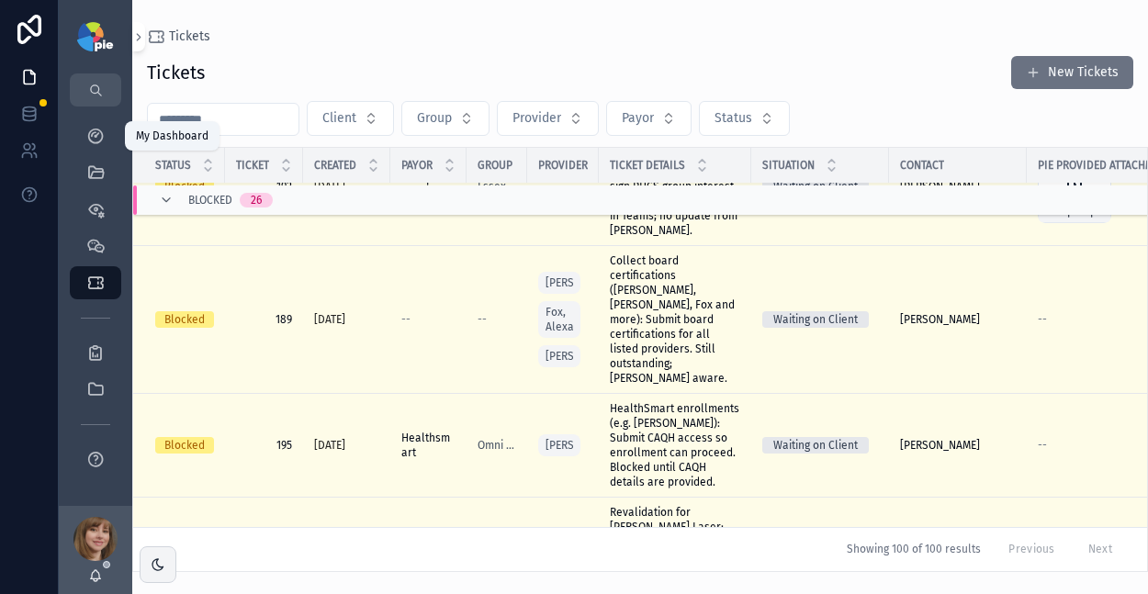
click at [94, 133] on icon "scrollable content" at bounding box center [95, 136] width 18 height 18
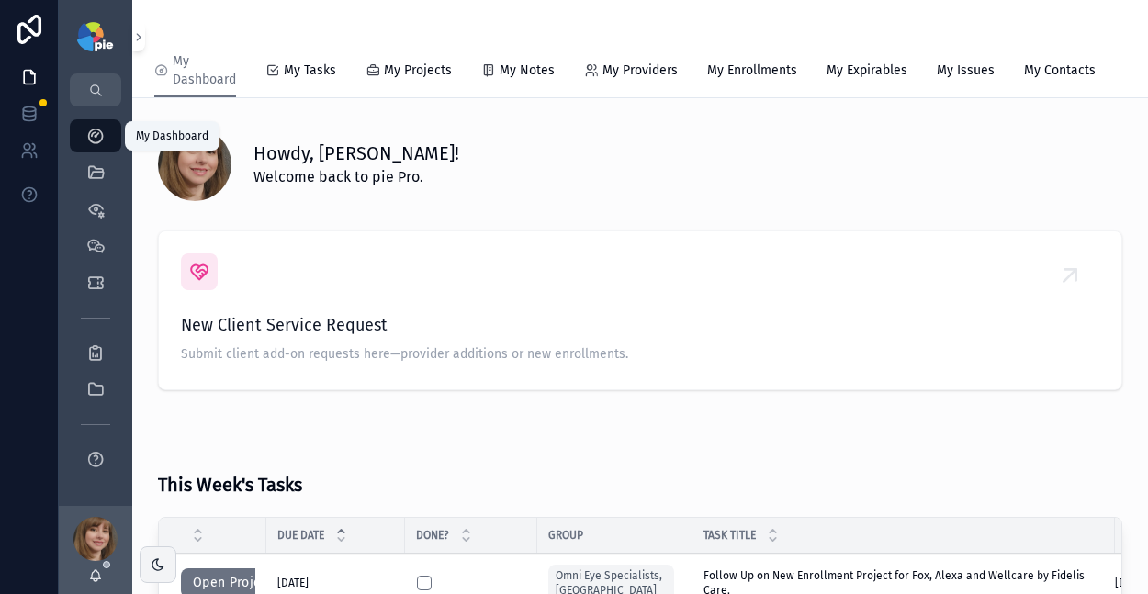
click at [101, 169] on icon "scrollable content" at bounding box center [95, 172] width 18 height 18
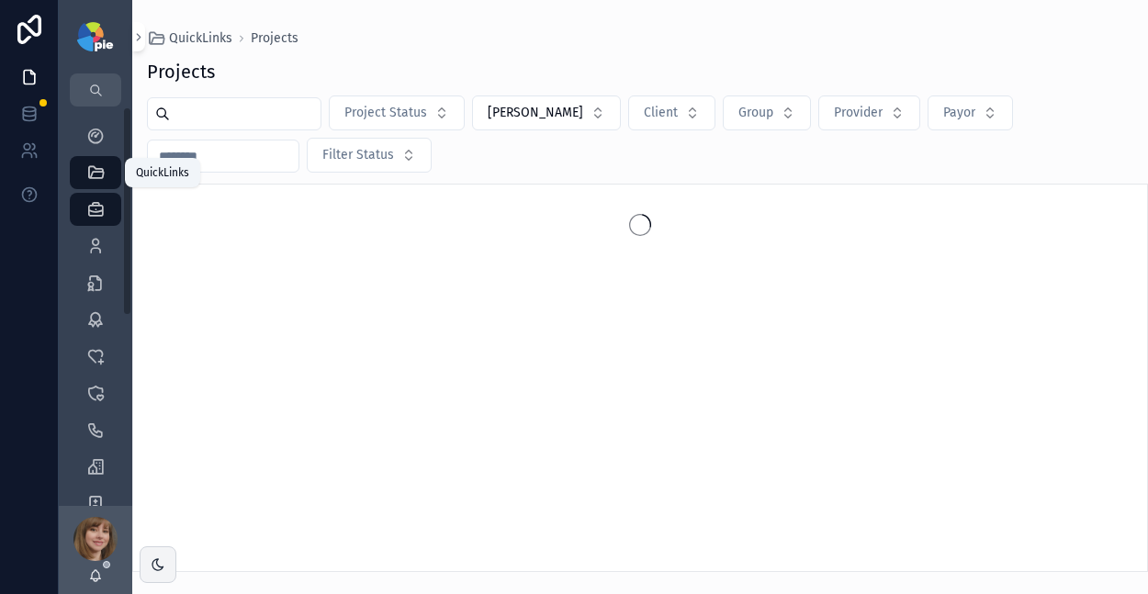
click at [92, 175] on icon "scrollable content" at bounding box center [95, 172] width 18 height 18
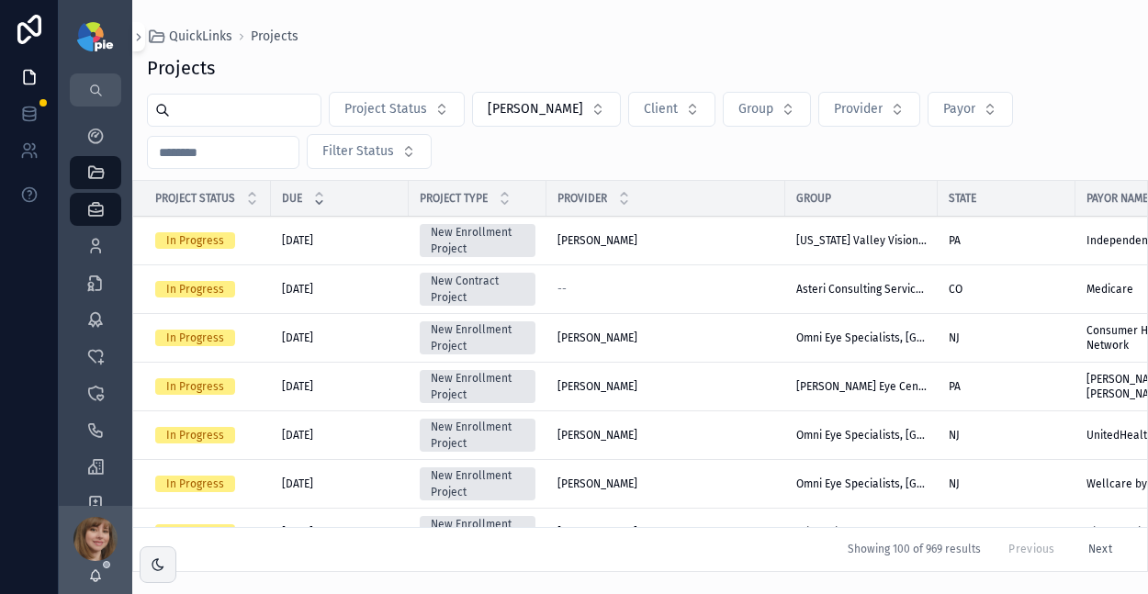
click at [206, 115] on input "scrollable content" at bounding box center [245, 110] width 151 height 26
click at [83, 242] on div "Providers 299" at bounding box center [95, 245] width 29 height 29
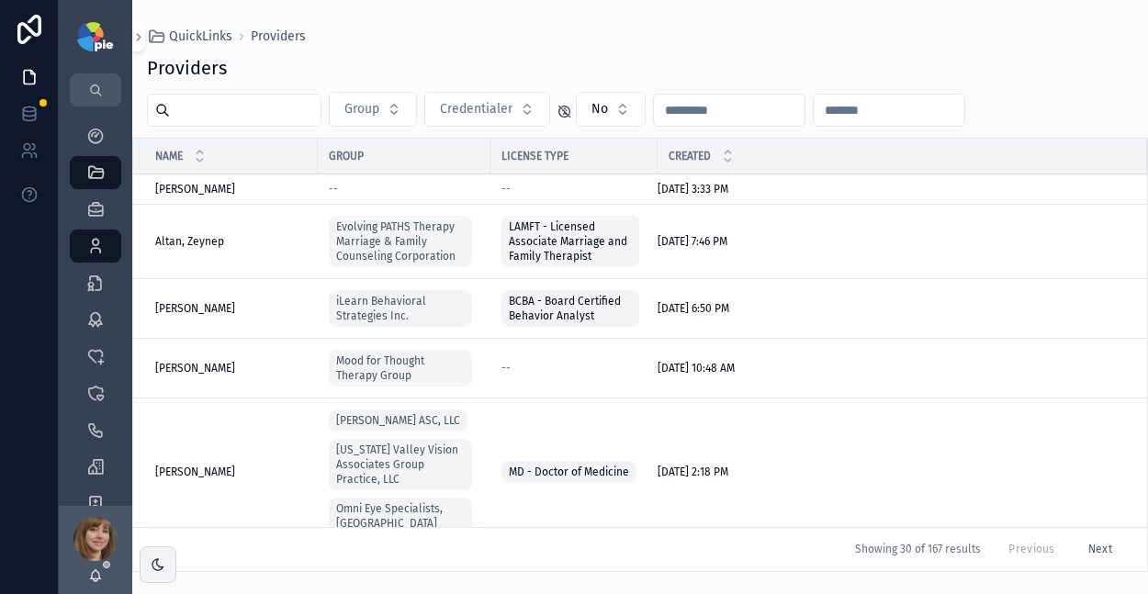
click at [208, 118] on input "scrollable content" at bounding box center [245, 110] width 151 height 26
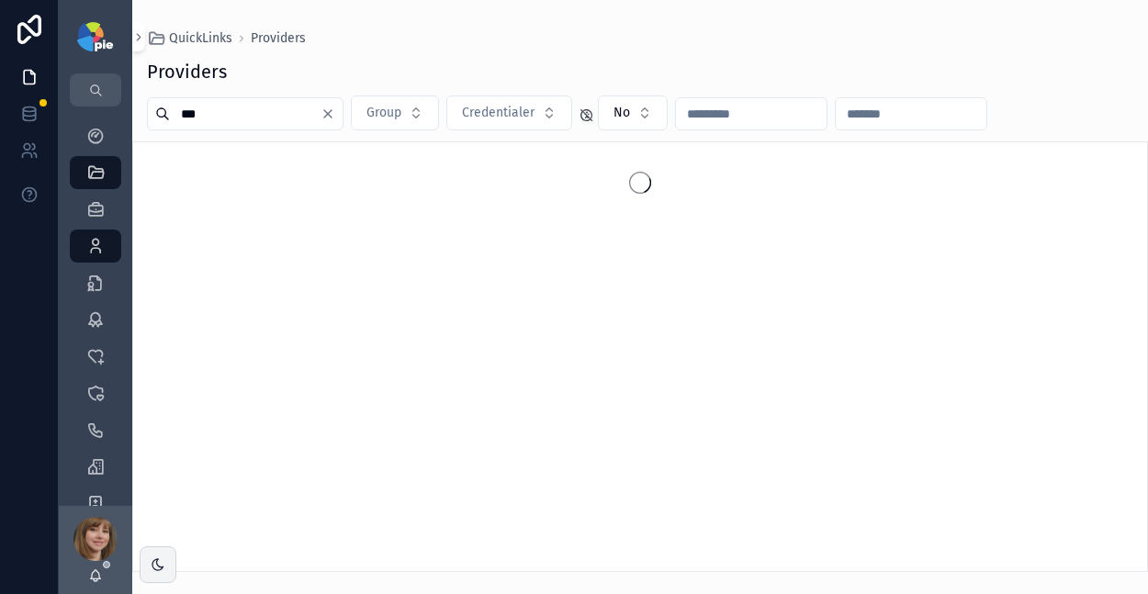
type input "***"
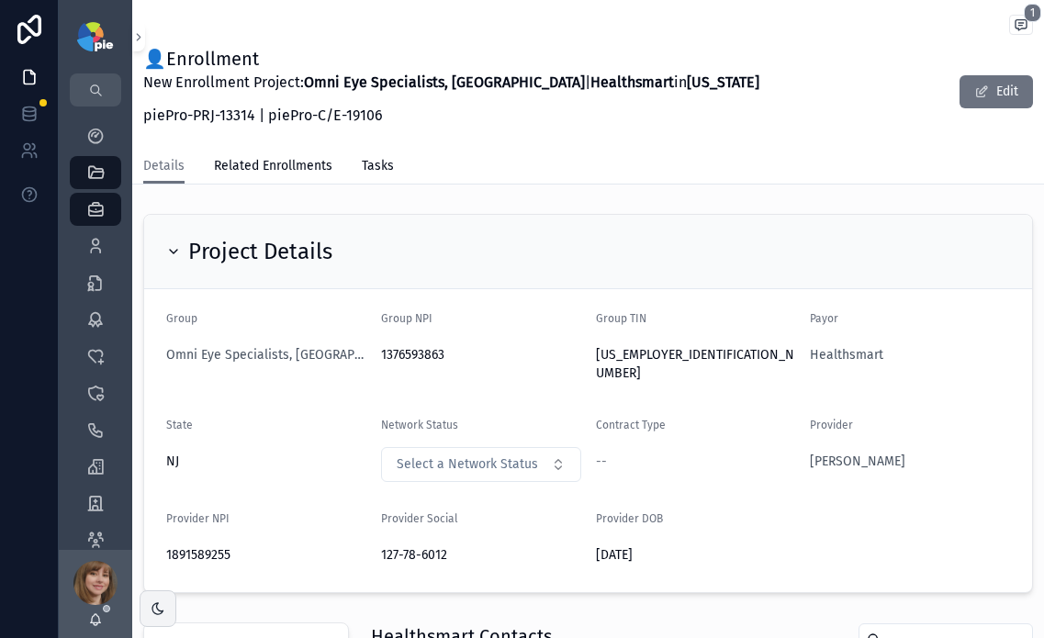
scroll to position [1011, 0]
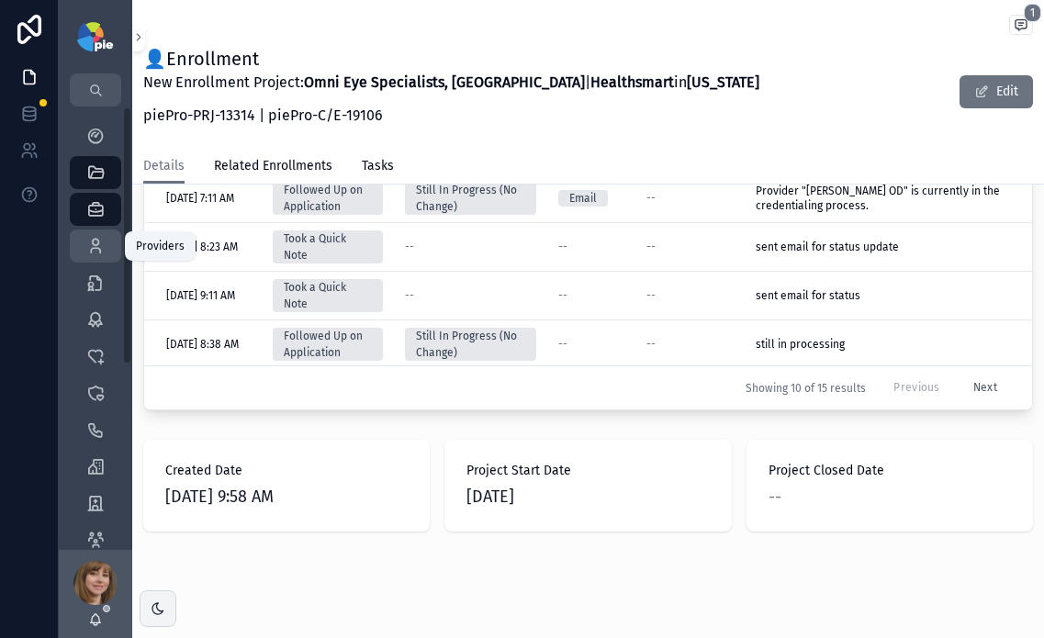
click at [98, 261] on link "Providers 299" at bounding box center [95, 246] width 51 height 33
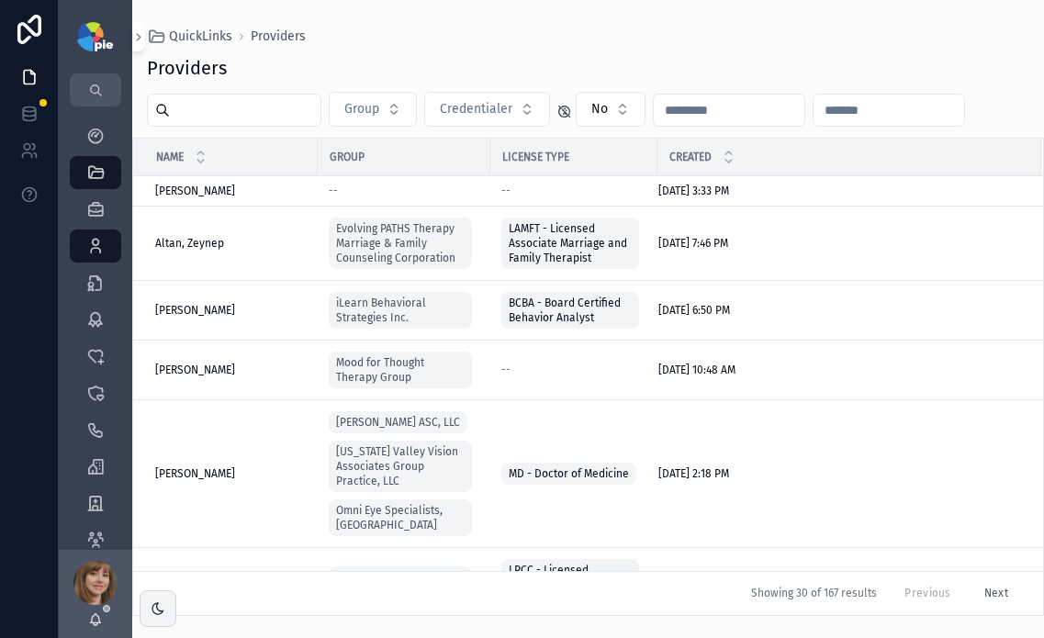
click at [264, 116] on input "scrollable content" at bounding box center [245, 110] width 151 height 26
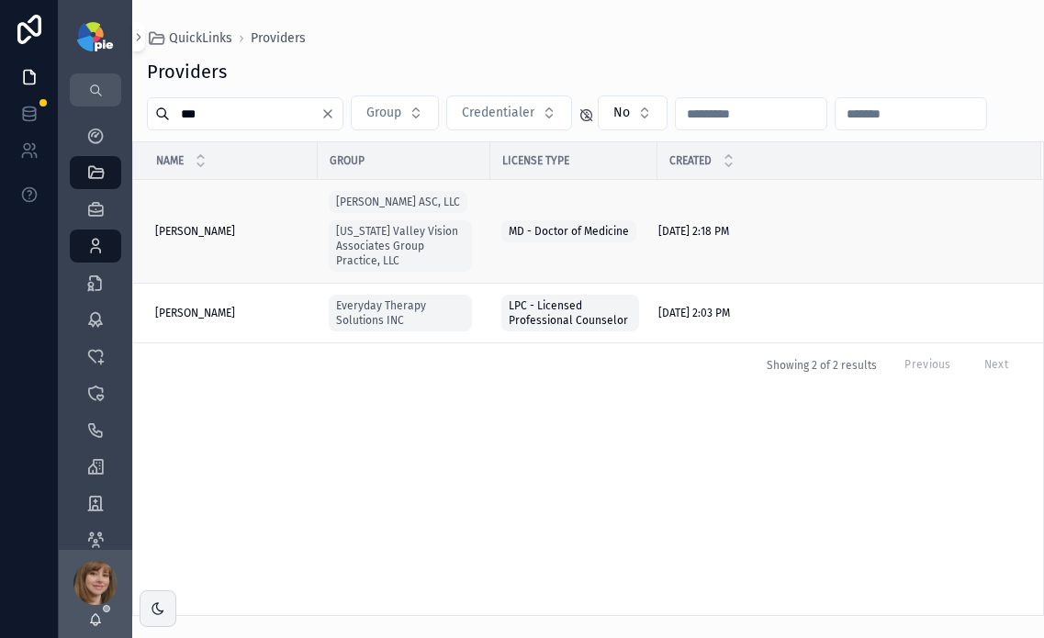
type input "***"
click at [221, 238] on span "[PERSON_NAME]" at bounding box center [195, 231] width 80 height 15
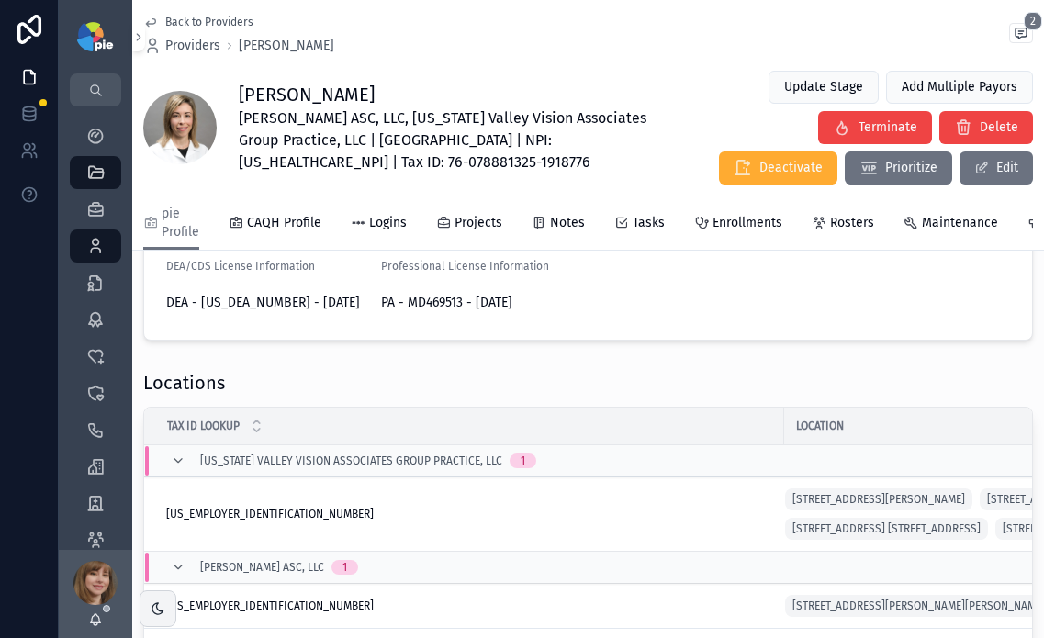
scroll to position [412, 0]
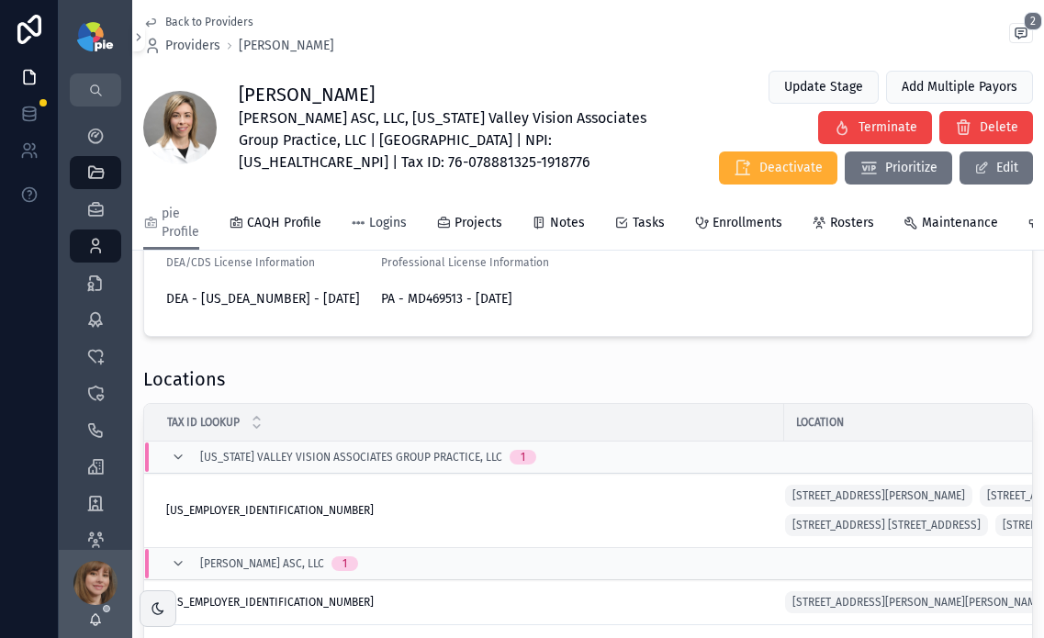
click at [387, 228] on span "Logins" at bounding box center [388, 223] width 38 height 18
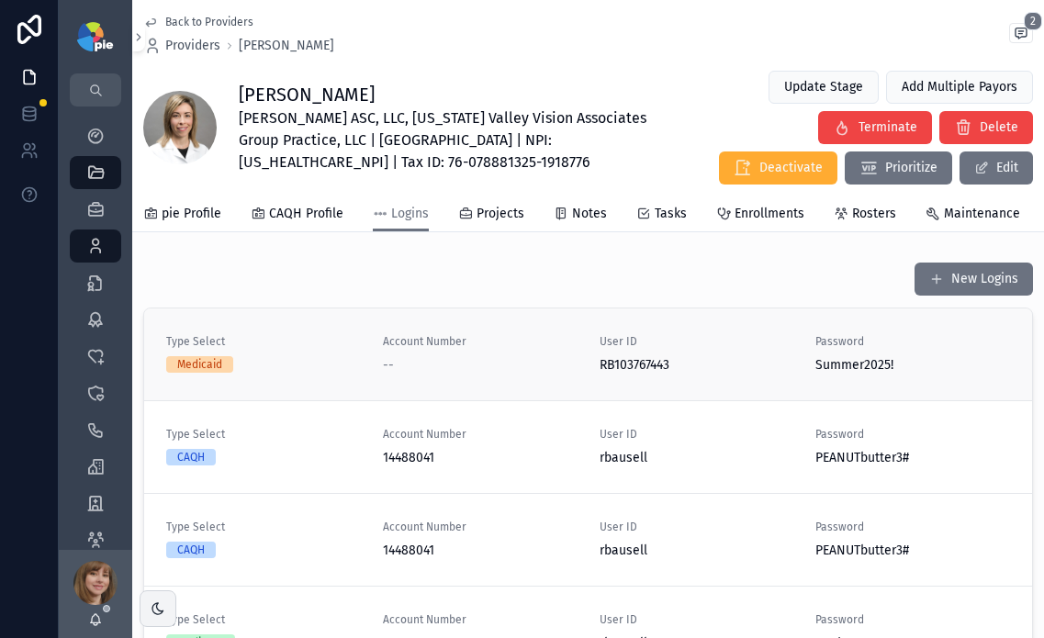
click at [686, 349] on span "User ID" at bounding box center [697, 341] width 195 height 15
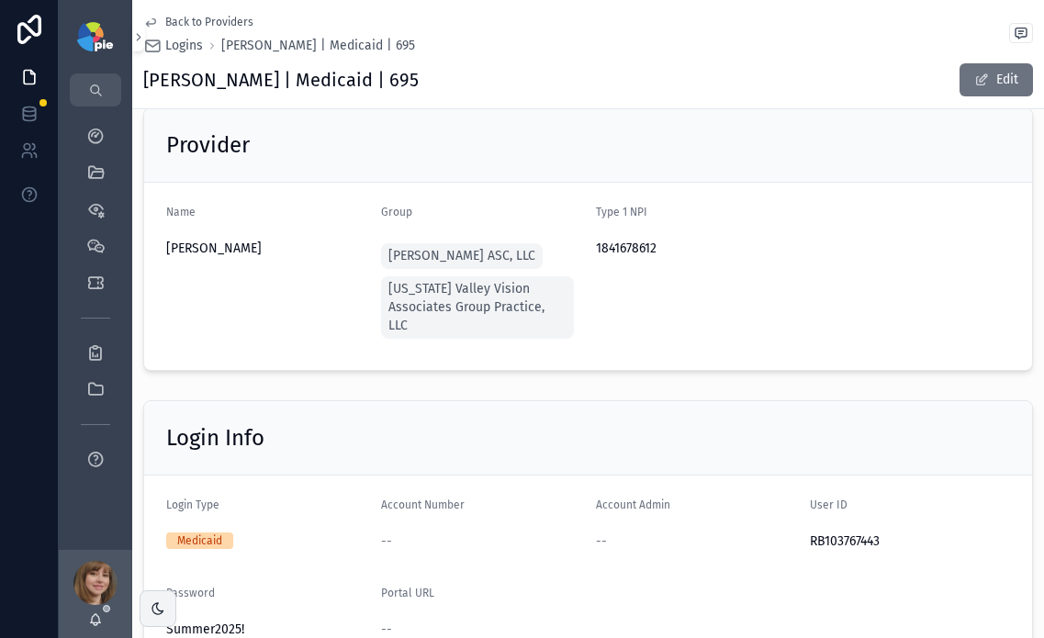
scroll to position [76, 0]
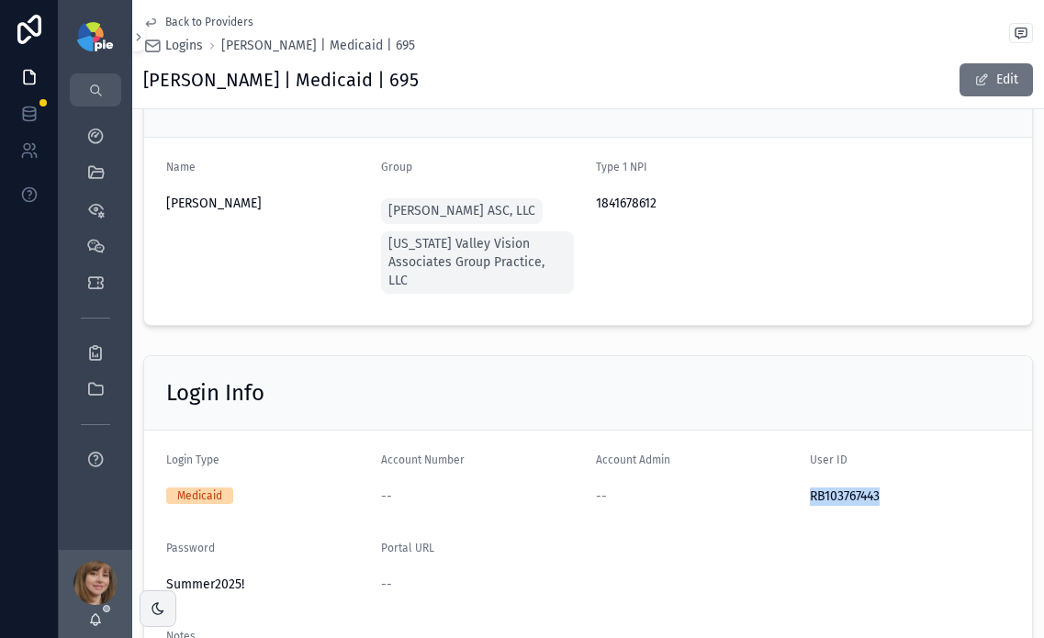
drag, startPoint x: 874, startPoint y: 498, endPoint x: 798, endPoint y: 497, distance: 76.2
click at [798, 497] on form "Login Type Medicaid Account Number -- Account Admin -- User ID RB103767443 Pass…" at bounding box center [588, 570] width 888 height 279
copy span "RB103767443"
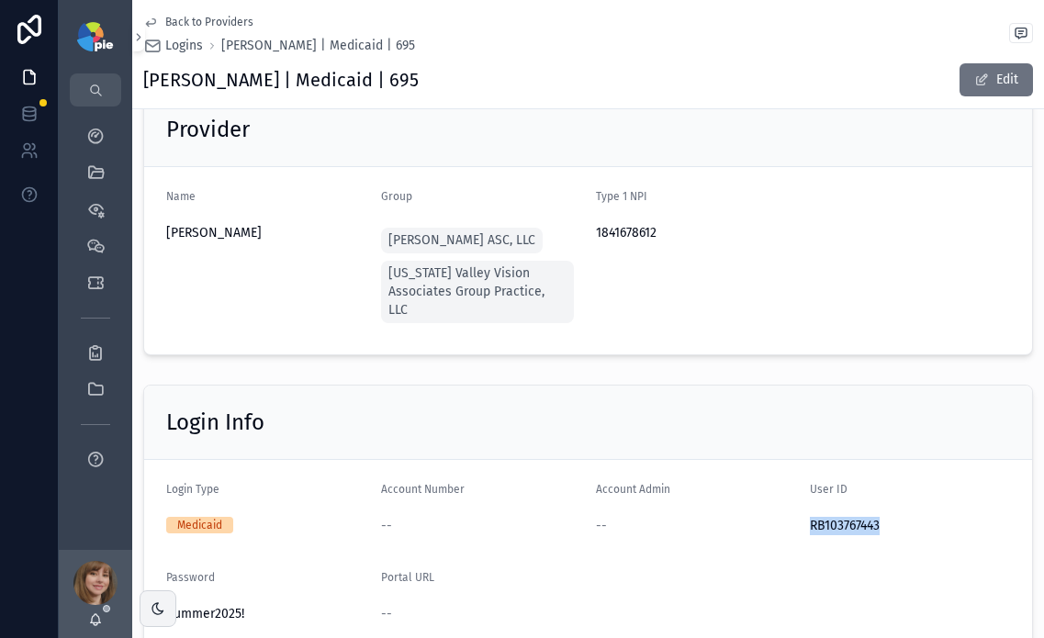
scroll to position [0, 0]
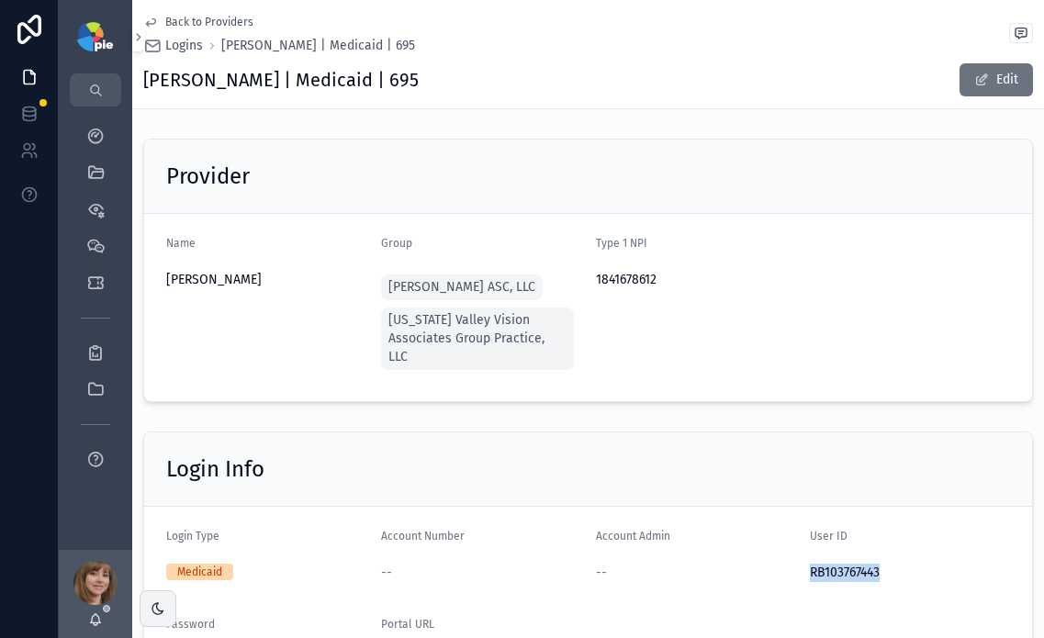
click at [179, 16] on span "Back to Providers" at bounding box center [209, 22] width 88 height 15
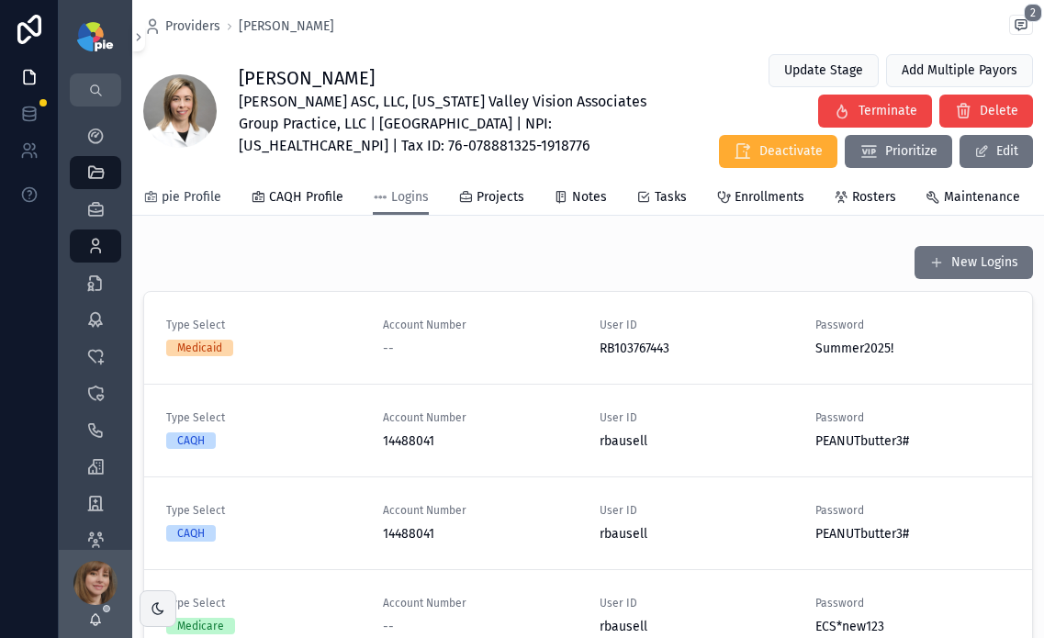
click at [187, 197] on span "pie Profile" at bounding box center [192, 197] width 60 height 18
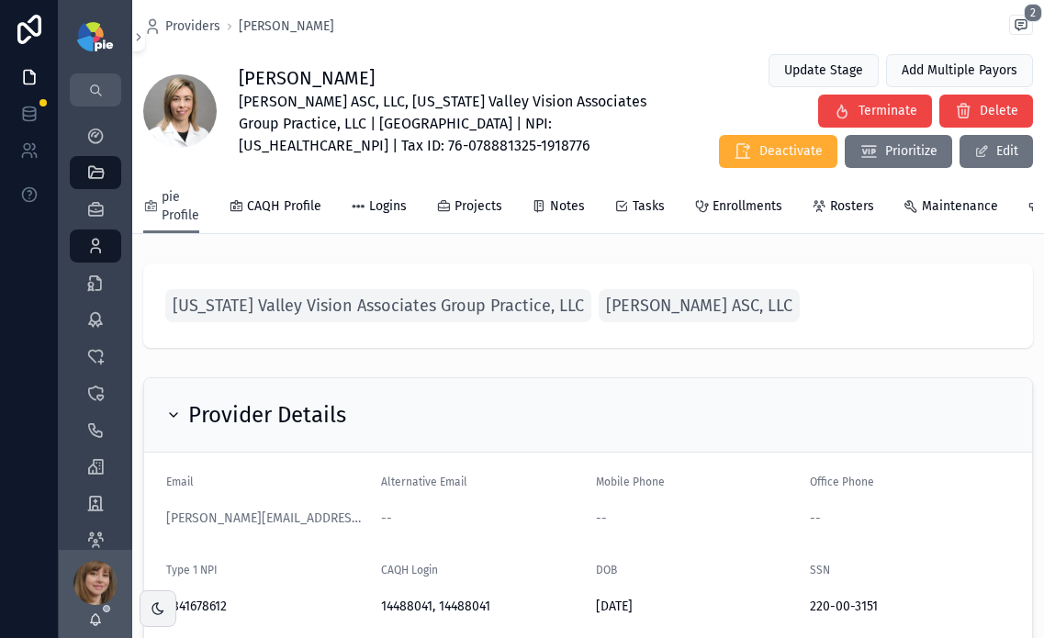
scroll to position [176, 0]
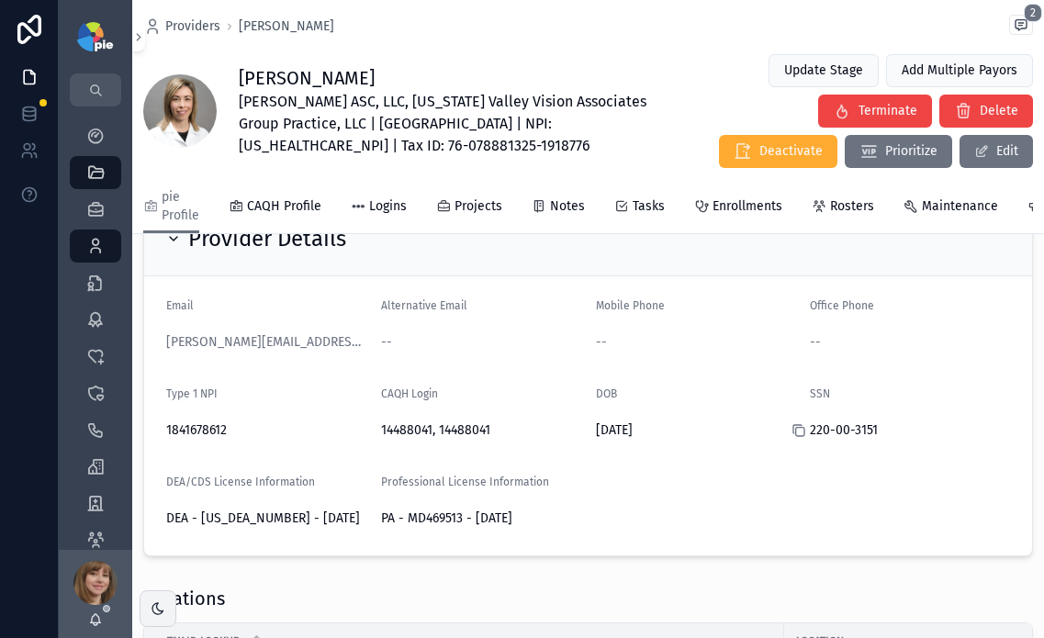
click at [792, 438] on icon "scrollable content" at bounding box center [799, 430] width 15 height 15
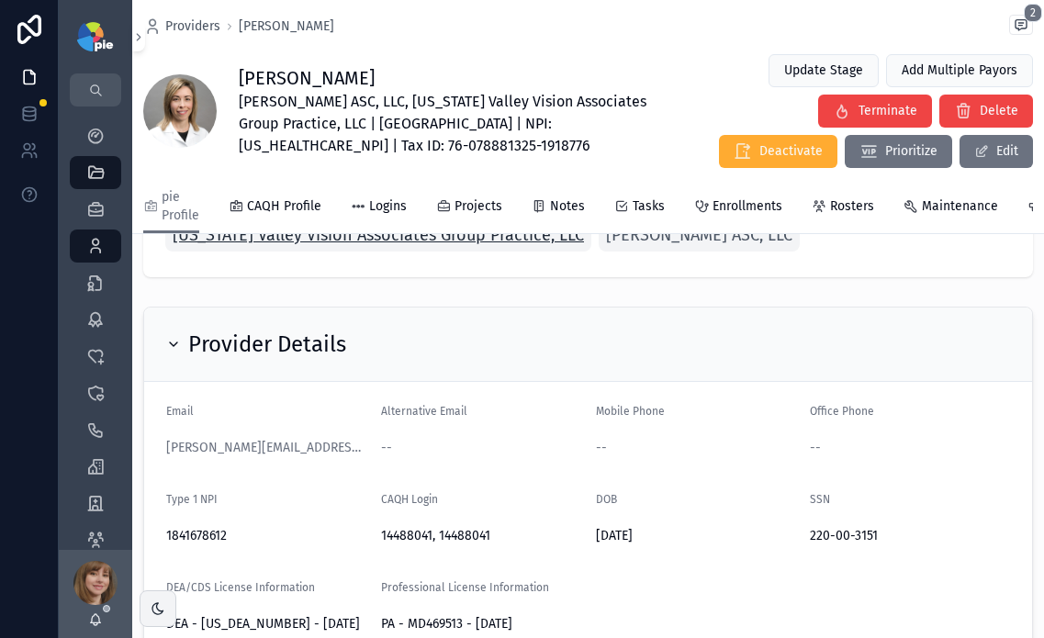
scroll to position [76, 0]
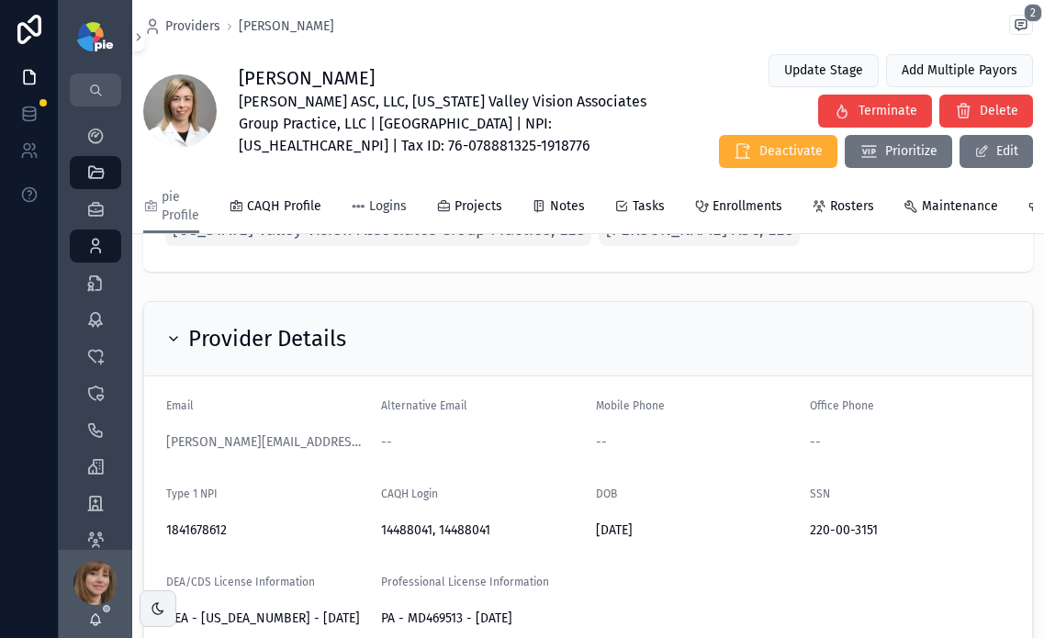
click at [386, 211] on span "Logins" at bounding box center [388, 206] width 38 height 18
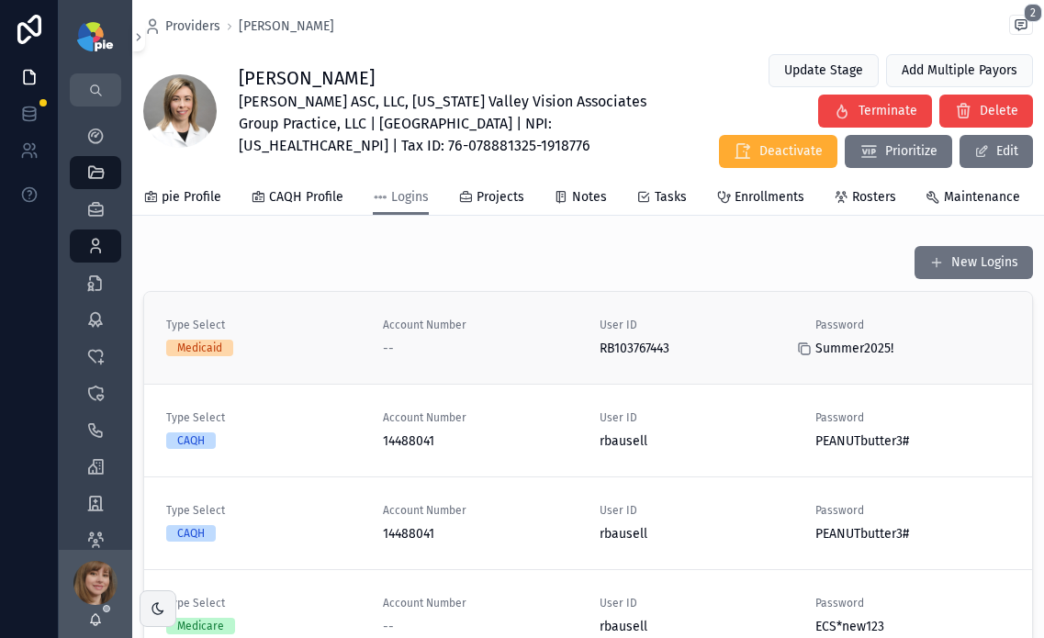
click at [797, 356] on icon "scrollable content" at bounding box center [804, 349] width 15 height 15
click at [799, 356] on icon "scrollable content" at bounding box center [804, 349] width 15 height 15
click at [189, 201] on span "pie Profile" at bounding box center [192, 197] width 60 height 18
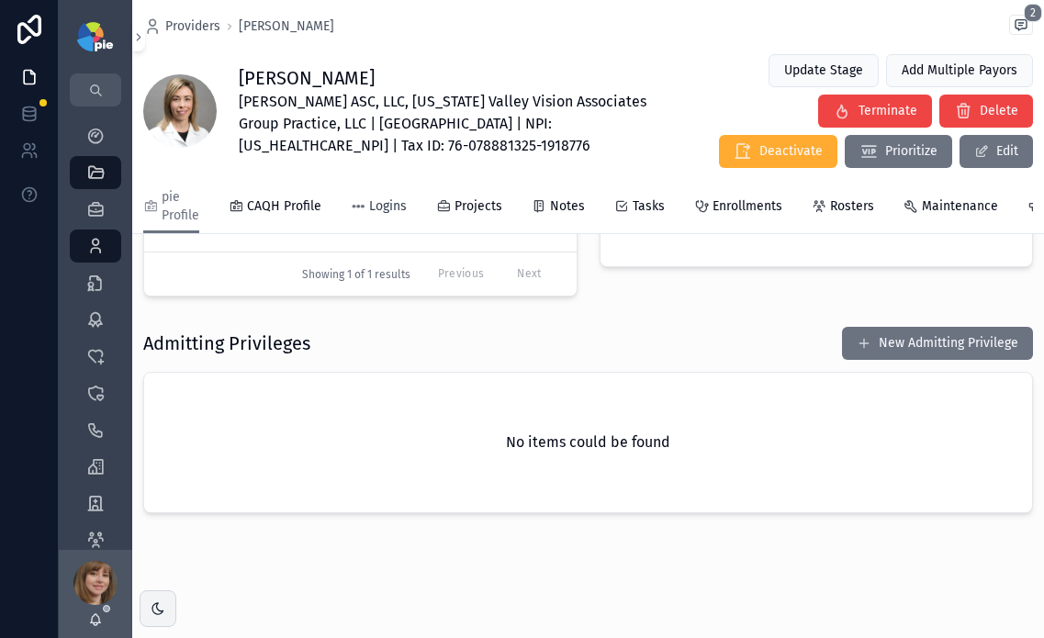
click at [373, 217] on link "Logins" at bounding box center [379, 208] width 56 height 37
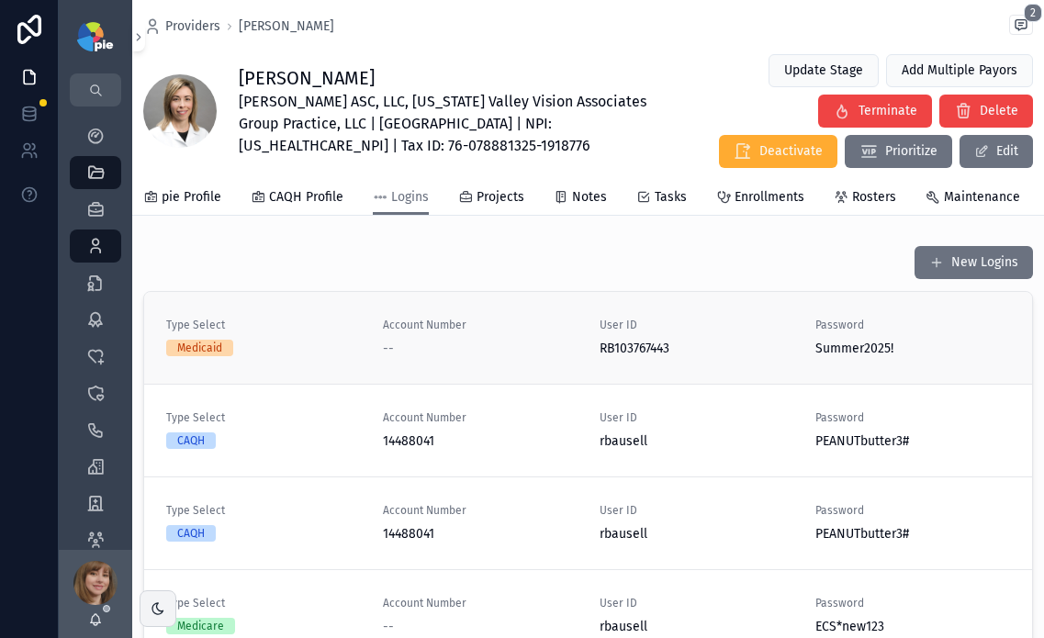
click at [715, 332] on span "User ID" at bounding box center [697, 325] width 195 height 15
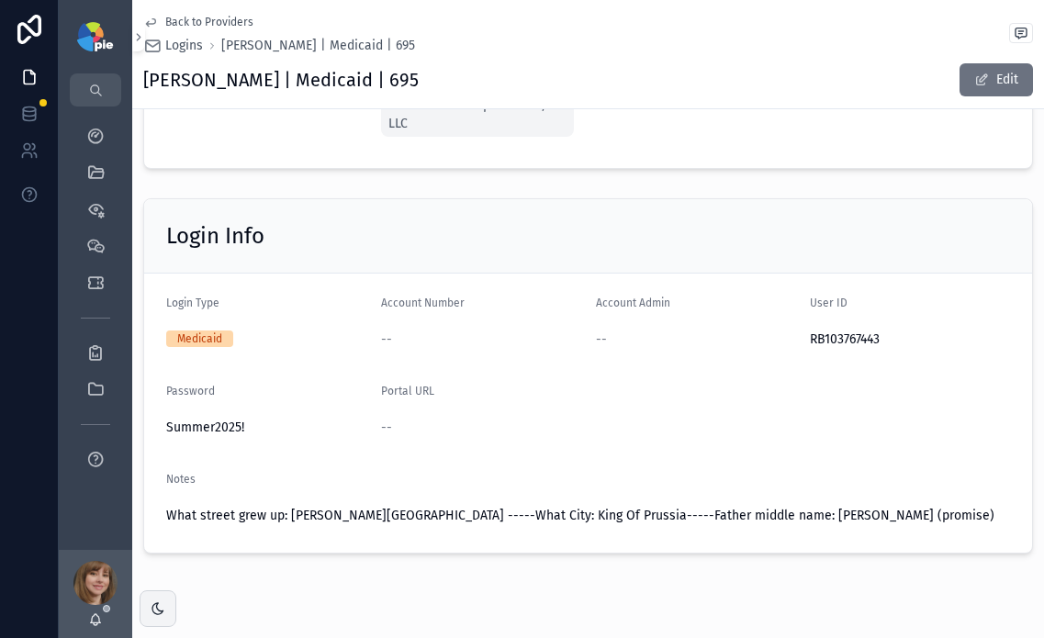
scroll to position [240, 0]
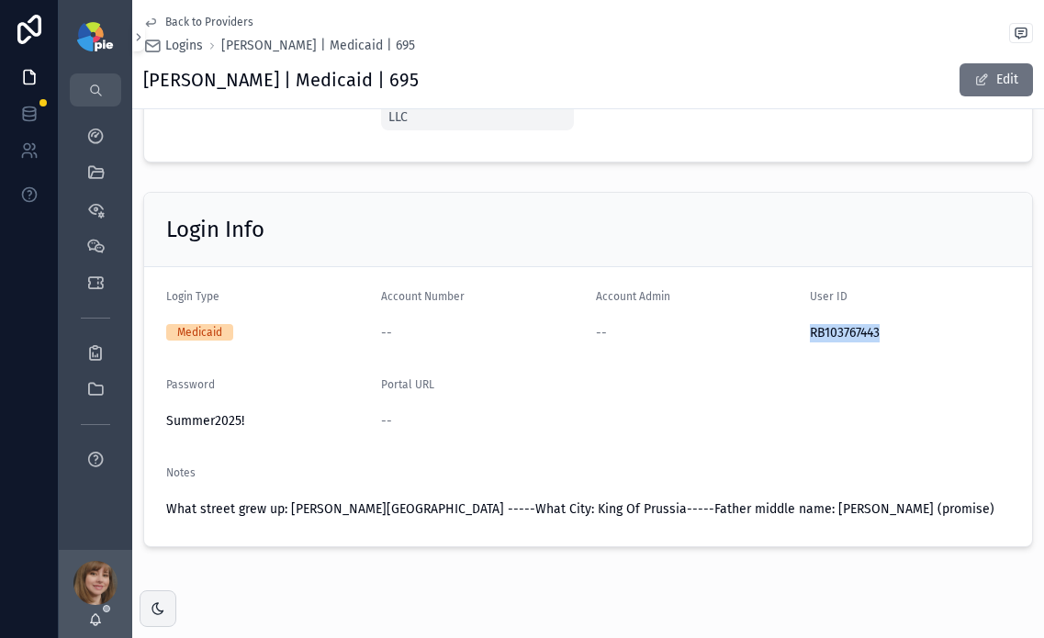
drag, startPoint x: 875, startPoint y: 329, endPoint x: 794, endPoint y: 334, distance: 81.0
click at [794, 334] on form "Login Type Medicaid Account Number -- Account Admin -- User ID RB103767443 Pass…" at bounding box center [588, 406] width 888 height 279
copy span "RB103767443"
drag, startPoint x: 244, startPoint y: 424, endPoint x: 168, endPoint y: 422, distance: 76.3
click at [168, 422] on span "Summer2025!" at bounding box center [266, 421] width 200 height 18
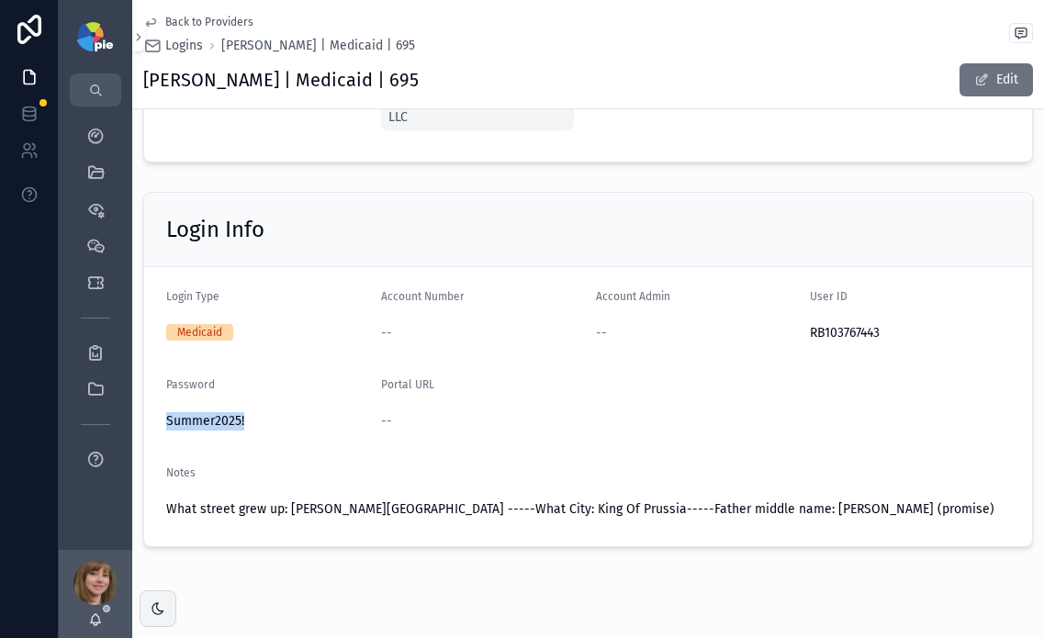
copy span "Summer2025!"
click at [178, 18] on span "Back to Providers" at bounding box center [209, 22] width 88 height 15
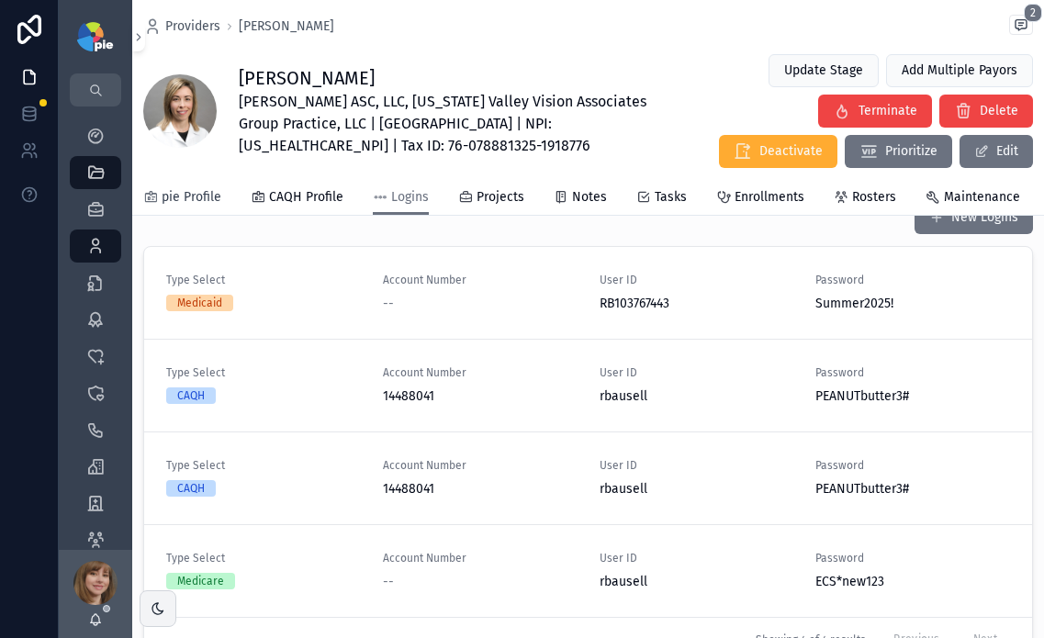
scroll to position [43, 0]
click at [192, 195] on span "pie Profile" at bounding box center [192, 197] width 60 height 18
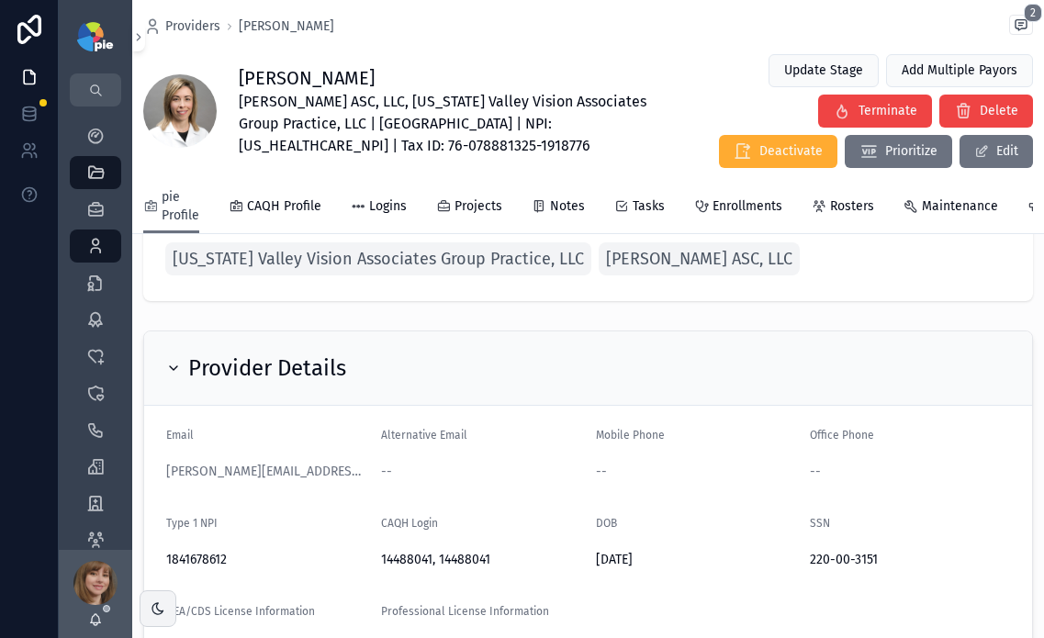
scroll to position [98, 0]
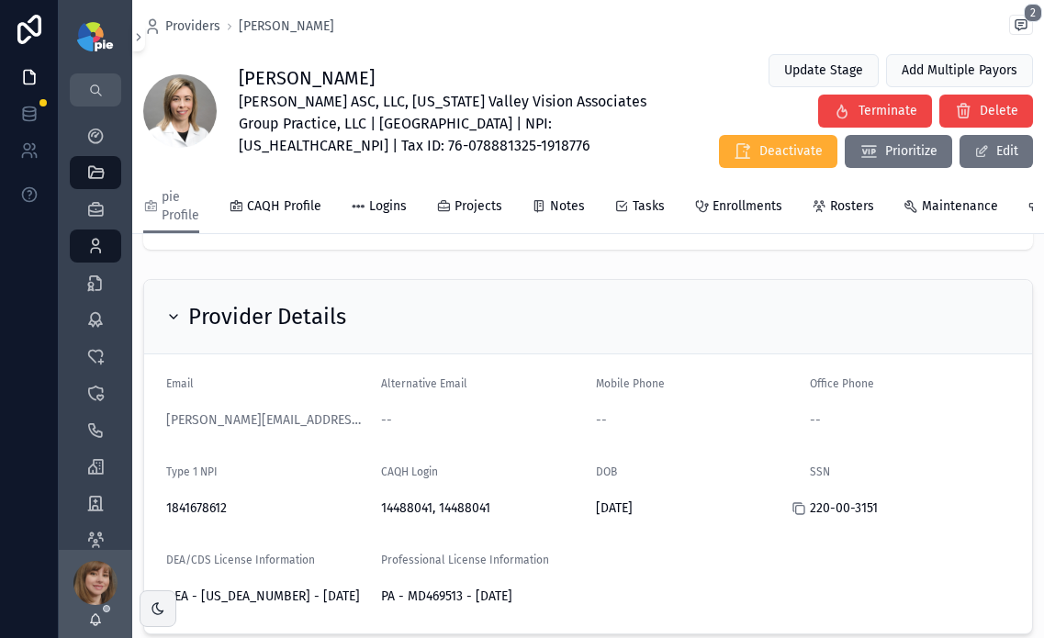
click at [792, 516] on icon "scrollable content" at bounding box center [799, 508] width 15 height 15
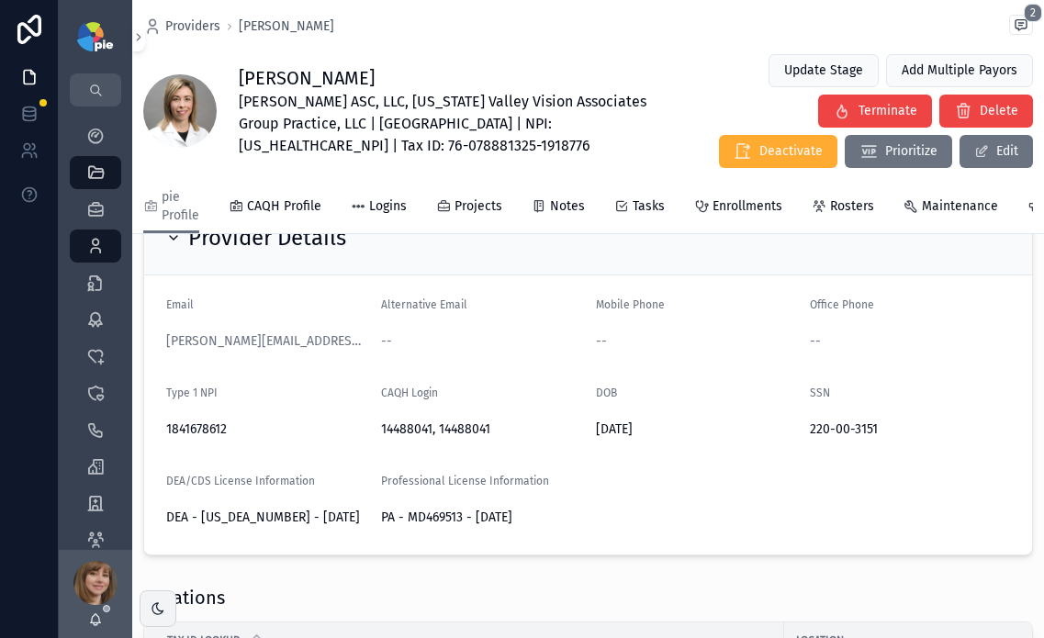
scroll to position [122, 0]
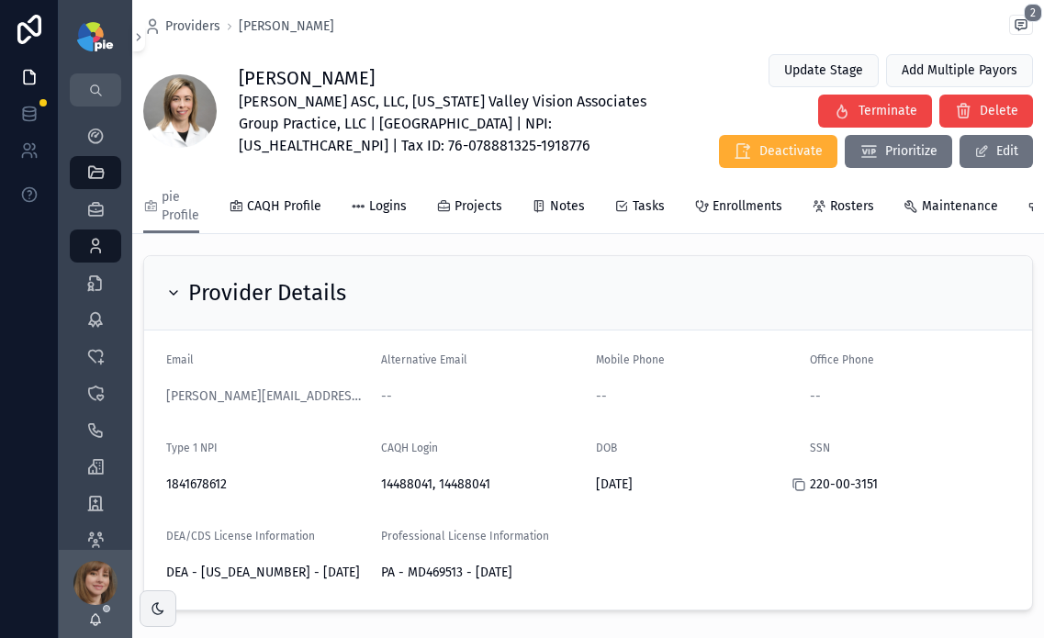
click at [796, 490] on icon "scrollable content" at bounding box center [800, 486] width 8 height 8
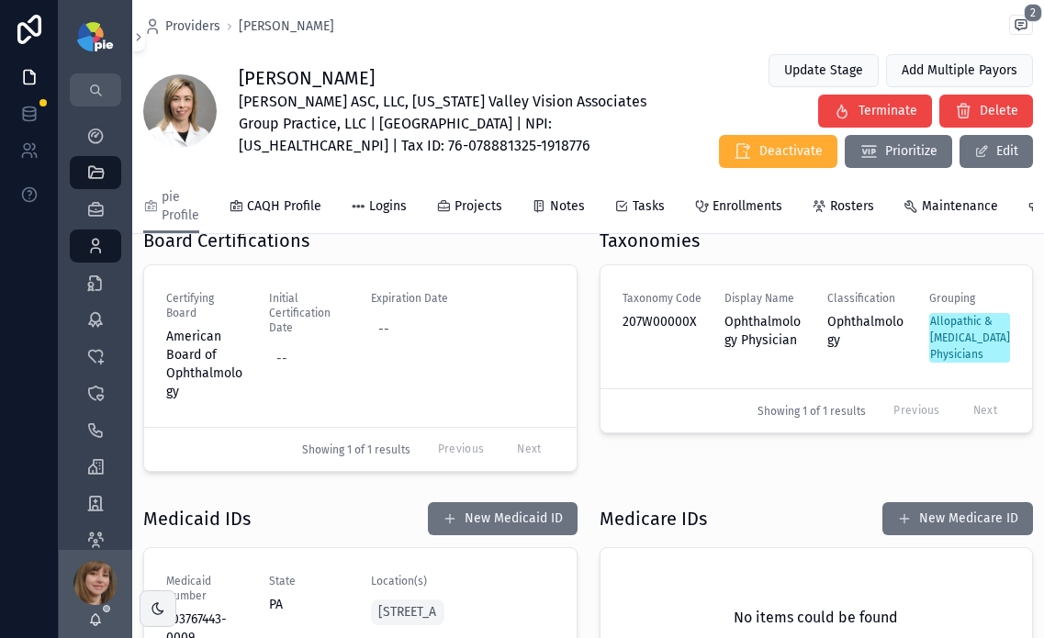
scroll to position [199, 0]
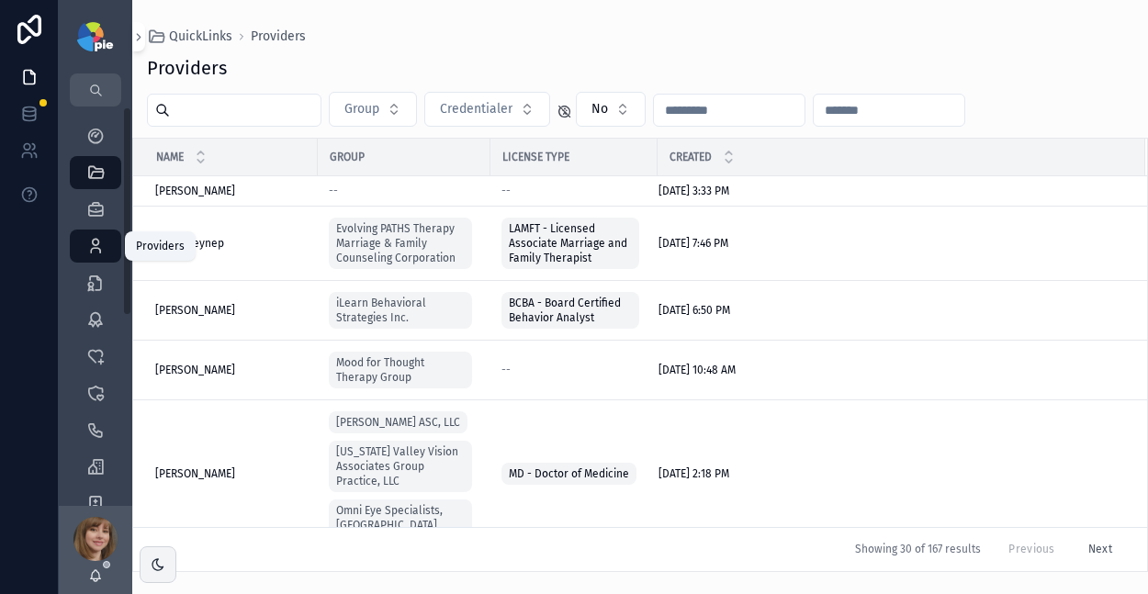
click at [106, 248] on div "Providers 299" at bounding box center [95, 245] width 29 height 29
click at [274, 114] on input "scrollable content" at bounding box center [245, 110] width 151 height 26
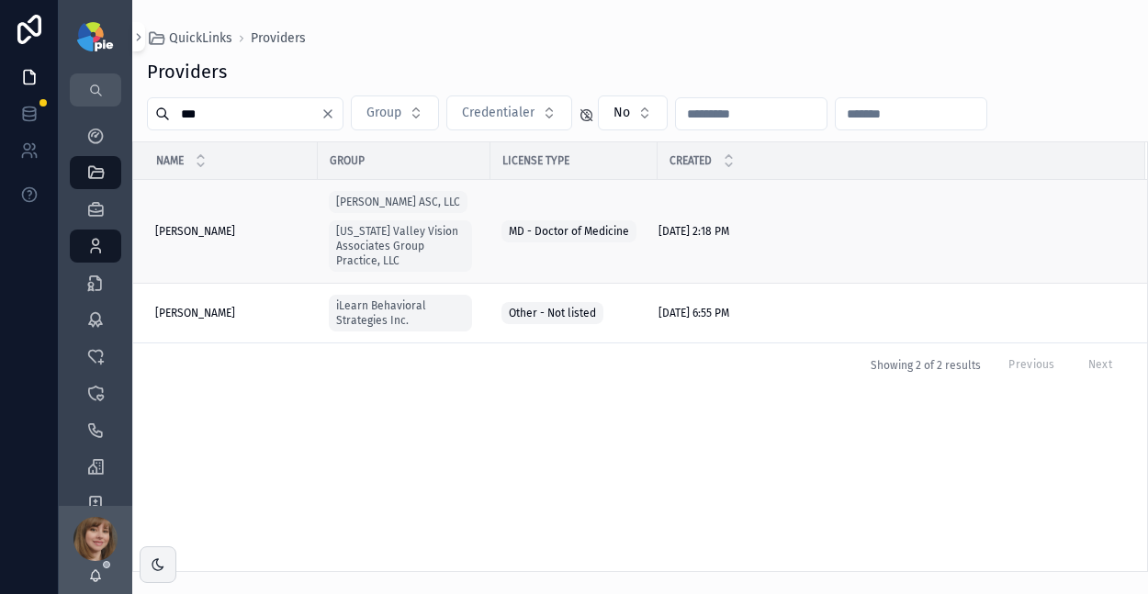
type input "***"
click at [213, 232] on span "[PERSON_NAME]" at bounding box center [195, 231] width 80 height 15
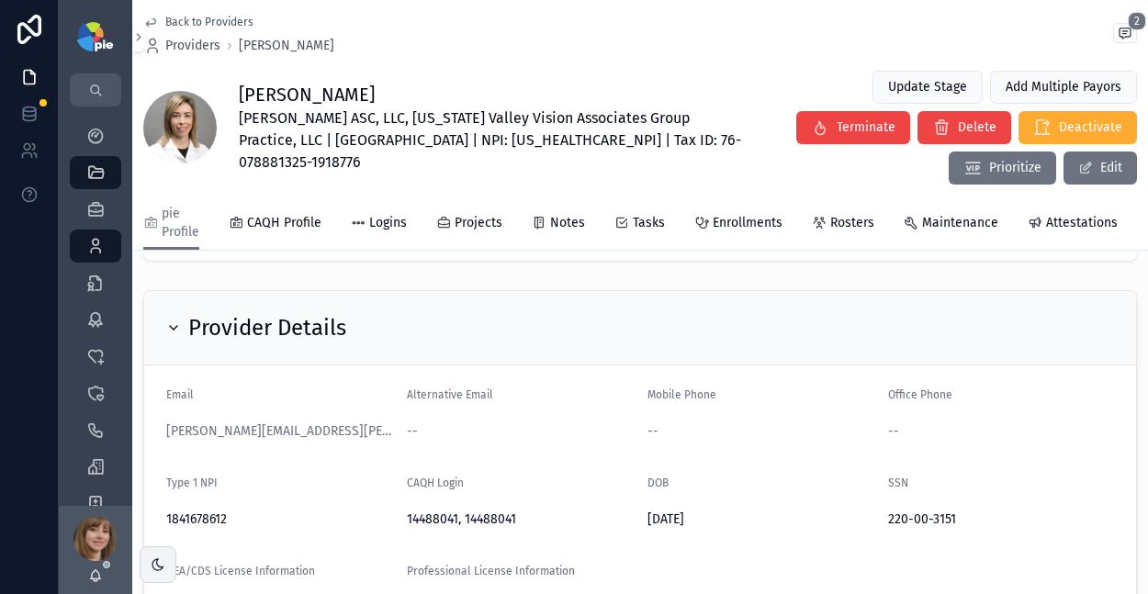
scroll to position [73, 0]
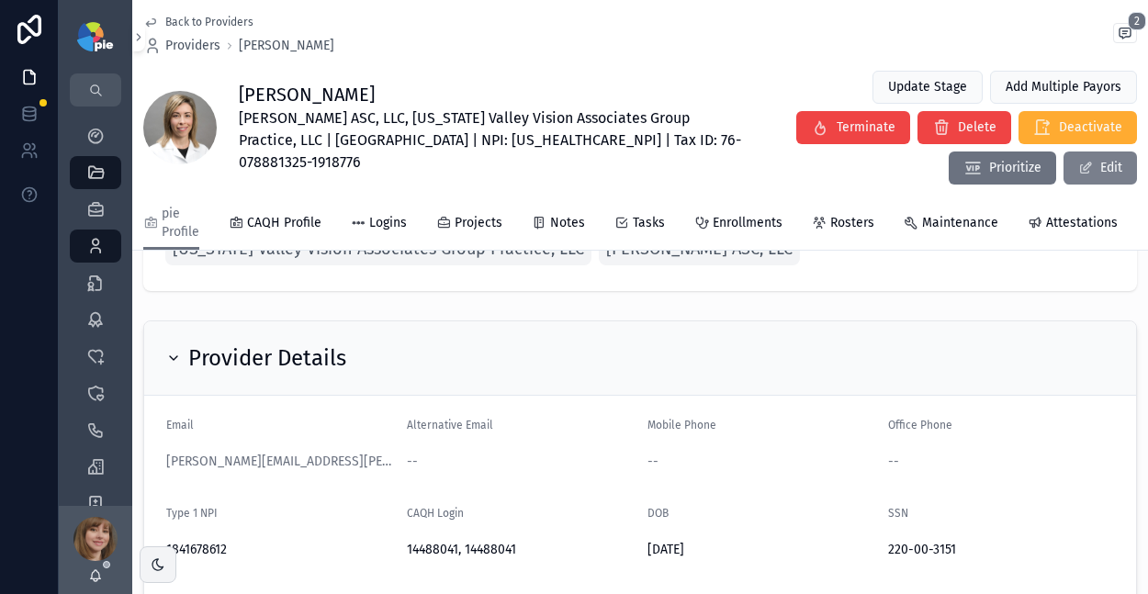
click at [1078, 161] on span "scrollable content" at bounding box center [1085, 168] width 15 height 15
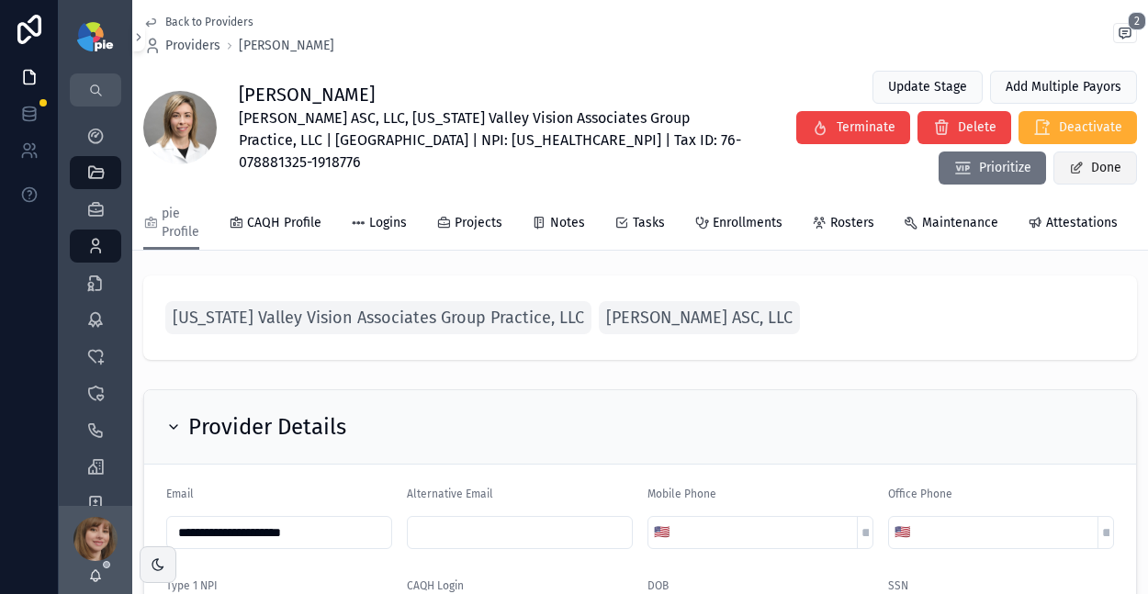
scroll to position [0, 0]
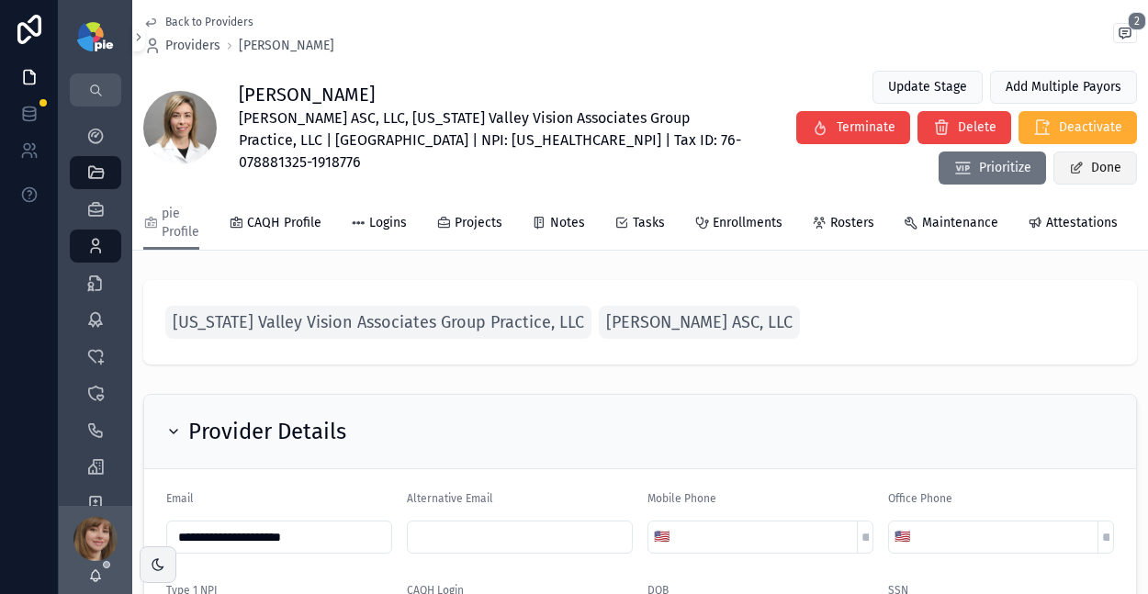
click at [1083, 152] on button "Done" at bounding box center [1095, 168] width 84 height 33
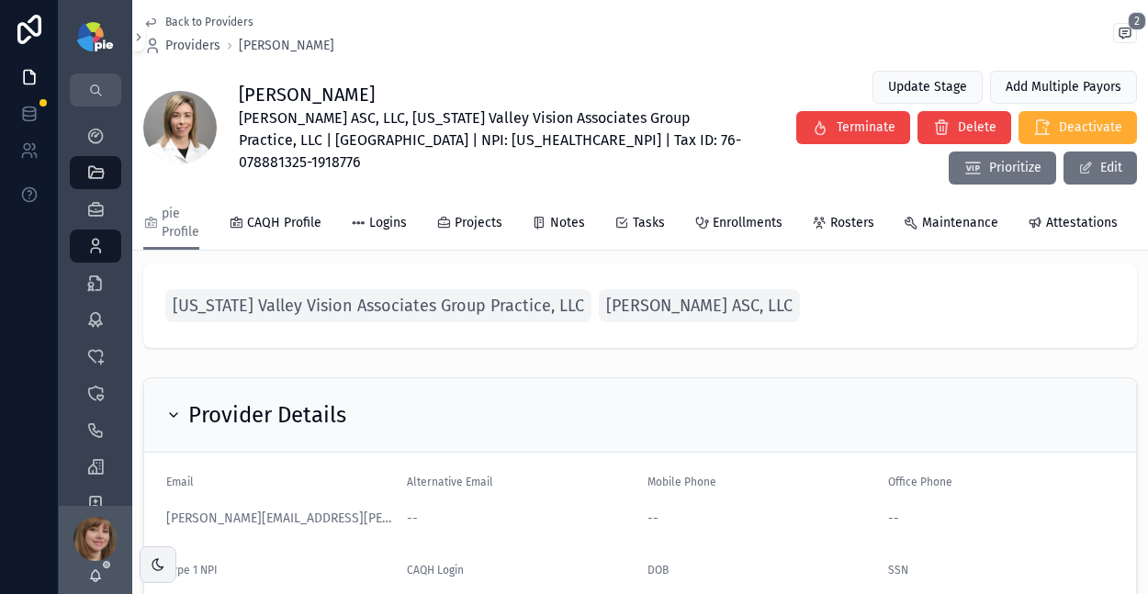
scroll to position [298, 0]
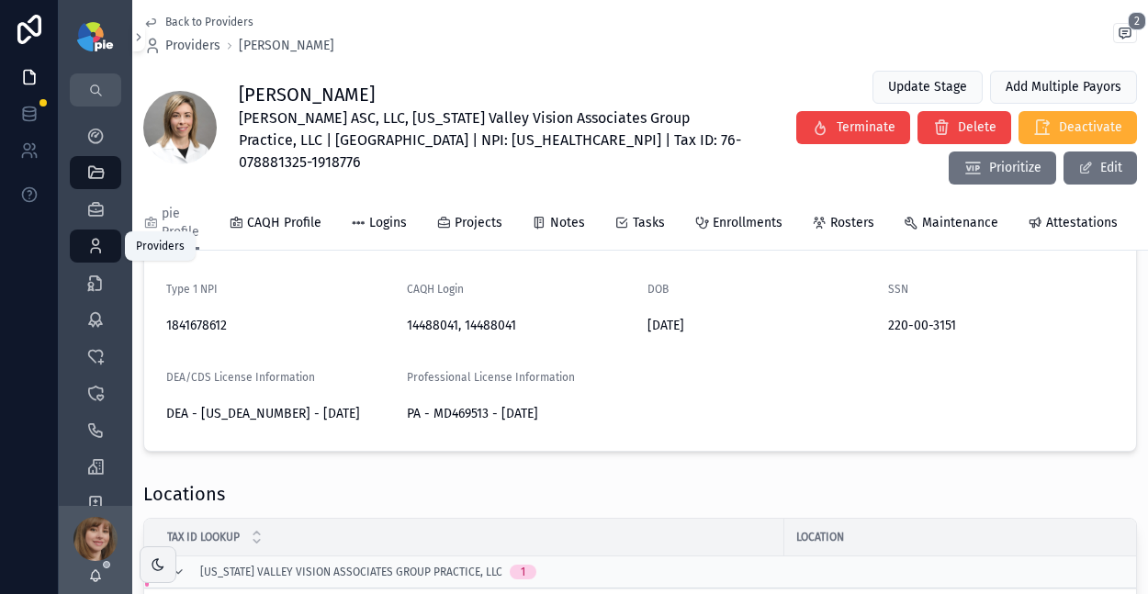
click at [97, 250] on icon "scrollable content" at bounding box center [95, 246] width 18 height 18
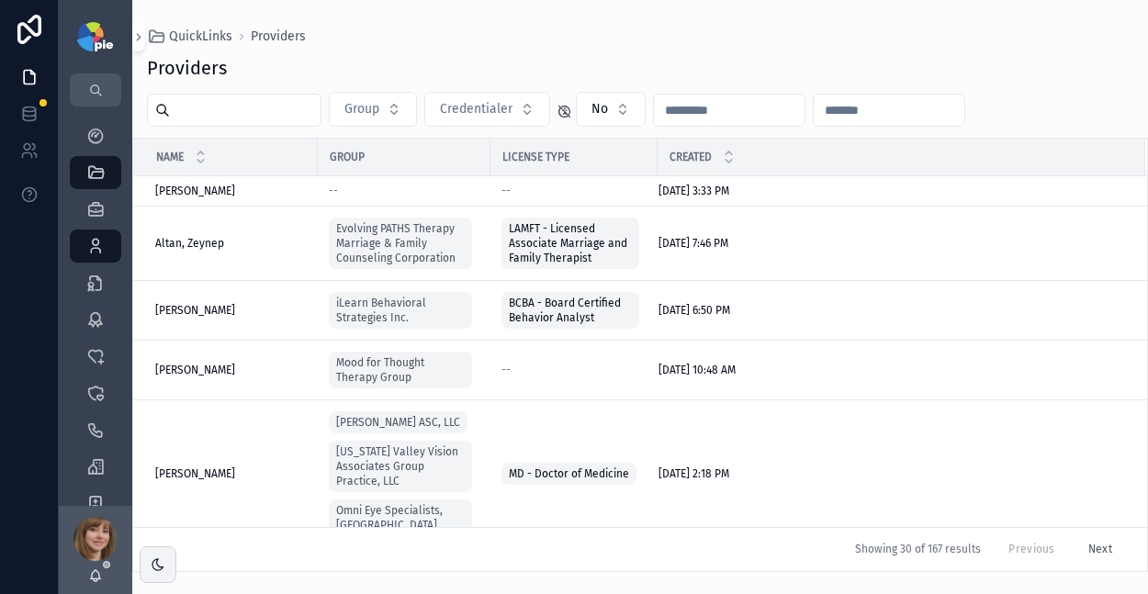
click at [237, 109] on input "scrollable content" at bounding box center [245, 110] width 151 height 26
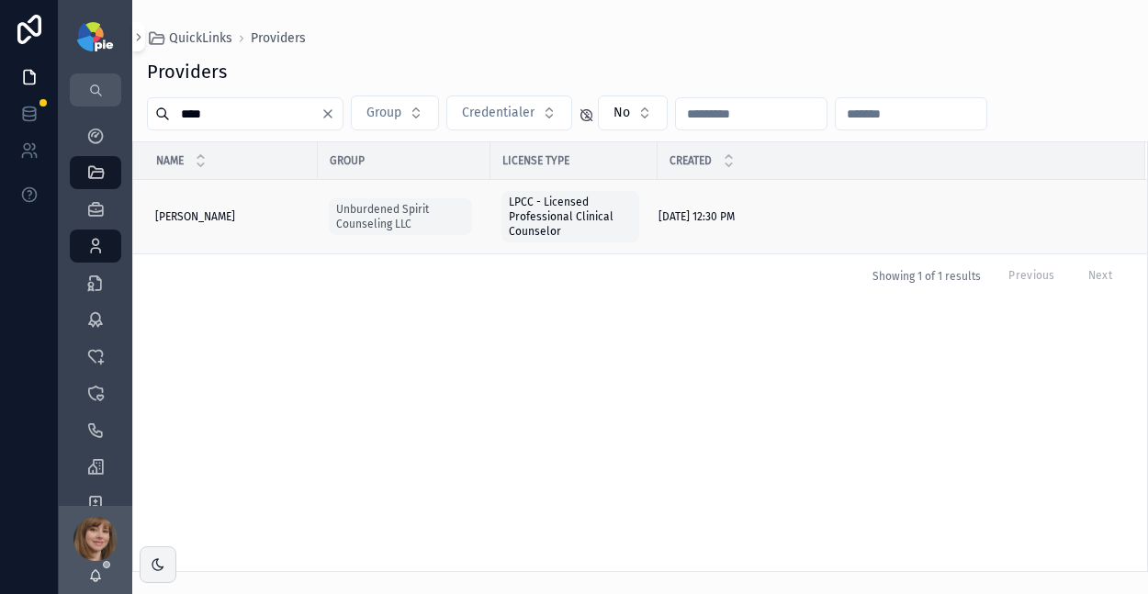
type input "****"
click at [194, 214] on span "Auman, Seth" at bounding box center [195, 216] width 80 height 15
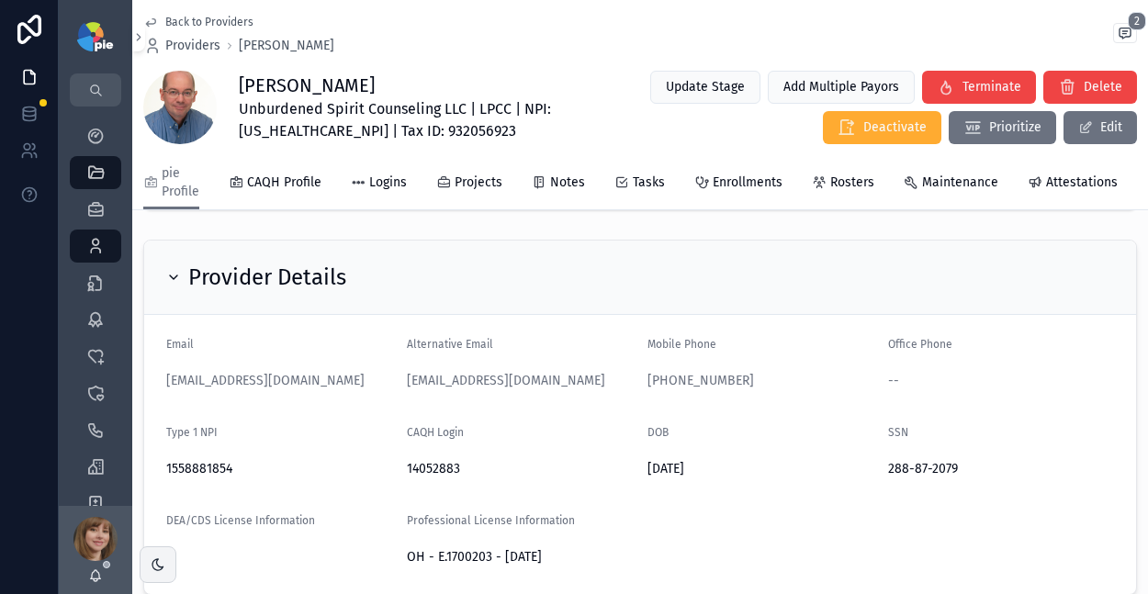
scroll to position [110, 0]
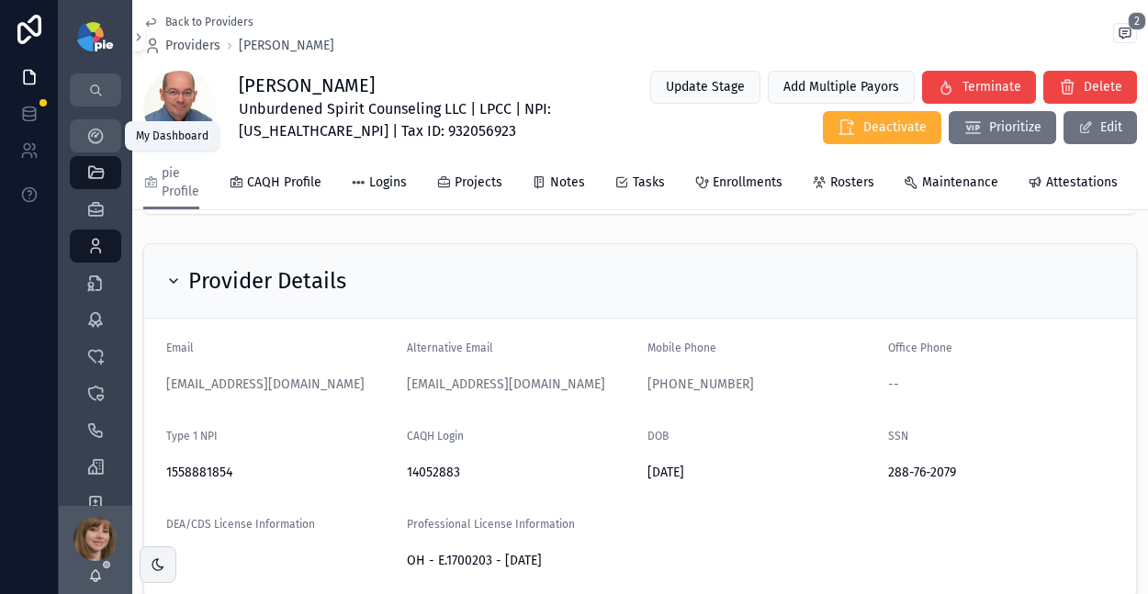
click at [96, 134] on icon "scrollable content" at bounding box center [95, 136] width 18 height 18
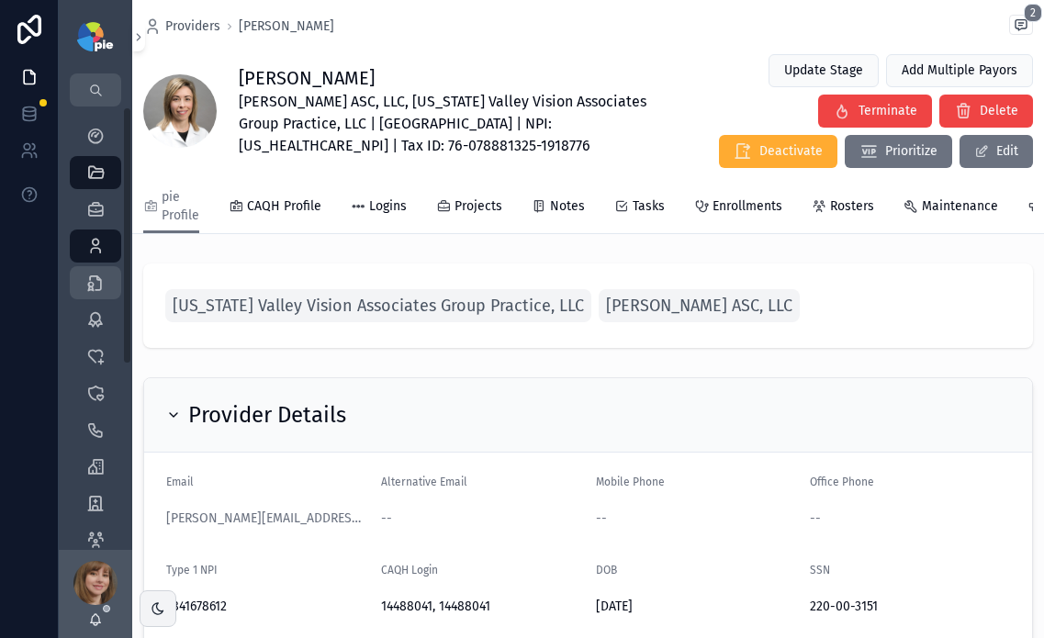
scroll to position [199, 0]
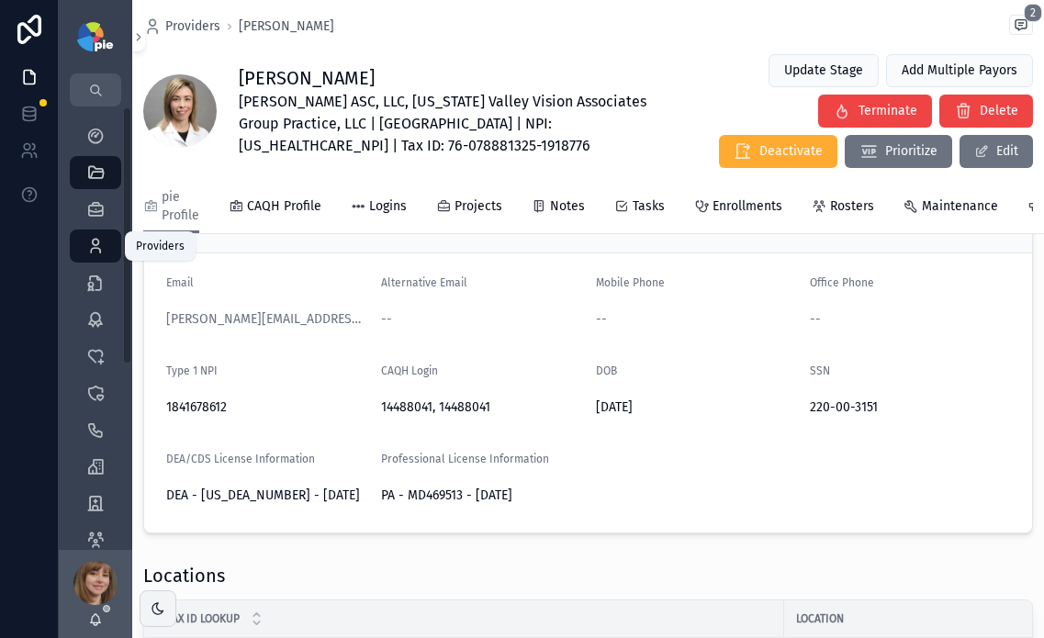
click at [101, 242] on icon "scrollable content" at bounding box center [95, 246] width 18 height 18
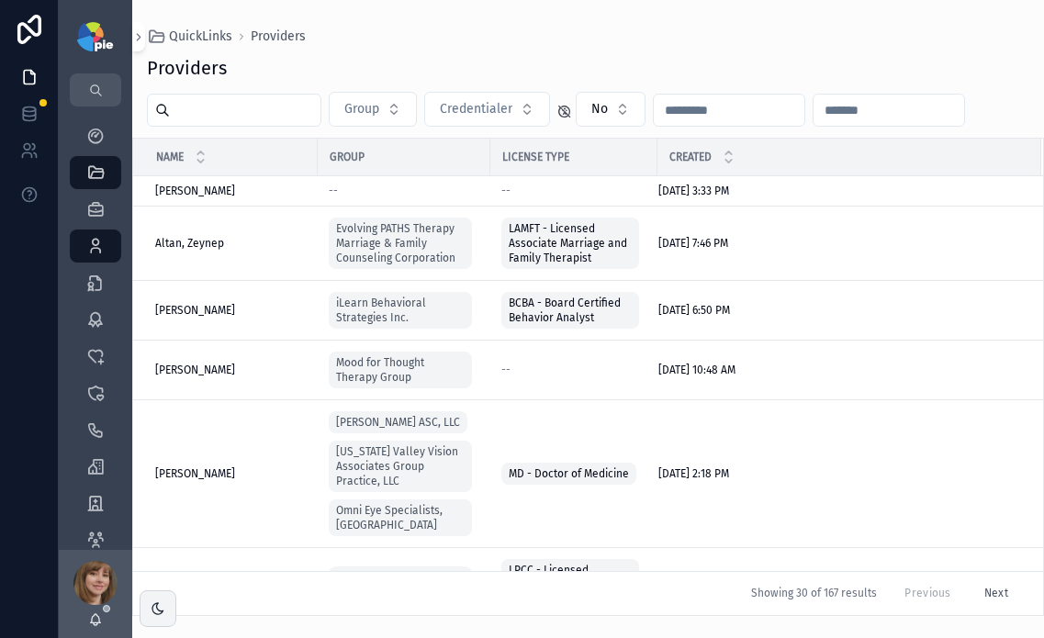
click at [251, 122] on input "scrollable content" at bounding box center [245, 110] width 151 height 26
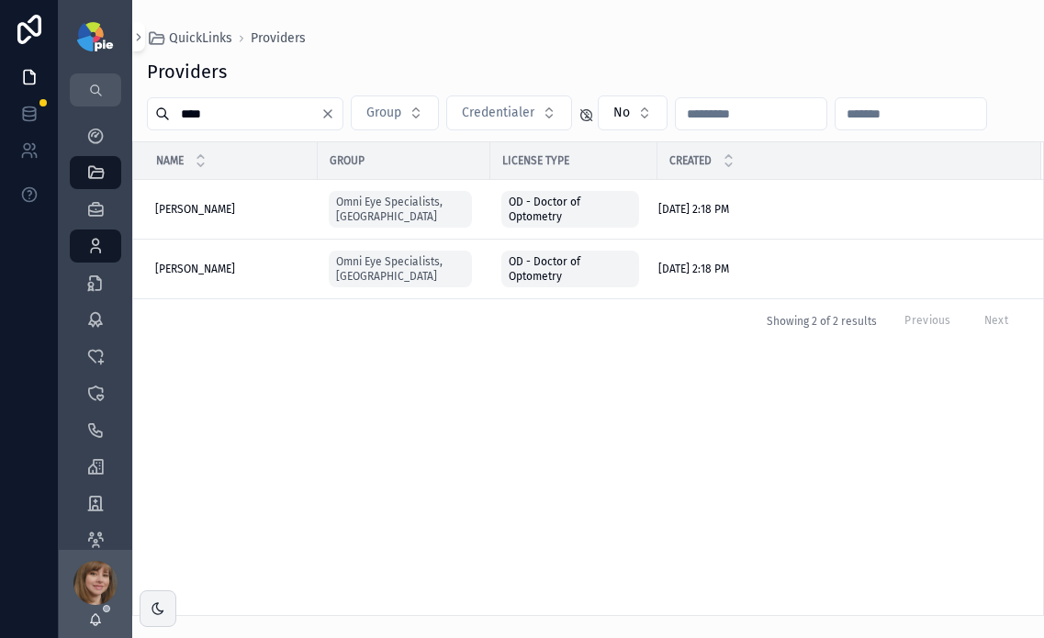
type input "****"
click at [204, 208] on span "[PERSON_NAME]" at bounding box center [195, 209] width 80 height 15
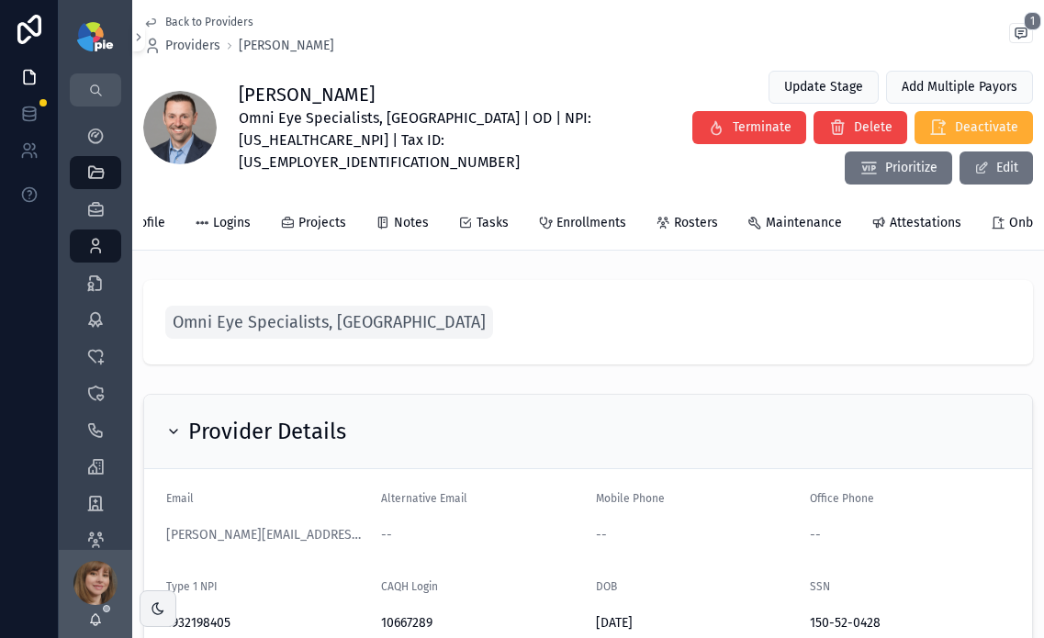
scroll to position [0, 174]
click at [890, 214] on span "Attestations" at bounding box center [908, 223] width 72 height 18
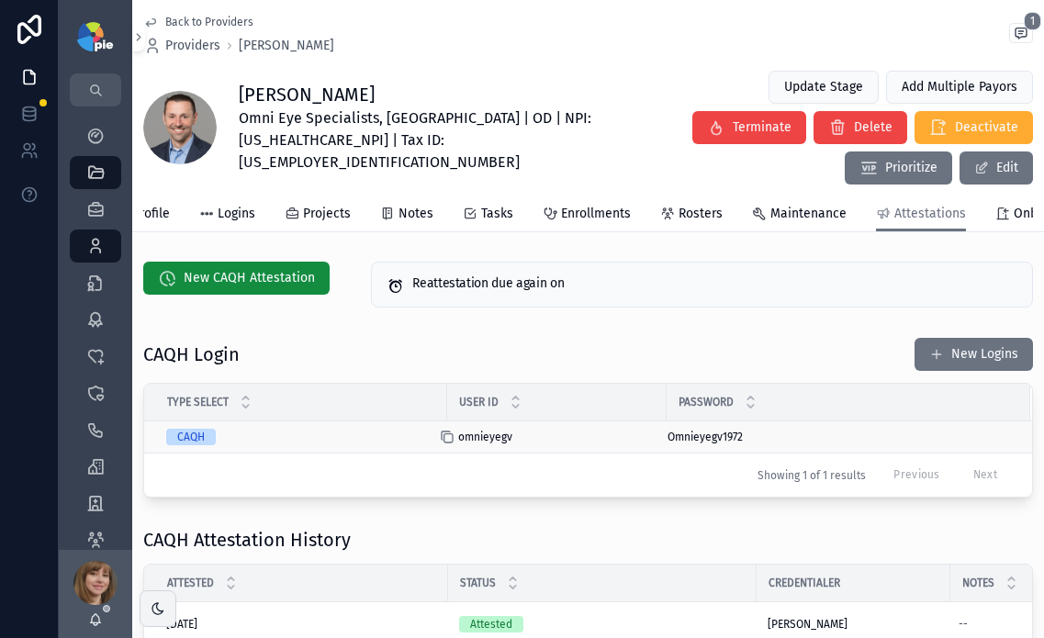
click at [453, 434] on icon "scrollable content" at bounding box center [449, 438] width 8 height 8
click at [656, 434] on icon "scrollable content" at bounding box center [658, 438] width 8 height 8
click at [253, 269] on span "New CAQH Attestation" at bounding box center [249, 278] width 131 height 18
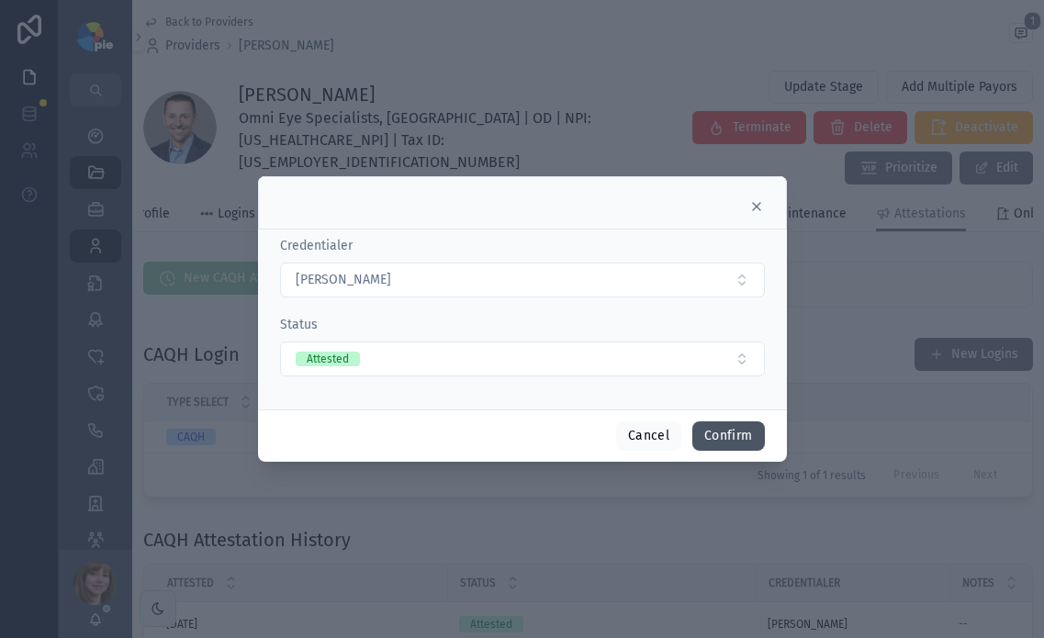
click at [721, 430] on button "Confirm" at bounding box center [728, 436] width 72 height 29
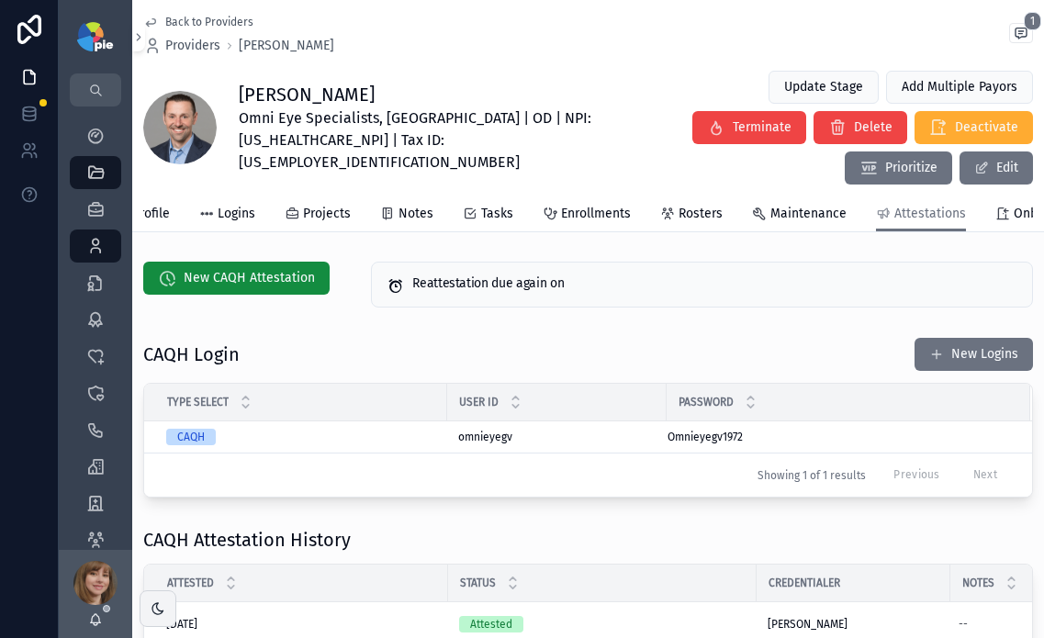
click at [385, 337] on div "CAQH Login New Logins" at bounding box center [588, 354] width 890 height 35
click at [268, 269] on span "New CAQH Attestation" at bounding box center [249, 278] width 131 height 18
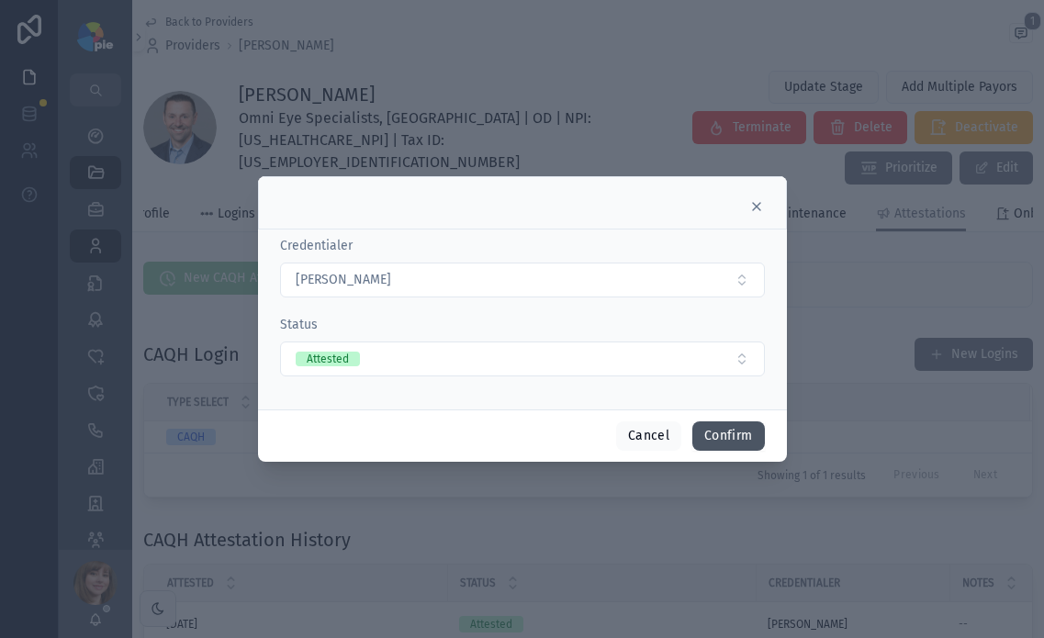
click at [726, 433] on button "Confirm" at bounding box center [728, 436] width 72 height 29
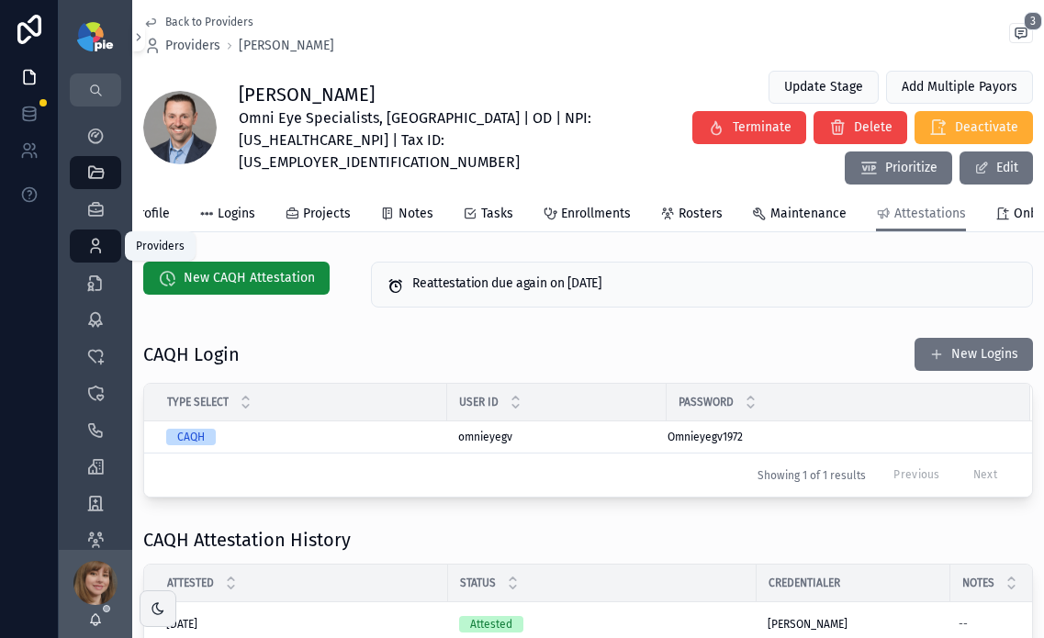
click at [94, 241] on icon "scrollable content" at bounding box center [95, 246] width 18 height 18
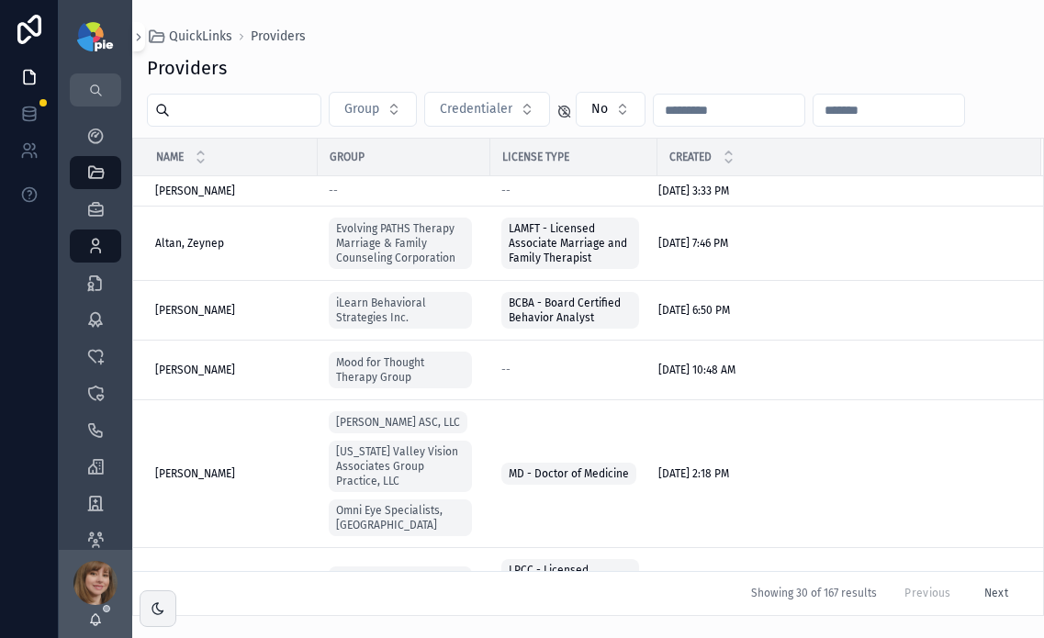
click at [275, 108] on input "scrollable content" at bounding box center [245, 110] width 151 height 26
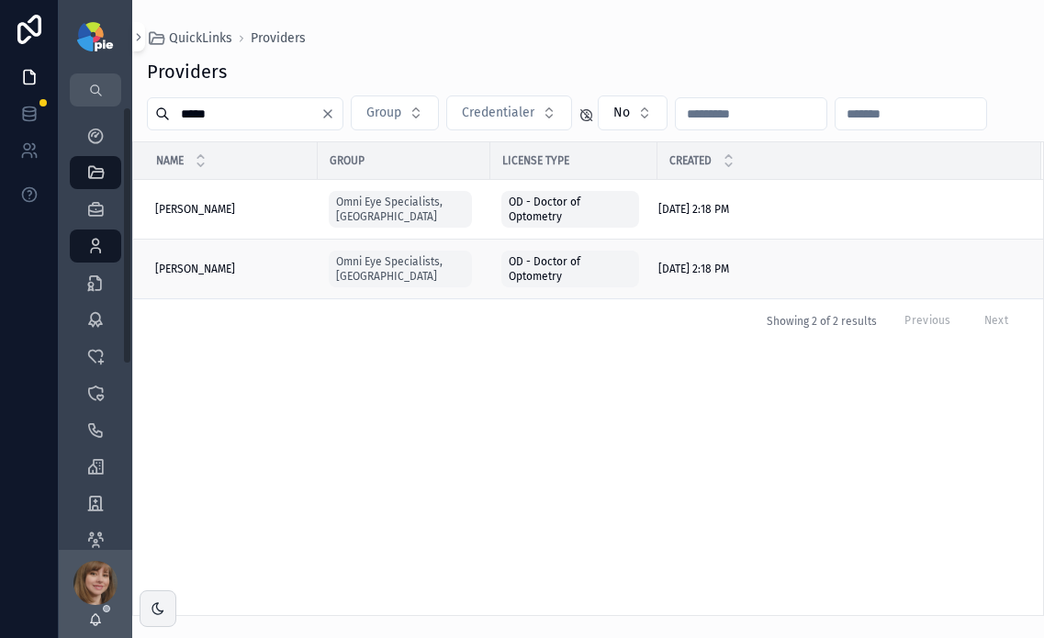
type input "*****"
click at [192, 272] on span "[PERSON_NAME]" at bounding box center [195, 269] width 80 height 15
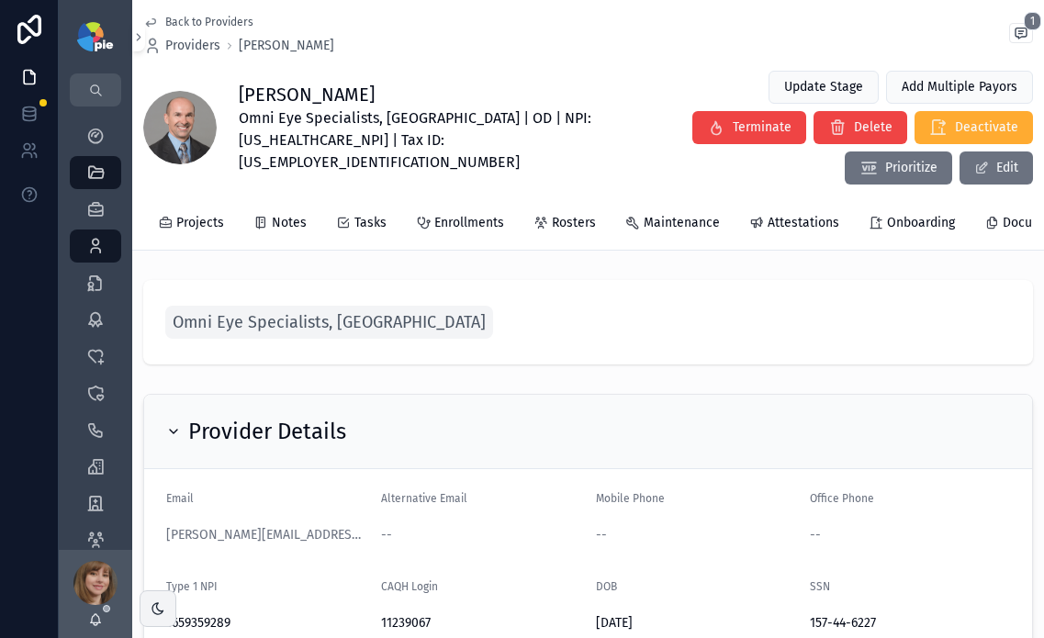
scroll to position [0, 383]
click at [667, 214] on span "Attestations" at bounding box center [699, 223] width 72 height 18
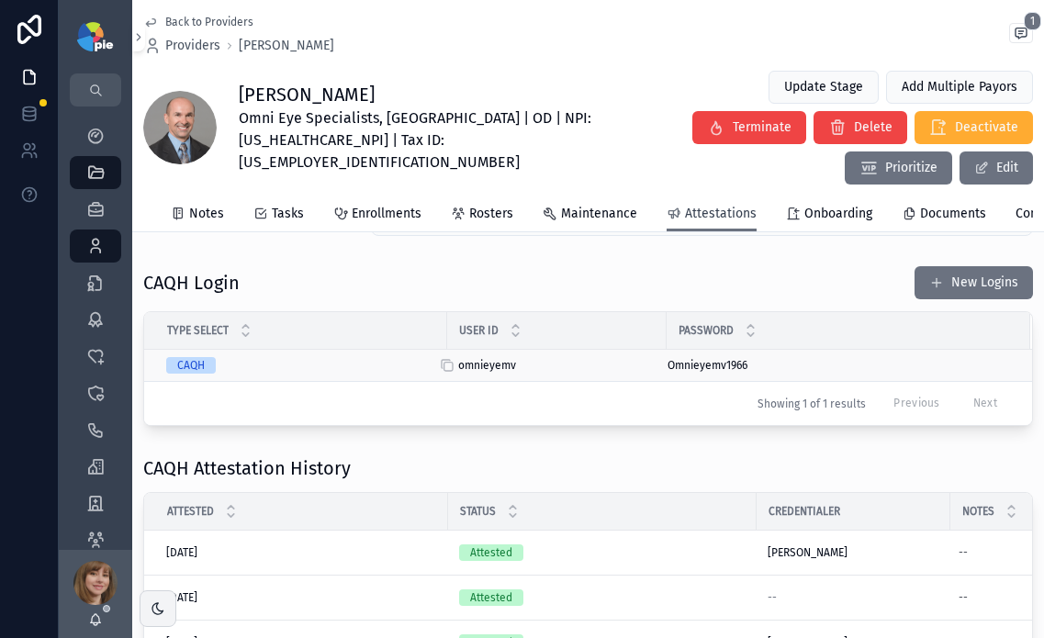
scroll to position [73, 0]
click at [449, 357] on icon "scrollable content" at bounding box center [447, 364] width 15 height 15
click at [658, 357] on icon "scrollable content" at bounding box center [656, 364] width 15 height 15
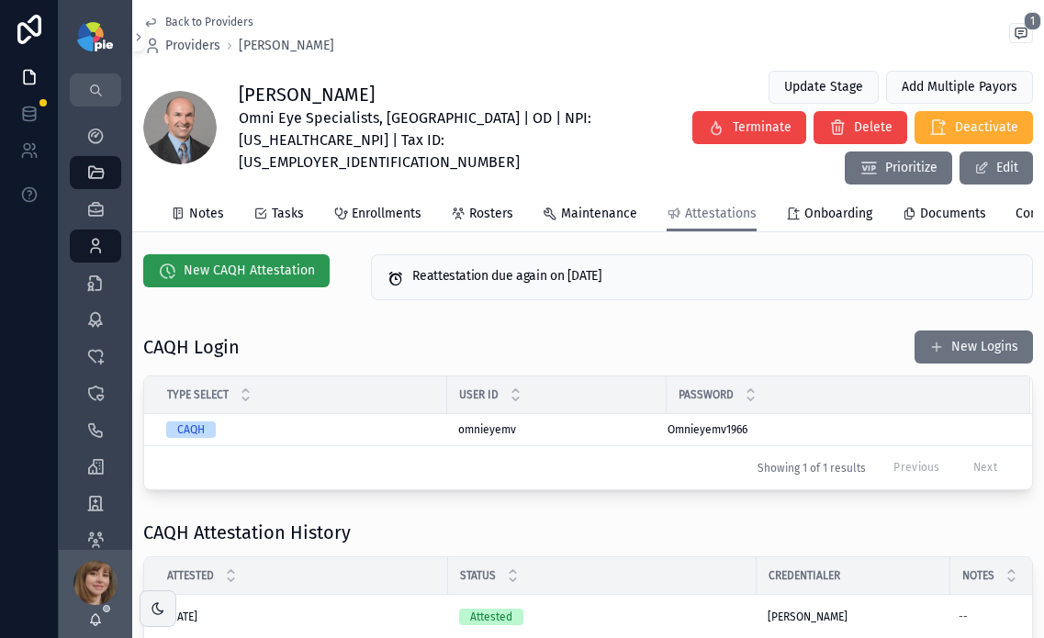
scroll to position [0, 0]
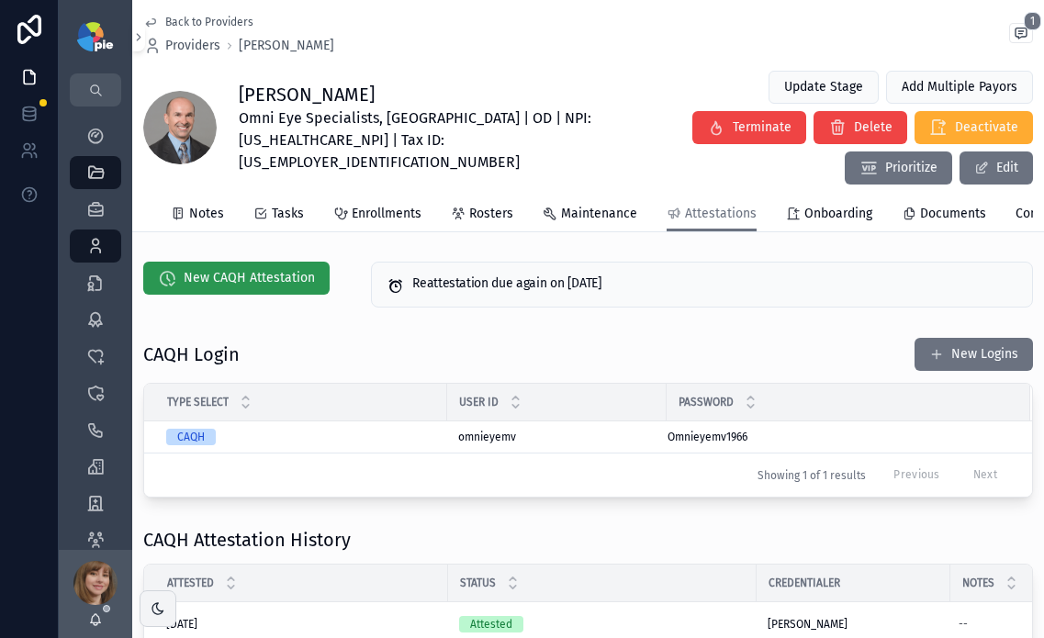
click at [235, 269] on span "New CAQH Attestation" at bounding box center [249, 278] width 131 height 18
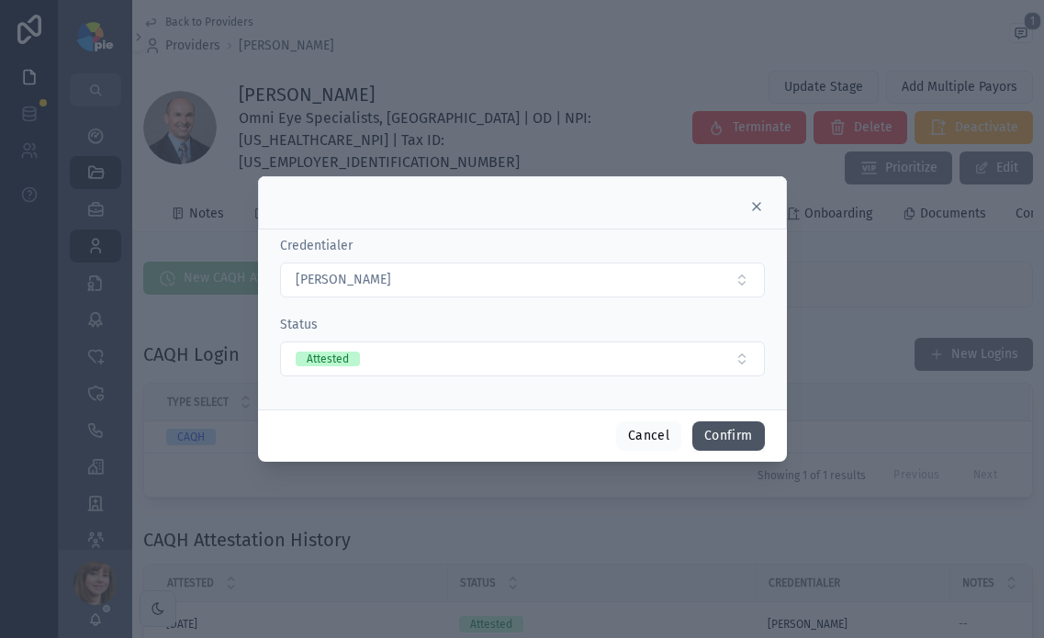
click at [723, 440] on button "Confirm" at bounding box center [728, 436] width 72 height 29
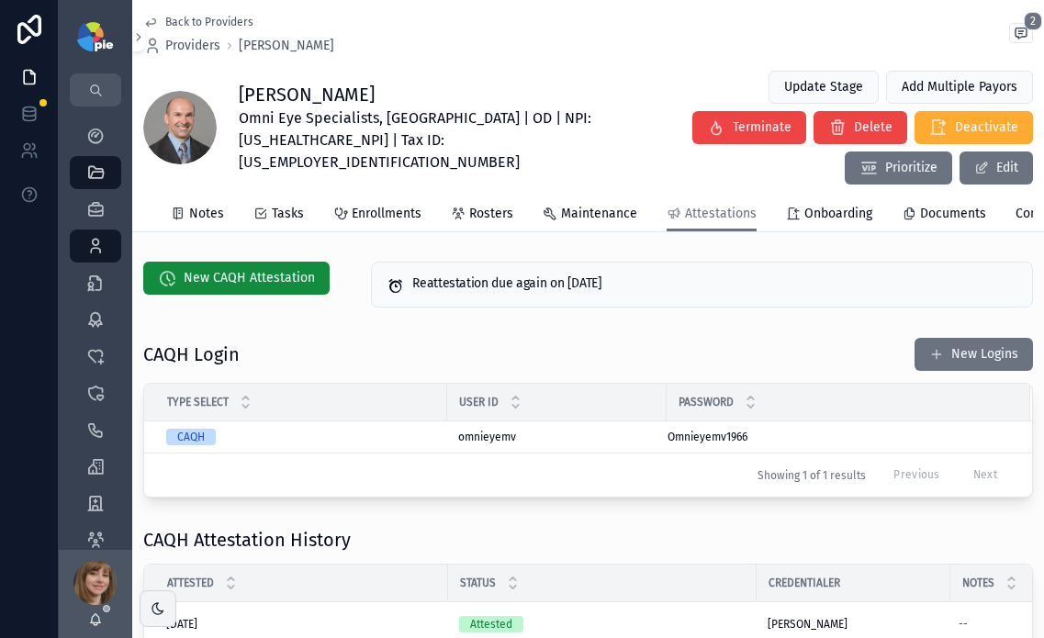
click at [393, 277] on icon "scrollable content" at bounding box center [396, 286] width 18 height 18
drag, startPoint x: 92, startPoint y: 242, endPoint x: 125, endPoint y: 222, distance: 38.3
click at [92, 241] on icon "scrollable content" at bounding box center [95, 246] width 18 height 18
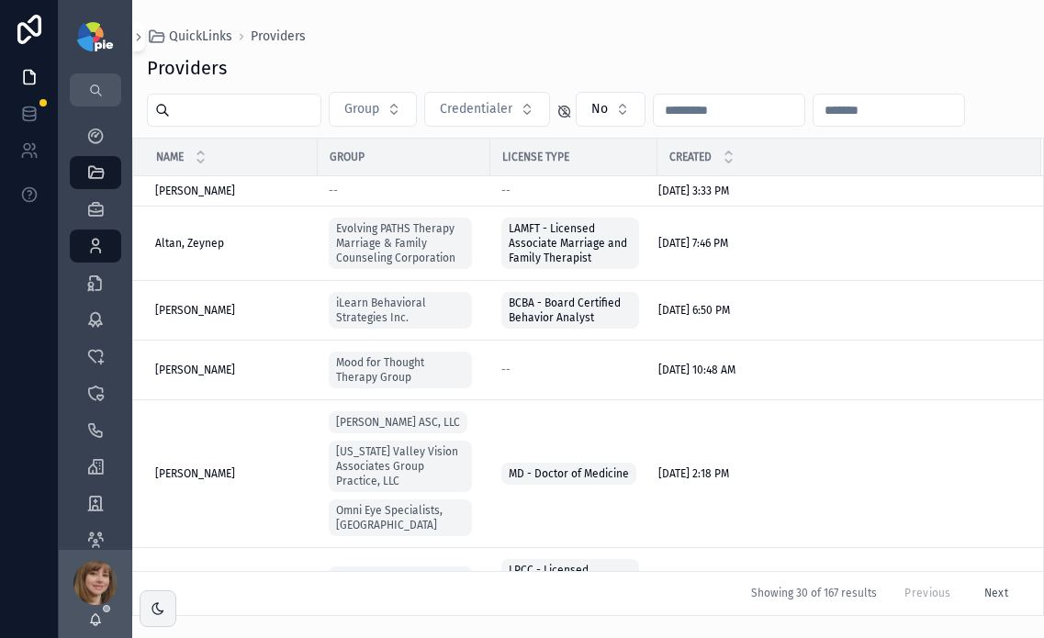
click at [203, 102] on input "scrollable content" at bounding box center [245, 110] width 151 height 26
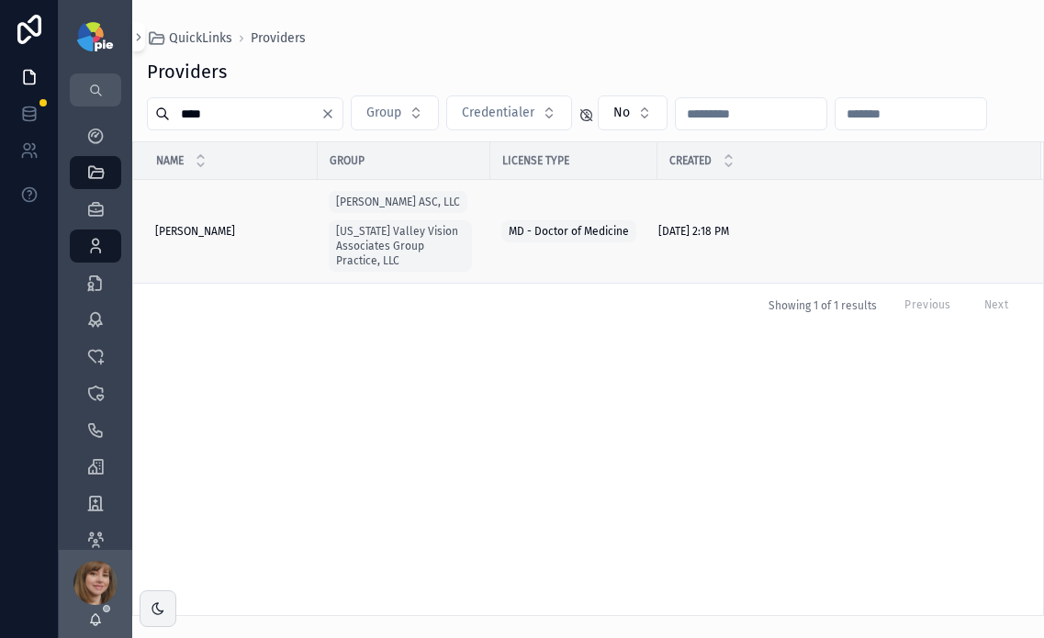
type input "****"
click at [196, 230] on span "[PERSON_NAME]" at bounding box center [195, 231] width 80 height 15
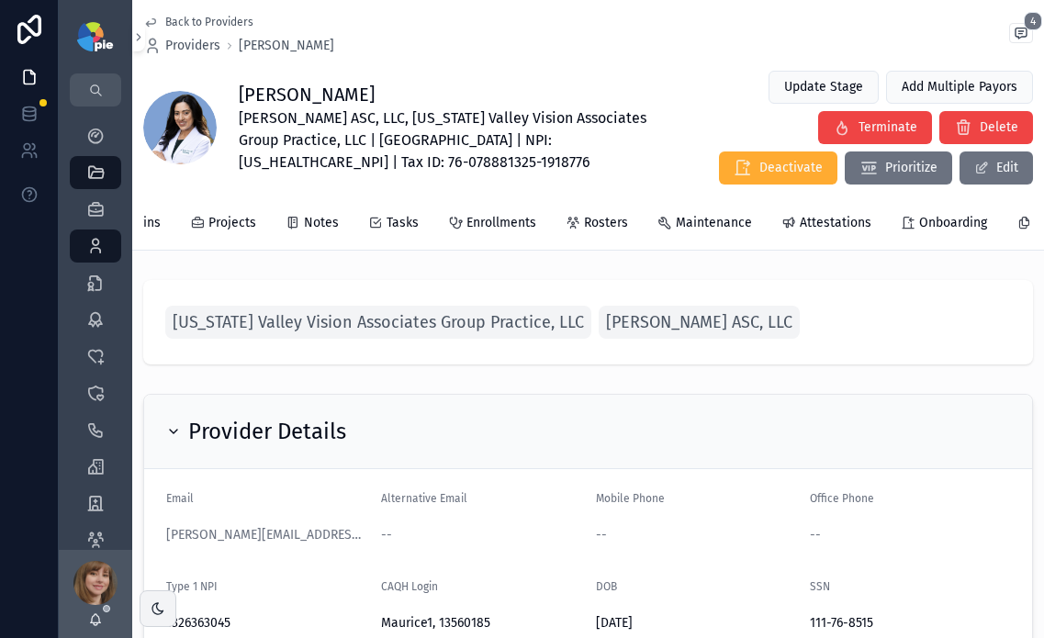
scroll to position [0, 343]
click at [735, 223] on span "Attestations" at bounding box center [739, 223] width 72 height 18
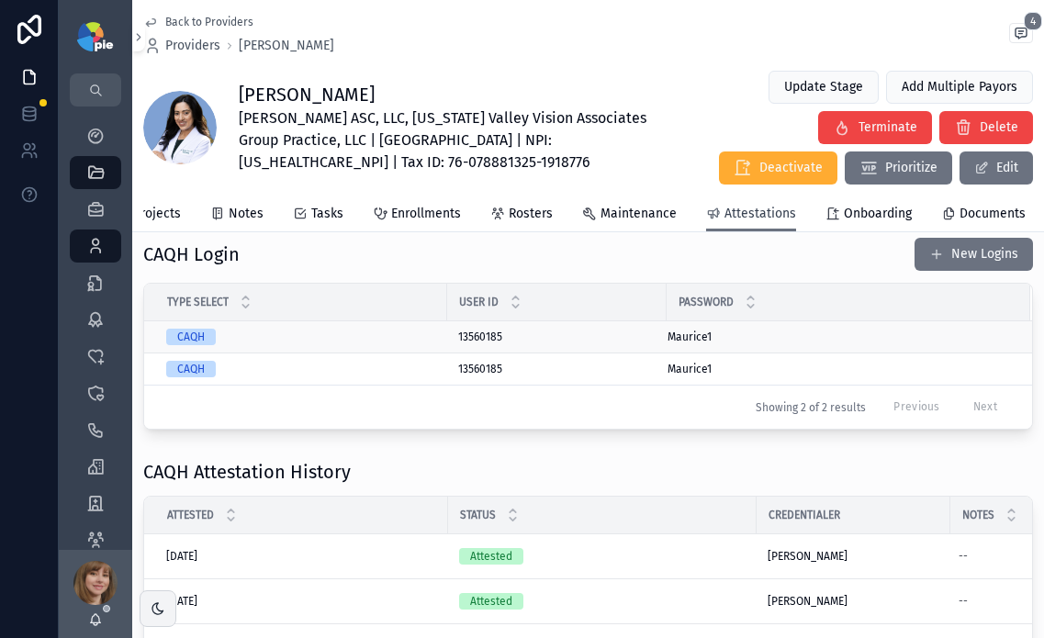
scroll to position [219, 0]
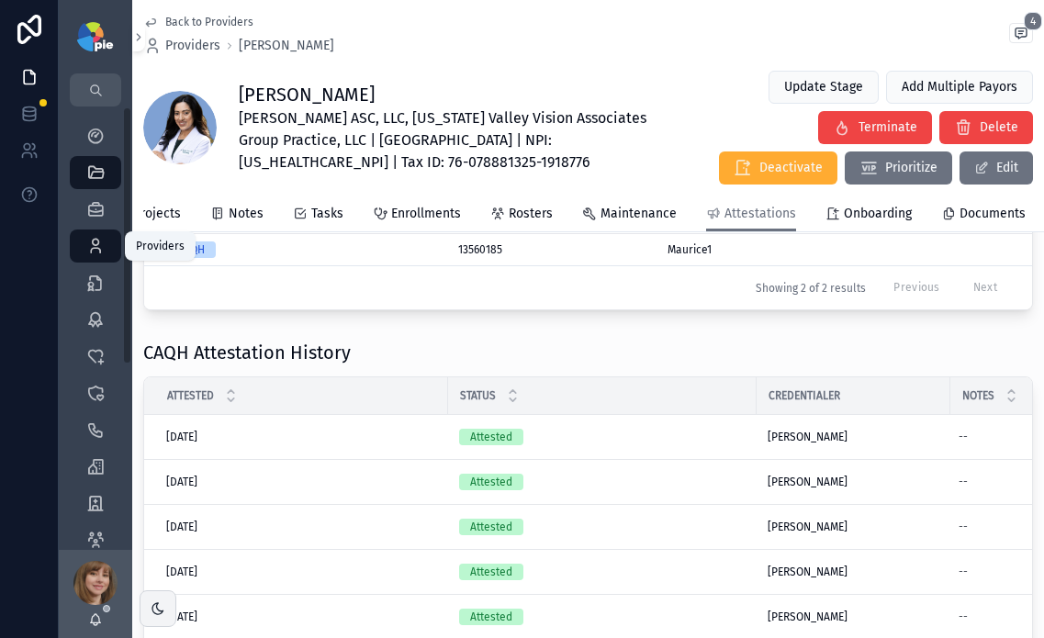
click at [94, 247] on icon "scrollable content" at bounding box center [95, 246] width 18 height 18
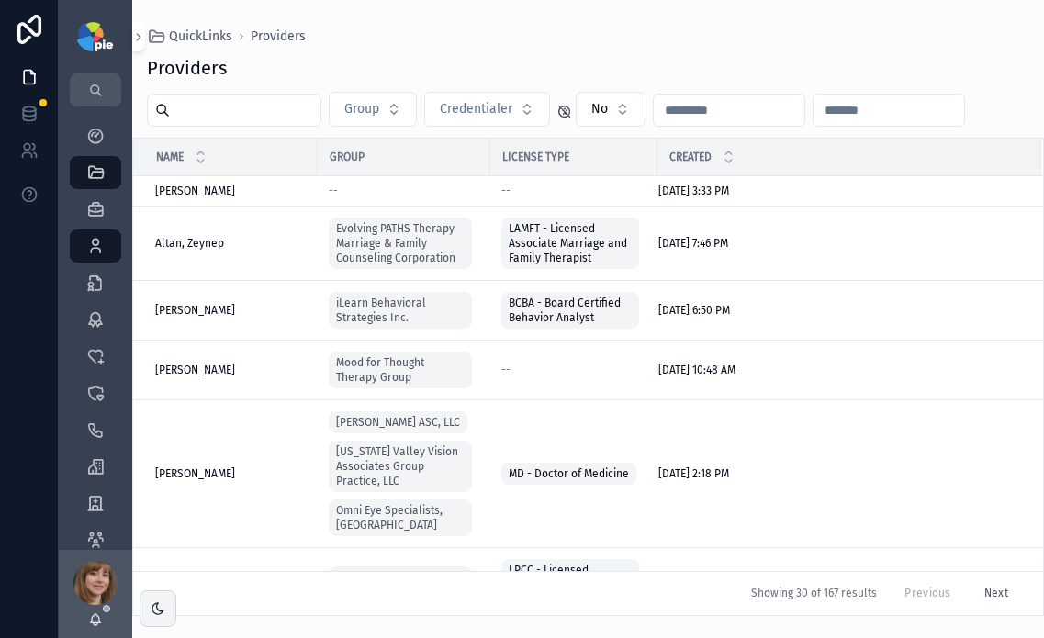
click at [271, 112] on input "scrollable content" at bounding box center [245, 110] width 151 height 26
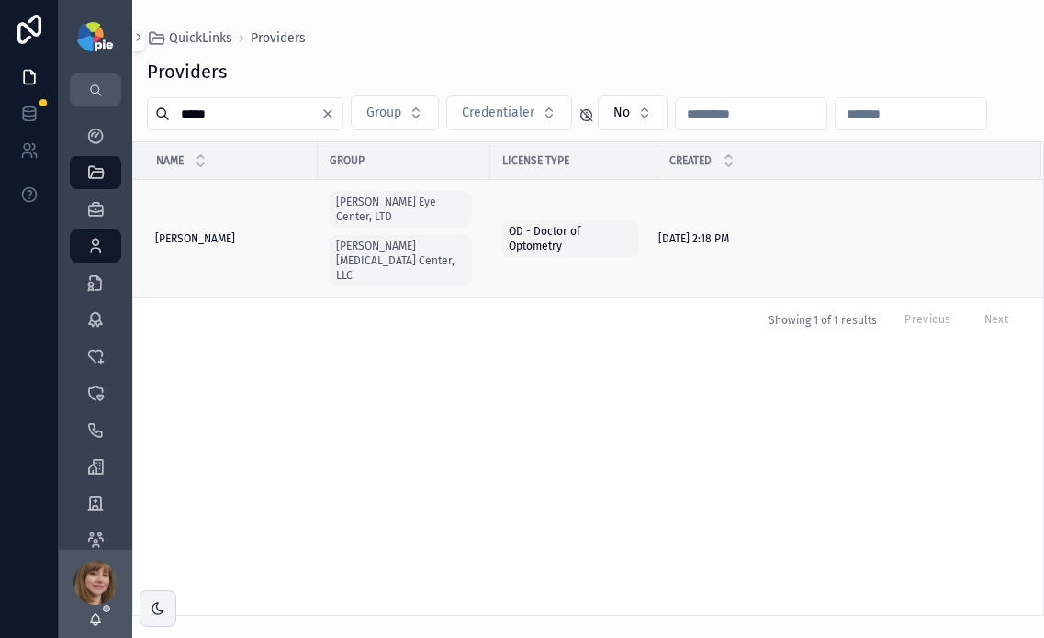
type input "*****"
click at [202, 231] on span "[PERSON_NAME]" at bounding box center [195, 238] width 80 height 15
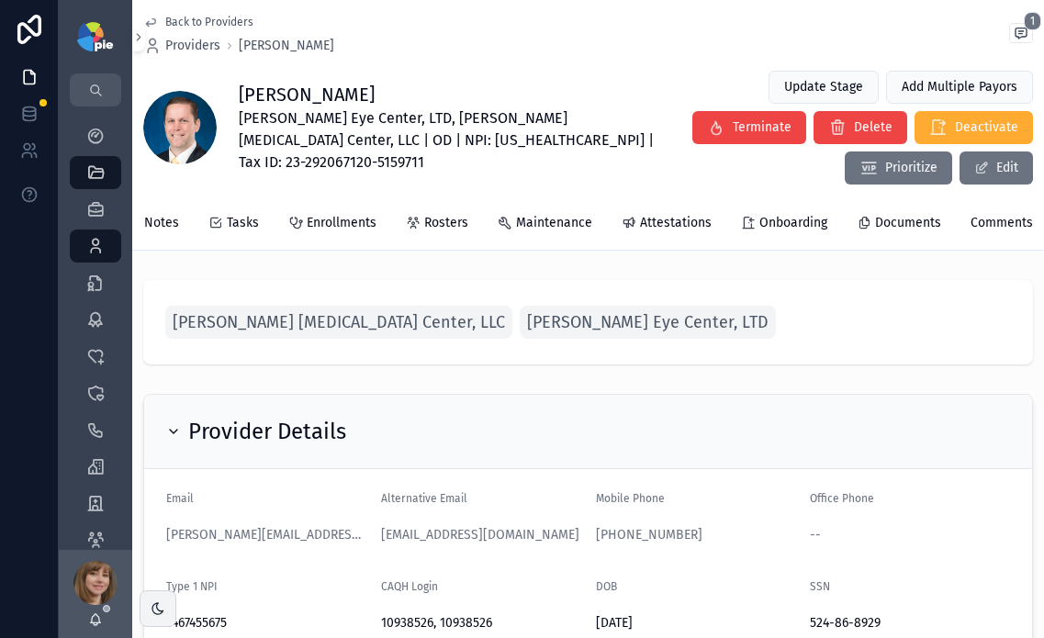
scroll to position [0, 417]
click at [637, 221] on span "Attestations" at bounding box center [665, 223] width 72 height 18
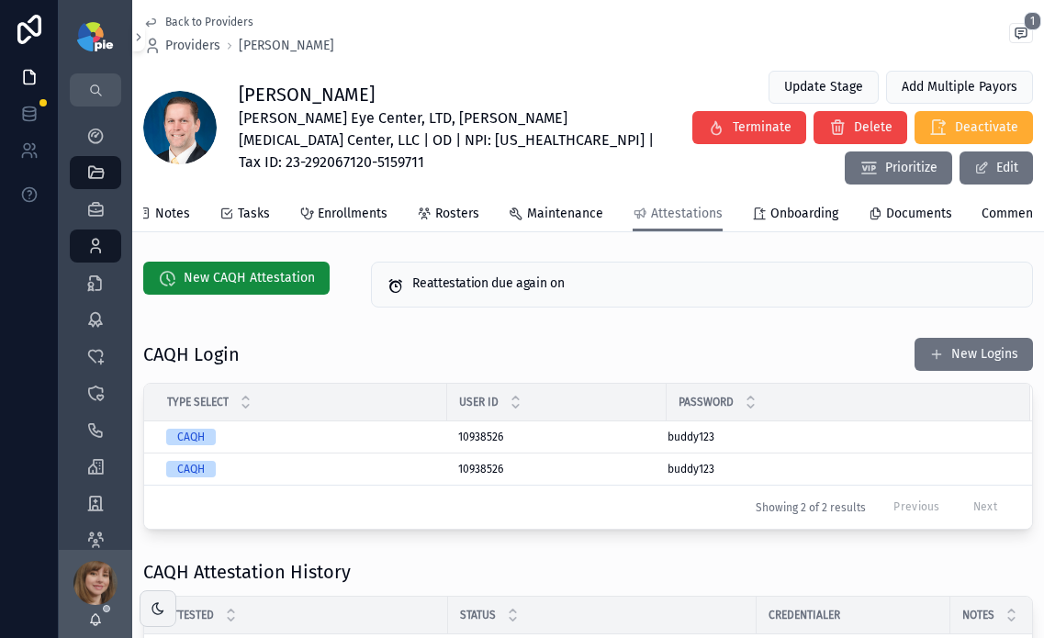
drag, startPoint x: 454, startPoint y: 449, endPoint x: 499, endPoint y: 377, distance: 84.6
click at [0, 0] on icon "scrollable content" at bounding box center [0, 0] width 0 height 0
click at [657, 445] on icon "scrollable content" at bounding box center [656, 437] width 15 height 15
click at [277, 287] on span "New CAQH Attestation" at bounding box center [249, 278] width 131 height 18
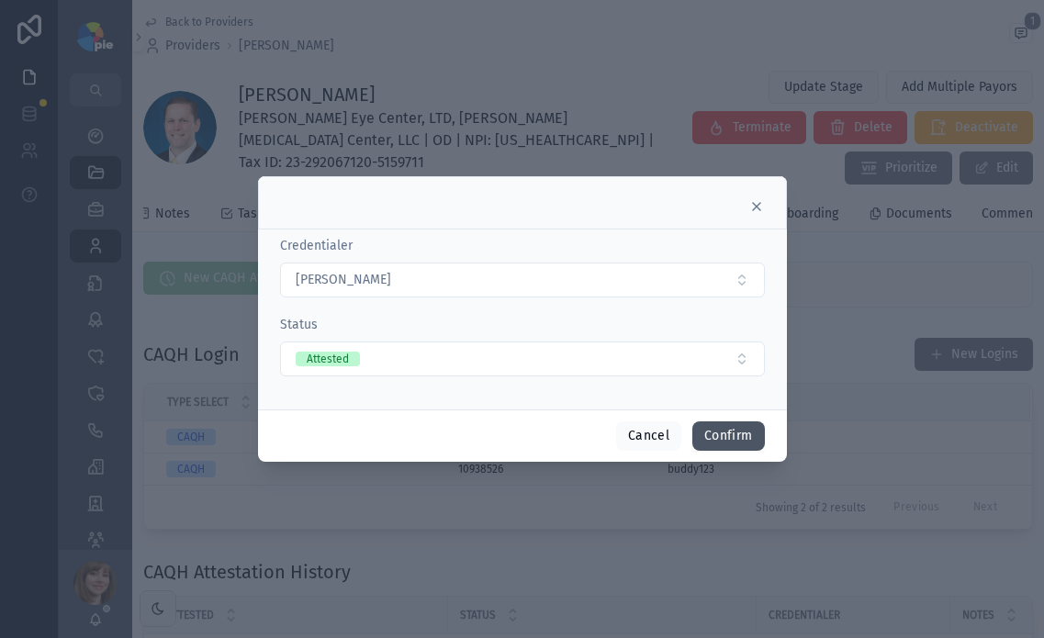
click at [746, 434] on button "Confirm" at bounding box center [728, 436] width 72 height 29
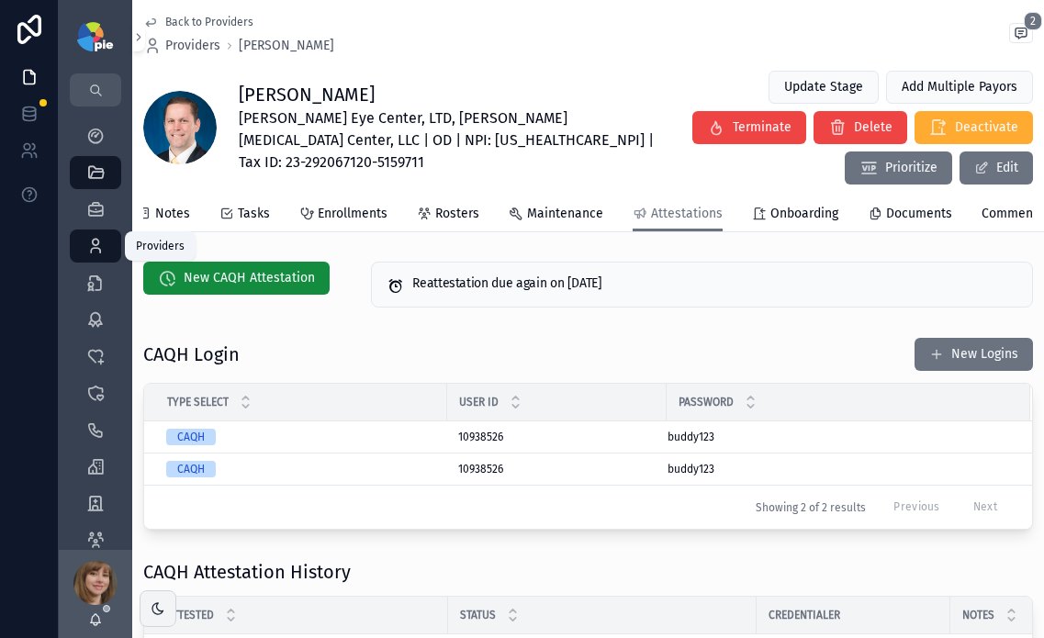
click at [99, 242] on icon "scrollable content" at bounding box center [95, 246] width 18 height 18
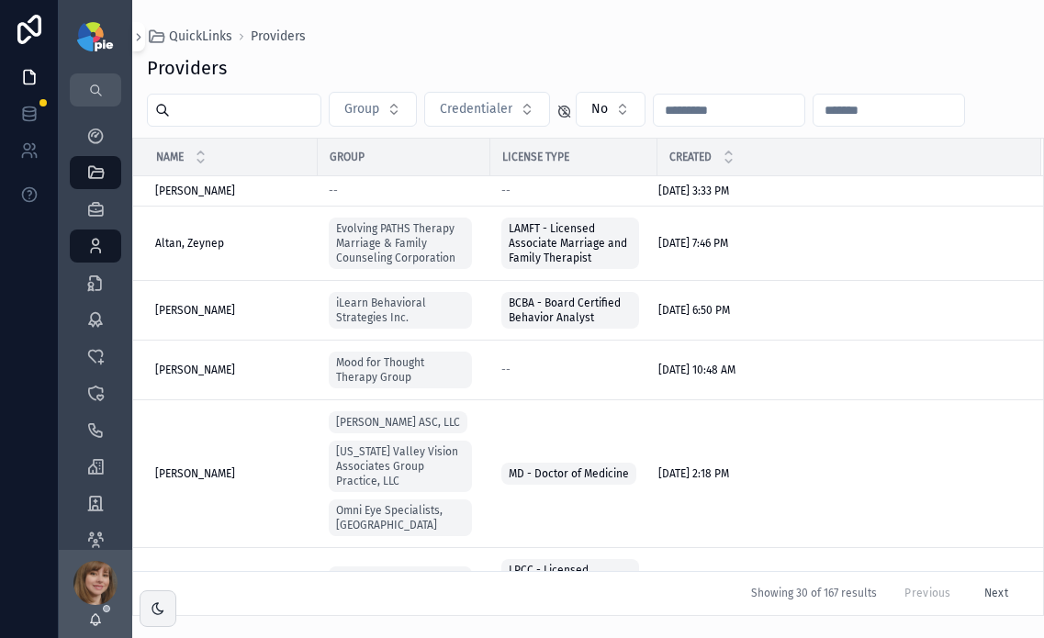
click at [228, 113] on input "scrollable content" at bounding box center [245, 110] width 151 height 26
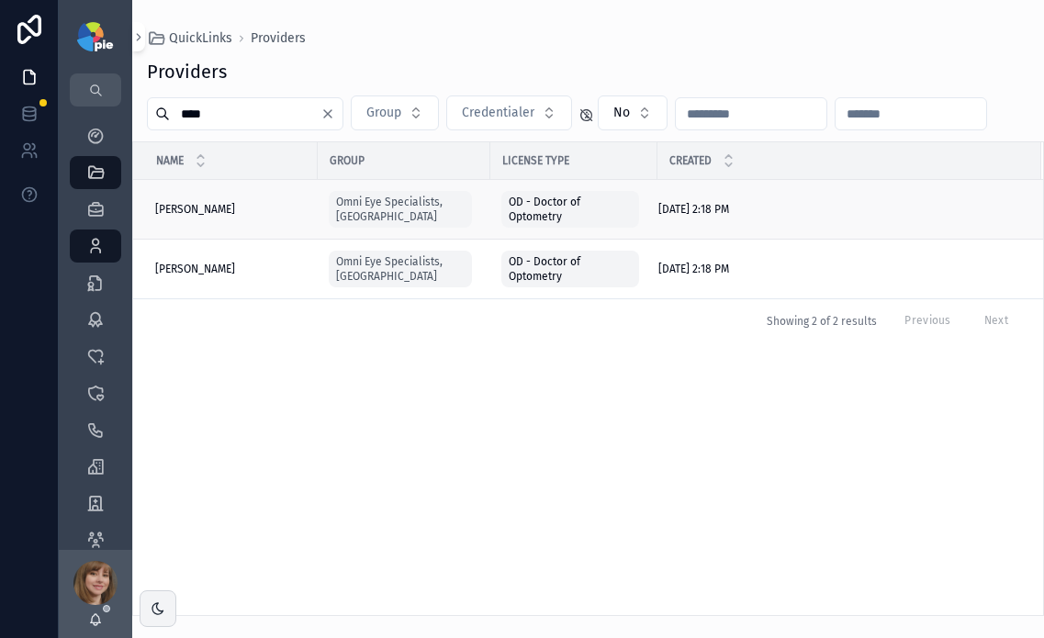
type input "****"
click at [180, 207] on span "[PERSON_NAME]" at bounding box center [195, 209] width 80 height 15
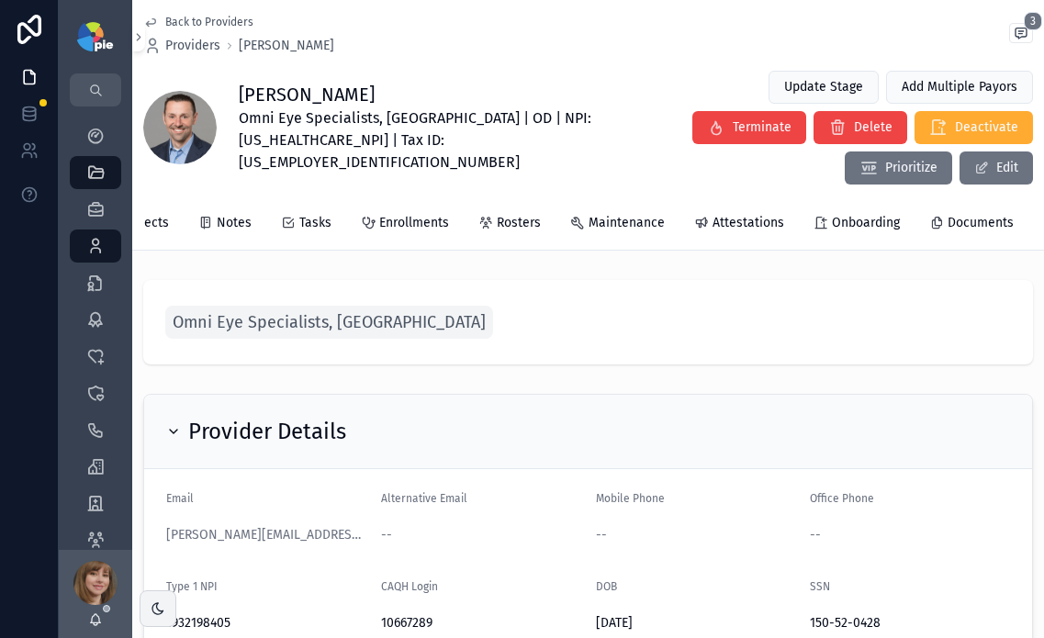
scroll to position [0, 352]
click at [730, 214] on span "Attestations" at bounding box center [730, 223] width 72 height 18
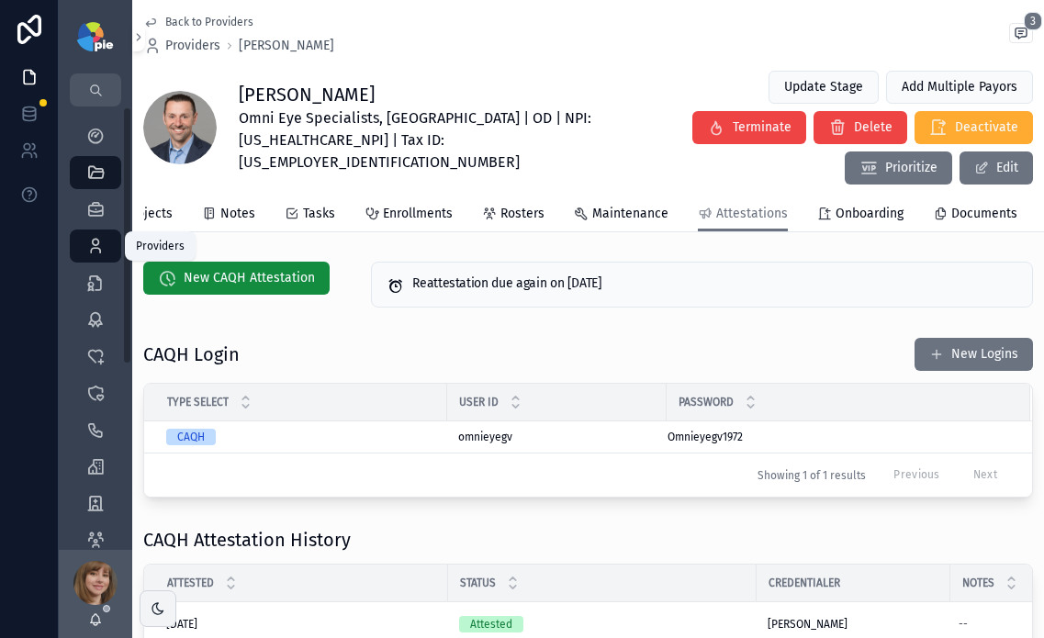
click at [91, 240] on icon "scrollable content" at bounding box center [95, 246] width 18 height 18
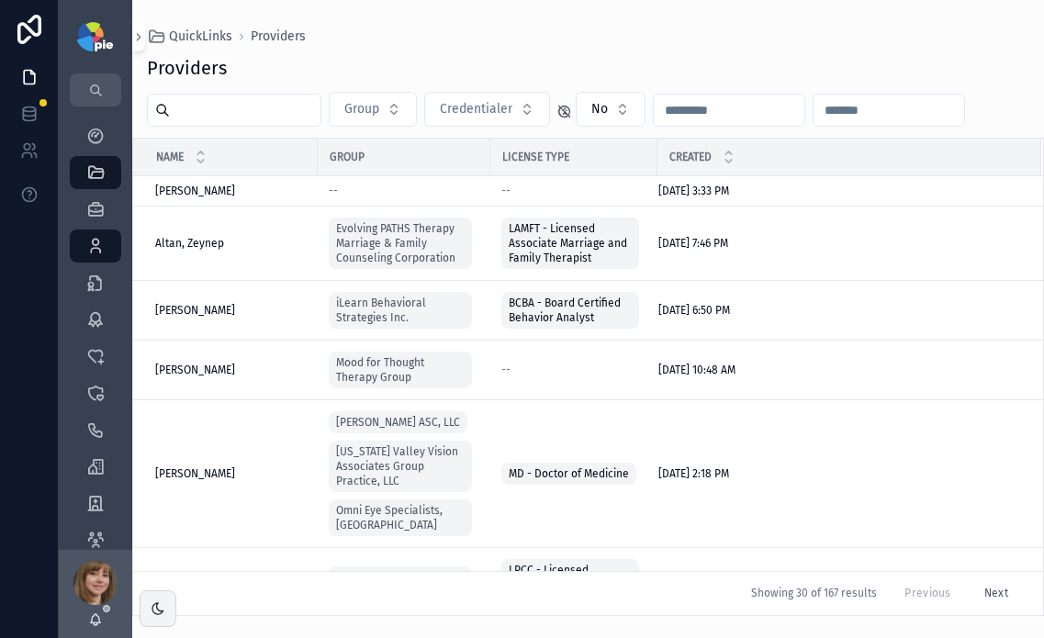
click at [266, 107] on input "scrollable content" at bounding box center [245, 110] width 151 height 26
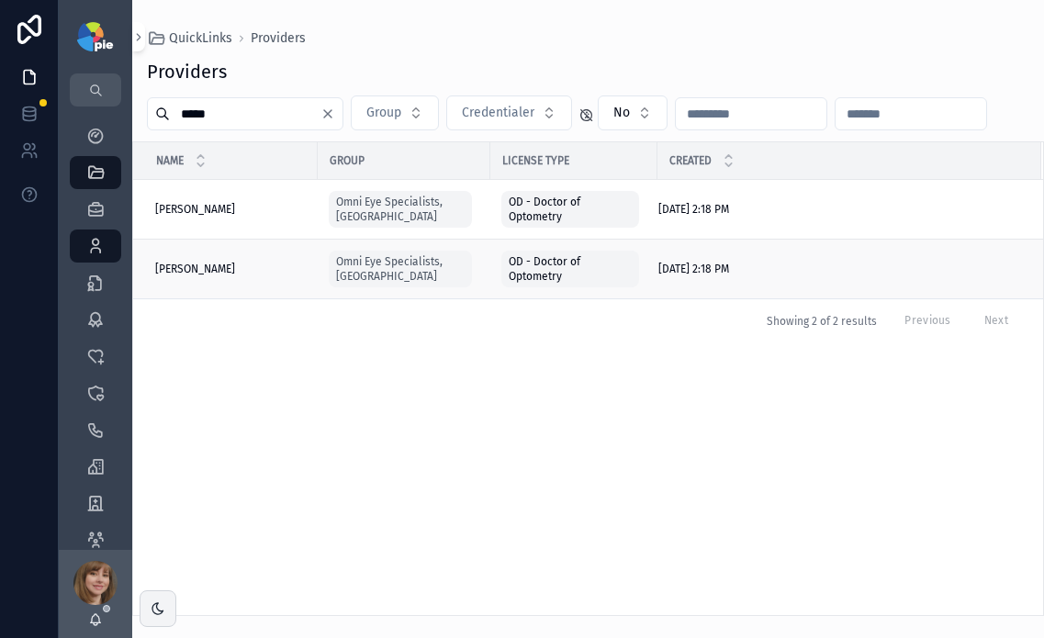
type input "*****"
click at [218, 268] on span "[PERSON_NAME]" at bounding box center [195, 269] width 80 height 15
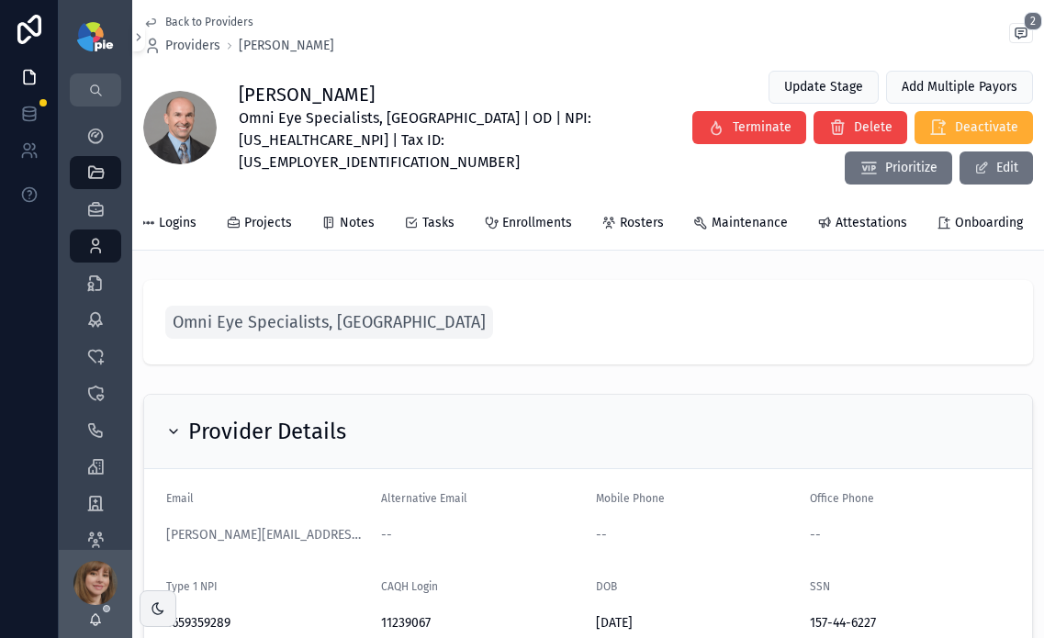
scroll to position [0, 258]
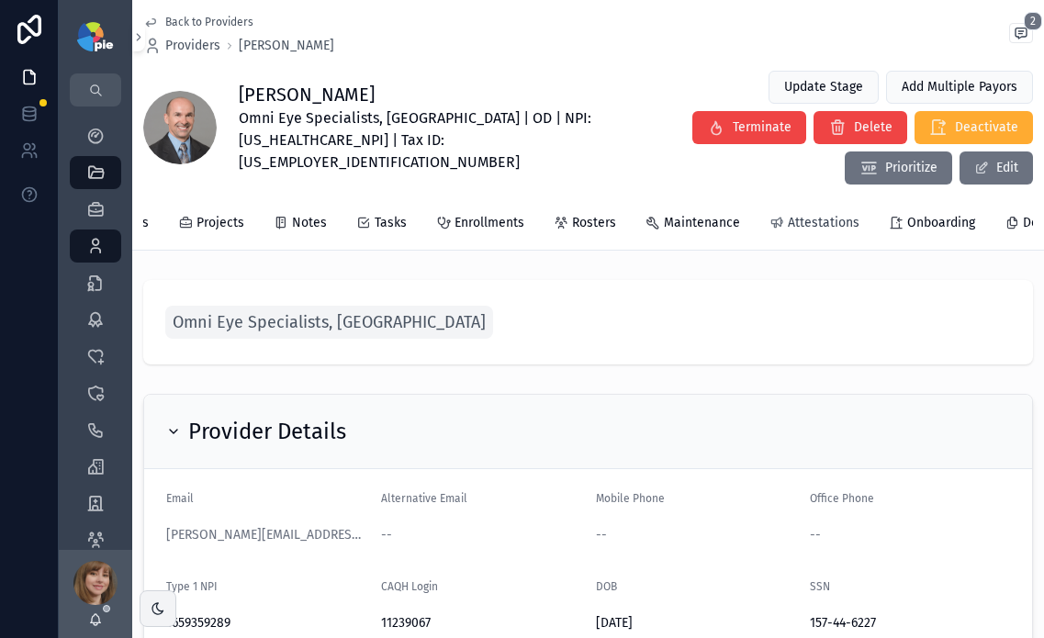
click at [822, 214] on span "Attestations" at bounding box center [824, 223] width 72 height 18
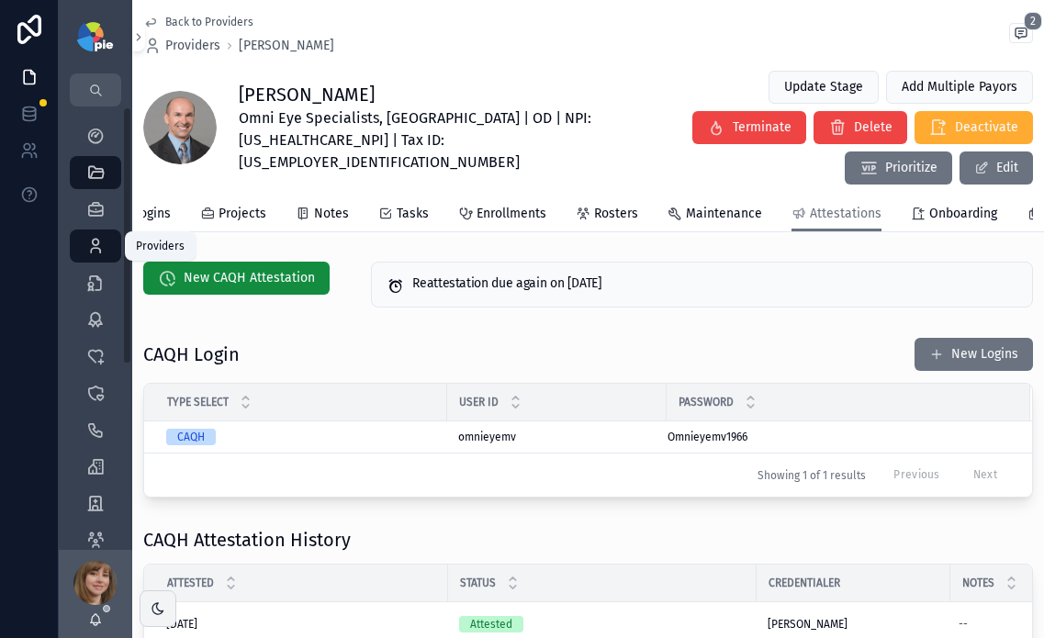
click at [94, 247] on icon "scrollable content" at bounding box center [95, 246] width 18 height 18
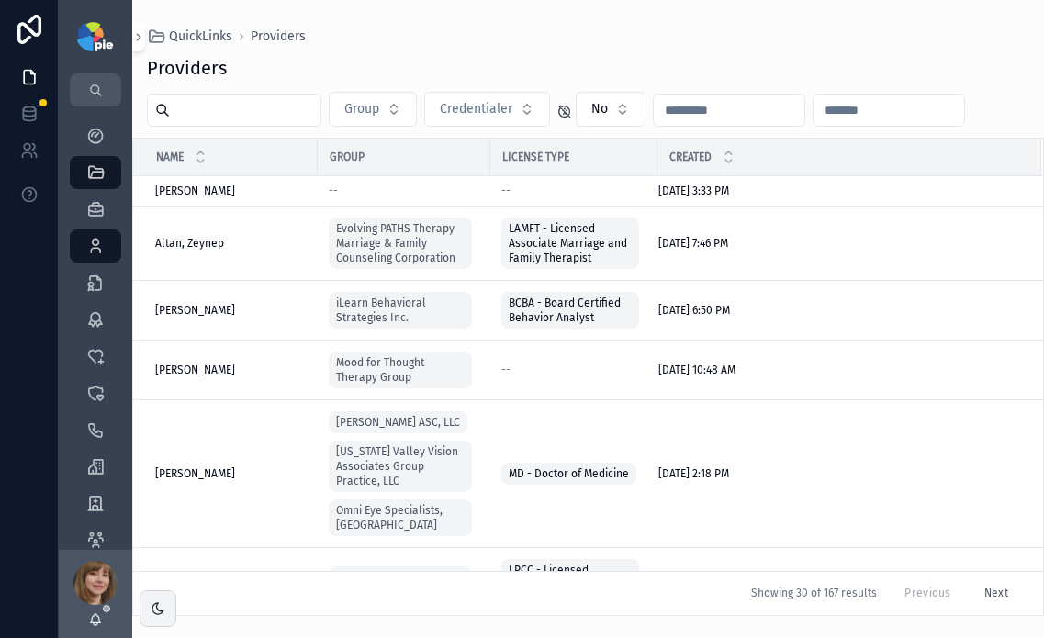
click at [278, 117] on input "scrollable content" at bounding box center [245, 110] width 151 height 26
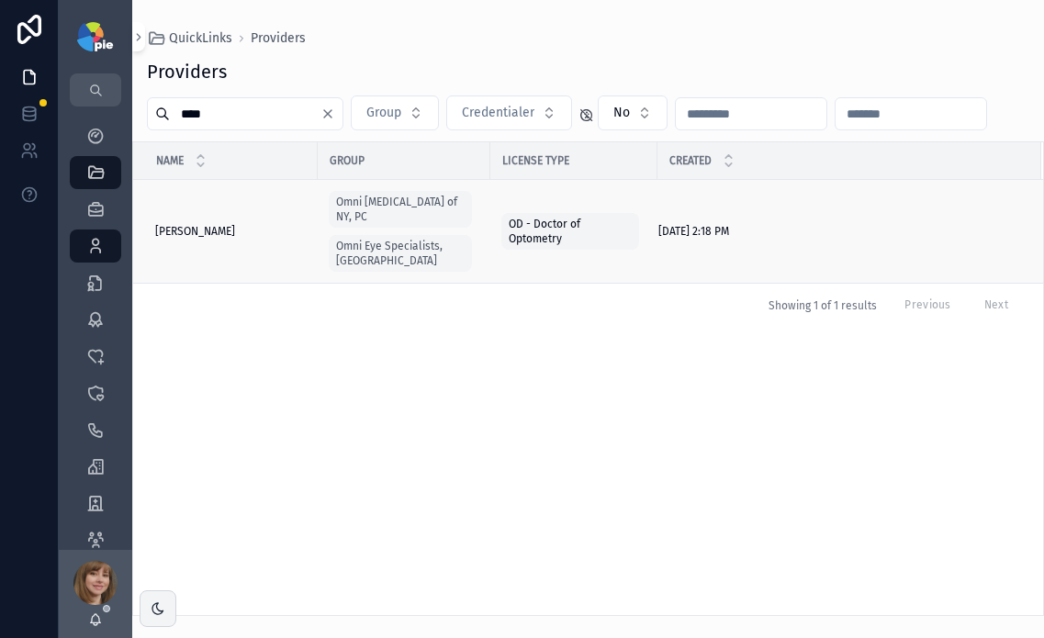
type input "****"
click at [220, 224] on span "[PERSON_NAME]" at bounding box center [195, 231] width 80 height 15
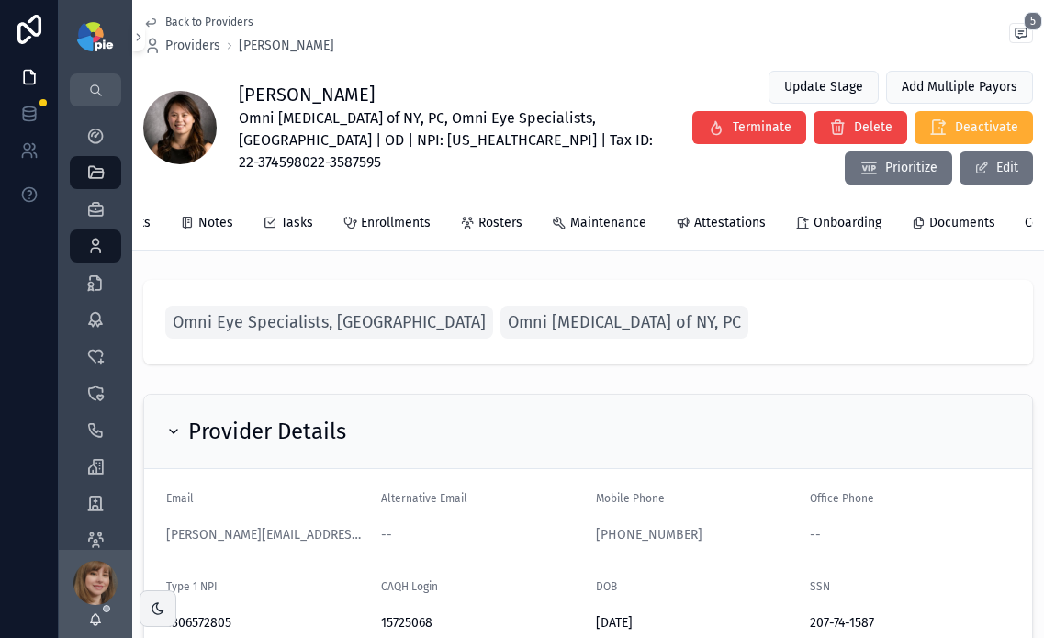
scroll to position [0, 410]
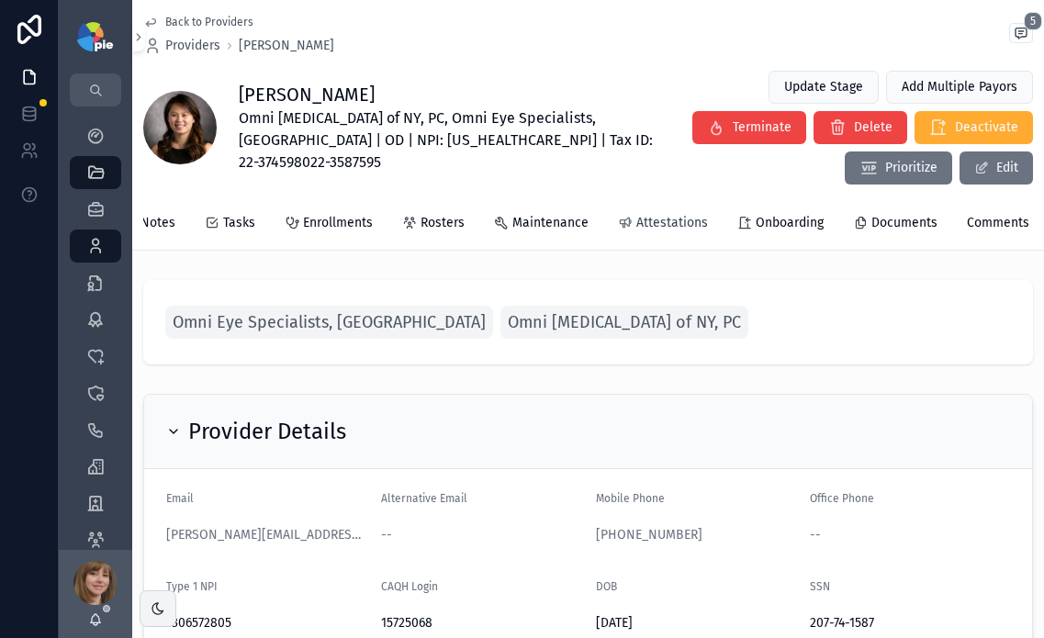
click at [649, 228] on span "Attestations" at bounding box center [672, 223] width 72 height 18
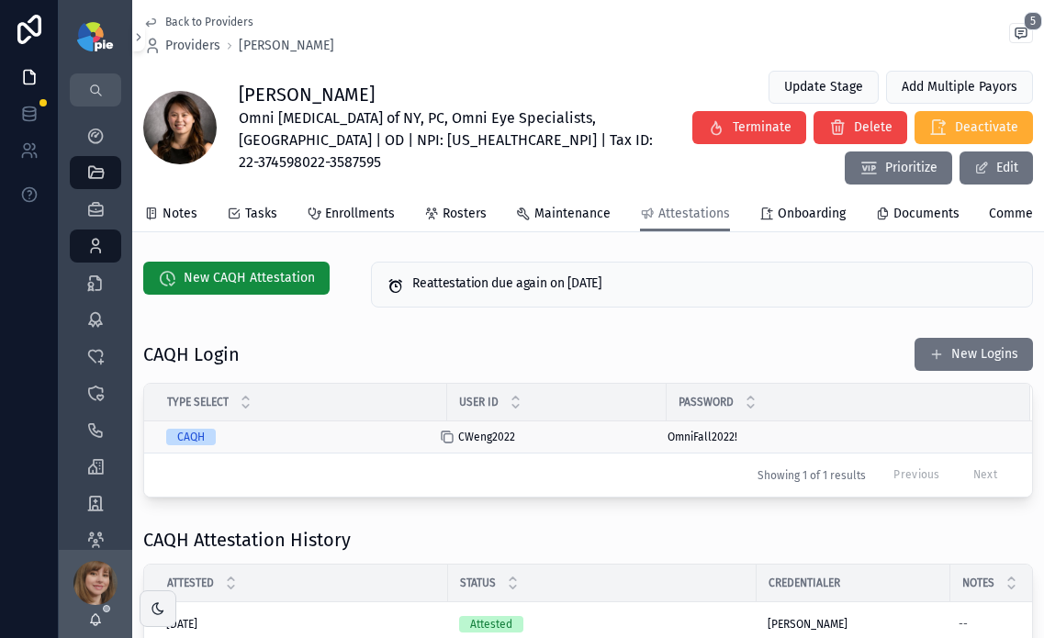
click at [448, 445] on icon "scrollable content" at bounding box center [447, 437] width 15 height 15
click at [661, 443] on icon "scrollable content" at bounding box center [658, 438] width 8 height 8
click at [232, 282] on span "New CAQH Attestation" at bounding box center [249, 278] width 131 height 18
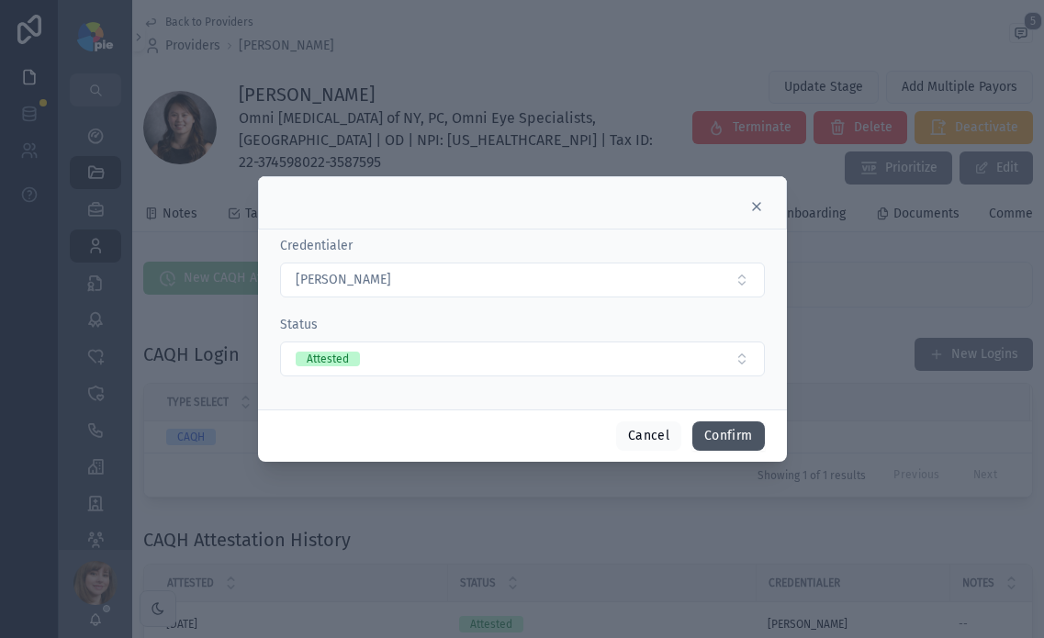
click at [720, 427] on button "Confirm" at bounding box center [728, 436] width 72 height 29
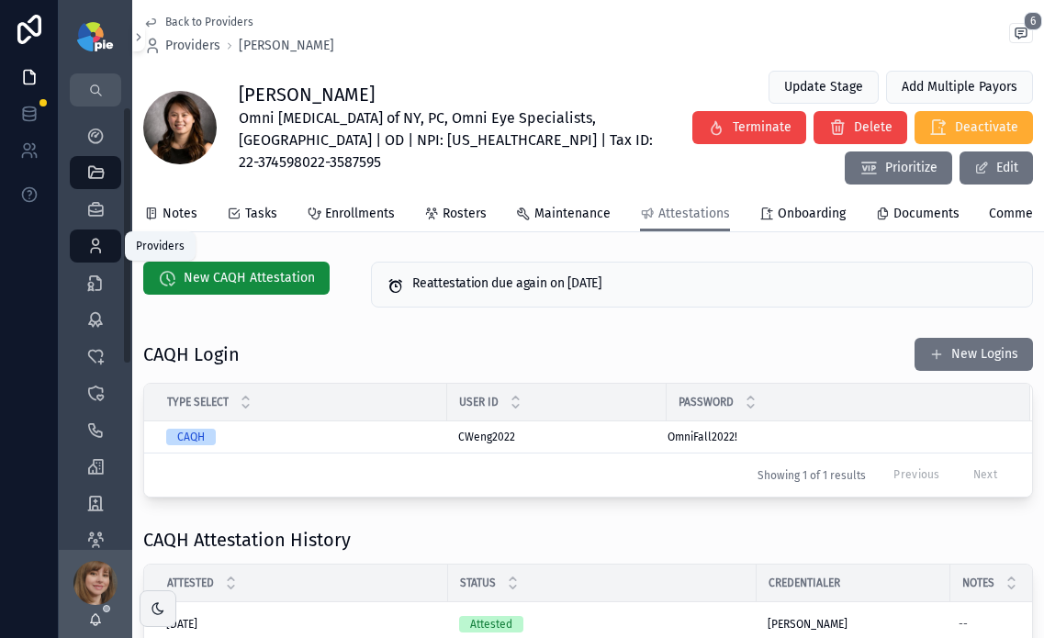
click at [87, 250] on icon "scrollable content" at bounding box center [95, 246] width 18 height 18
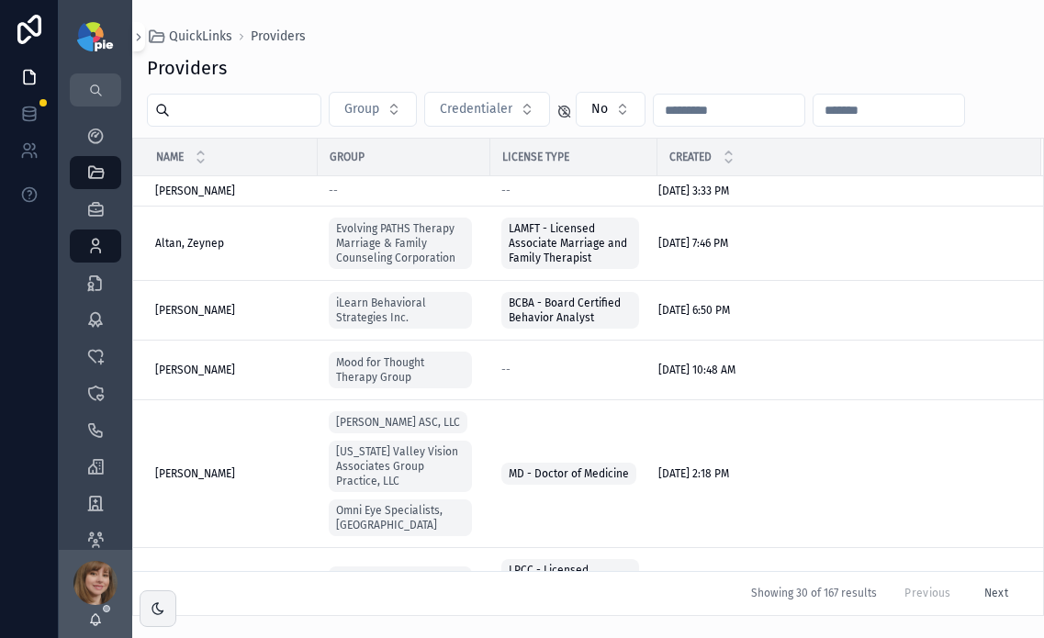
click at [308, 112] on input "scrollable content" at bounding box center [245, 110] width 151 height 26
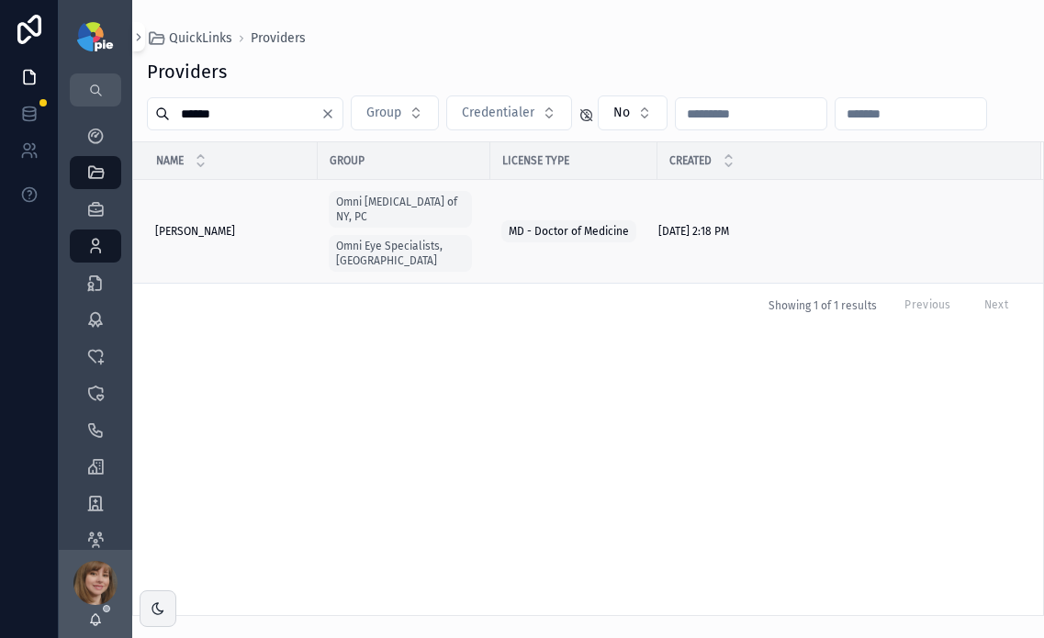
type input "******"
click at [192, 224] on span "Wisotsky, Burton" at bounding box center [195, 231] width 80 height 15
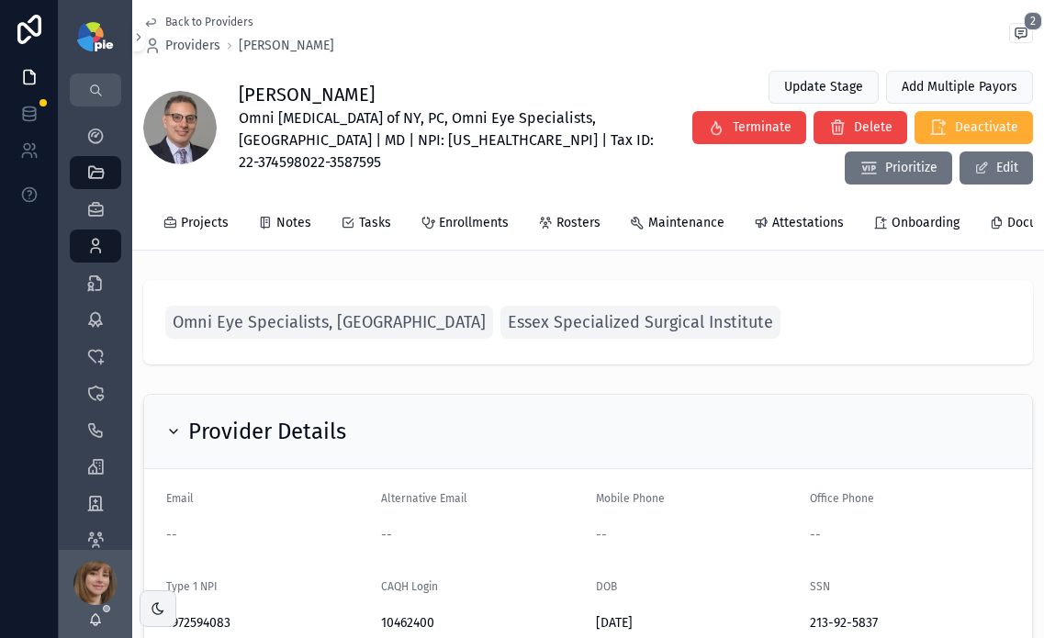
scroll to position [0, 305]
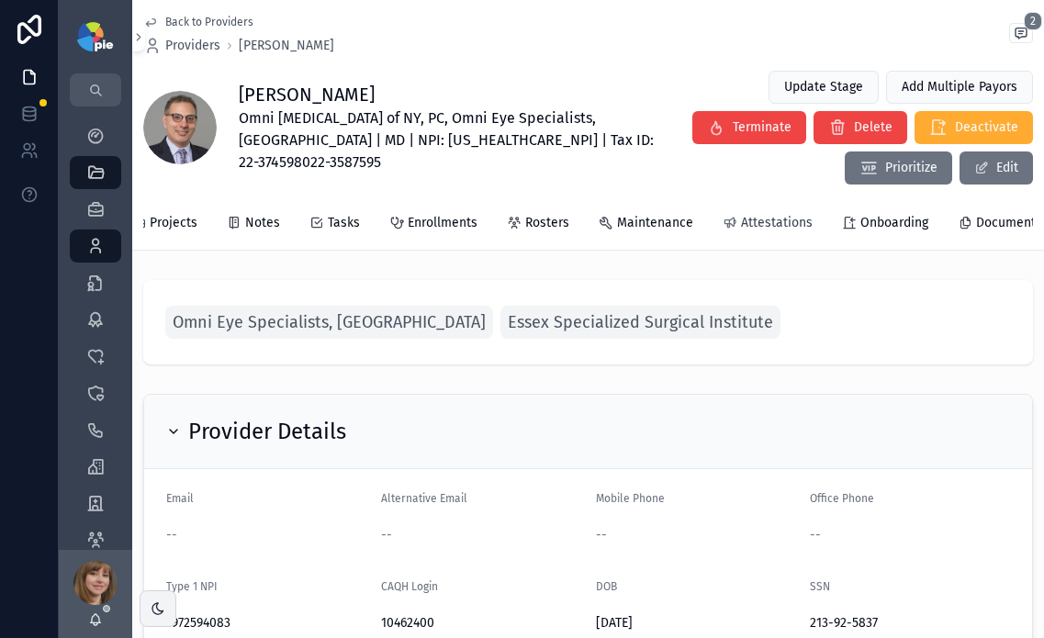
click at [759, 225] on span "Attestations" at bounding box center [777, 223] width 72 height 18
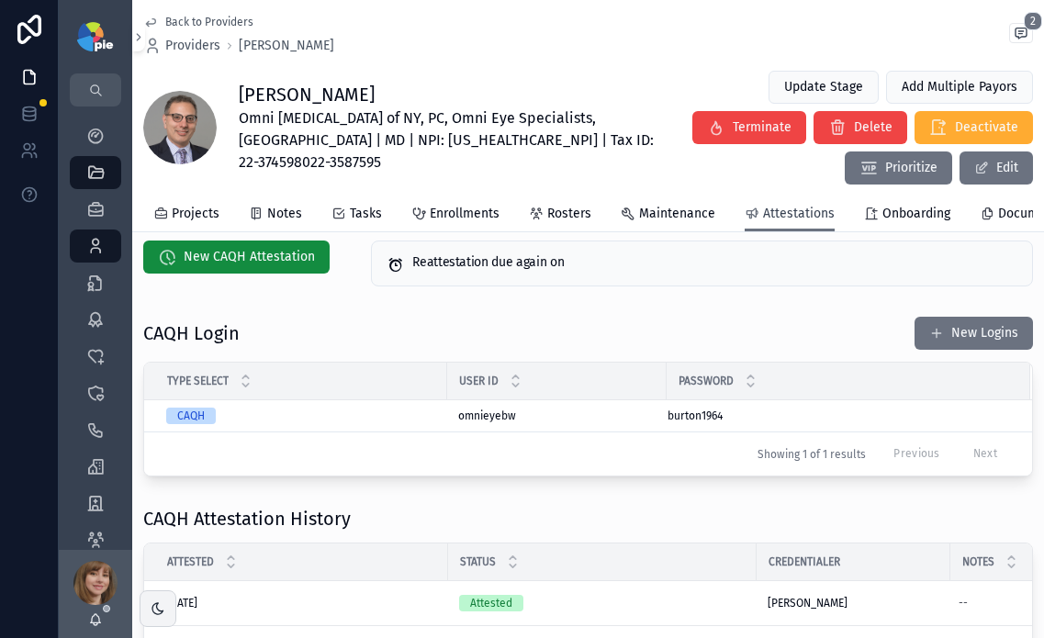
scroll to position [23, 0]
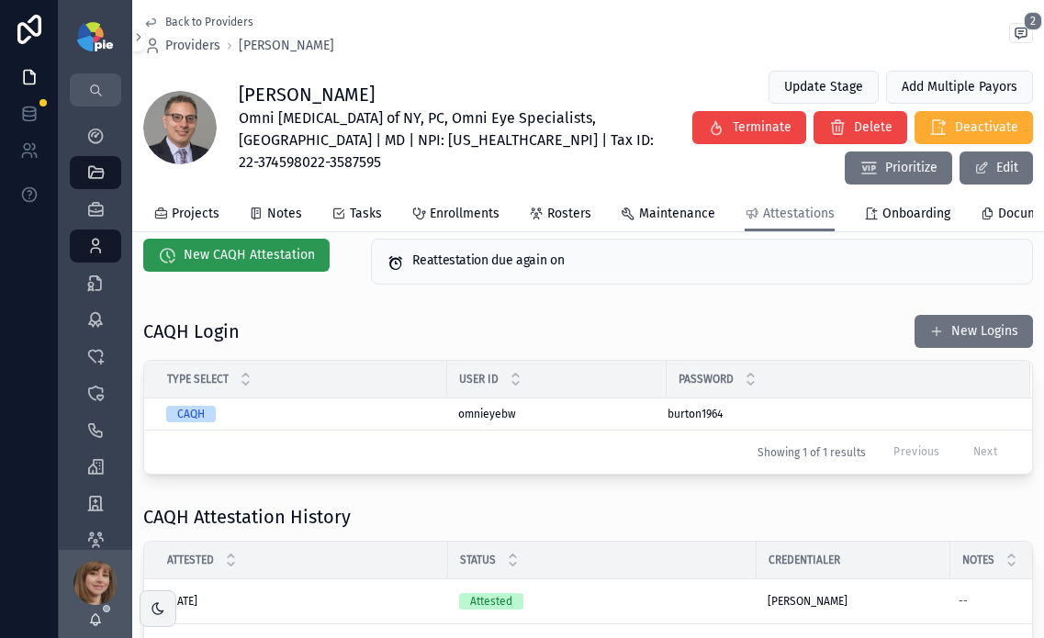
click at [272, 262] on span "New CAQH Attestation" at bounding box center [249, 255] width 131 height 18
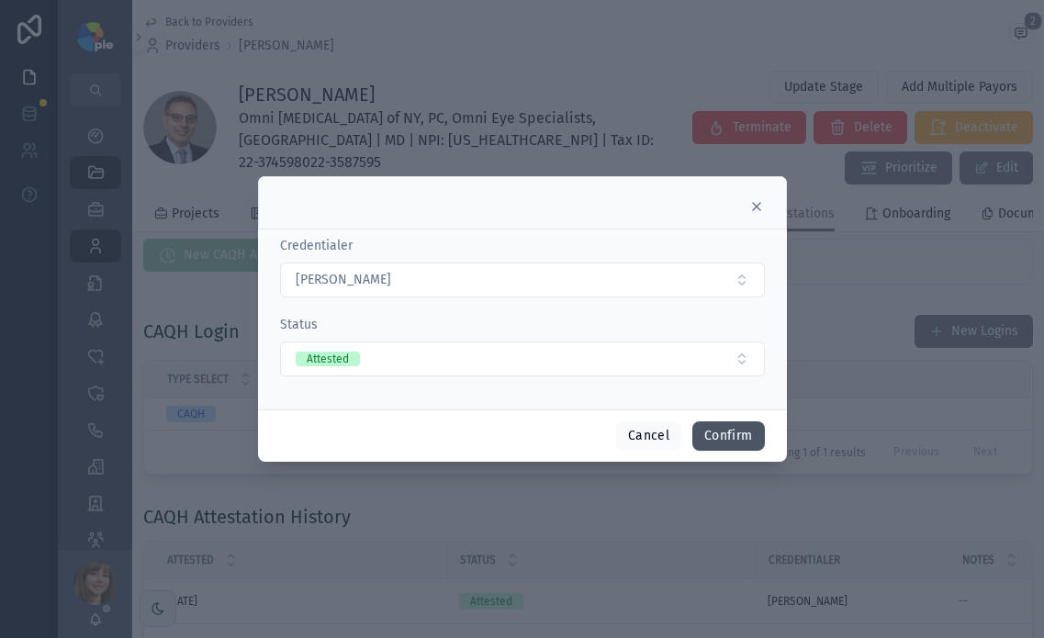
click at [726, 435] on button "Confirm" at bounding box center [728, 436] width 72 height 29
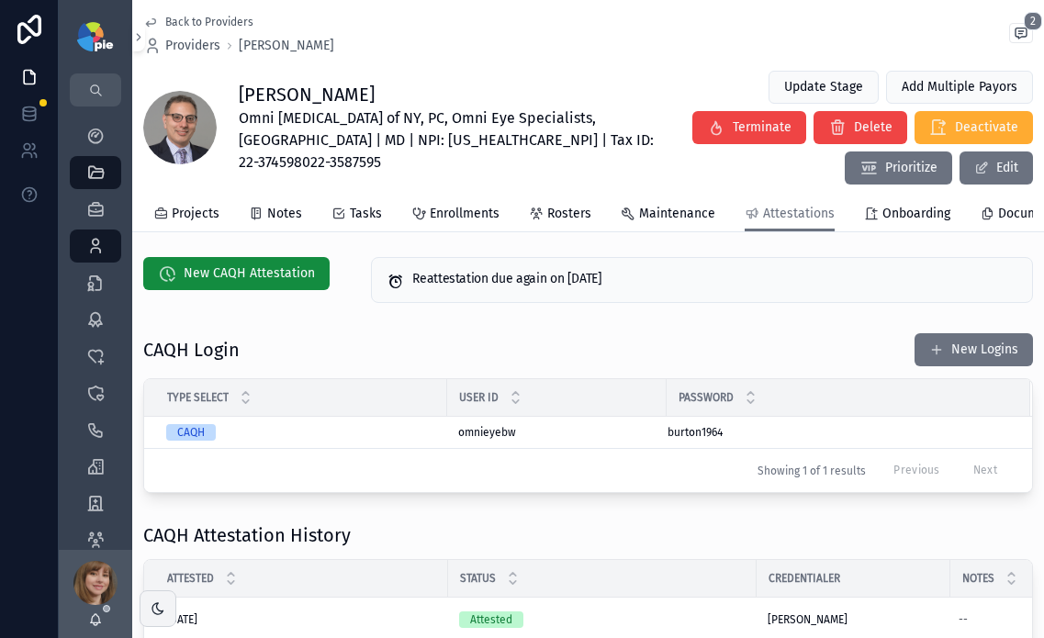
scroll to position [0, 0]
